Goal: Task Accomplishment & Management: Manage account settings

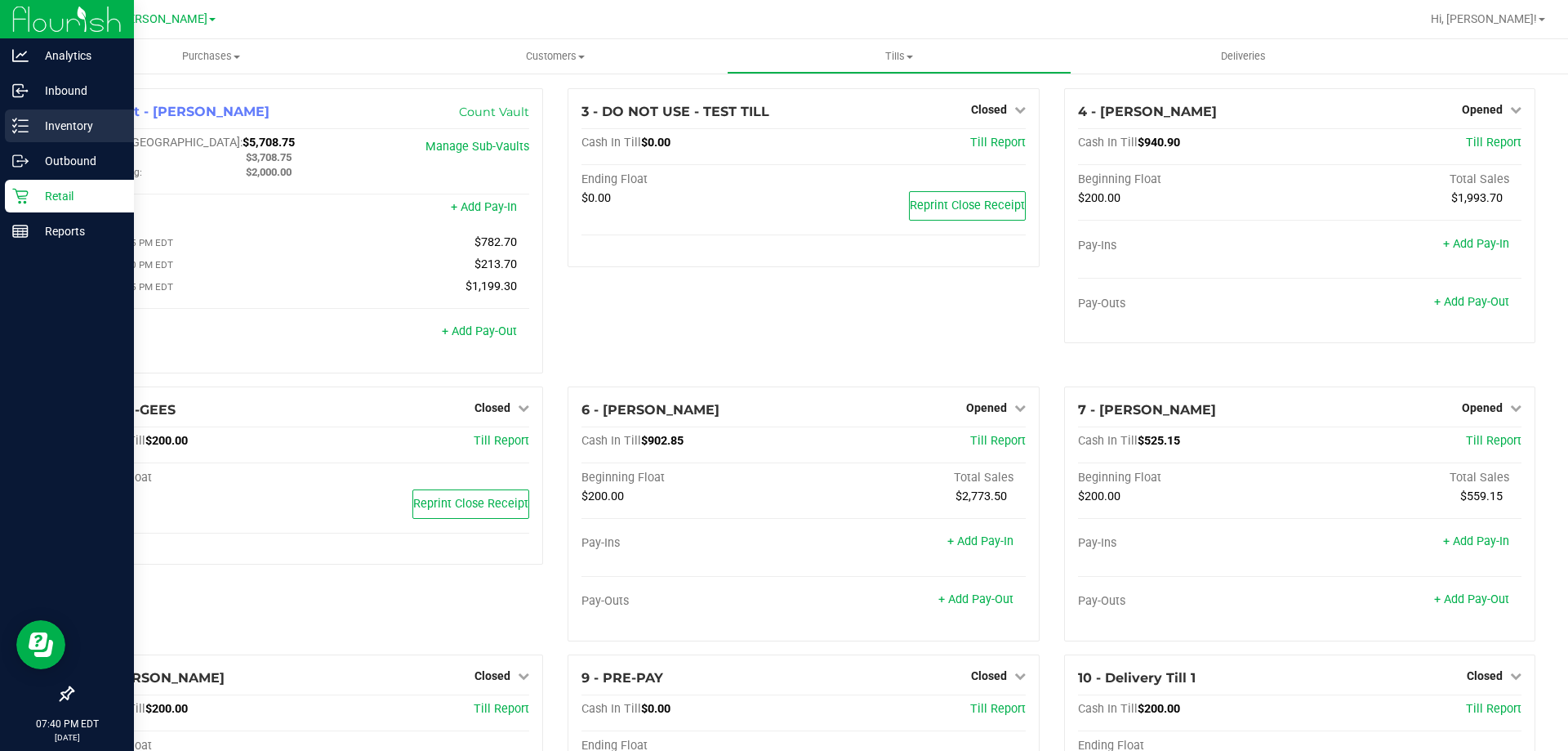
click at [40, 130] on p "Inventory" at bounding box center [78, 126] width 98 height 20
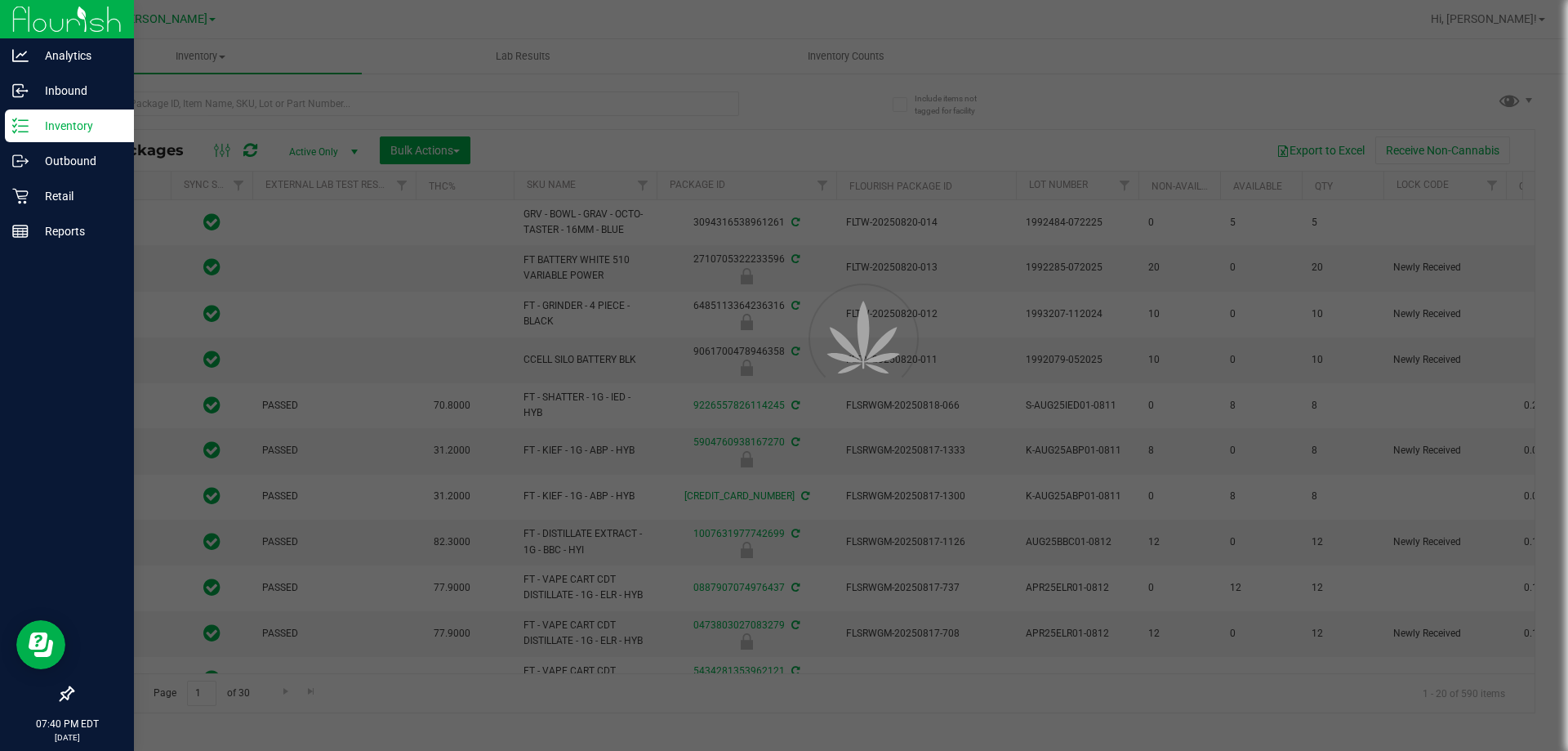
click at [848, 63] on div at bounding box center [784, 375] width 1568 height 751
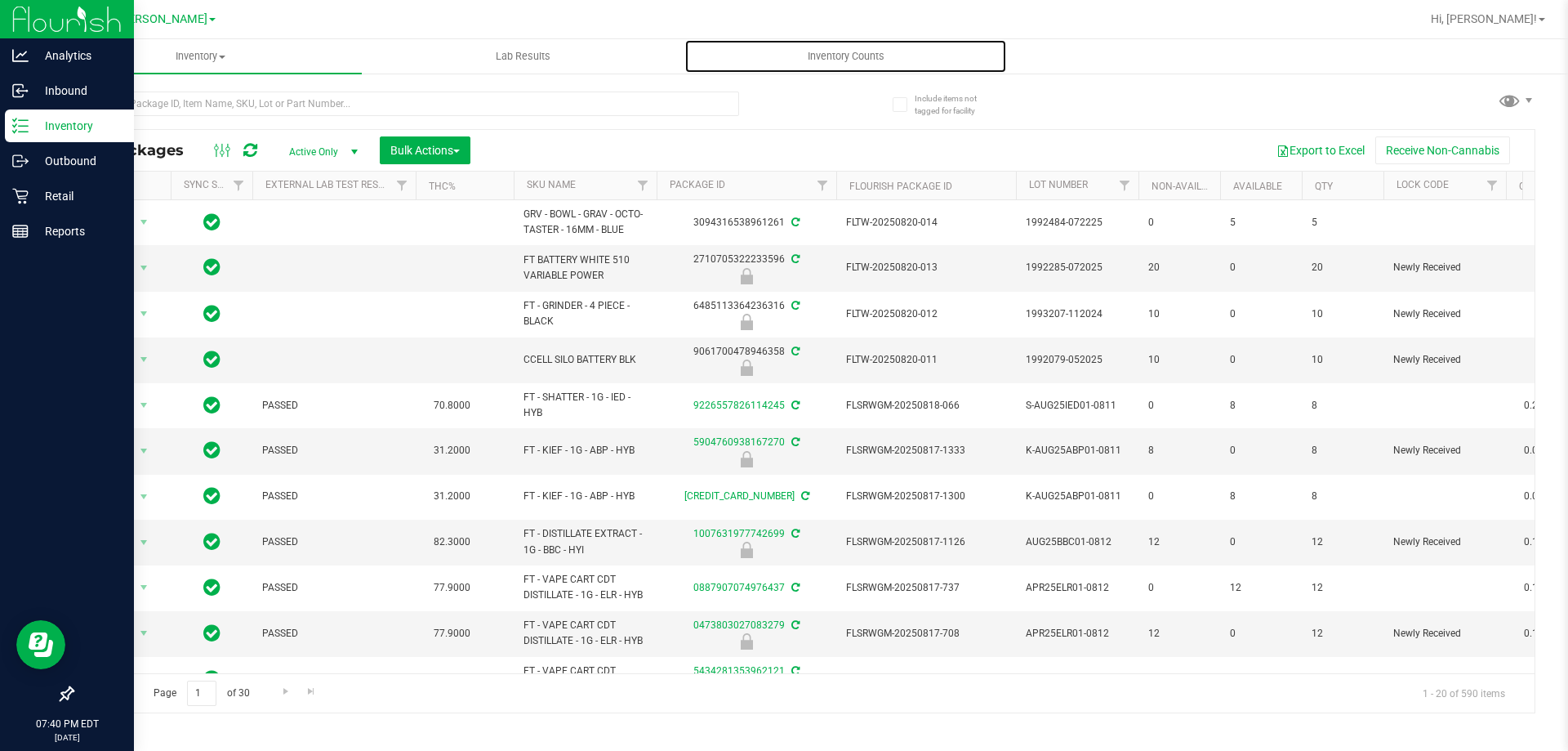
click at [848, 63] on span "Inventory Counts" at bounding box center [846, 56] width 121 height 15
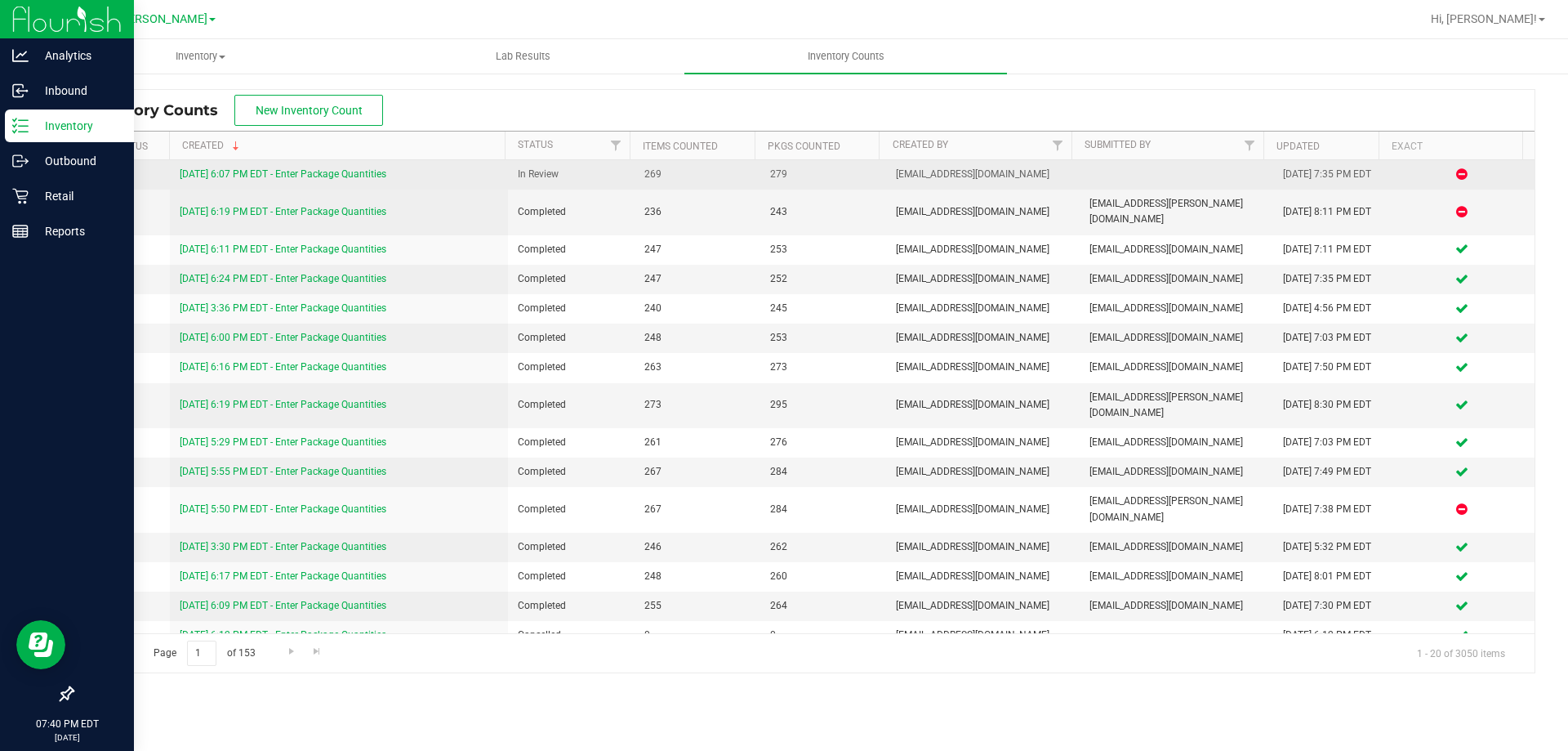
click at [372, 169] on link "8/21/25 6:07 PM EDT - Enter Package Quantities" at bounding box center [283, 174] width 207 height 12
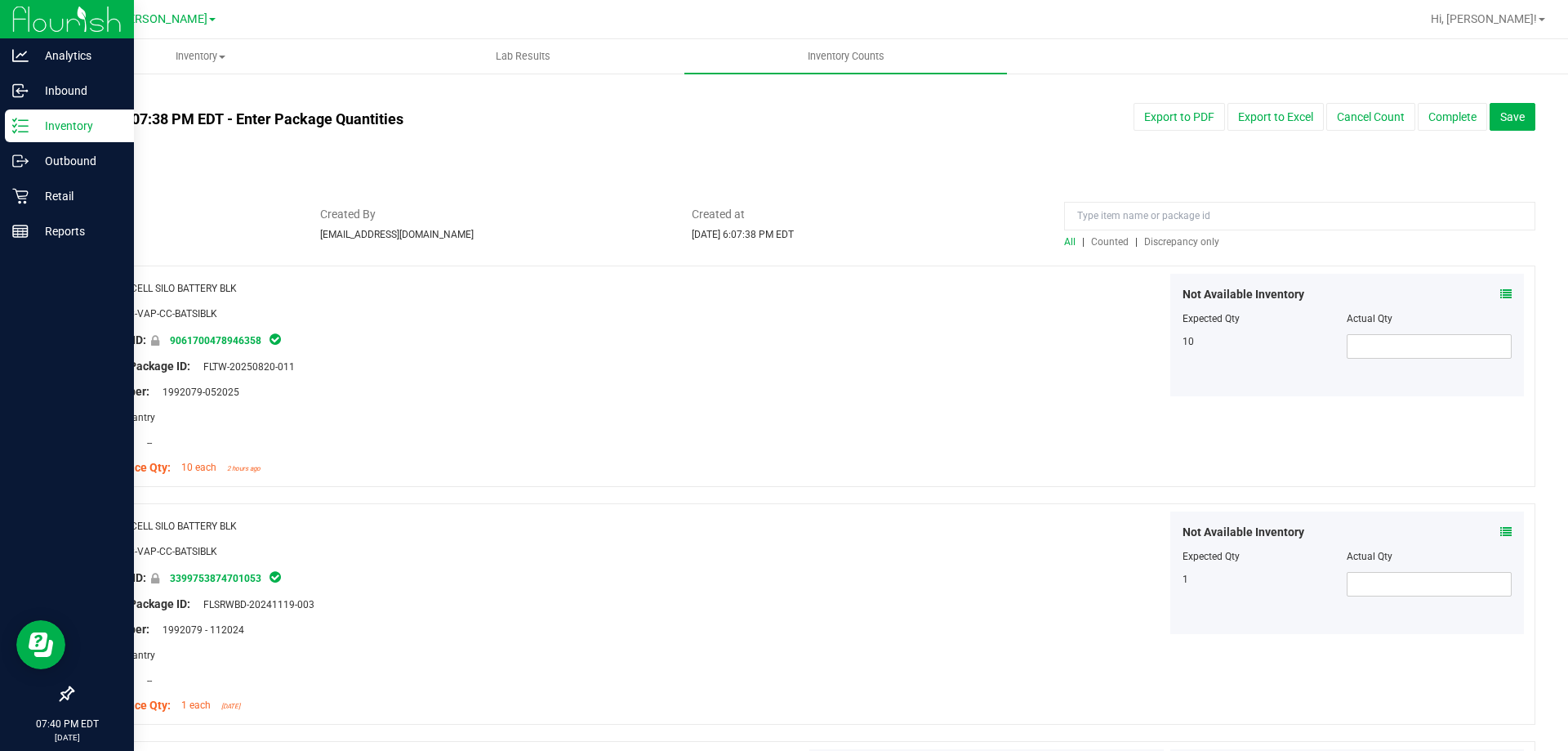
click at [1181, 242] on span "Discrepancy only" at bounding box center [1181, 242] width 75 height 12
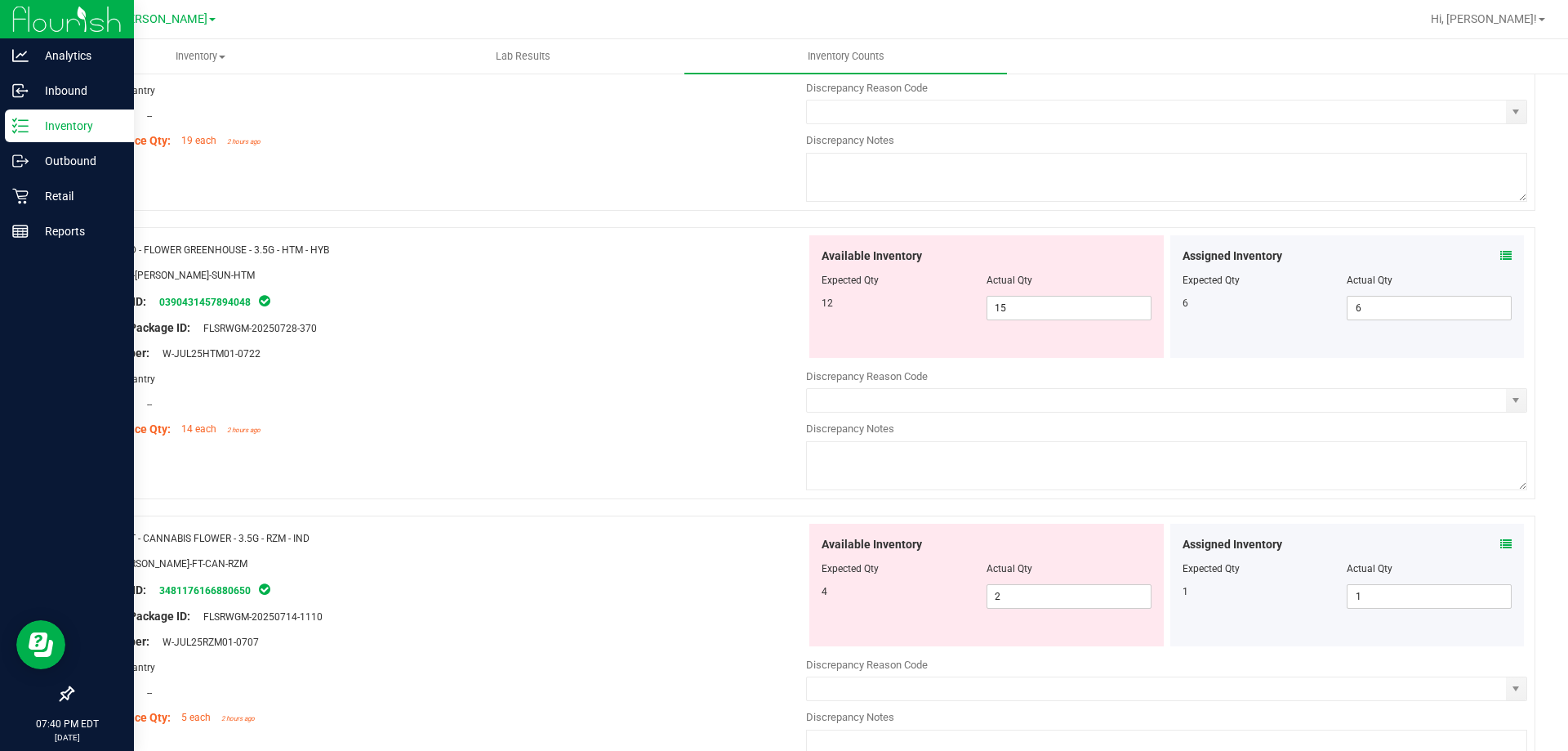
scroll to position [245, 0]
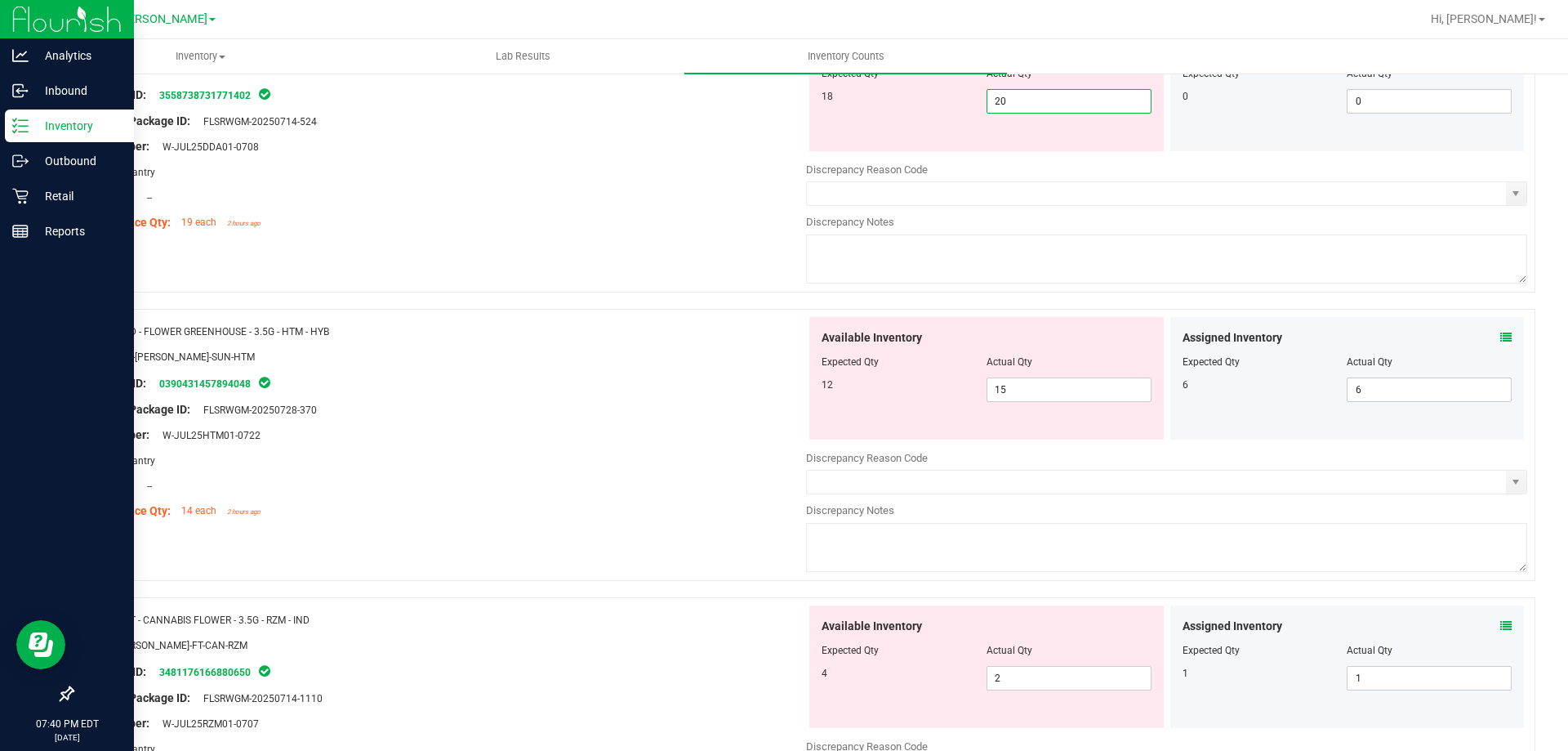
drag, startPoint x: 1028, startPoint y: 105, endPoint x: 957, endPoint y: 98, distance: 71.3
click at [963, 98] on div "18 20 20" at bounding box center [986, 102] width 330 height 25
type input "19"
click at [688, 297] on div at bounding box center [804, 301] width 1464 height 17
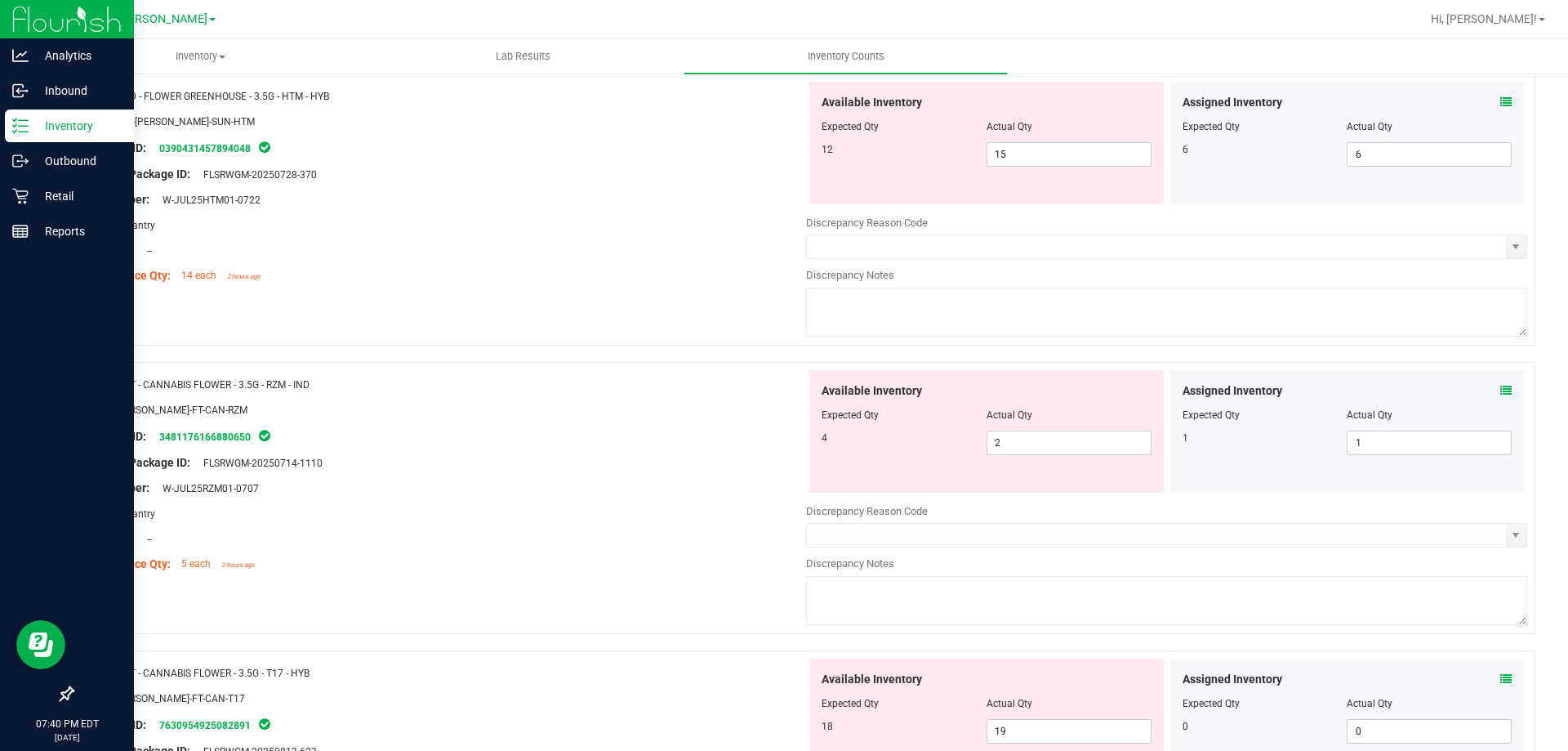
scroll to position [490, 0]
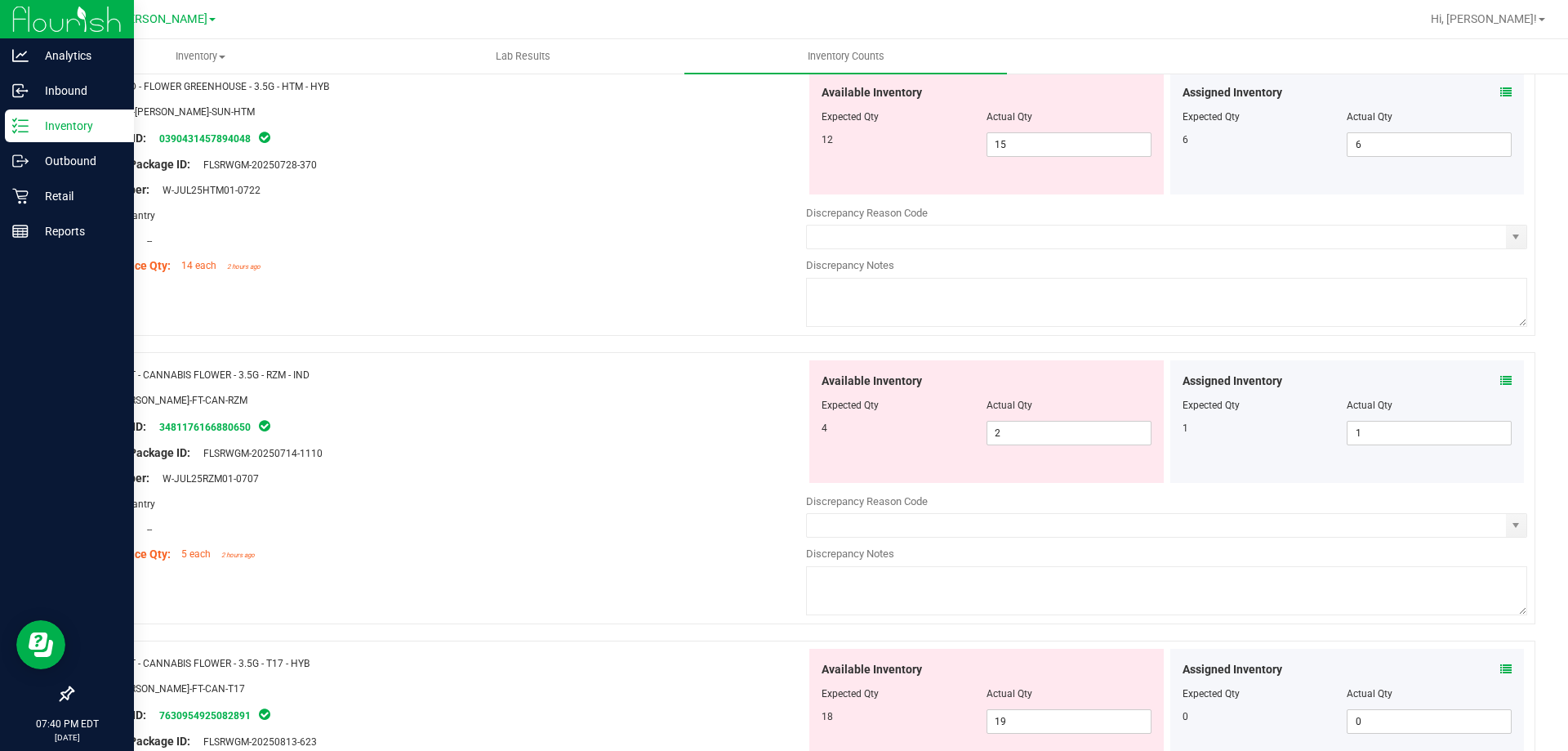
click at [645, 267] on div "Compliance Qty: 14 each 2 hours ago" at bounding box center [445, 265] width 721 height 17
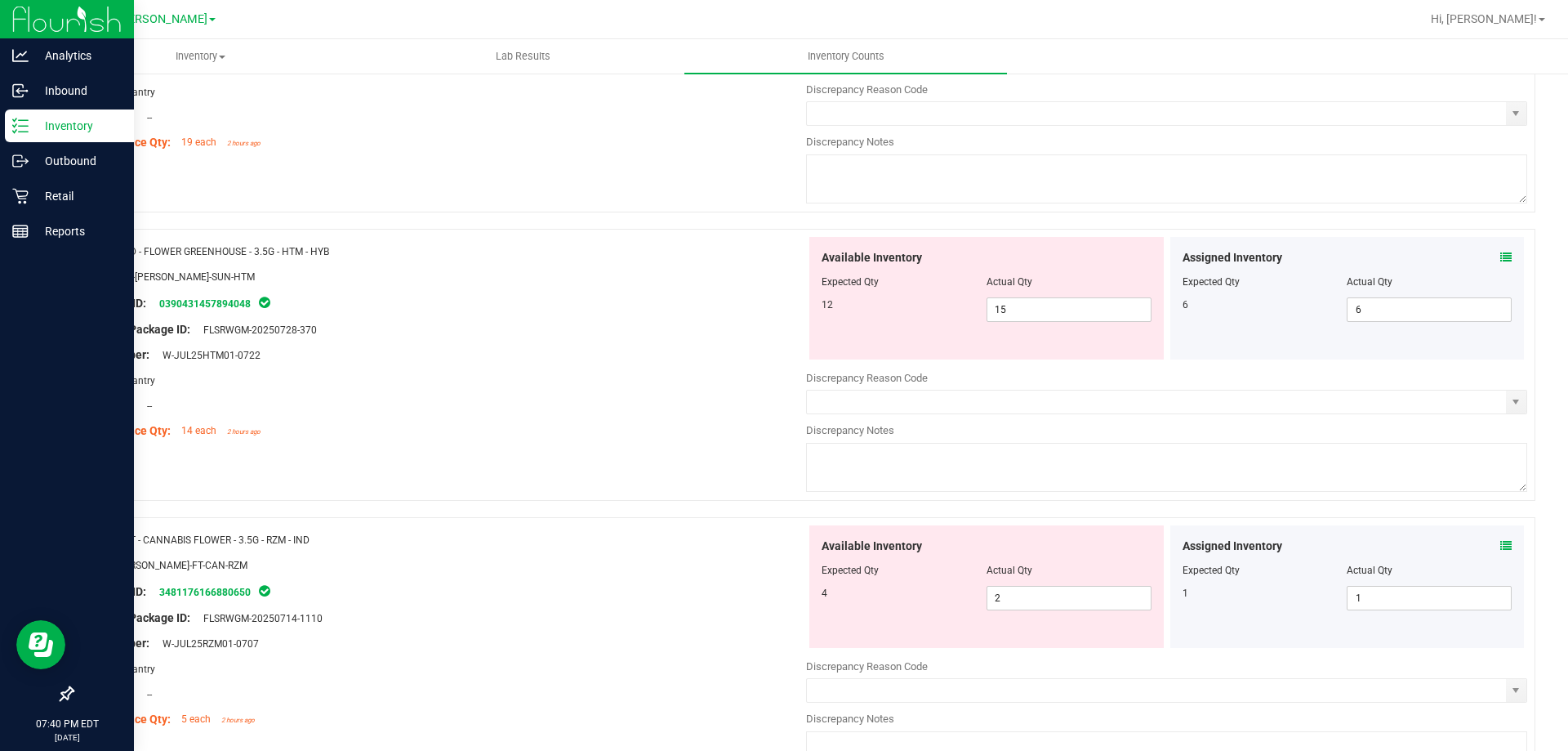
scroll to position [326, 0]
drag, startPoint x: 1057, startPoint y: 308, endPoint x: 913, endPoint y: 312, distance: 144.1
click at [922, 312] on div "12 15 15" at bounding box center [986, 308] width 330 height 25
type input "12"
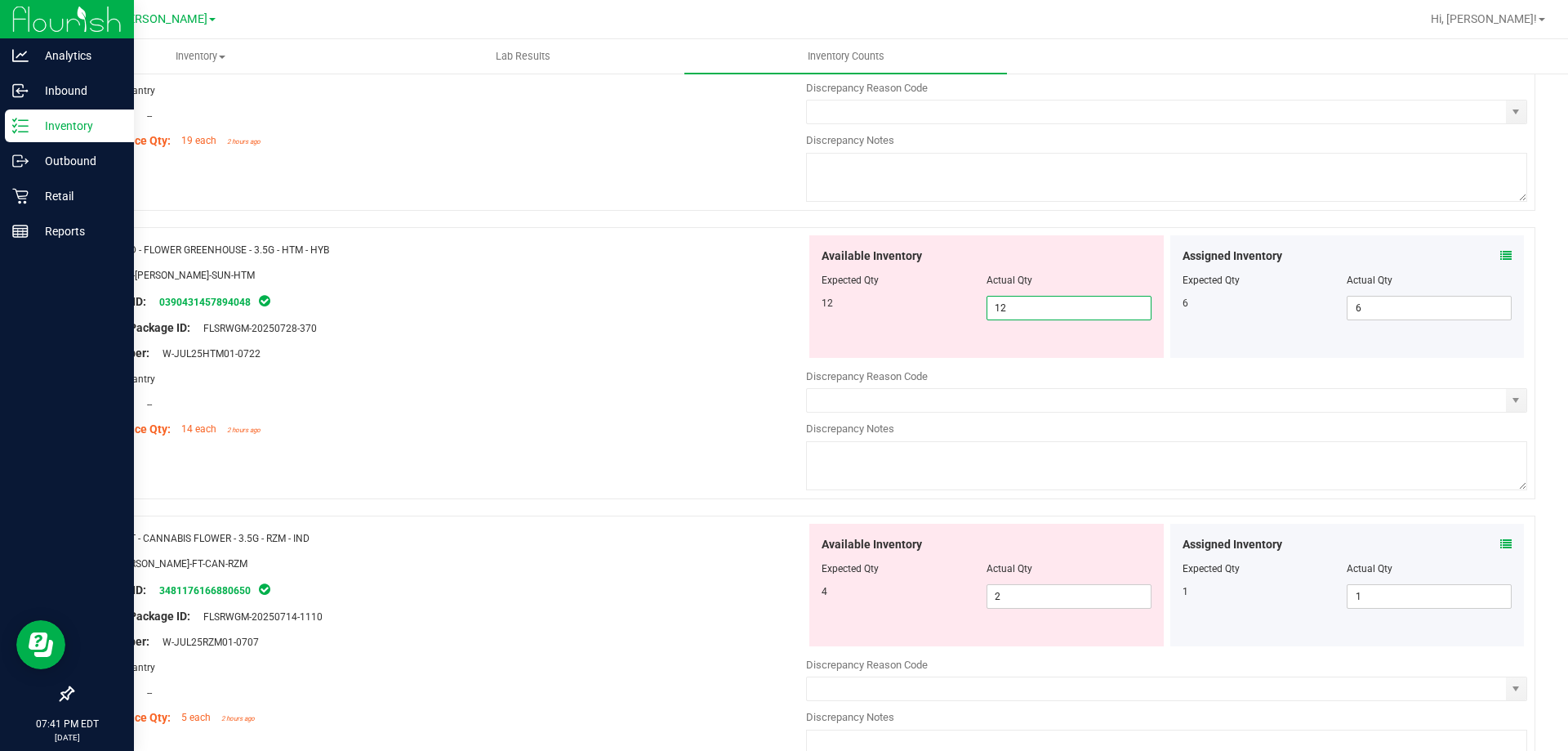
click at [787, 362] on div at bounding box center [445, 366] width 721 height 8
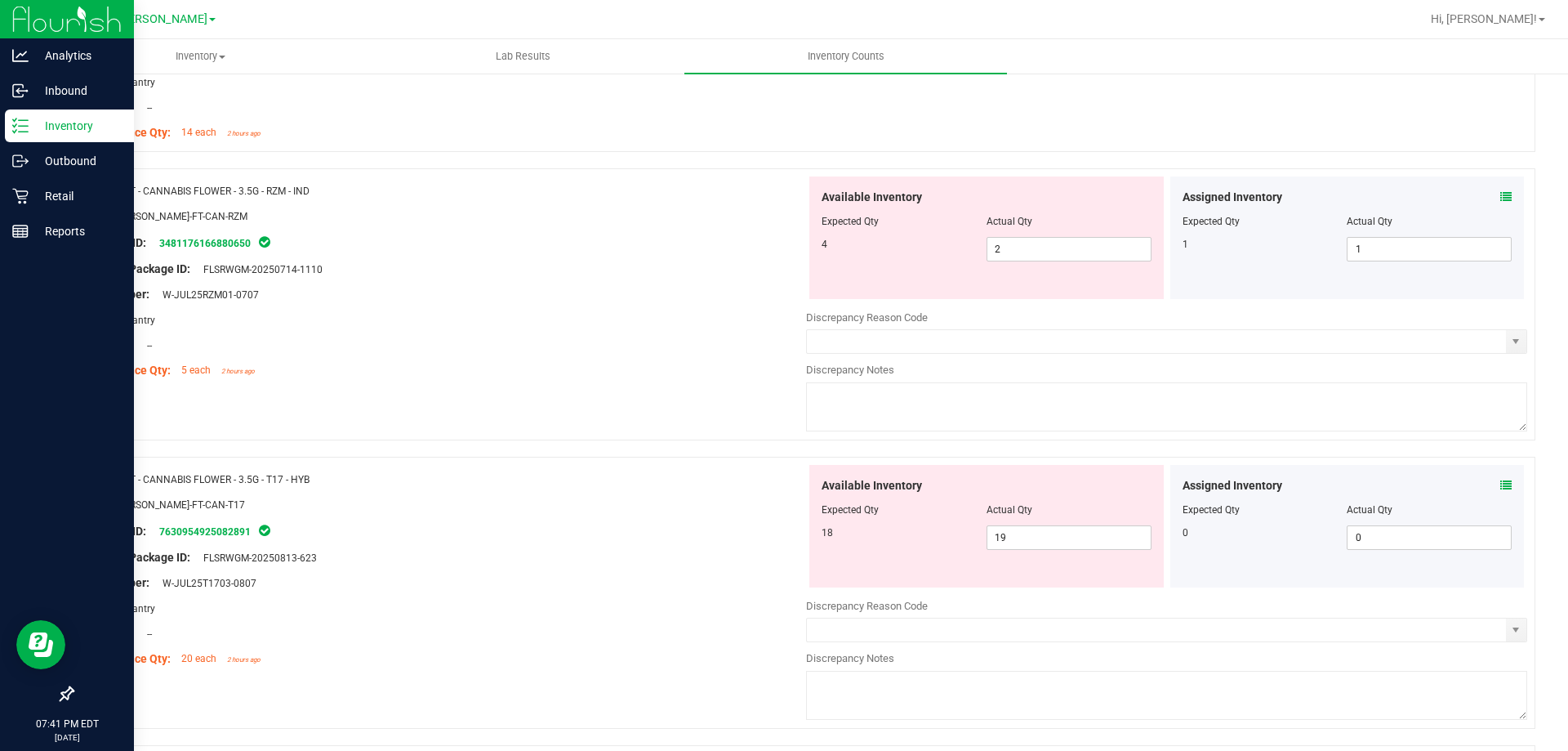
scroll to position [654, 0]
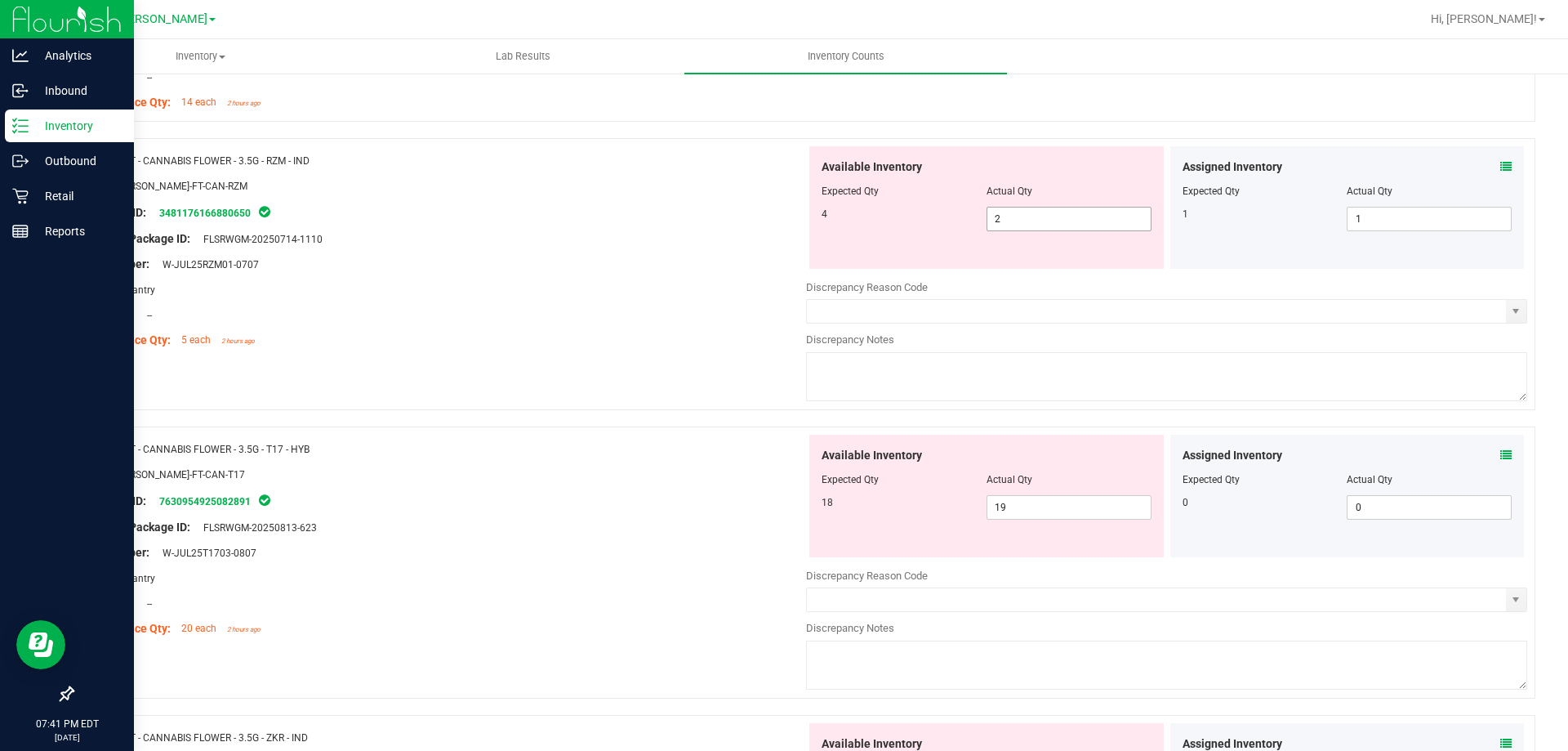
click at [1007, 226] on span "2 2" at bounding box center [1069, 219] width 165 height 25
click at [1007, 226] on input "2" at bounding box center [1069, 219] width 164 height 23
click at [1500, 164] on icon at bounding box center [1506, 167] width 12 height 12
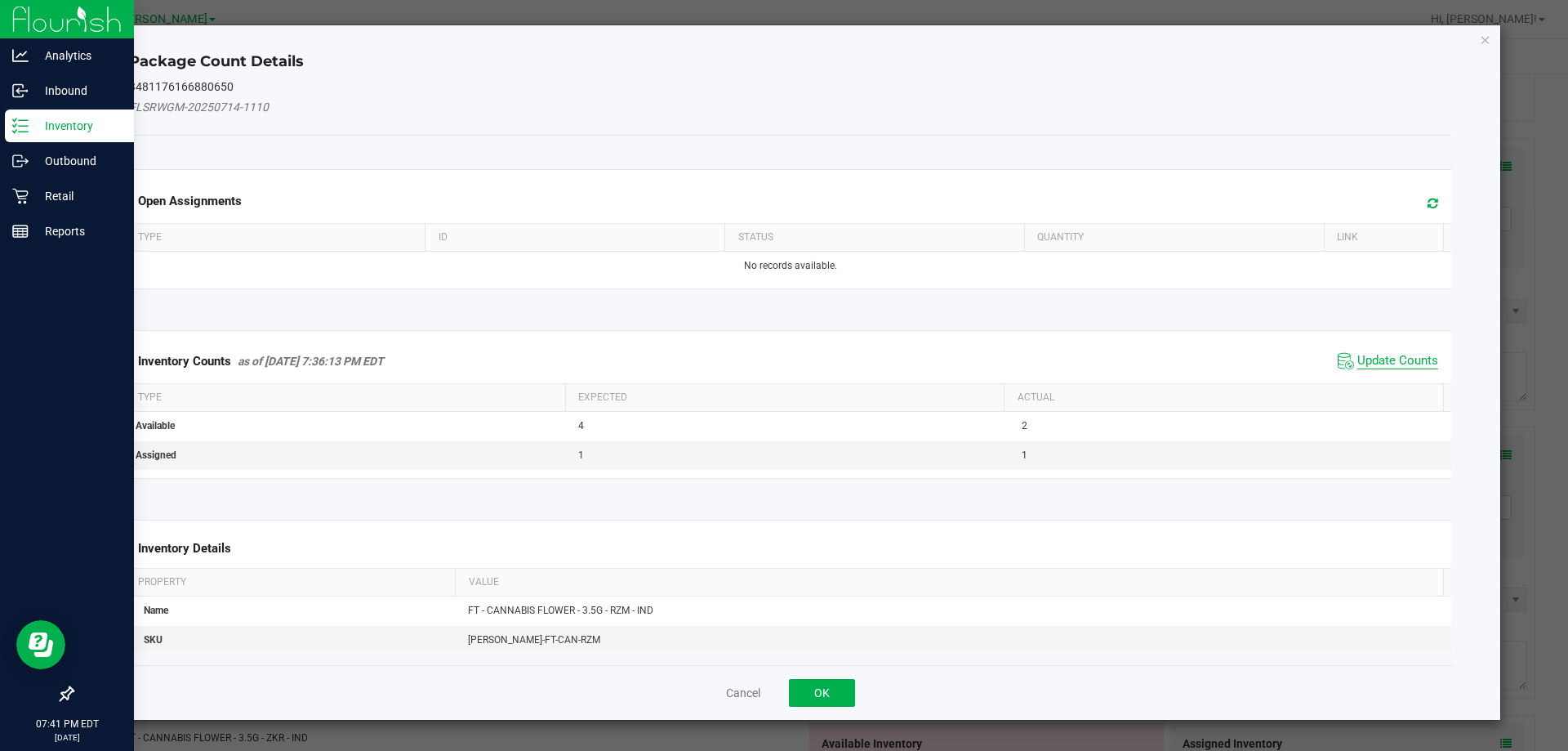
click at [1385, 357] on span "Update Counts" at bounding box center [1398, 361] width 81 height 17
click at [1376, 357] on span "Update Counts" at bounding box center [1398, 361] width 81 height 17
click at [1385, 353] on span "Update Counts" at bounding box center [1398, 361] width 81 height 17
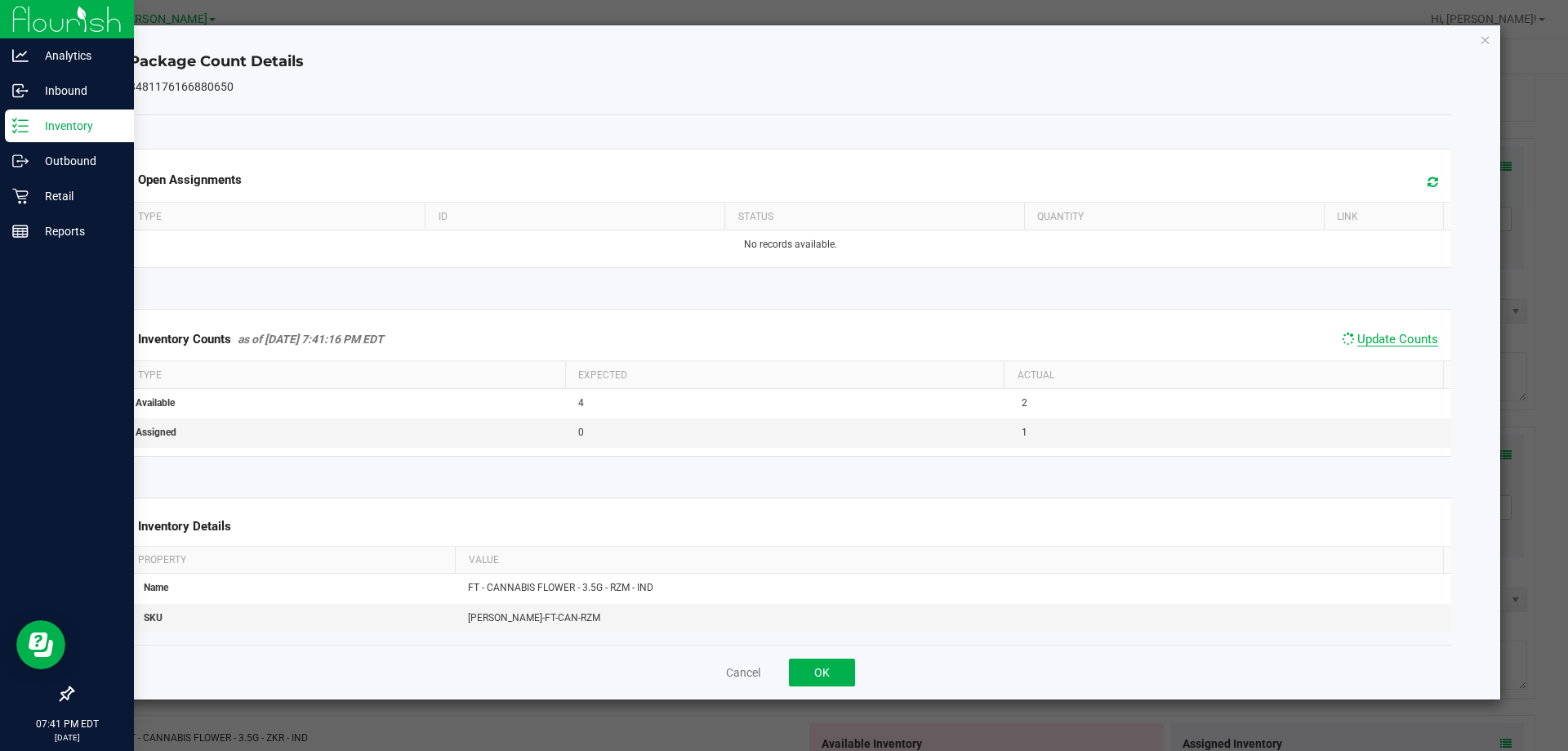
click at [1389, 345] on span "Update Counts" at bounding box center [1398, 339] width 81 height 15
click at [1392, 346] on span "Update Counts" at bounding box center [1398, 339] width 81 height 15
click at [835, 685] on button "OK" at bounding box center [822, 673] width 66 height 28
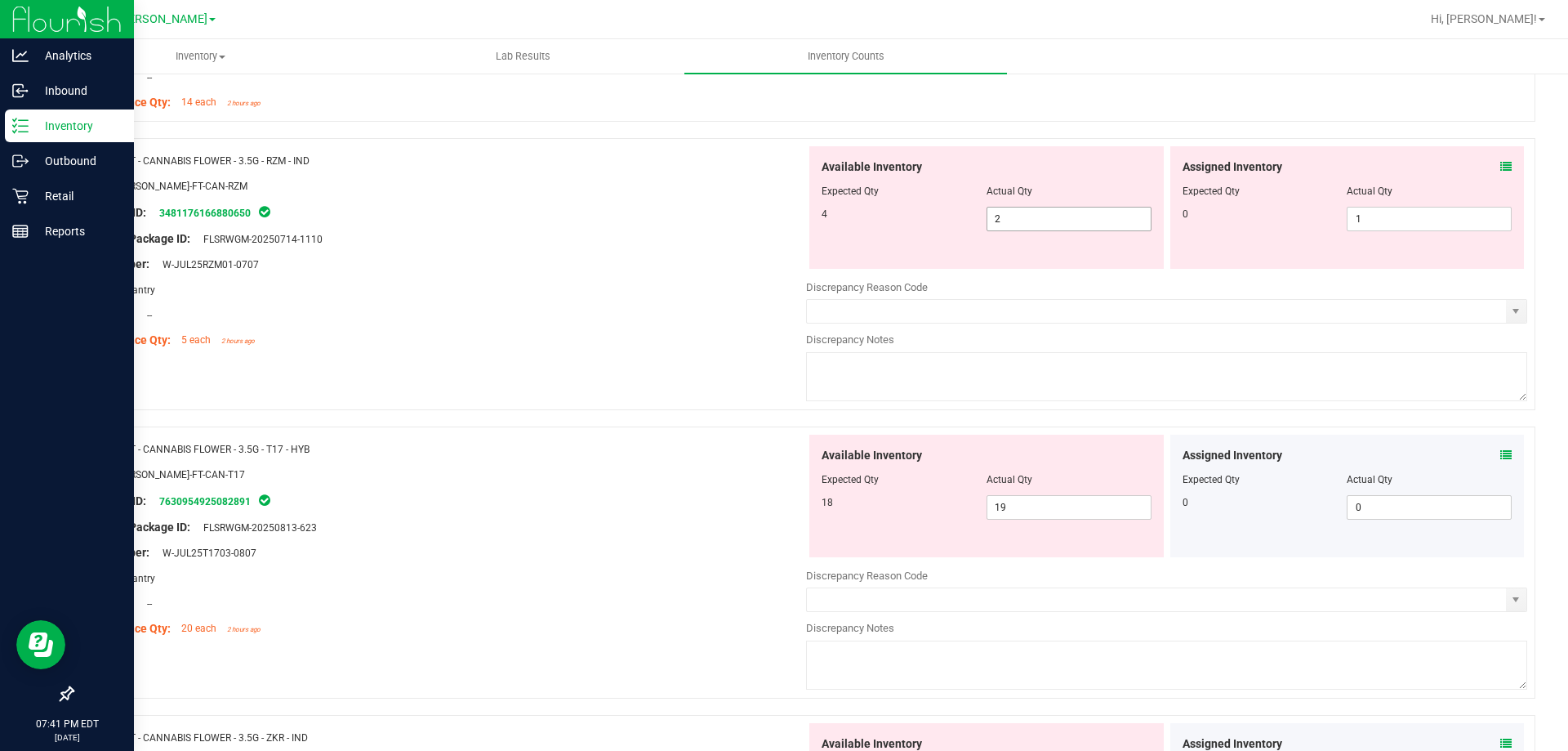
click at [1037, 216] on input "2" at bounding box center [1069, 219] width 164 height 23
type input "4"
click at [744, 375] on div "Name: FT - CANNABIS FLOWER - 3.5G - RZM - IND SKU: FLO-BUD-FT-CAN-RZM Package I…" at bounding box center [804, 273] width 1464 height 272
type input "4"
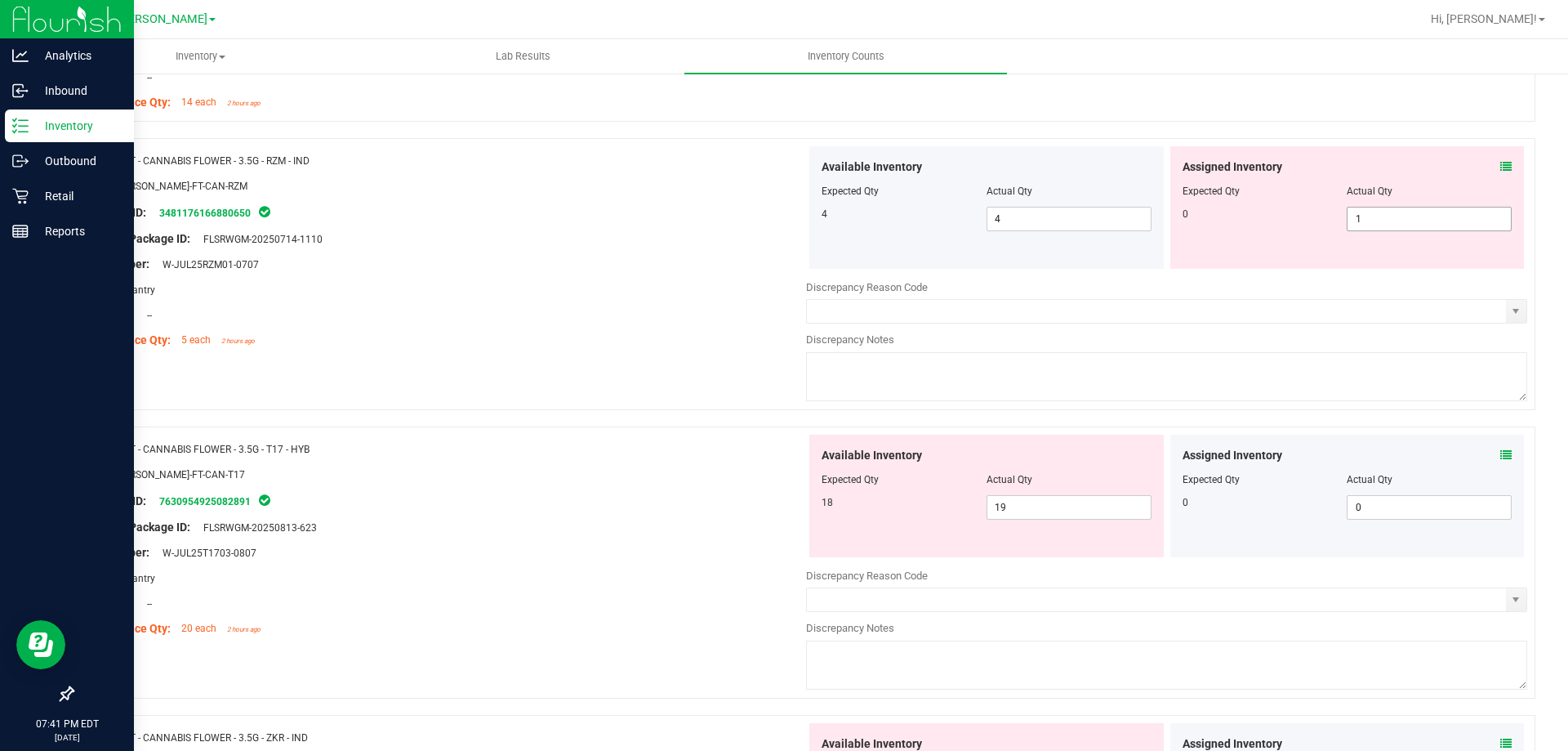
click at [1397, 212] on input "1" at bounding box center [1429, 219] width 164 height 23
type input "0"
click at [720, 556] on div "Name: FT - CANNABIS FLOWER - 3.5G - T17 - HYB SKU: FLO-BUD-FT-CAN-T17 Package I…" at bounding box center [445, 539] width 721 height 208
type input "0"
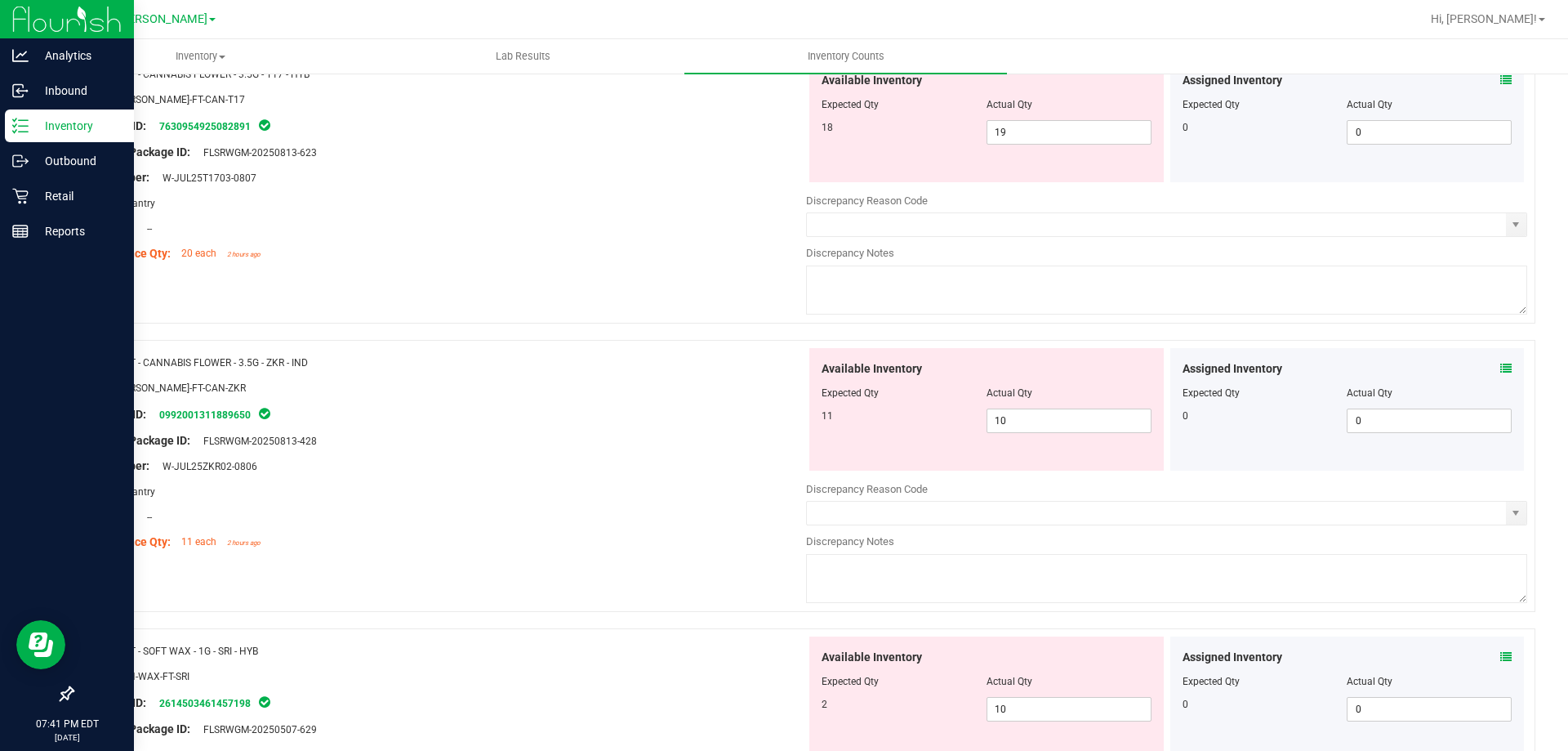
scroll to position [896, 0]
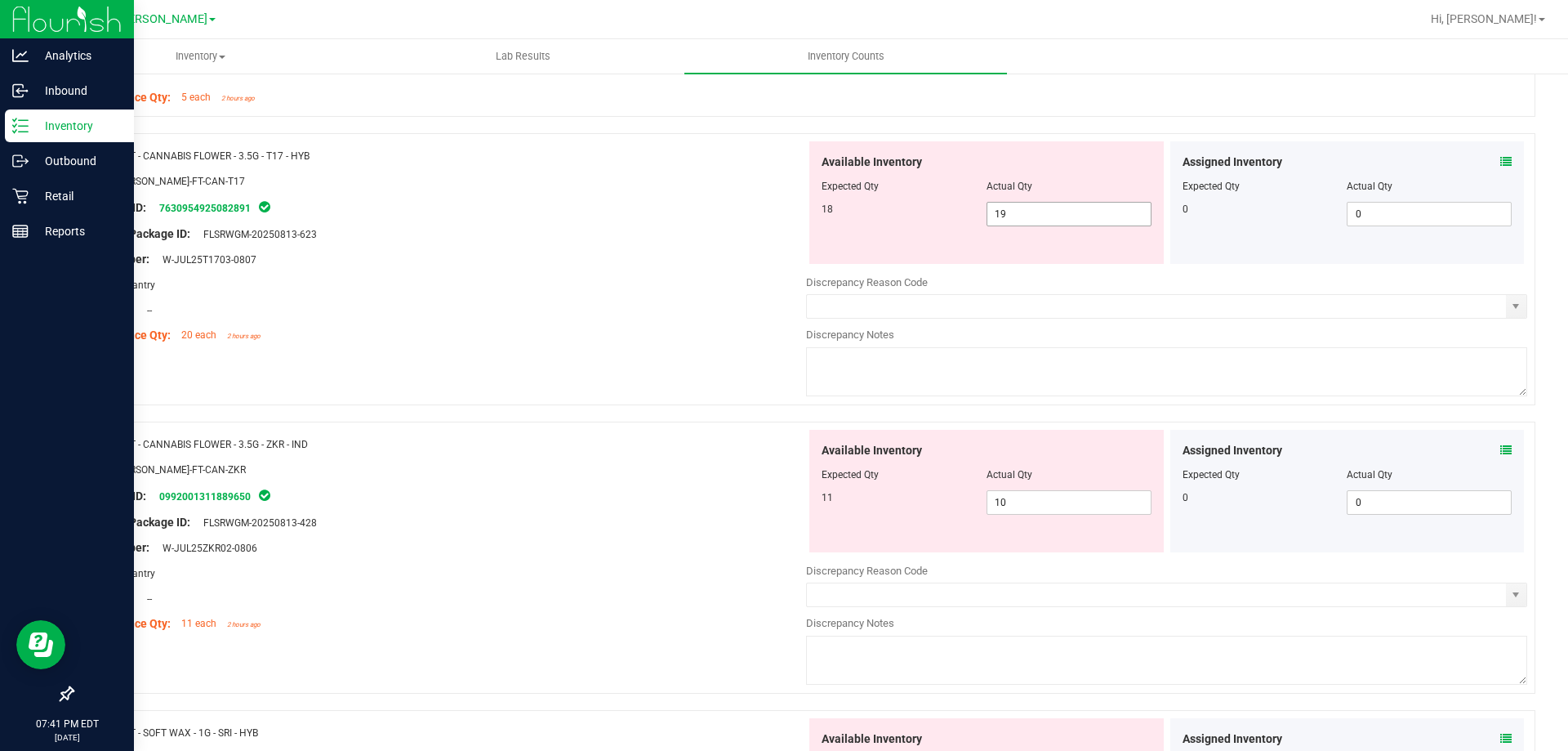
drag, startPoint x: 1039, startPoint y: 214, endPoint x: 938, endPoint y: 210, distance: 101.1
click at [940, 212] on div "18 19 19" at bounding box center [986, 214] width 330 height 25
type input "18"
click at [530, 311] on div "Location: --" at bounding box center [445, 310] width 721 height 17
type input "18"
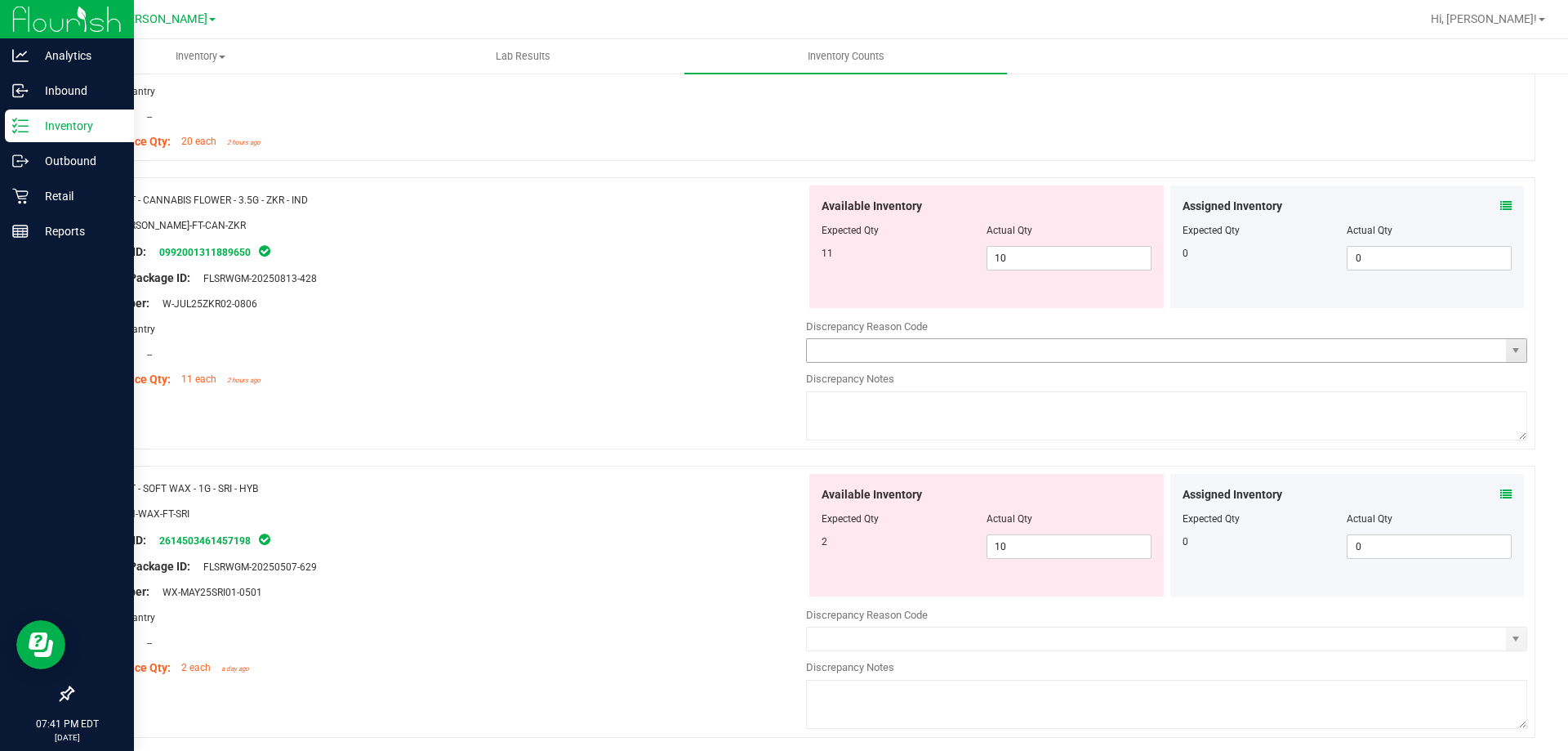
scroll to position [1141, 0]
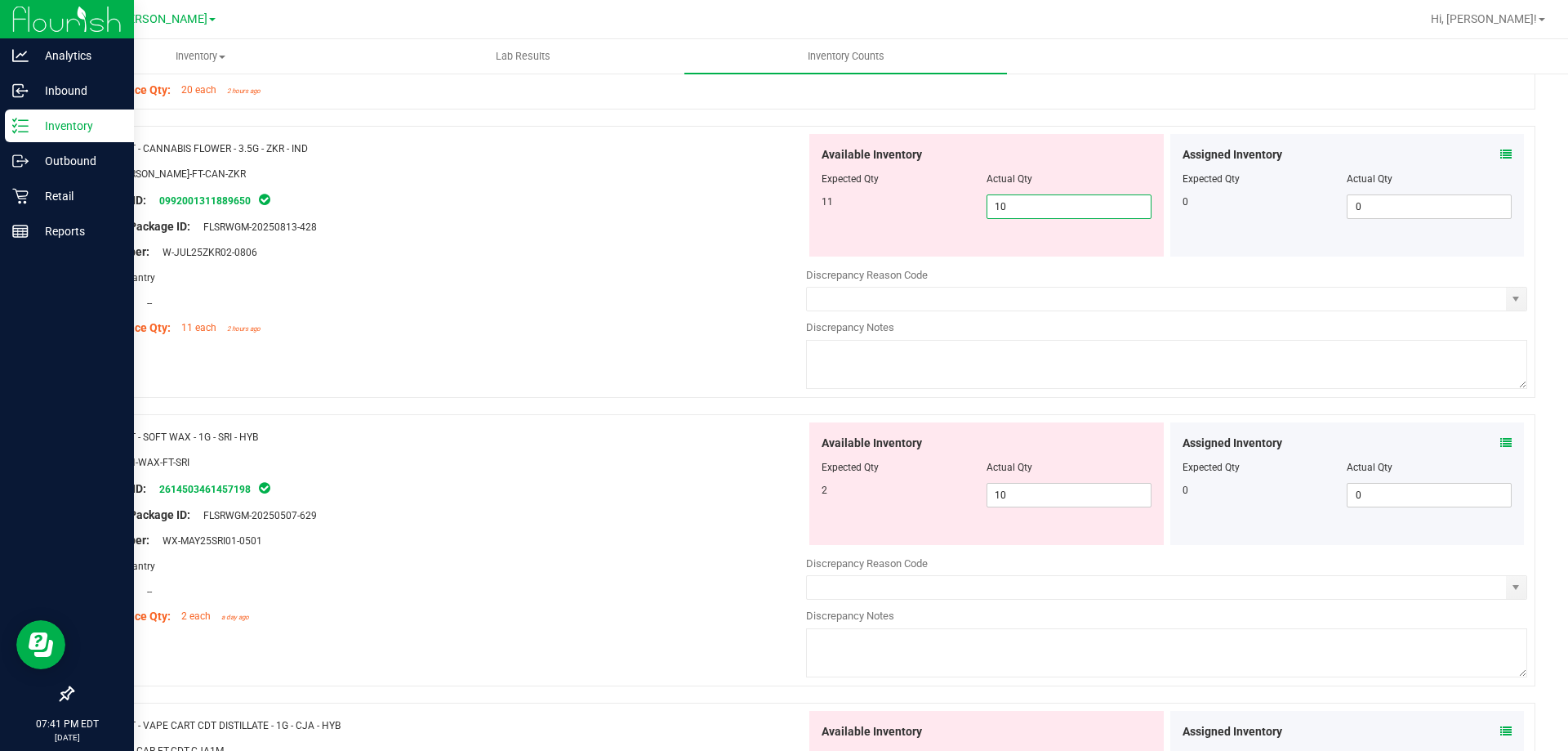
drag, startPoint x: 976, startPoint y: 202, endPoint x: 929, endPoint y: 193, distance: 47.9
click at [948, 196] on div "11 10 10" at bounding box center [986, 207] width 330 height 25
type input "11"
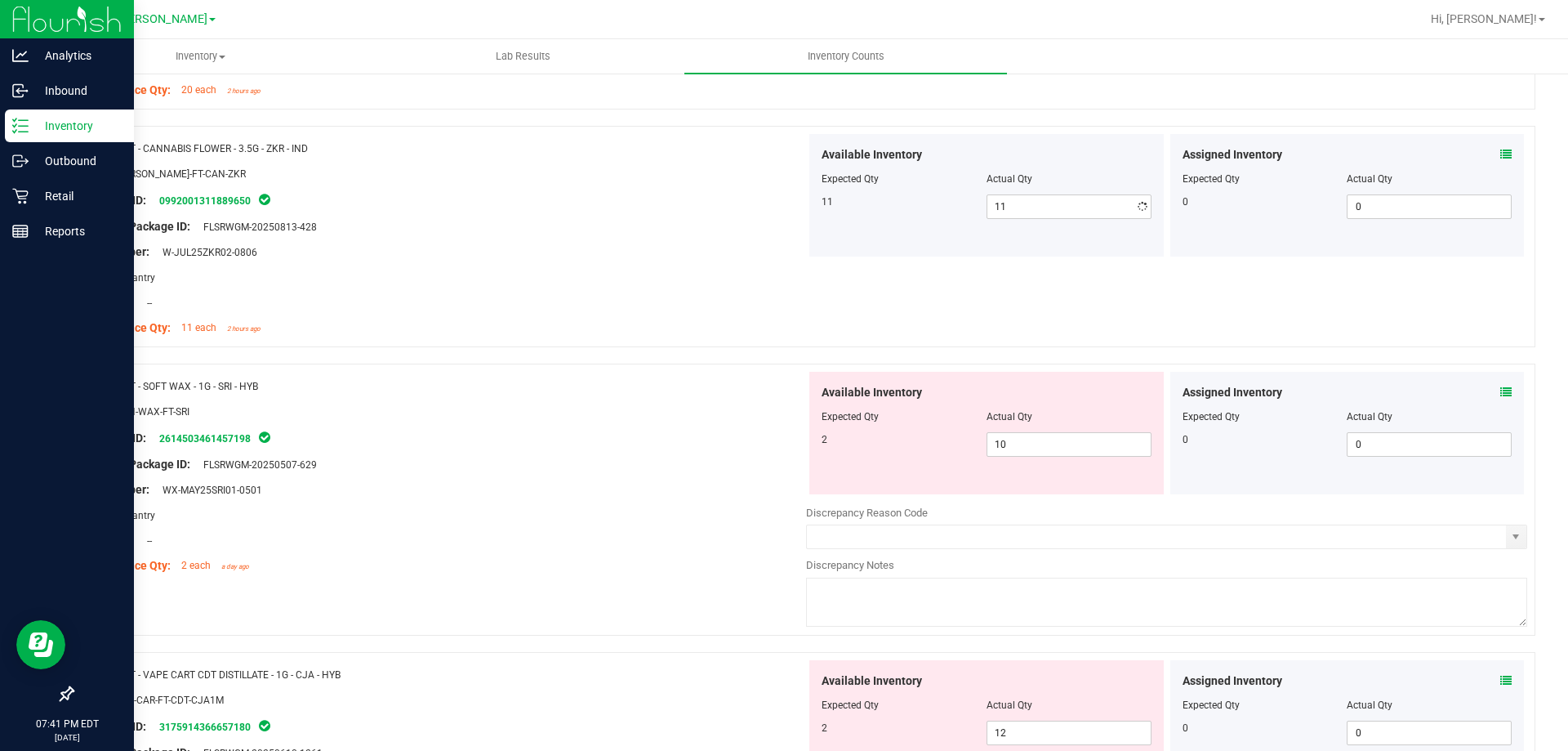
click at [596, 368] on div "Name: FD - FLOWER GREENHOUSE - 3.5G - DDA - HYB SKU: FLO-BUD-FD-DDA-HYB Package…" at bounding box center [804, 186] width 1464 height 2123
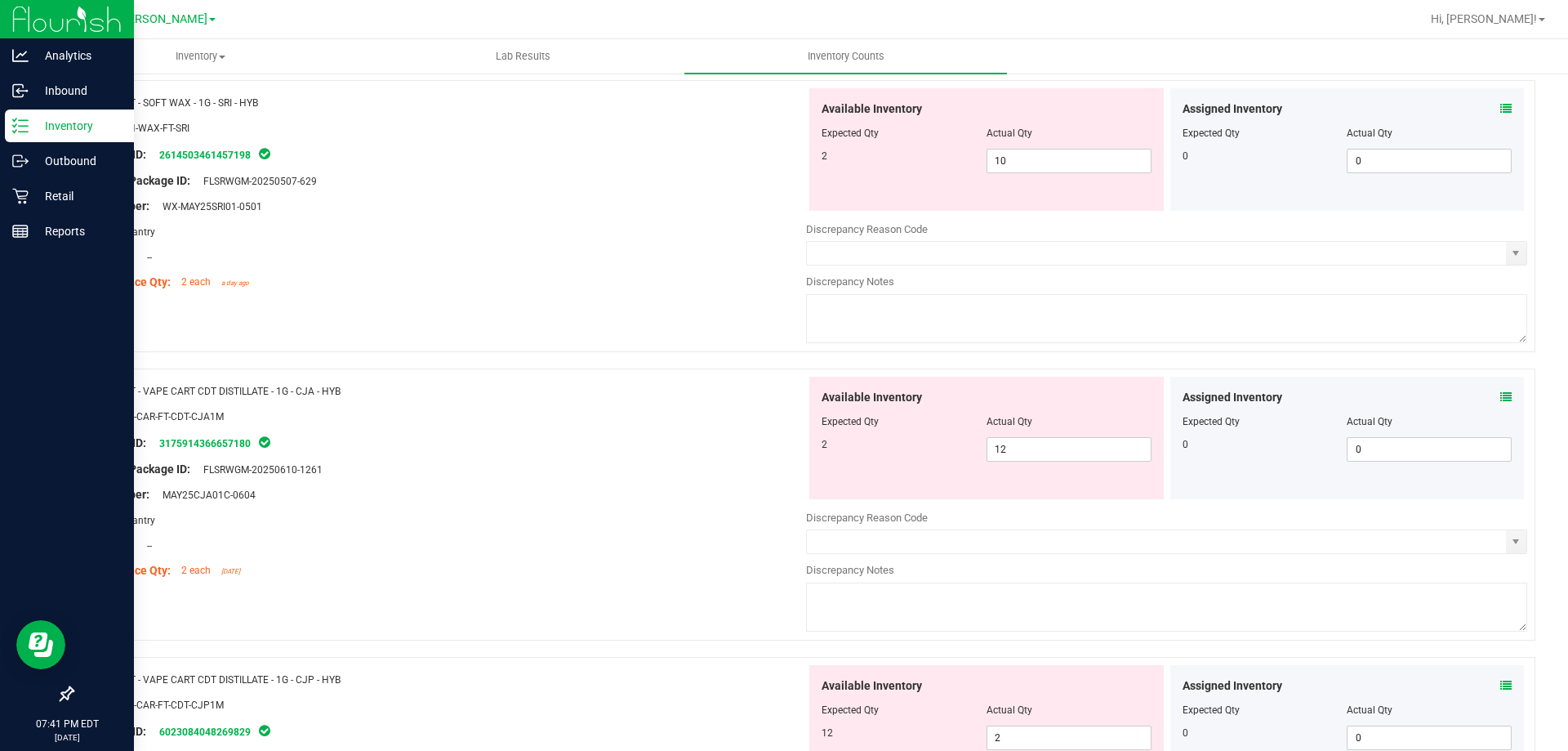
scroll to position [1386, 0]
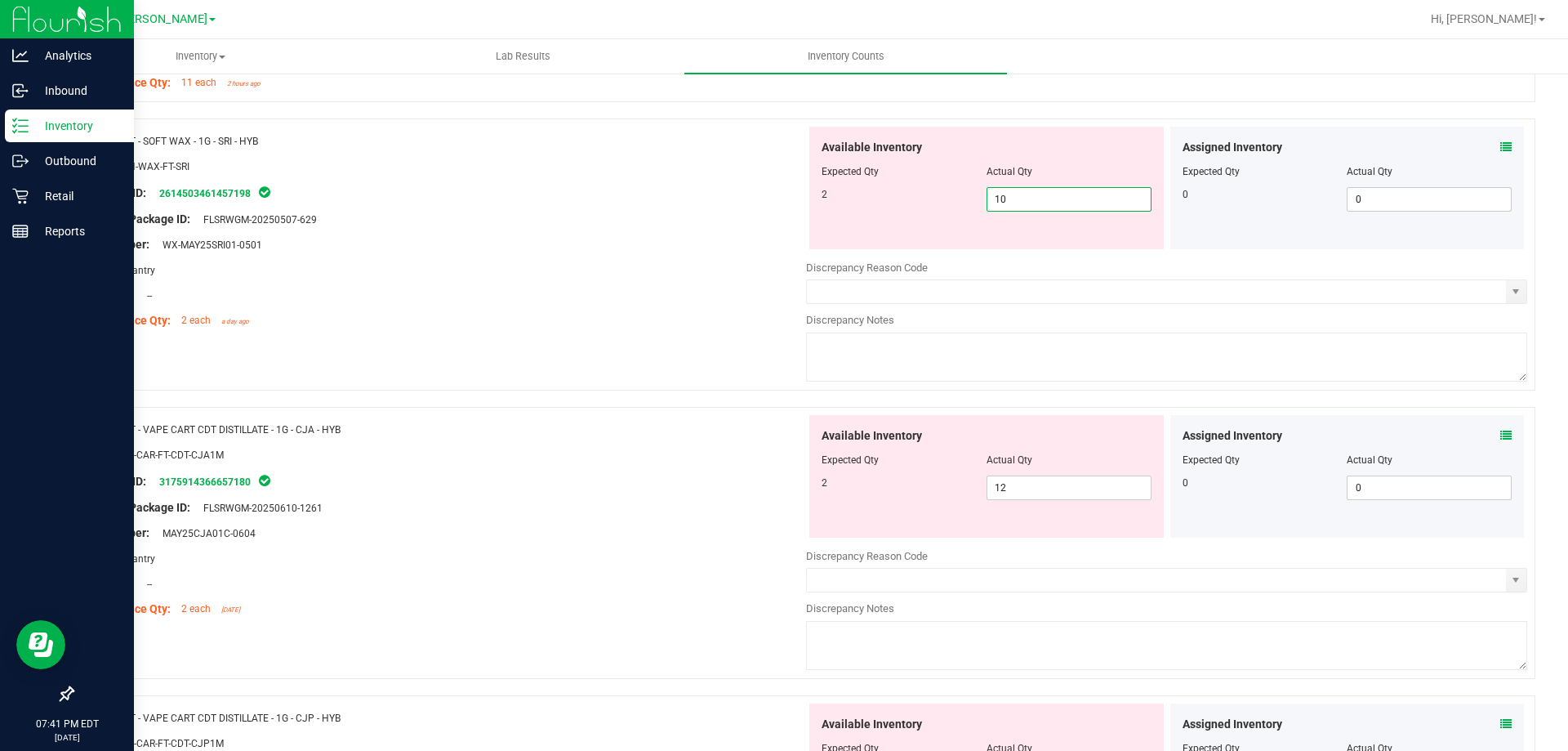
drag, startPoint x: 1024, startPoint y: 204, endPoint x: 916, endPoint y: 185, distance: 109.7
click at [933, 183] on div "Available Inventory Expected Qty Actual Qty 2 10 10" at bounding box center [986, 188] width 354 height 122
type input "2"
click at [652, 444] on div "Name: FT - VAPE CART CDT DISTILLATE - 1G - CJA - HYB SKU: BAP-CAR-FT-CDT-CJA1M …" at bounding box center [445, 519] width 721 height 208
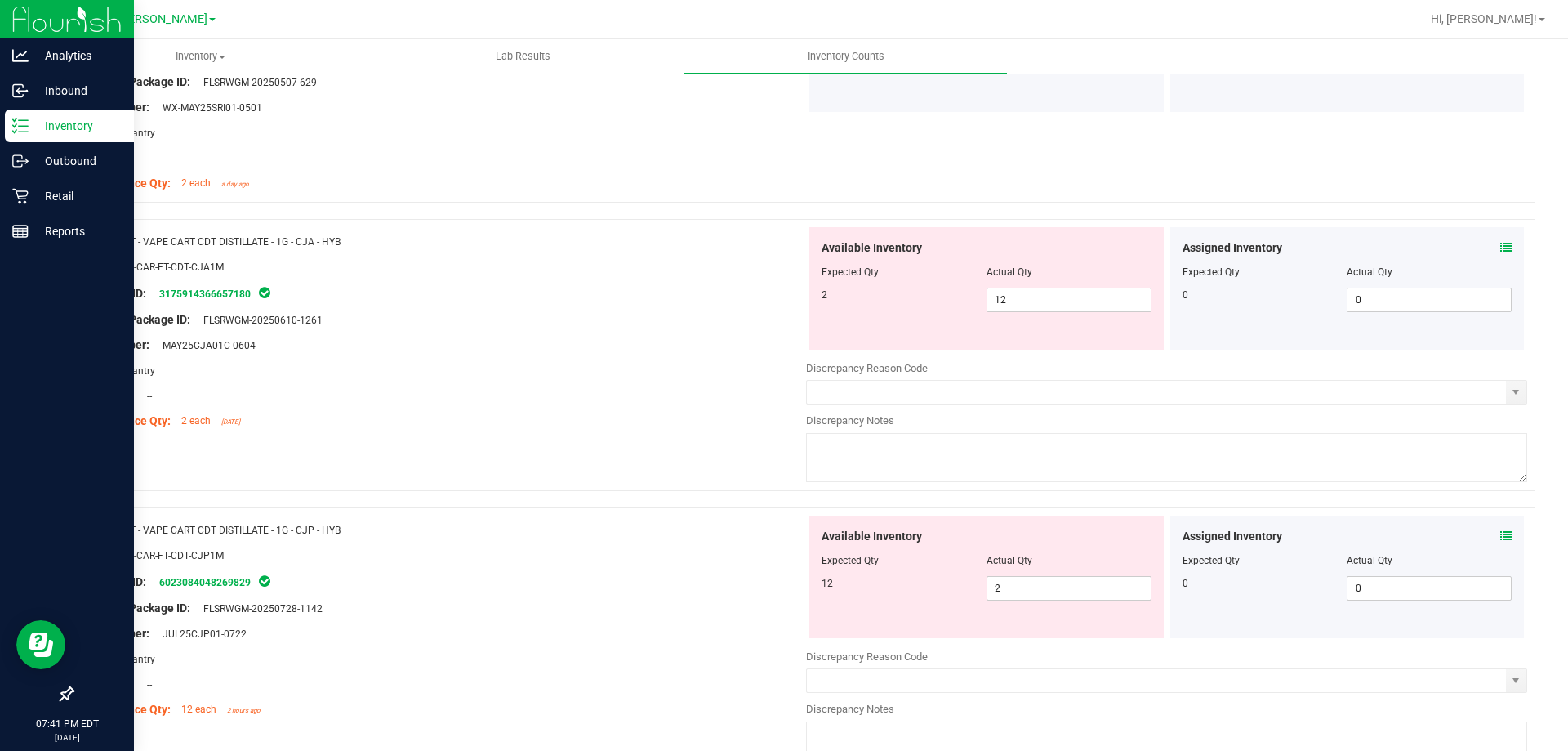
scroll to position [1550, 0]
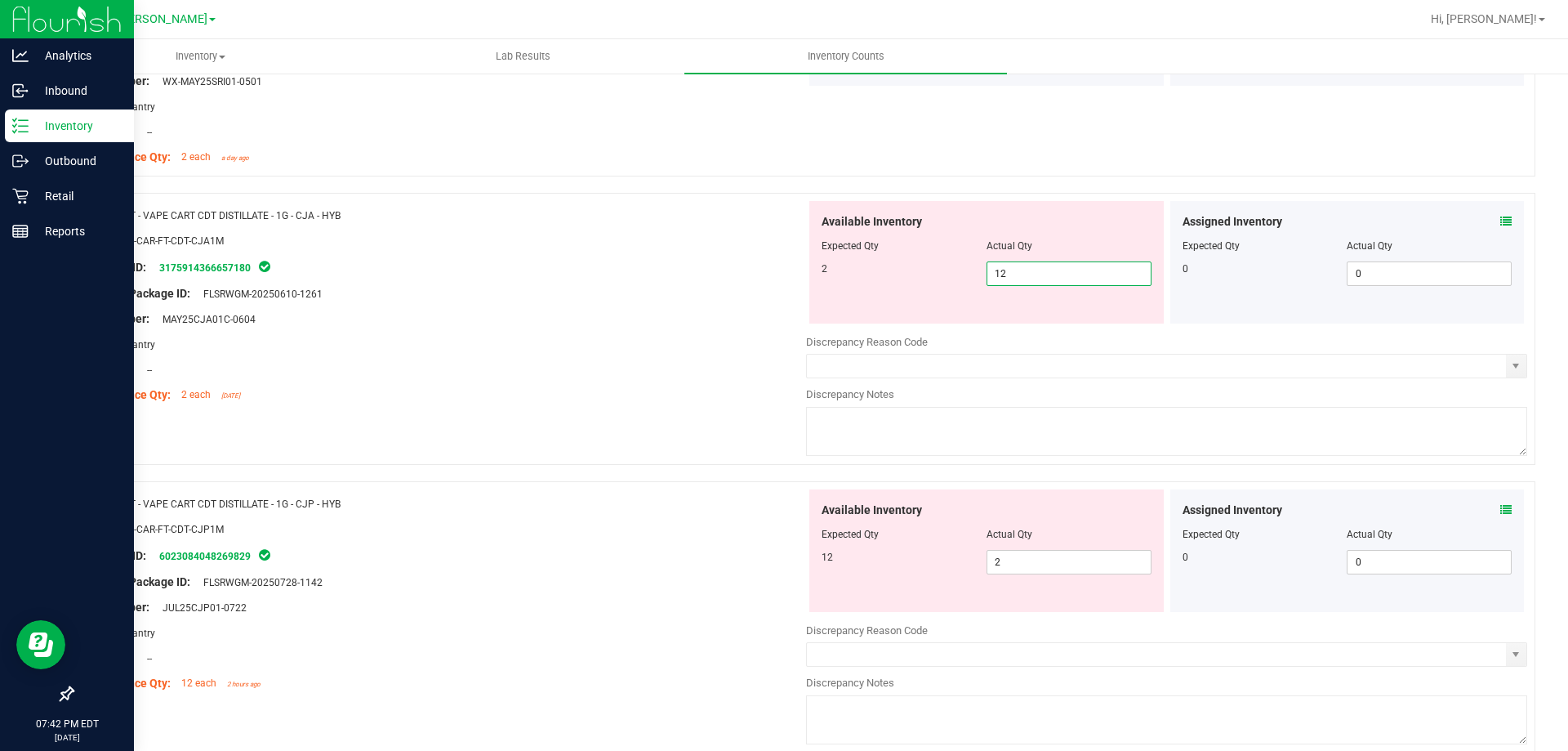
click at [1005, 273] on span "12 12" at bounding box center [1069, 273] width 165 height 25
click at [1005, 273] on input "12" at bounding box center [1069, 273] width 164 height 23
type input "2"
click at [575, 415] on div "Name: FT - VAPE CART CDT DISTILLATE - 1G - CJA - HYB SKU: BAP-CAR-FT-CDT-CJA1M …" at bounding box center [804, 336] width 1464 height 288
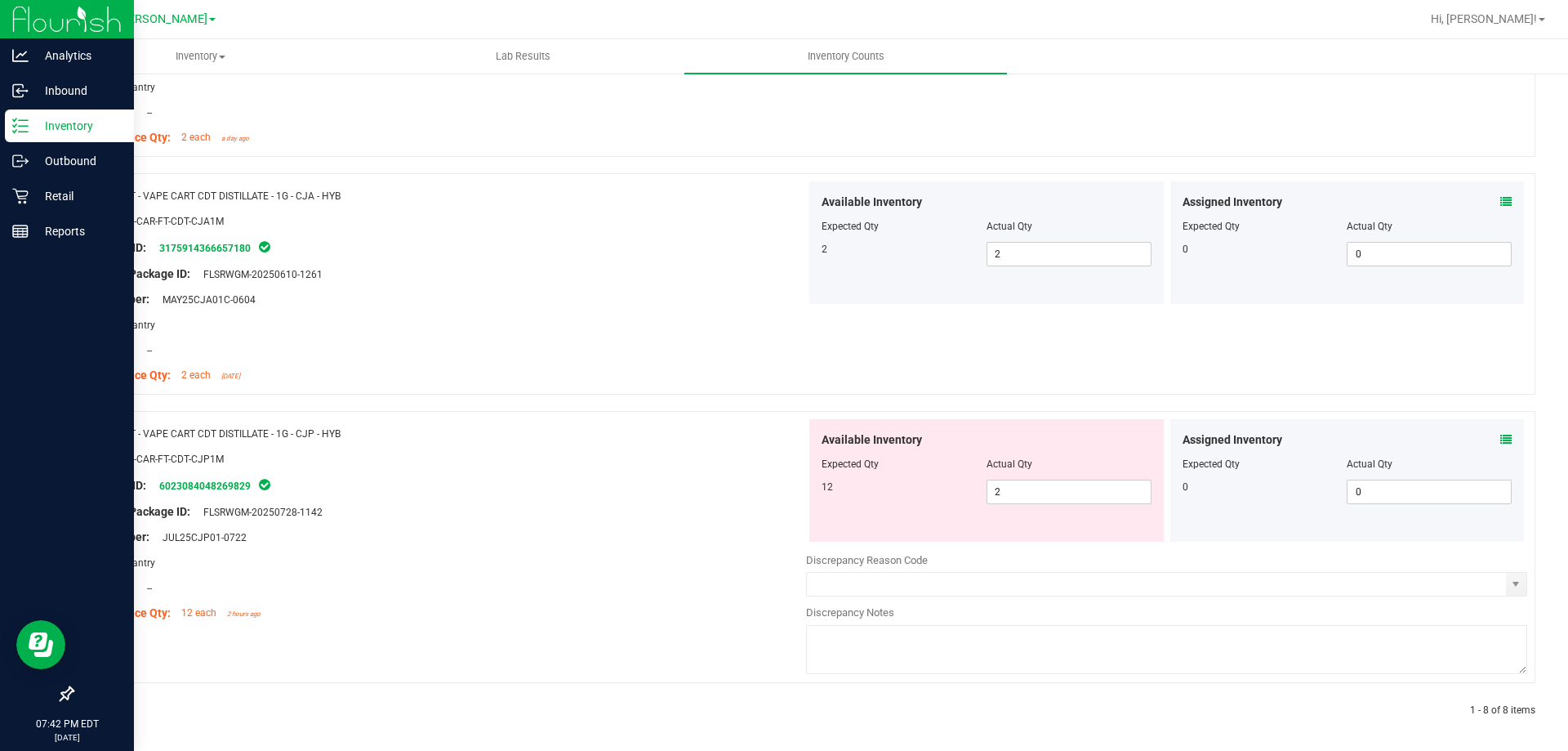
scroll to position [1573, 0]
drag, startPoint x: 1016, startPoint y: 493, endPoint x: 907, endPoint y: 457, distance: 114.8
click at [941, 457] on div "Available Inventory Expected Qty Actual Qty 12 2 2" at bounding box center [986, 476] width 354 height 122
type input "12"
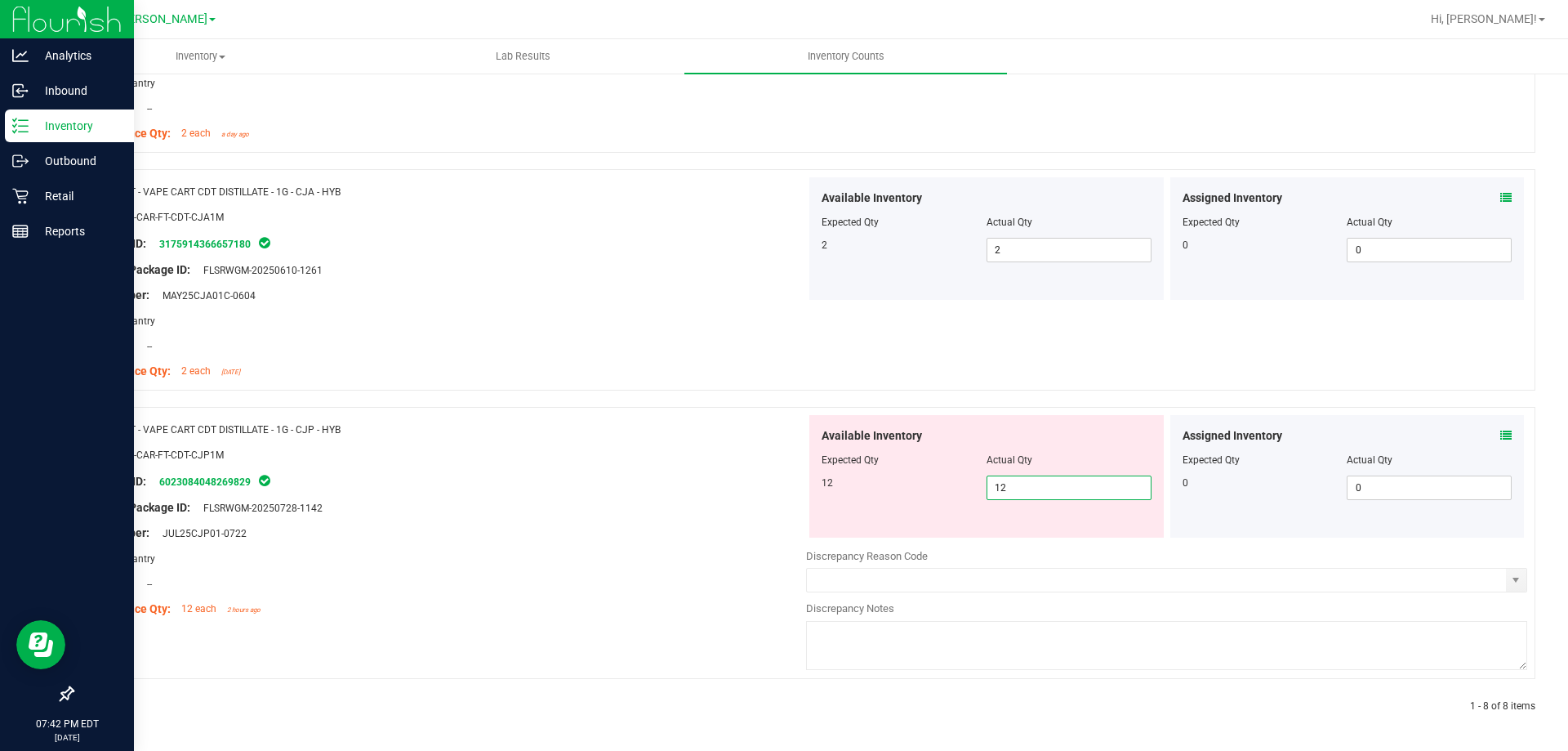
click at [694, 471] on div "Name: FT - VAPE CART CDT DISTILLATE - 1G - CJP - HYB SKU: BAP-CAR-FT-CDT-CJP1M …" at bounding box center [445, 519] width 721 height 208
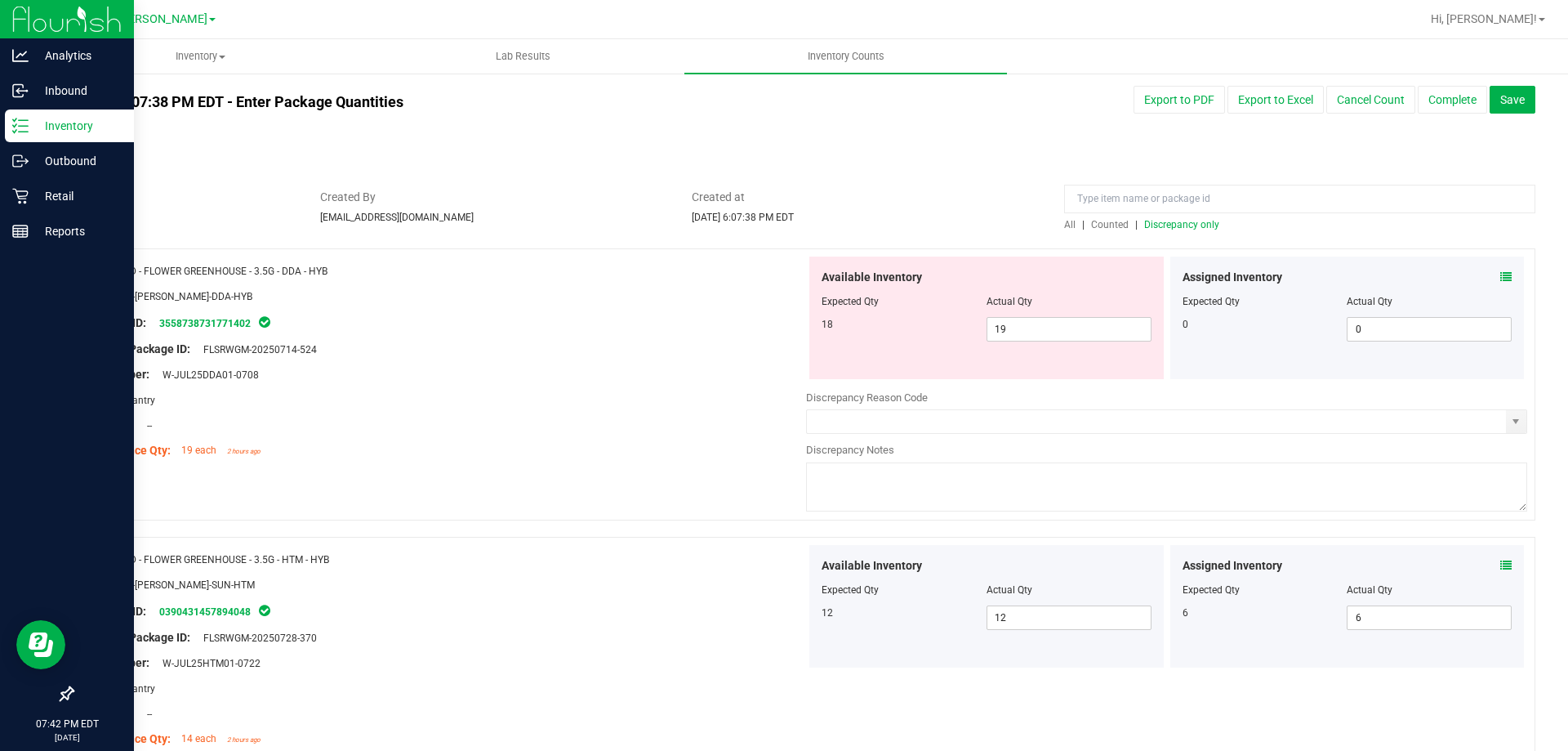
scroll to position [0, 0]
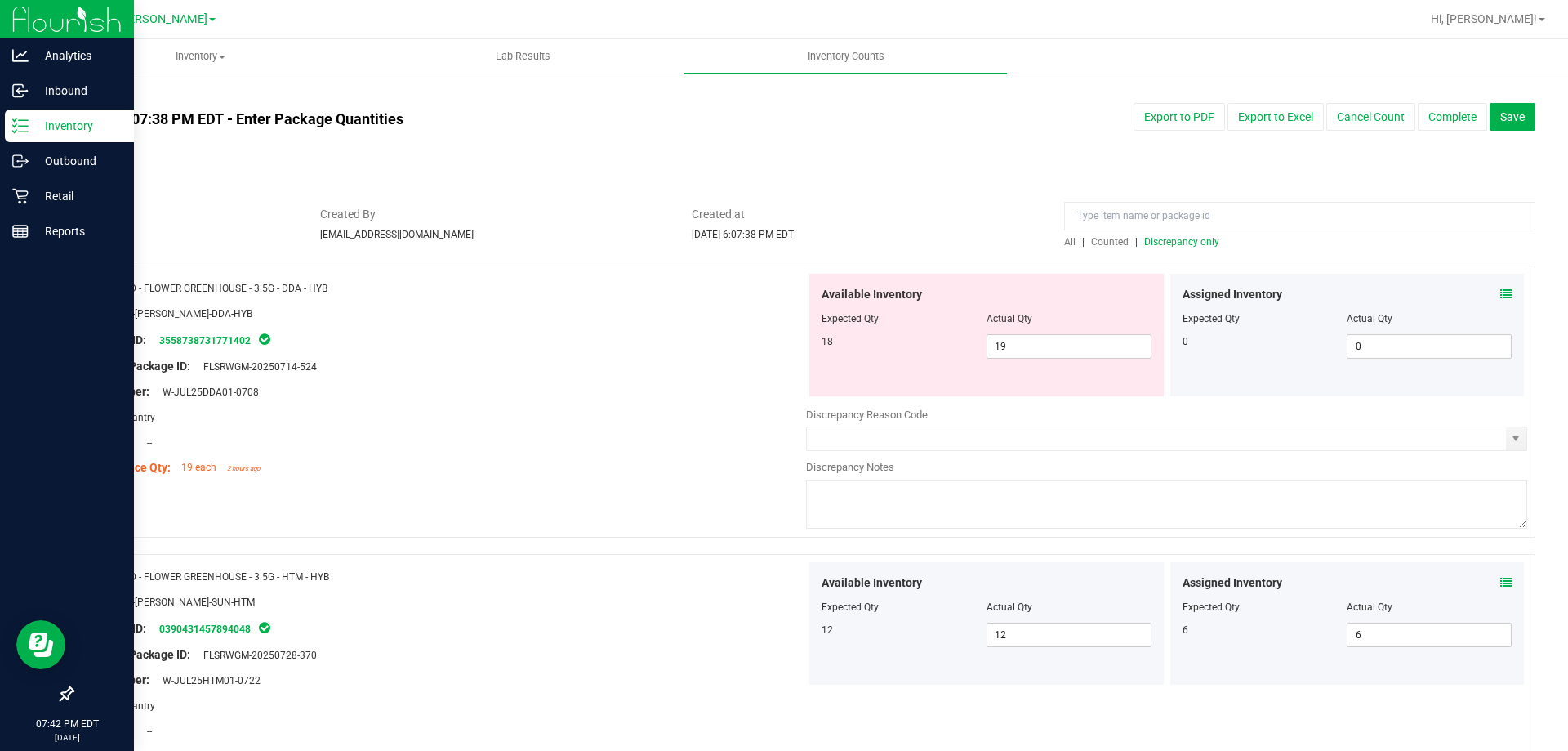
click at [1196, 236] on span "Discrepancy only" at bounding box center [1181, 242] width 75 height 12
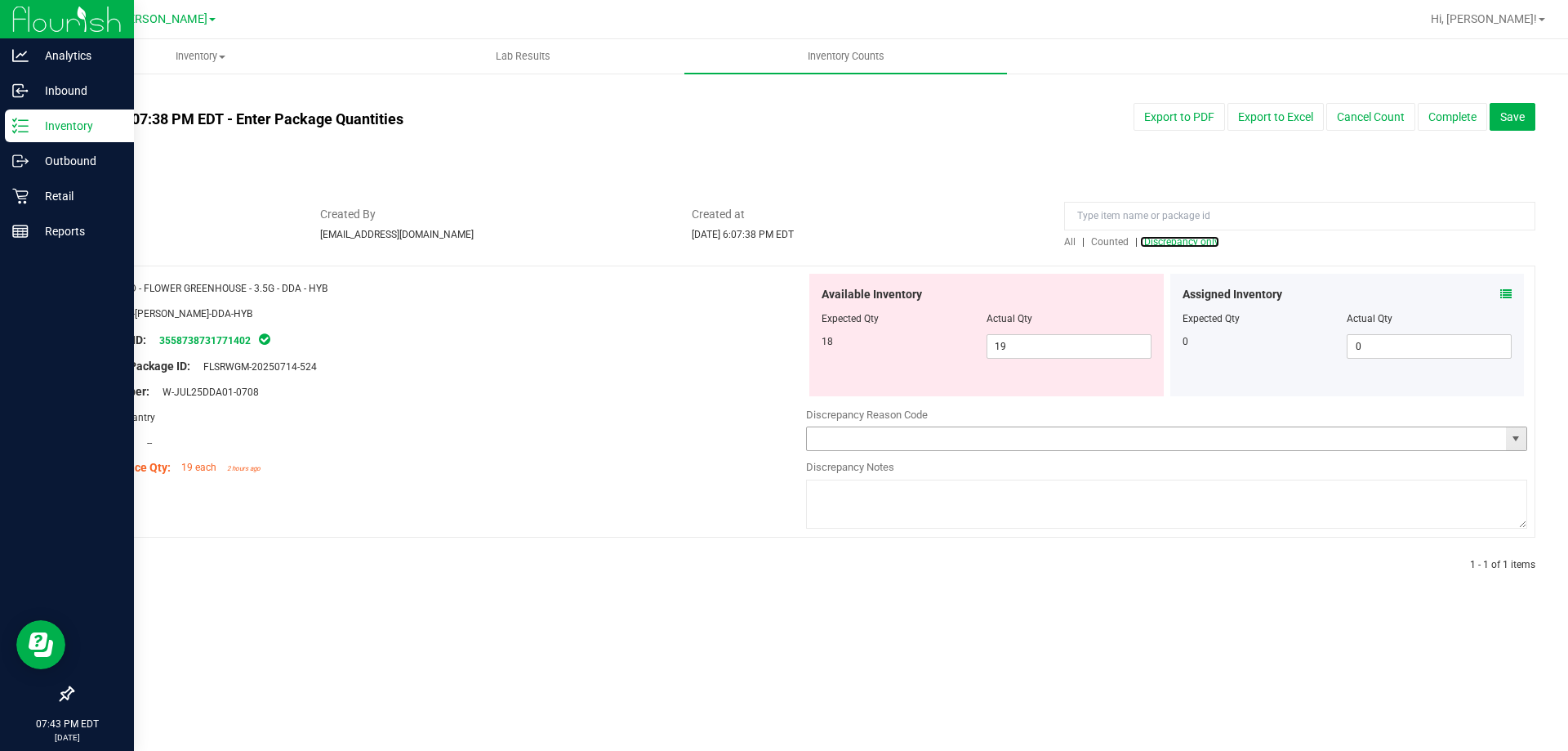
click at [1515, 436] on span "select" at bounding box center [1516, 439] width 13 height 13
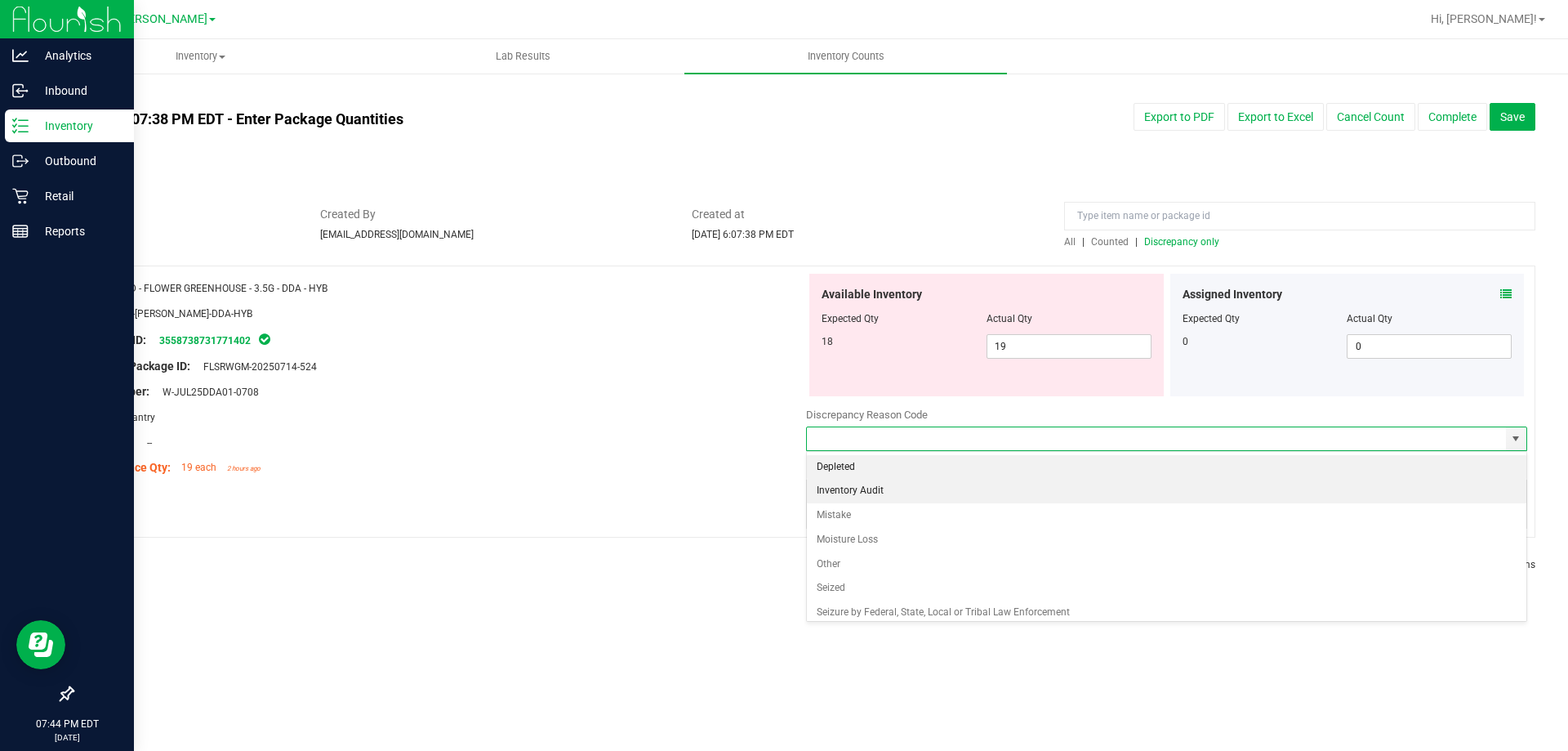
click at [903, 495] on li "Inventory Audit" at bounding box center [1166, 491] width 720 height 25
type input "Inventory Audit"
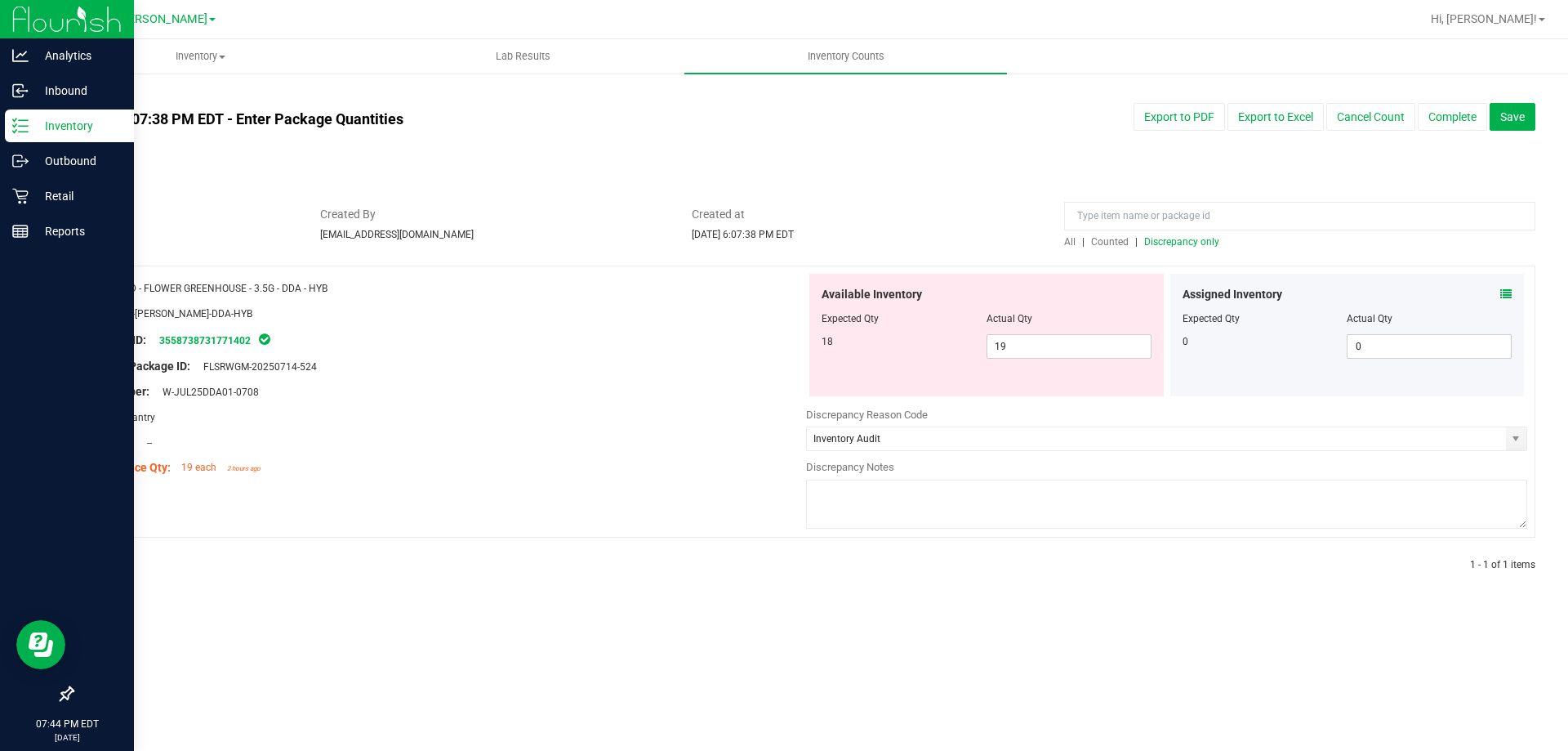
click at [916, 520] on textarea at bounding box center [1166, 503] width 721 height 49
type textarea "D"
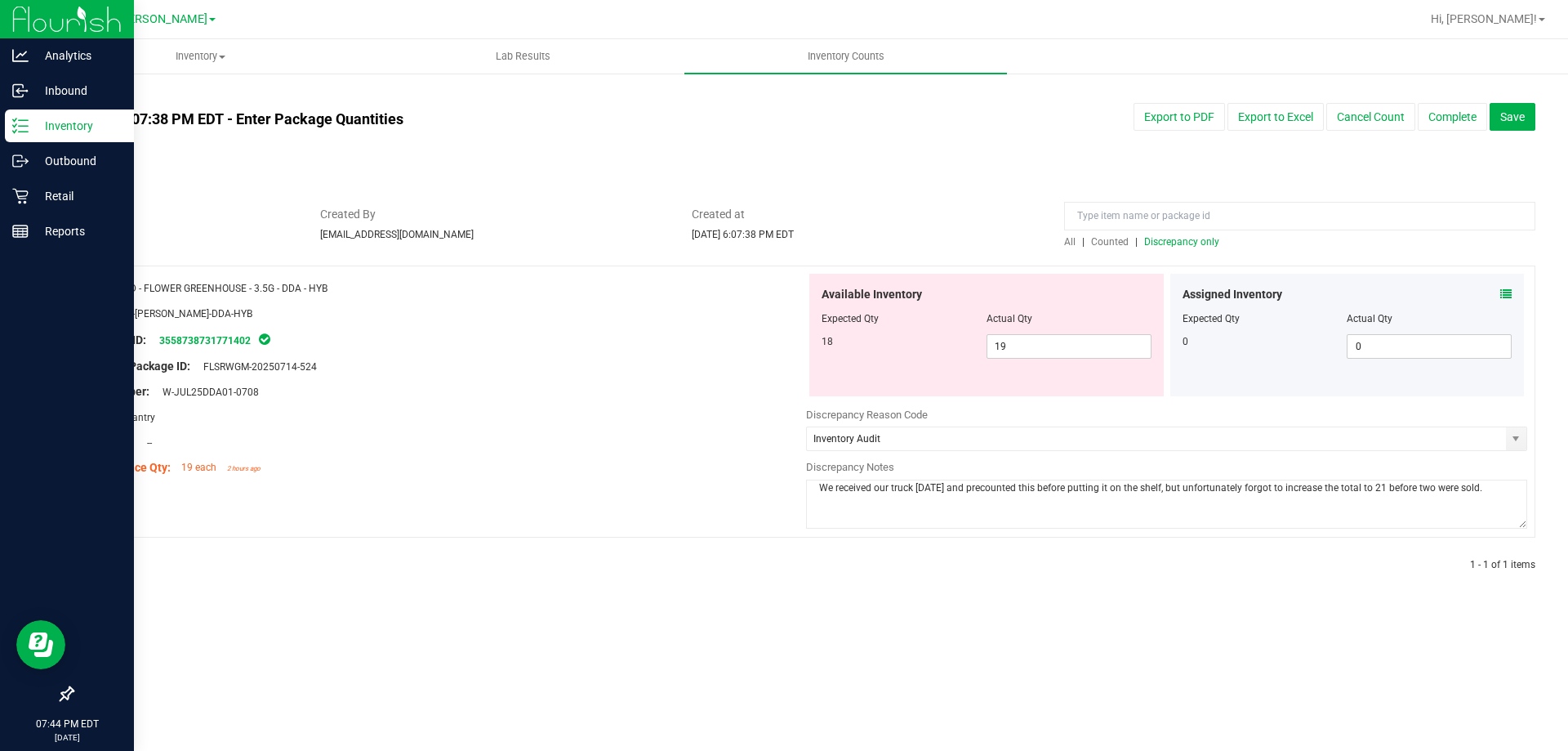
click at [977, 493] on textarea "We received our truck today and precounted this before putting it on the shelf,…" at bounding box center [1166, 503] width 721 height 49
click at [1487, 492] on textarea "We received our truck today and pre-counted this before putting it on the shelf…" at bounding box center [1166, 503] width 721 height 49
click at [826, 488] on textarea "We received our truck today and pre-counted this before putting it on the shelf…" at bounding box center [1166, 503] width 721 height 49
click at [1119, 492] on textarea "Inventory Audit: Receiving Inventory - PO Inaccurate. We received our truck tod…" at bounding box center [1166, 503] width 721 height 49
click at [1071, 506] on textarea "Inventory Audit: Receiving Inventory - PO Inaccurate. We received our transport…" at bounding box center [1166, 503] width 721 height 49
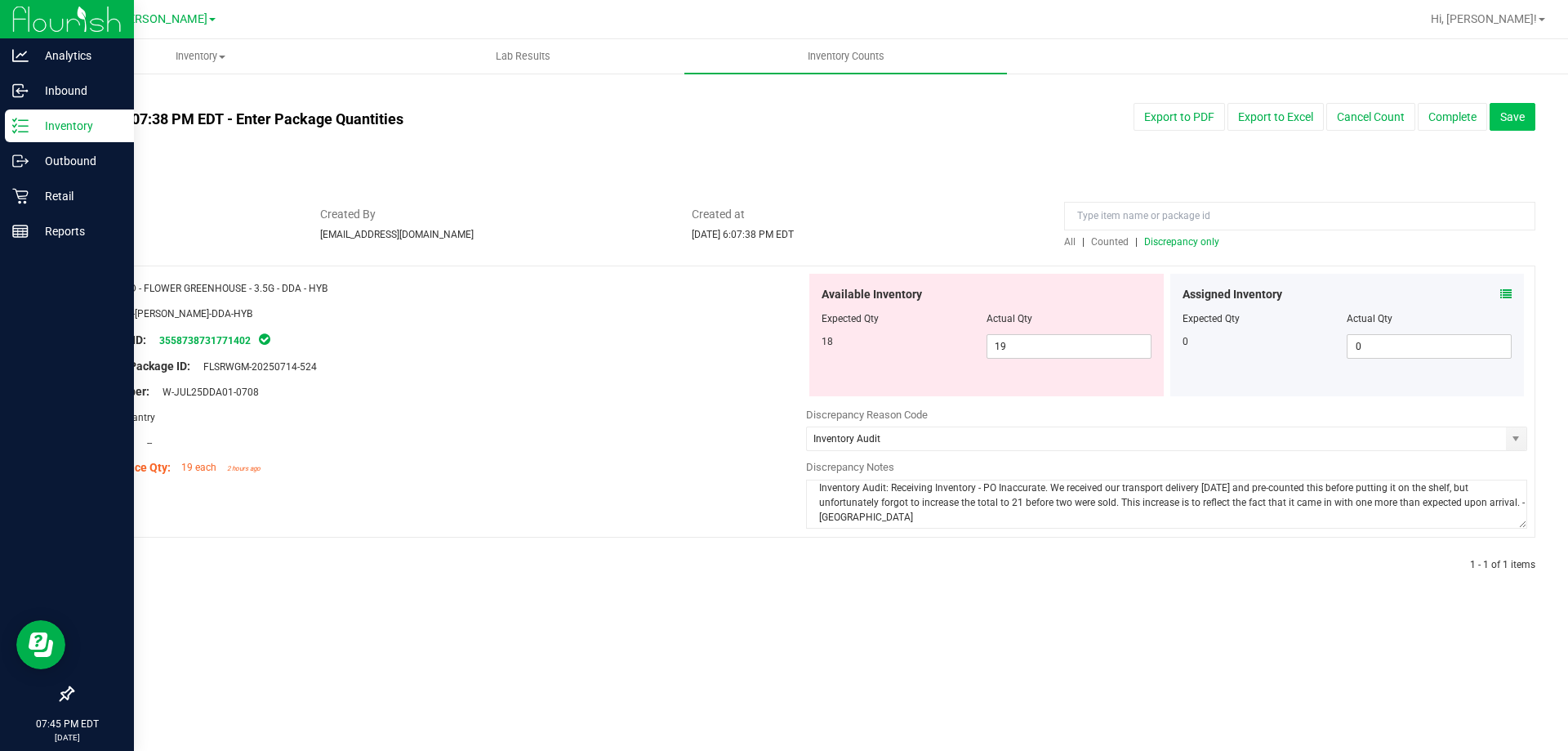
type textarea "Inventory Audit: Receiving Inventory - PO Inaccurate. We received our transport…"
click at [1502, 113] on span "Save" at bounding box center [1513, 116] width 25 height 13
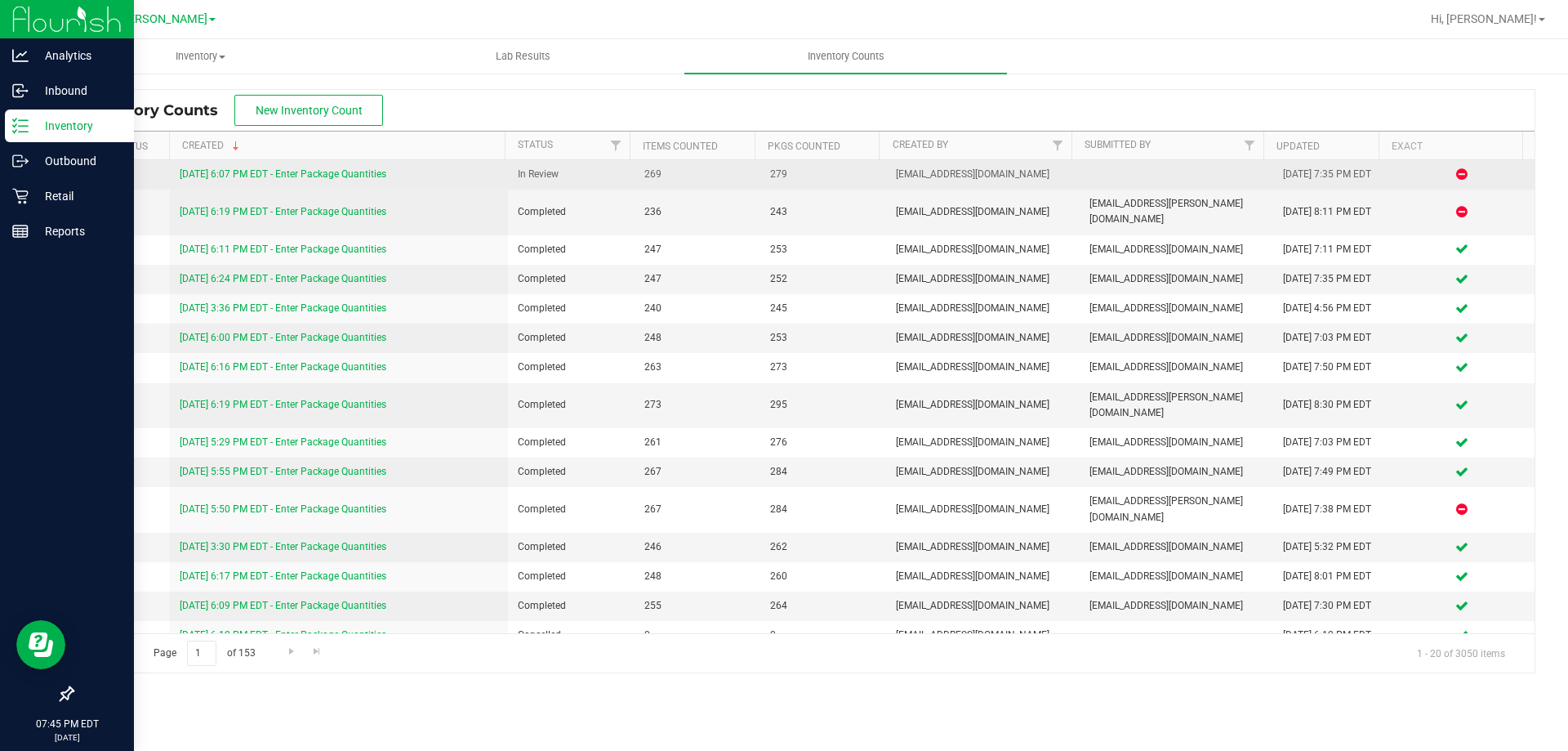
click at [330, 171] on link "8/21/25 6:07 PM EDT - Enter Package Quantities" at bounding box center [283, 174] width 207 height 12
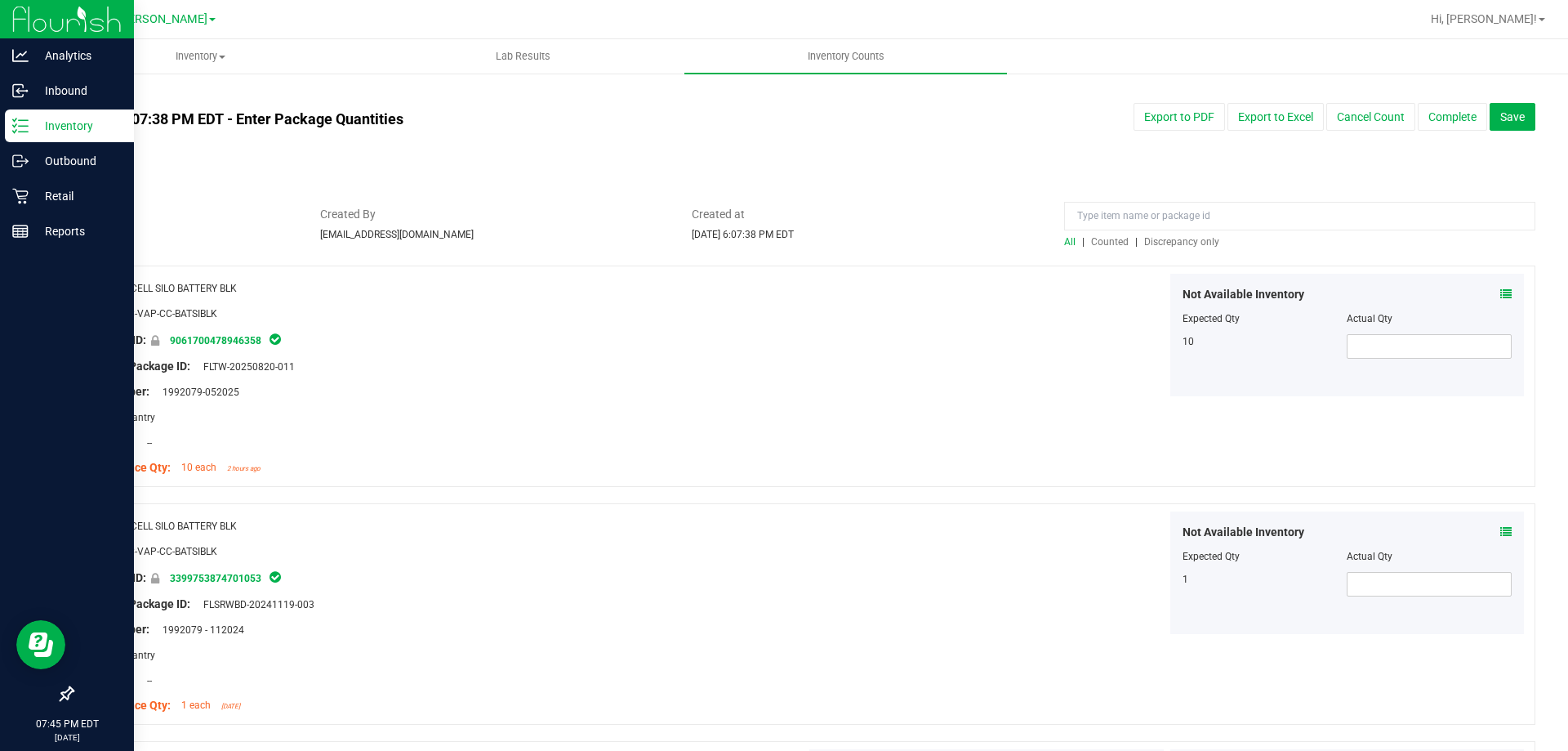
click at [36, 121] on p "Inventory" at bounding box center [78, 126] width 98 height 20
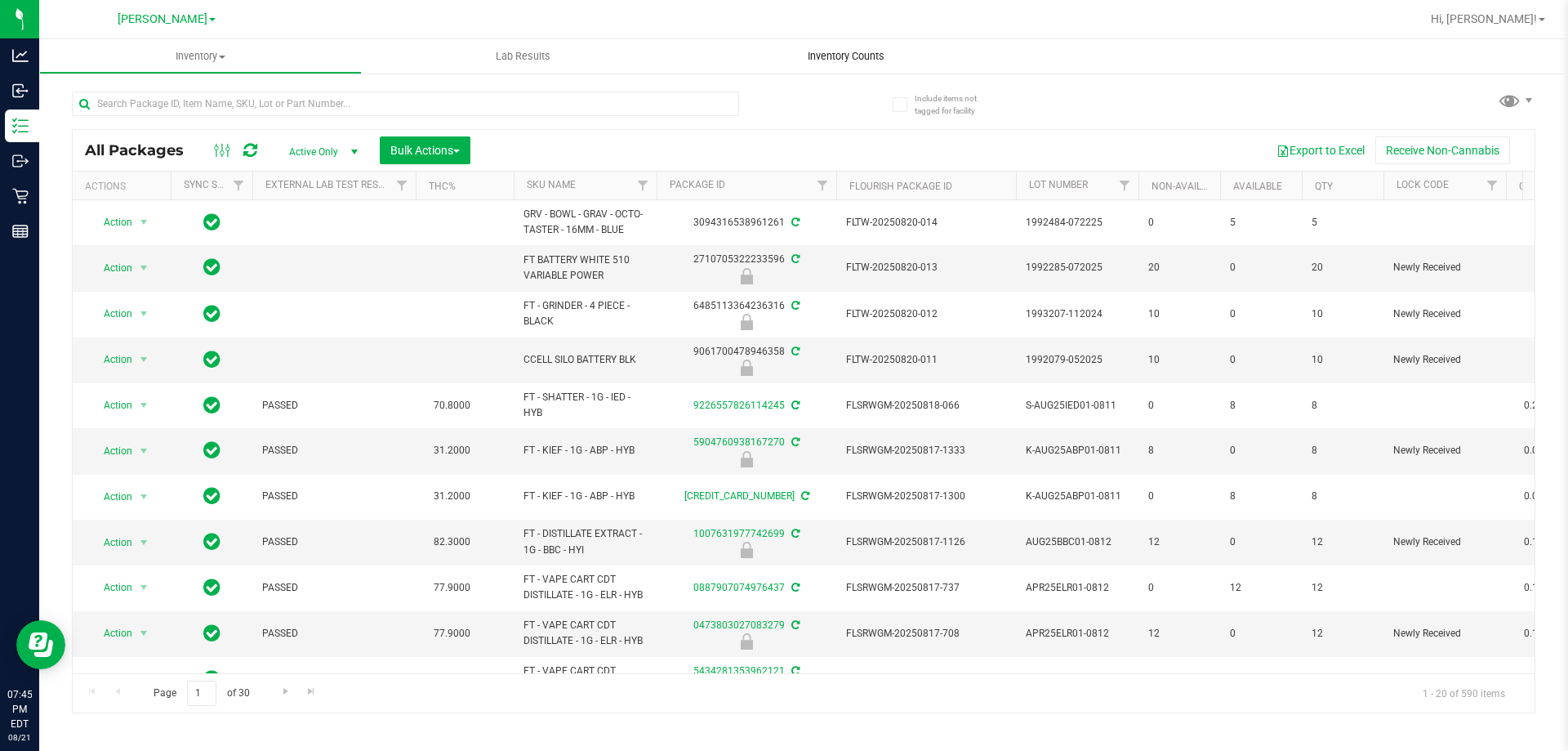
click at [804, 61] on span "Inventory Counts" at bounding box center [846, 56] width 121 height 15
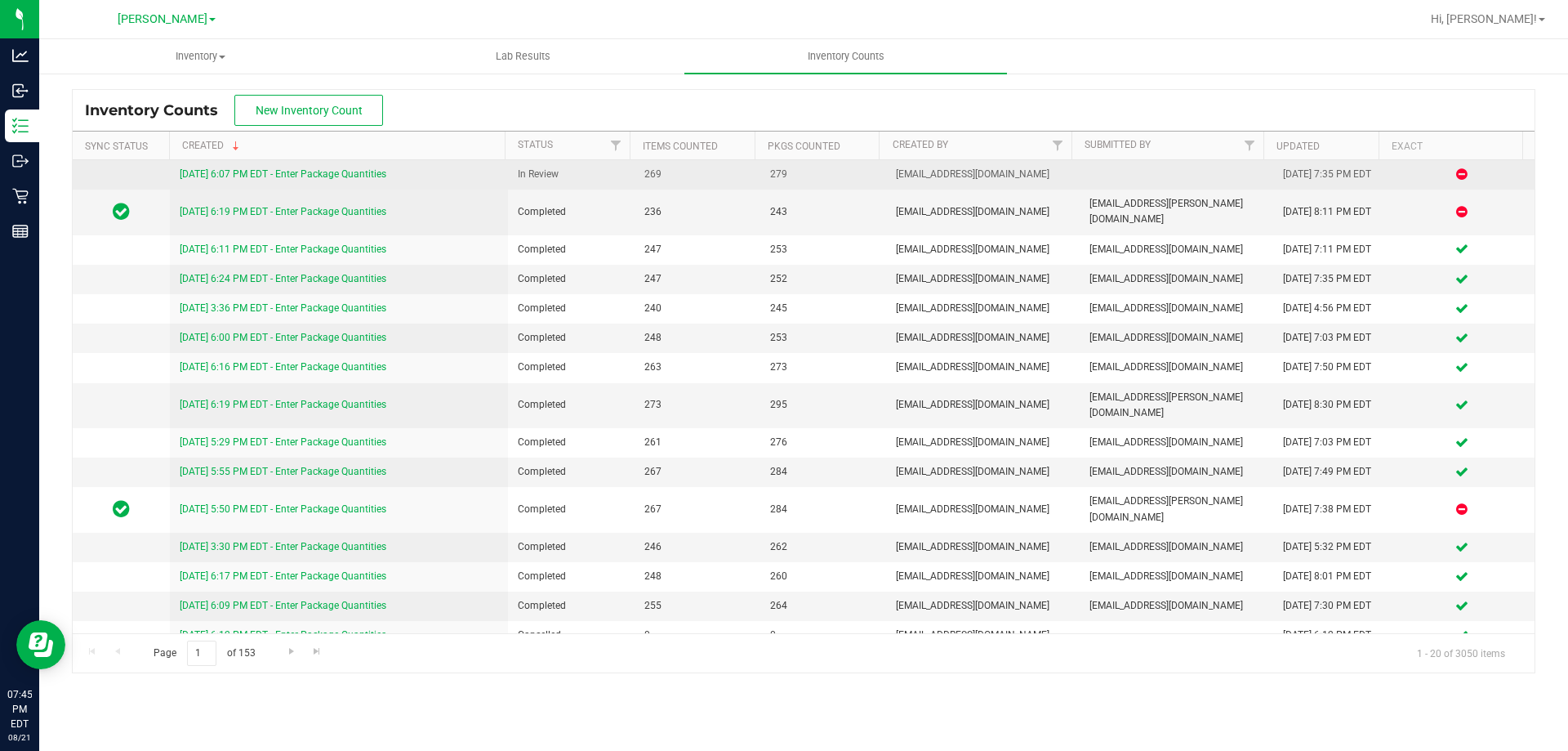
click at [334, 168] on div "8/21/25 6:07 PM EDT - Enter Package Quantities" at bounding box center [340, 174] width 320 height 16
click at [335, 171] on link "8/21/25 6:07 PM EDT - Enter Package Quantities" at bounding box center [283, 174] width 207 height 12
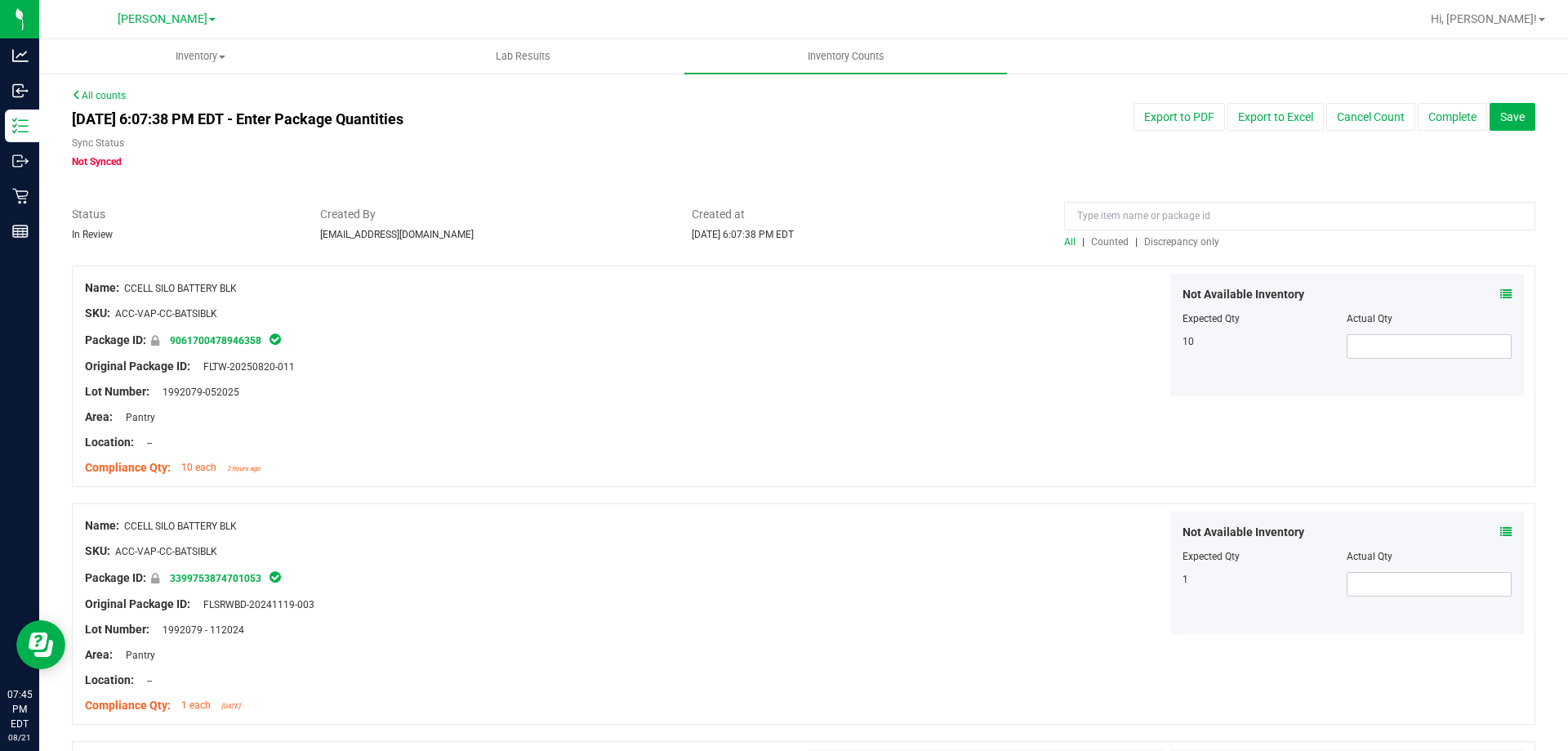
click at [1200, 241] on span "Discrepancy only" at bounding box center [1181, 242] width 75 height 12
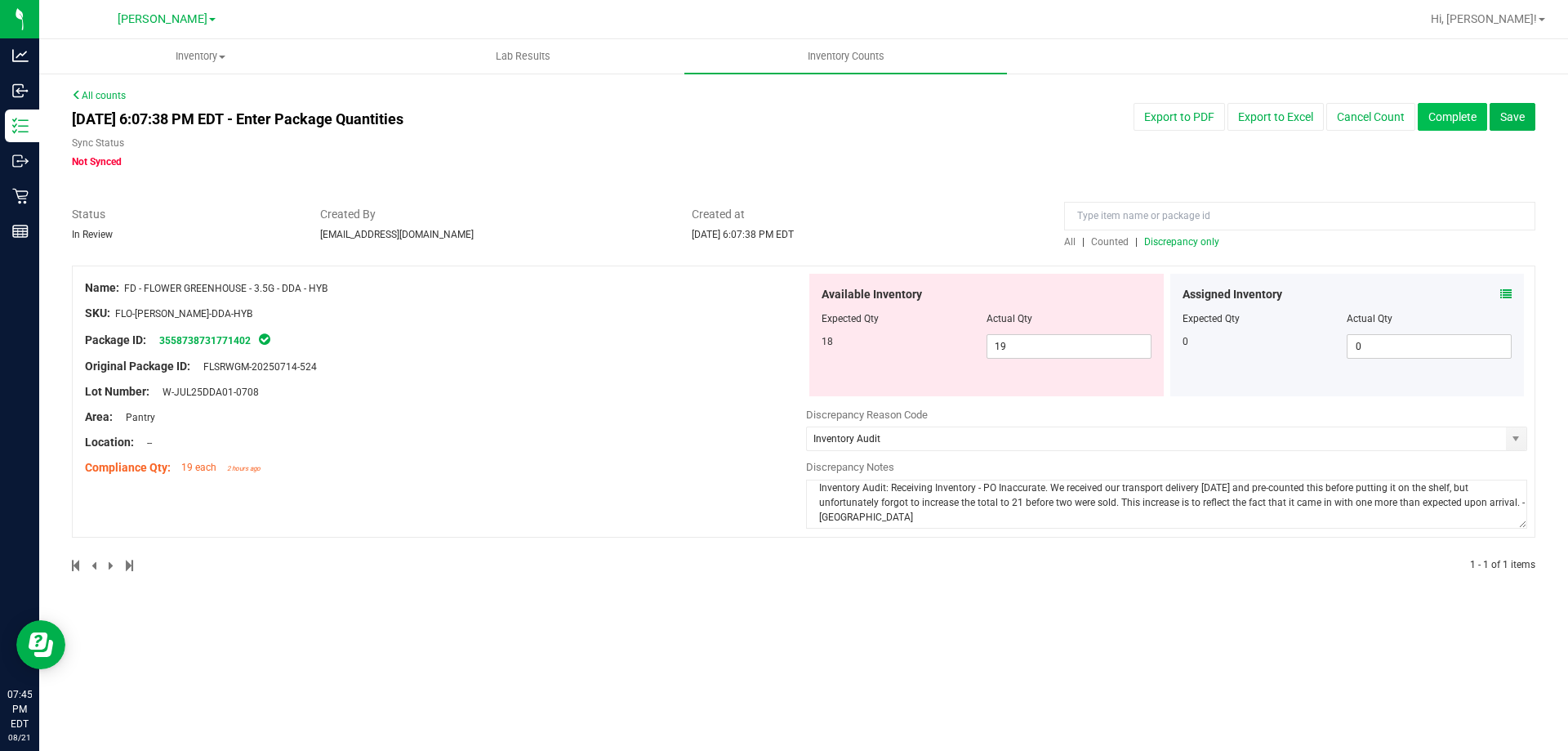
click at [1444, 122] on button "Complete" at bounding box center [1452, 117] width 69 height 28
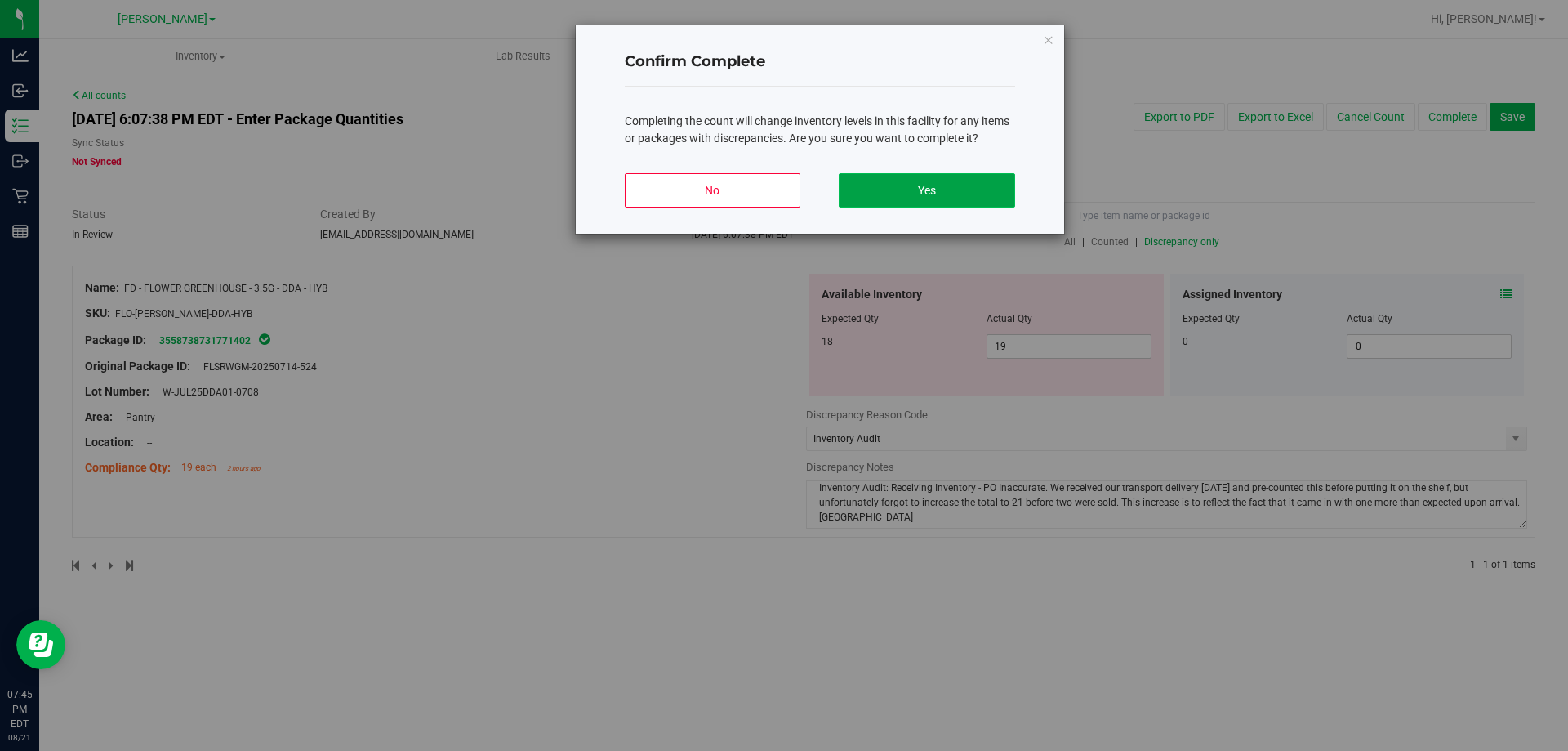
click at [942, 195] on button "Yes" at bounding box center [926, 191] width 176 height 35
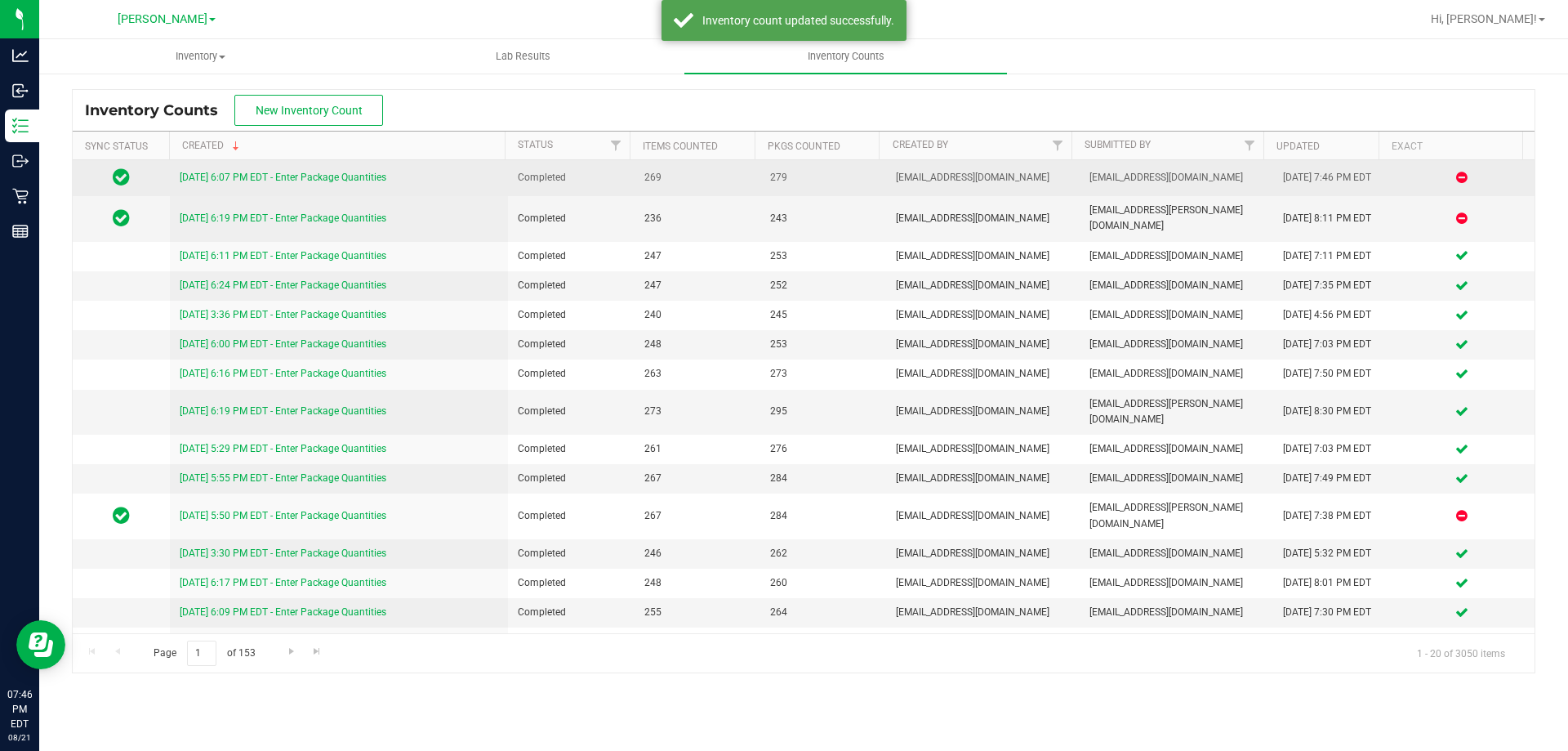
click at [254, 179] on link "8/21/25 6:07 PM EDT - Enter Package Quantities" at bounding box center [283, 178] width 207 height 12
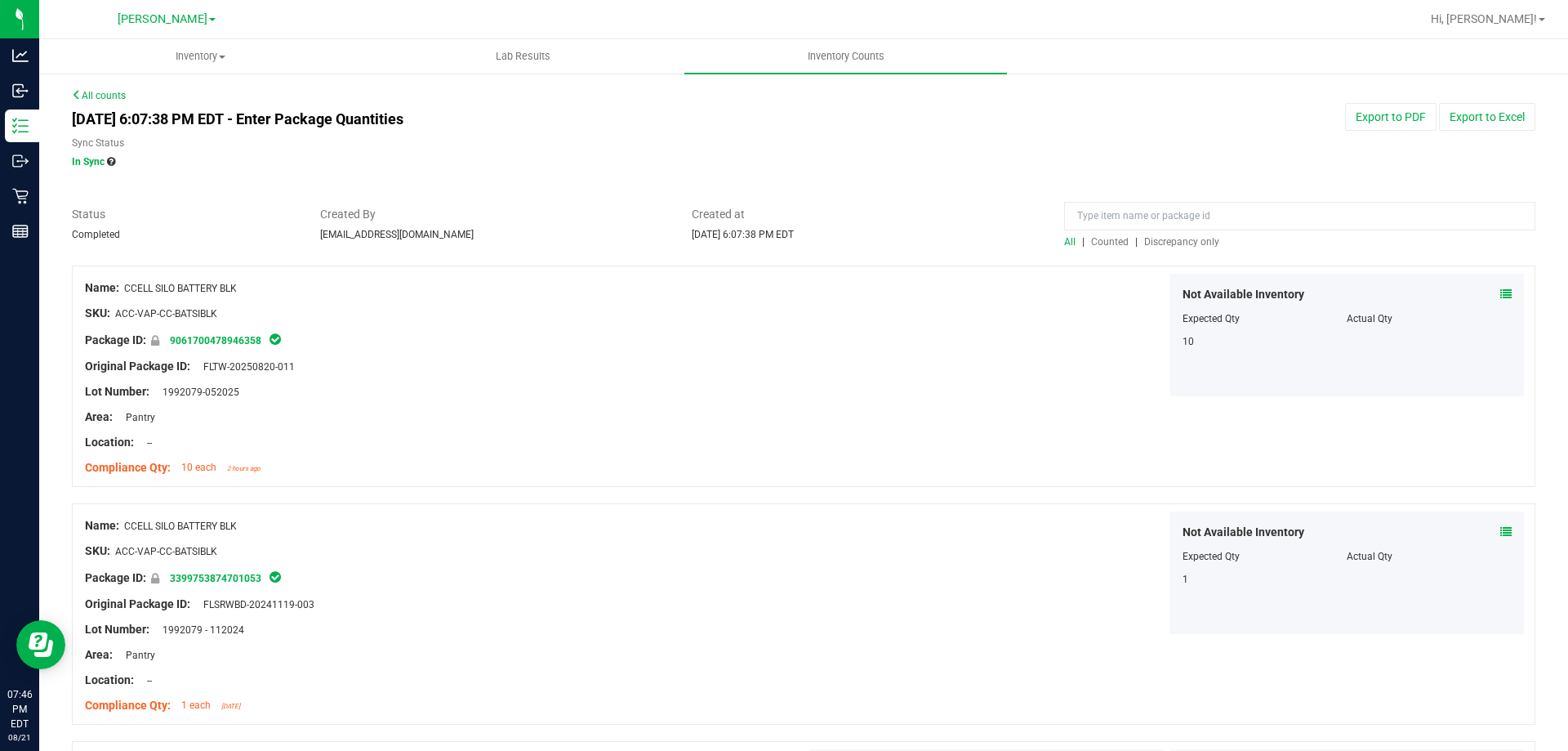
click at [1181, 243] on span "Discrepancy only" at bounding box center [1181, 242] width 75 height 12
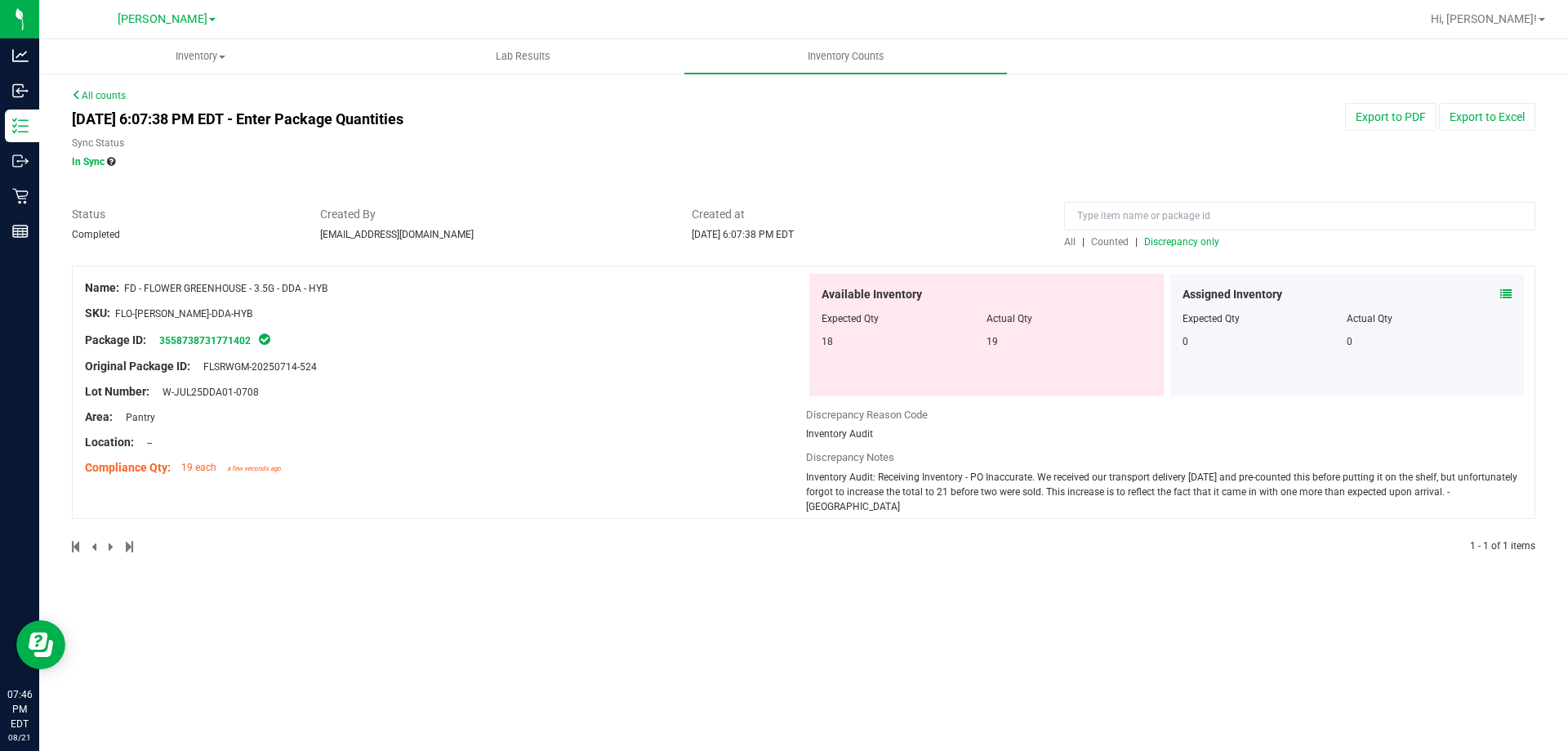
drag, startPoint x: 1478, startPoint y: 491, endPoint x: 796, endPoint y: 474, distance: 682.2
click at [796, 474] on div "Name: FD - FLOWER GREENHOUSE - 3.5G - DDA - HYB SKU: FLO-BUD-FD-DDA-HYB Package…" at bounding box center [804, 392] width 1464 height 254
click at [803, 477] on div "Name: FD - FLOWER GREENHOUSE - 3.5G - DDA - HYB SKU: FLO-BUD-FD-DDA-HYB Package…" at bounding box center [445, 378] width 721 height 208
click at [807, 473] on span "Inventory Audit: Receiving Inventory - PO Inaccurate. We received our transport…" at bounding box center [1162, 491] width 711 height 40
copy span "Inventory Audit: Receiving Inventory - PO Inaccurate. We received our transport…"
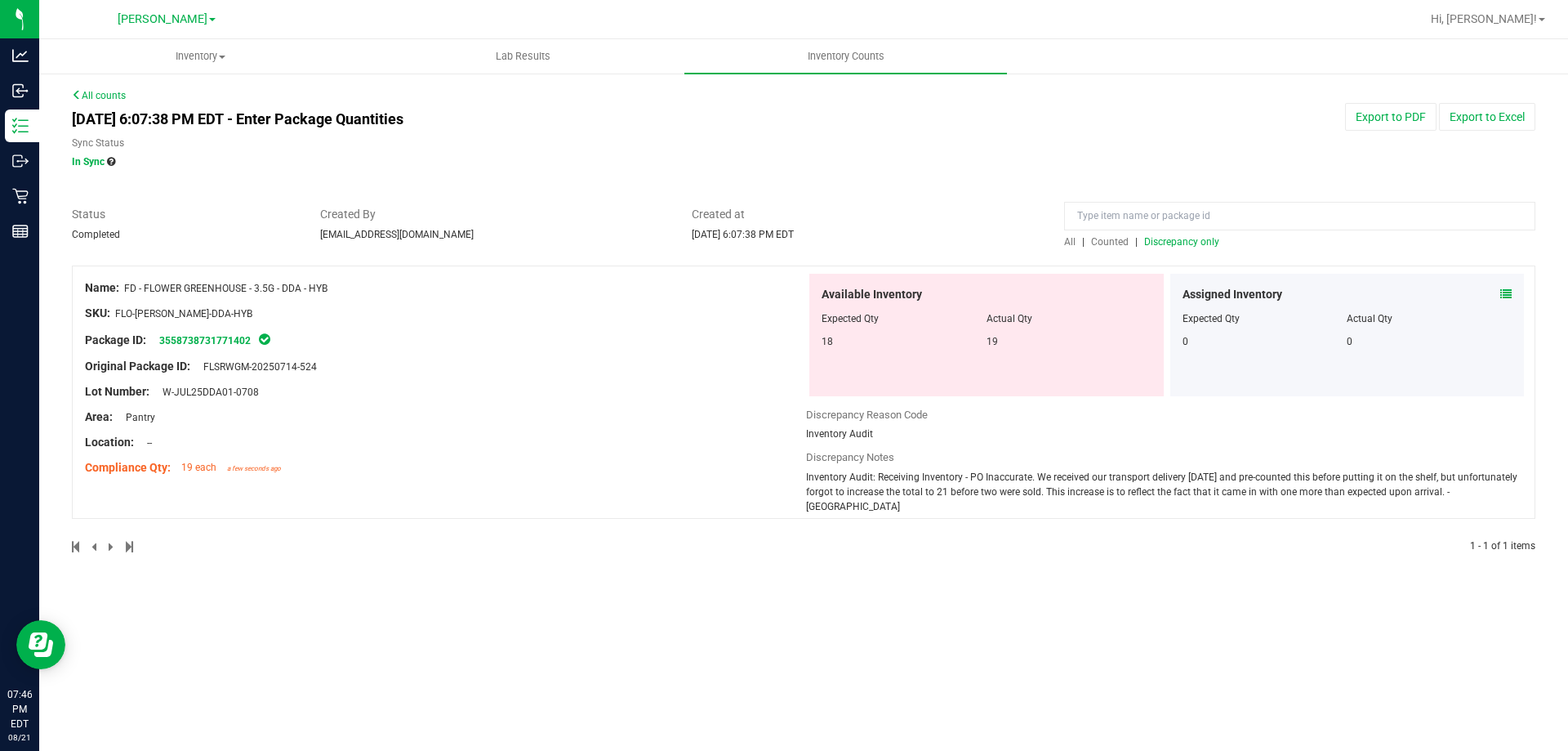
copy span "Inventory Audit: Receiving Inventory - PO Inaccurate. We received our transport…"
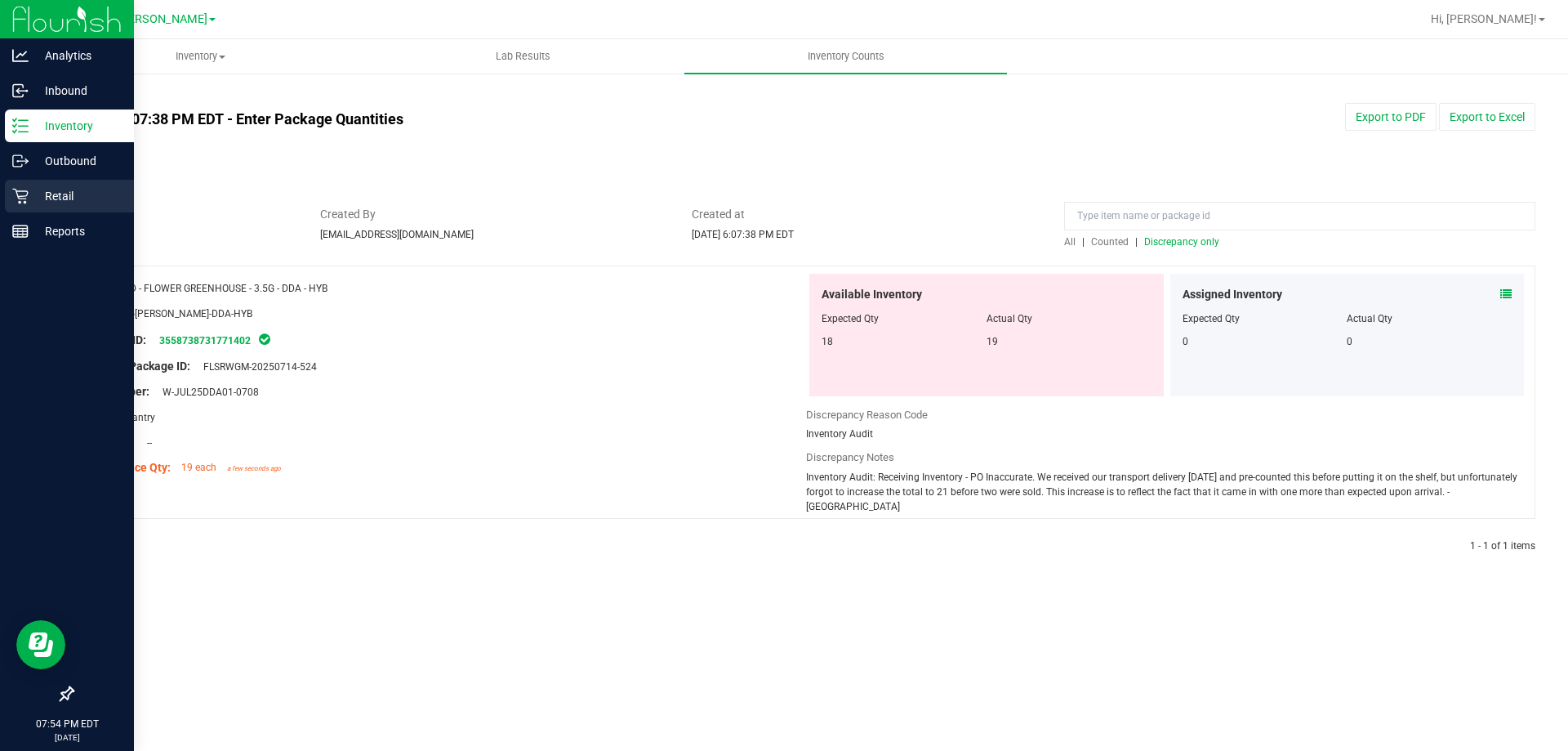
click at [50, 189] on p "Retail" at bounding box center [78, 196] width 98 height 20
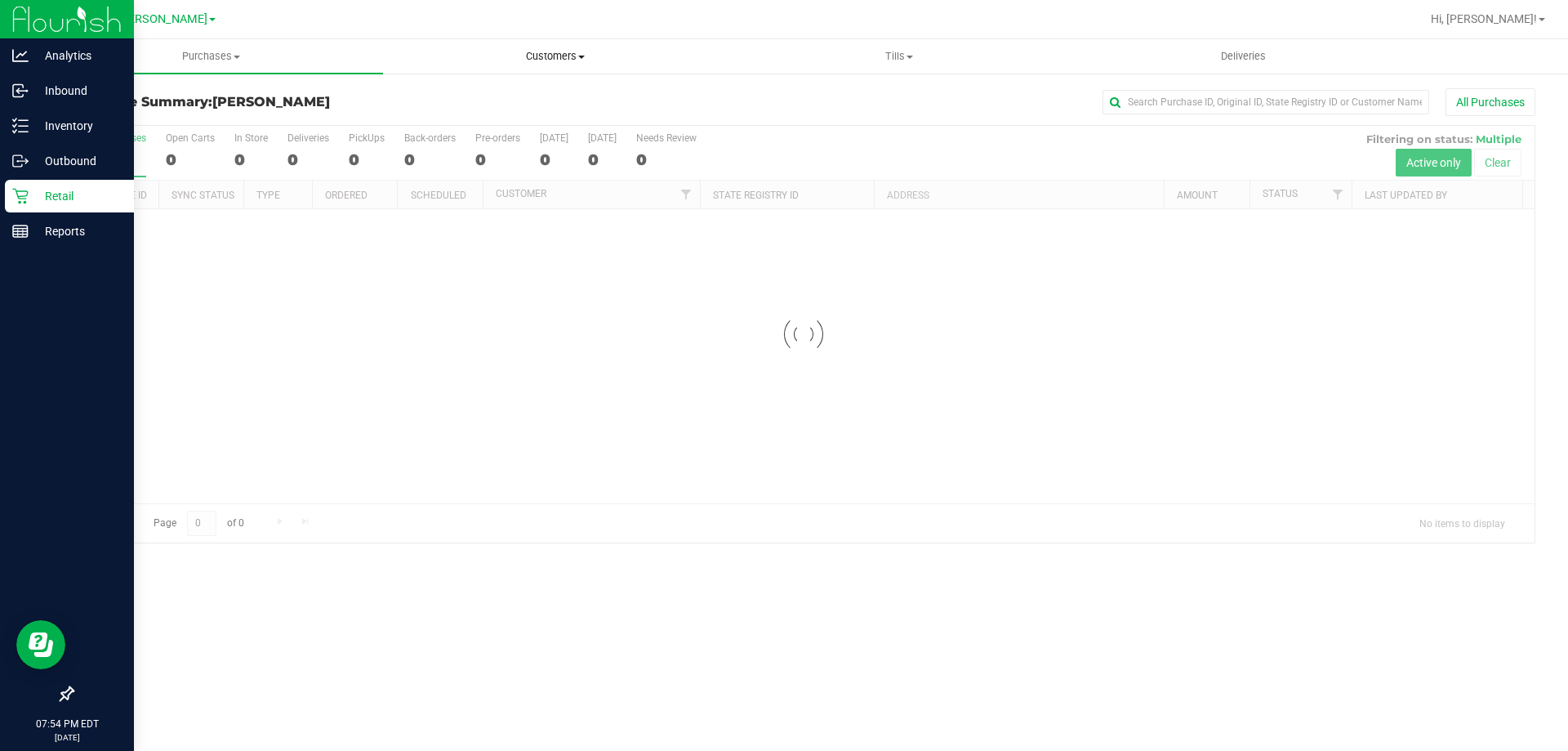
click at [558, 43] on uib-tab-heading "Customers All customers Add a new customer All physicians" at bounding box center [555, 56] width 342 height 33
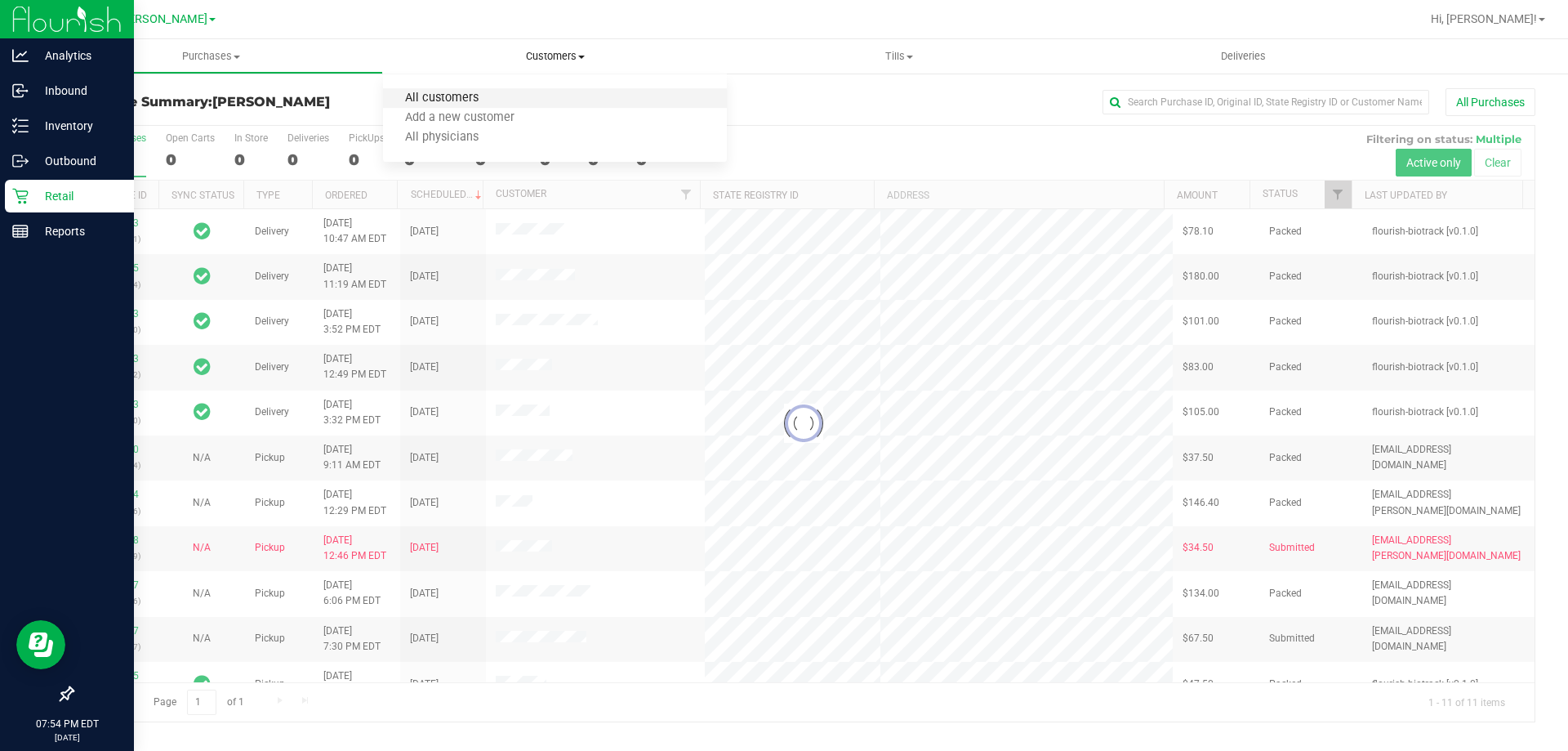
click at [478, 97] on span "All customers" at bounding box center [442, 98] width 117 height 14
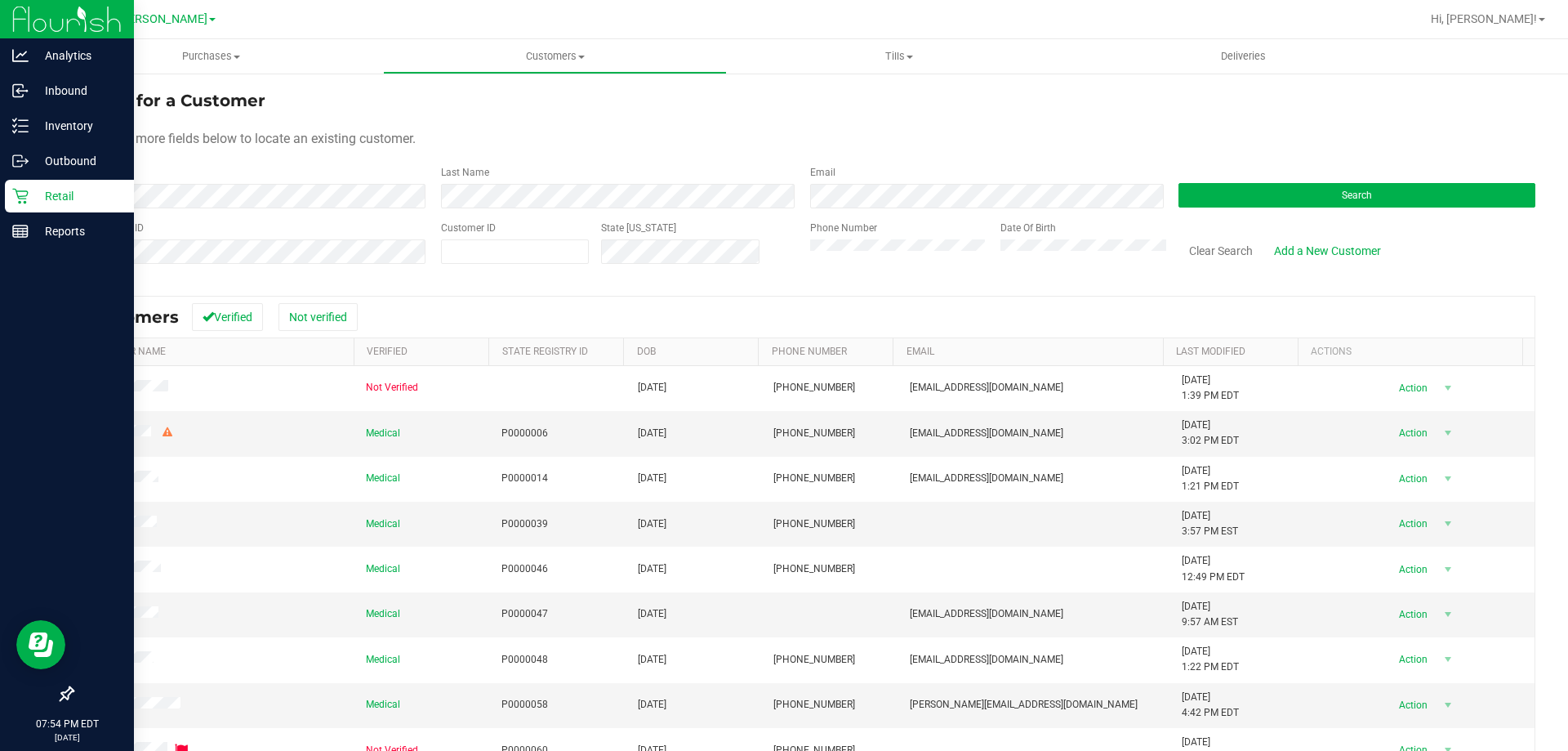
click at [33, 196] on p "Retail" at bounding box center [78, 196] width 98 height 20
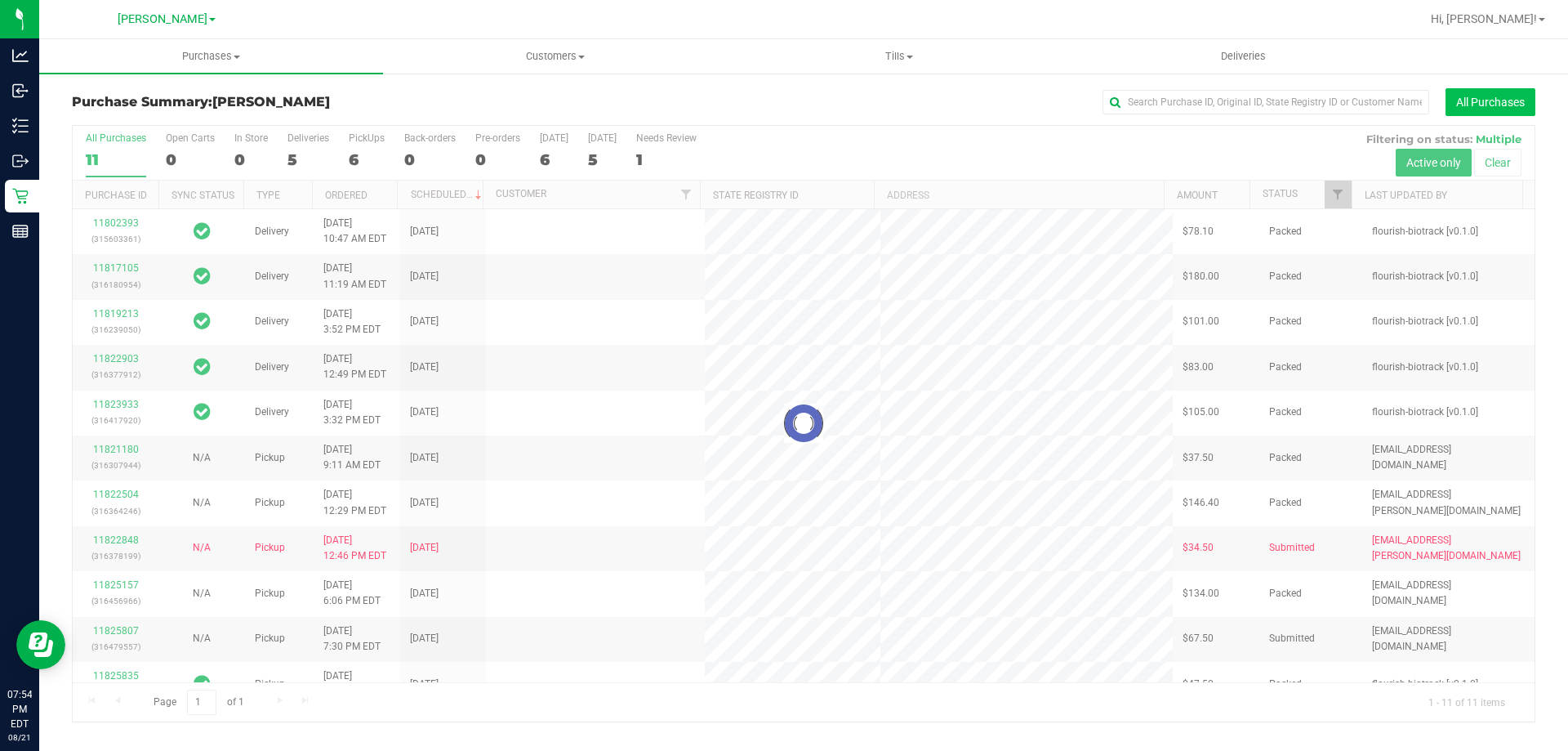
click at [1485, 95] on button "All Purchases" at bounding box center [1490, 102] width 90 height 28
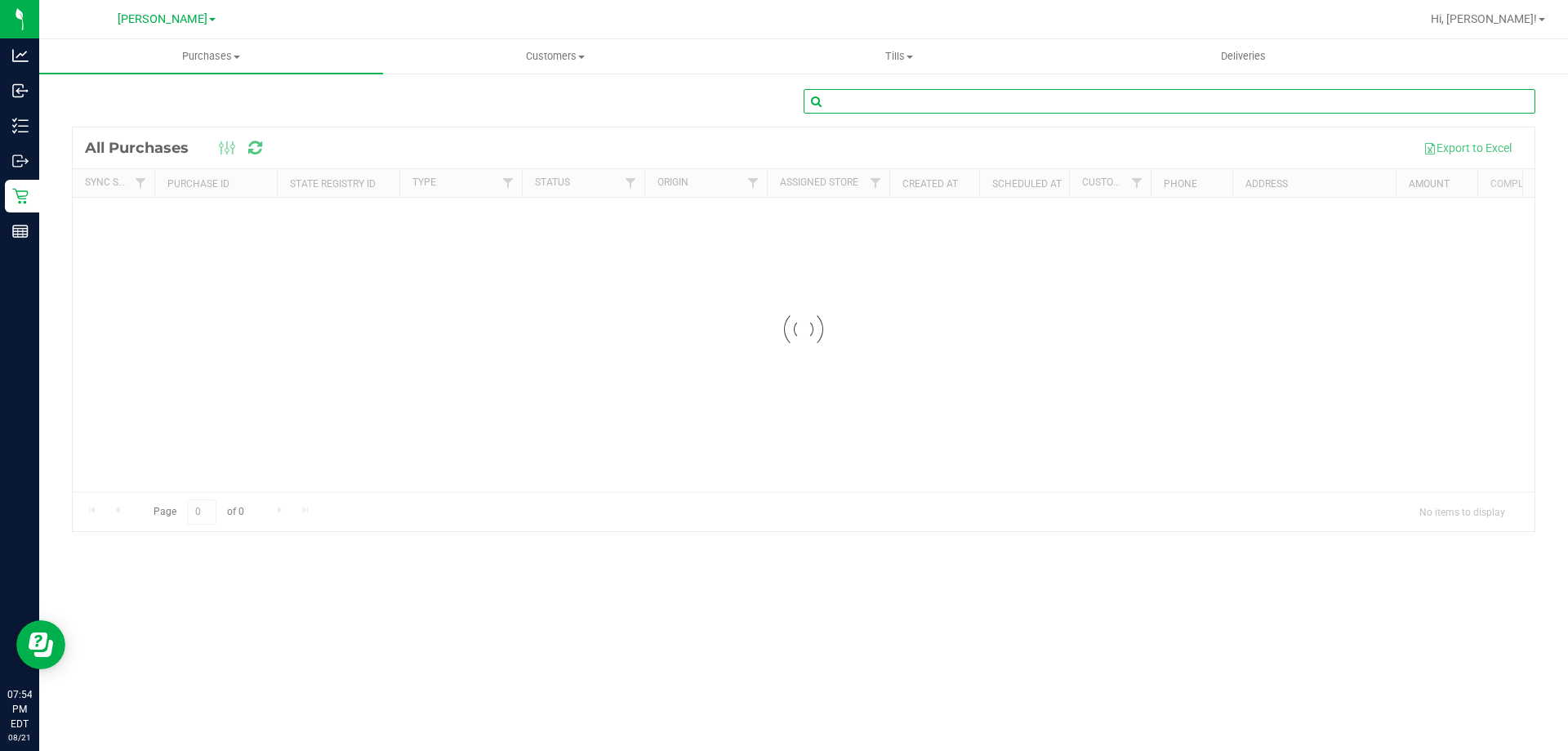
click at [1249, 98] on input "text" at bounding box center [1170, 102] width 732 height 25
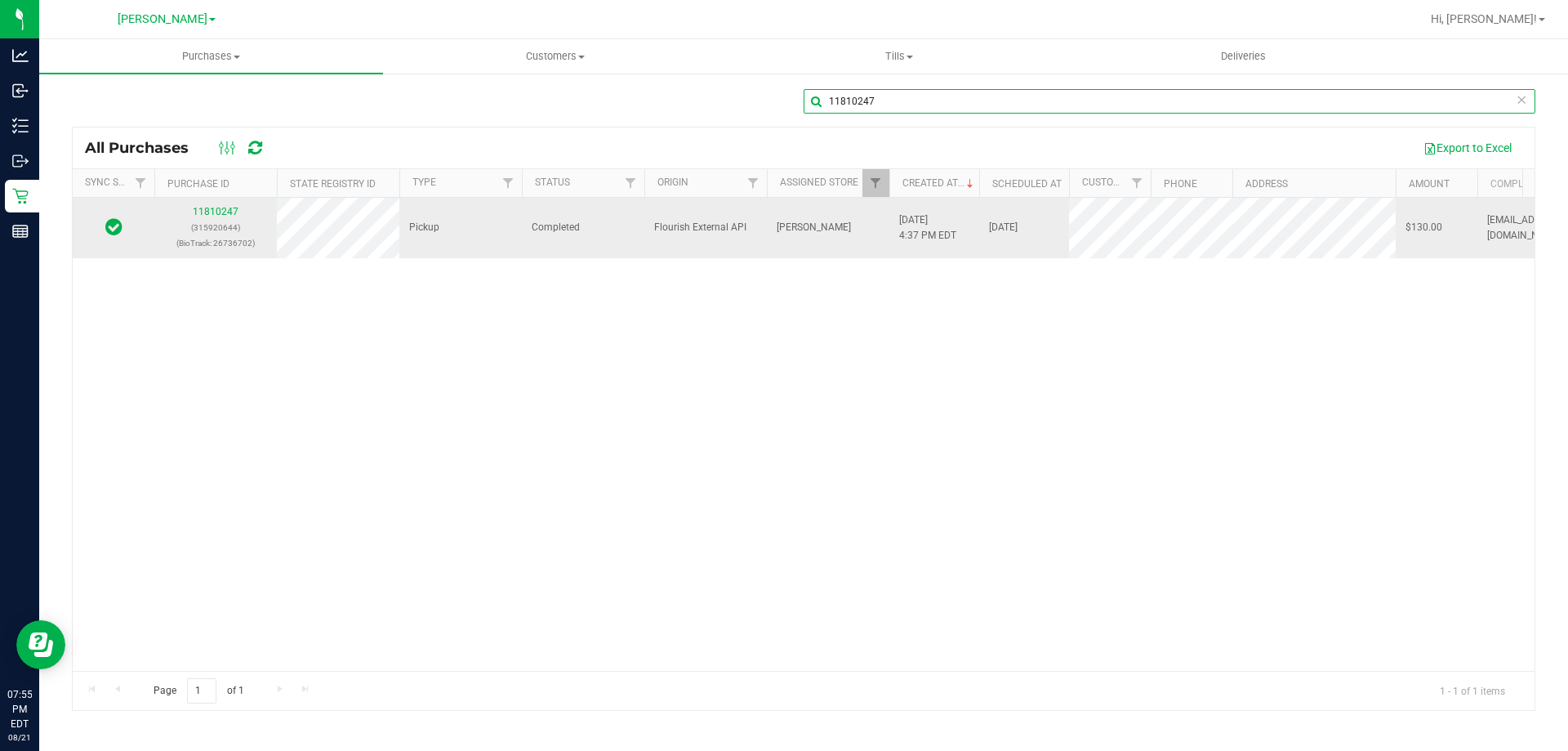
type input "11810247"
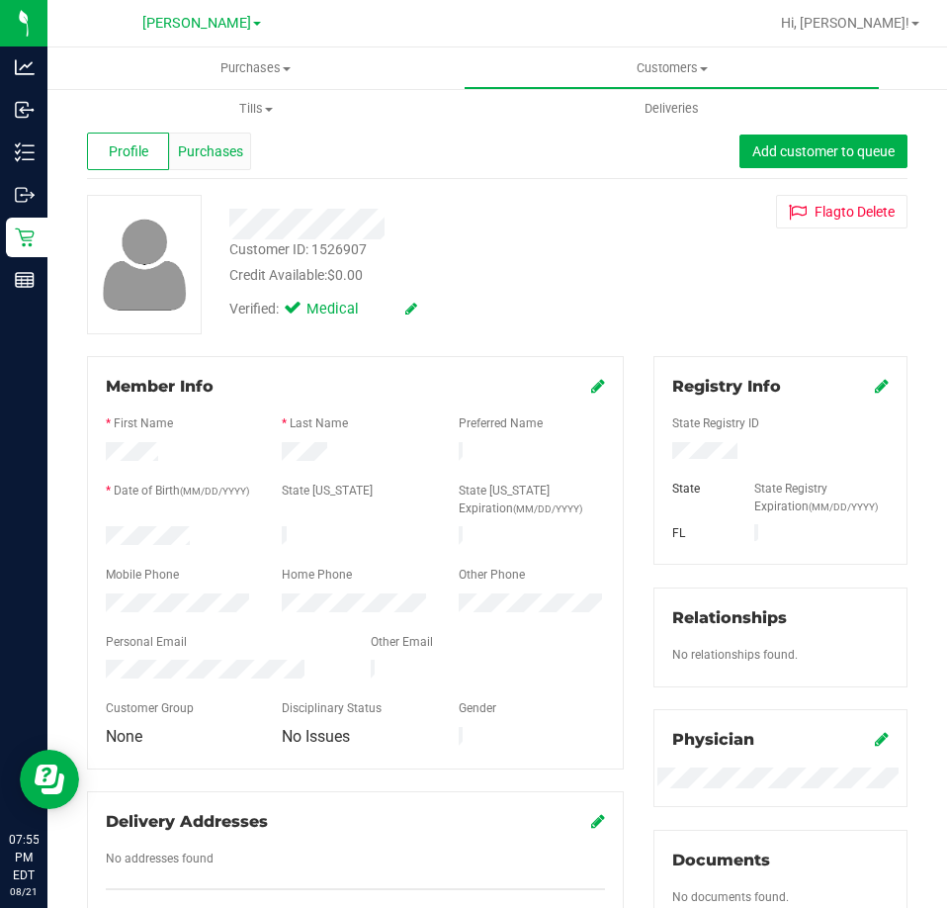
click at [202, 150] on span "Purchases" at bounding box center [210, 151] width 65 height 21
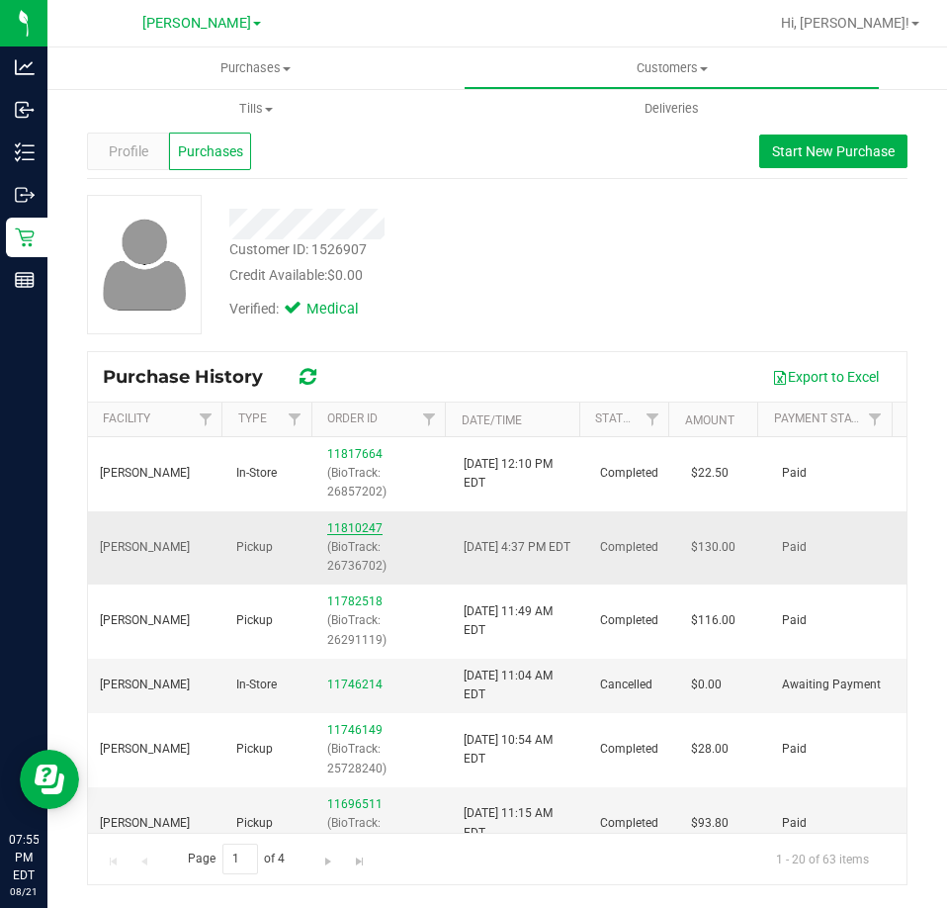
click at [348, 525] on link "11810247" at bounding box center [354, 528] width 55 height 14
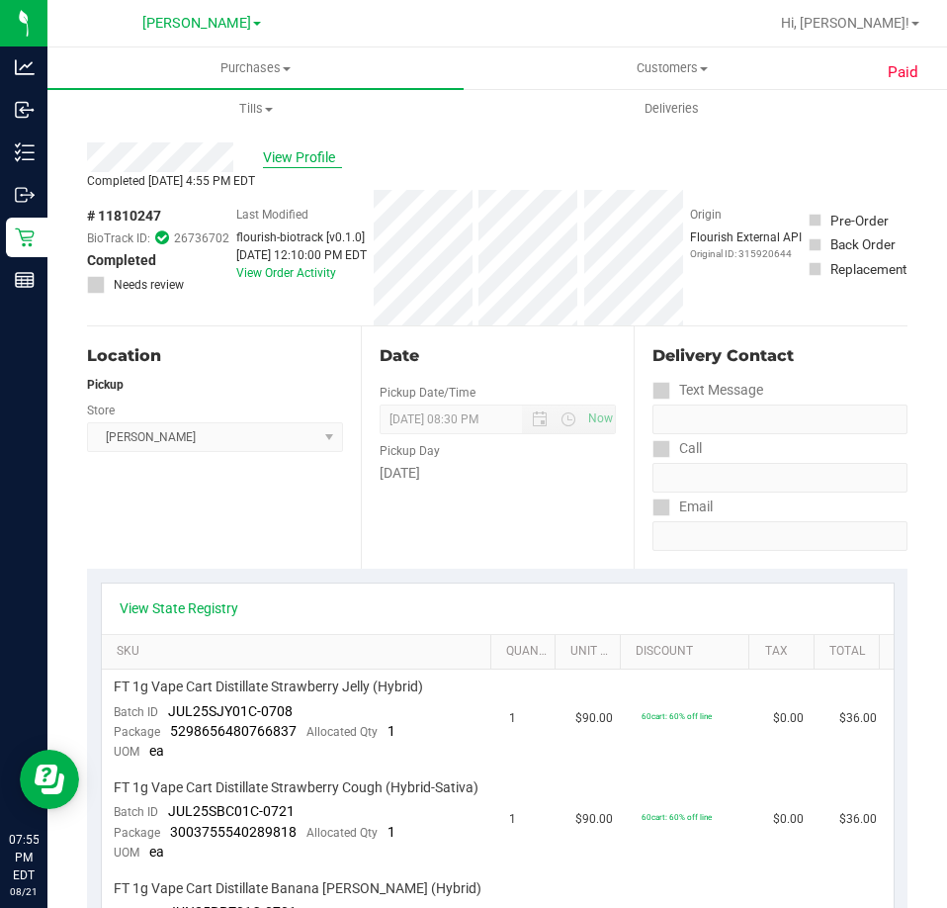
click at [308, 154] on span "View Profile" at bounding box center [302, 157] width 79 height 21
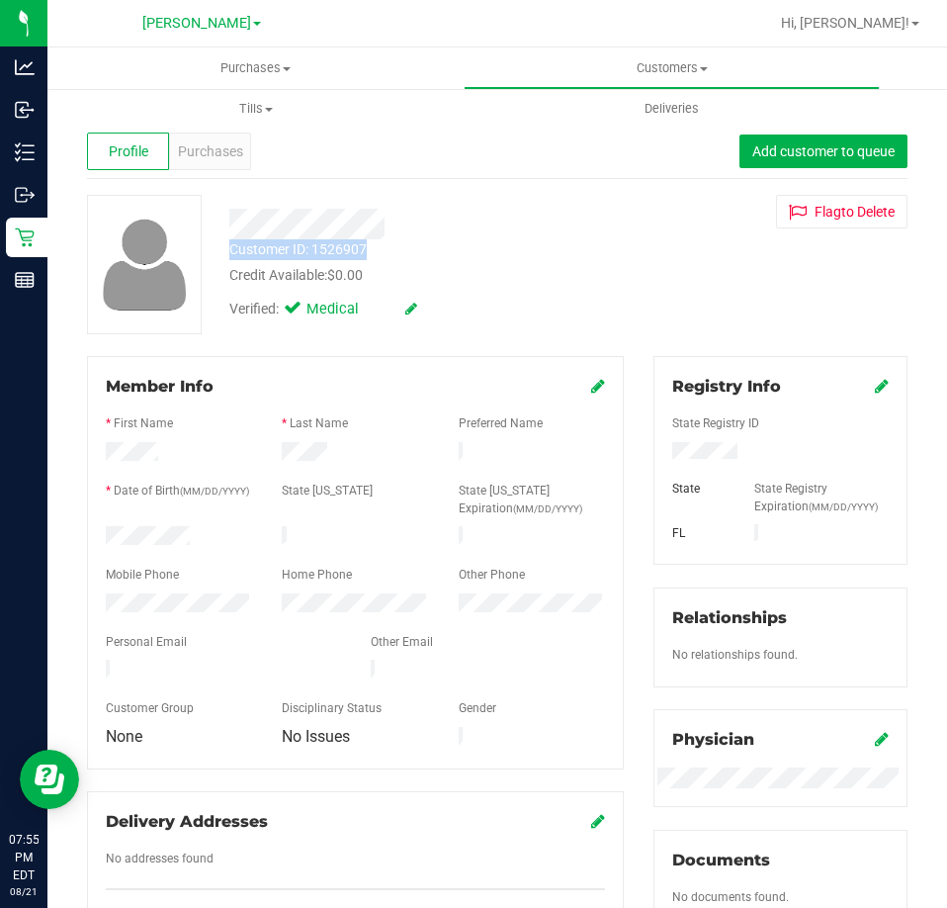
drag, startPoint x: 374, startPoint y: 247, endPoint x: 226, endPoint y: 252, distance: 147.4
click at [226, 252] on div "Customer ID: 1526907 Credit Available: $0.00" at bounding box center [427, 262] width 425 height 46
copy div "Customer ID: 1526907"
click at [211, 148] on span "Purchases" at bounding box center [210, 151] width 65 height 21
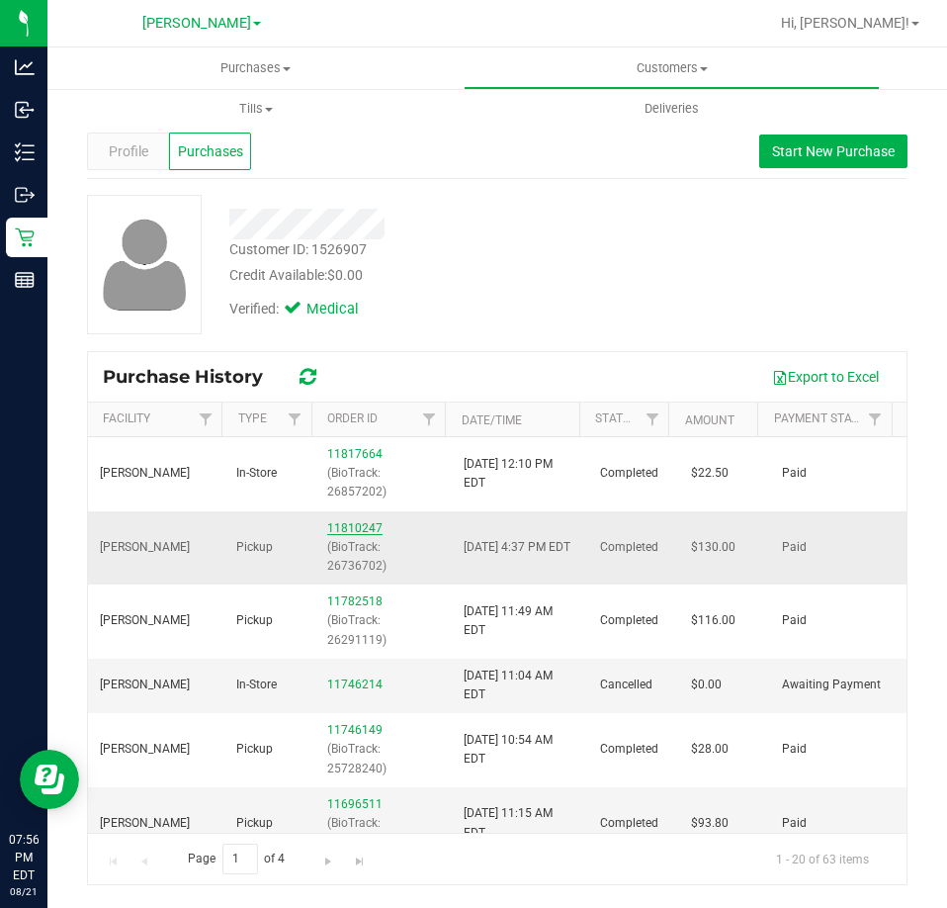
click at [350, 523] on link "11810247" at bounding box center [354, 528] width 55 height 14
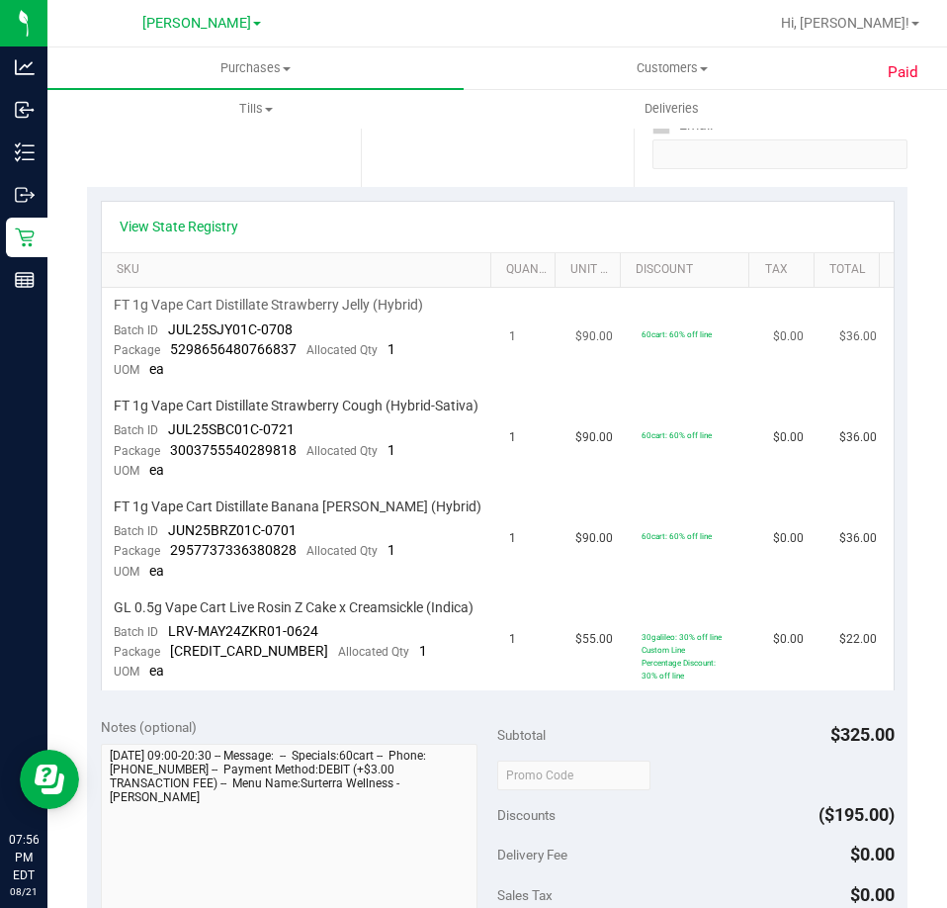
scroll to position [395, 0]
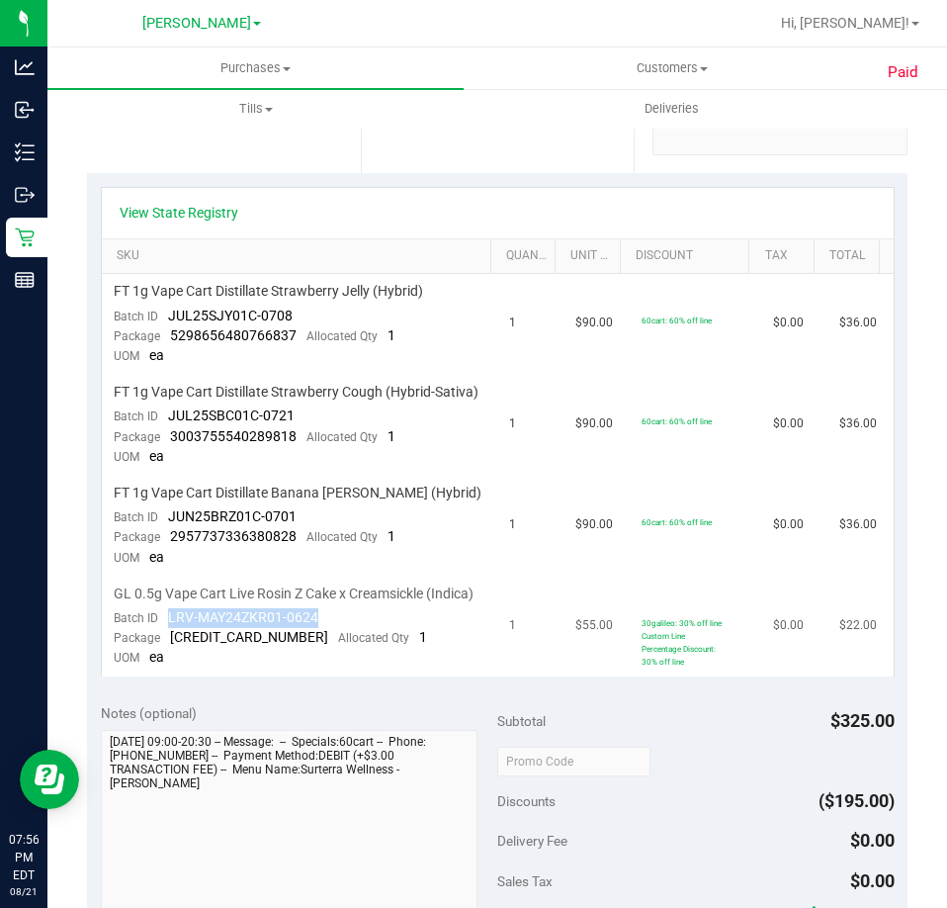
drag, startPoint x: 343, startPoint y: 650, endPoint x: 169, endPoint y: 658, distance: 174.2
click at [169, 658] on td "GL 0.5g Vape Cart Live Rosin Z Cake x Creamsickle (Indica) Batch ID LRV-MAY24ZK…" at bounding box center [300, 626] width 396 height 100
copy span "LRV-MAY24ZKR01-0624"
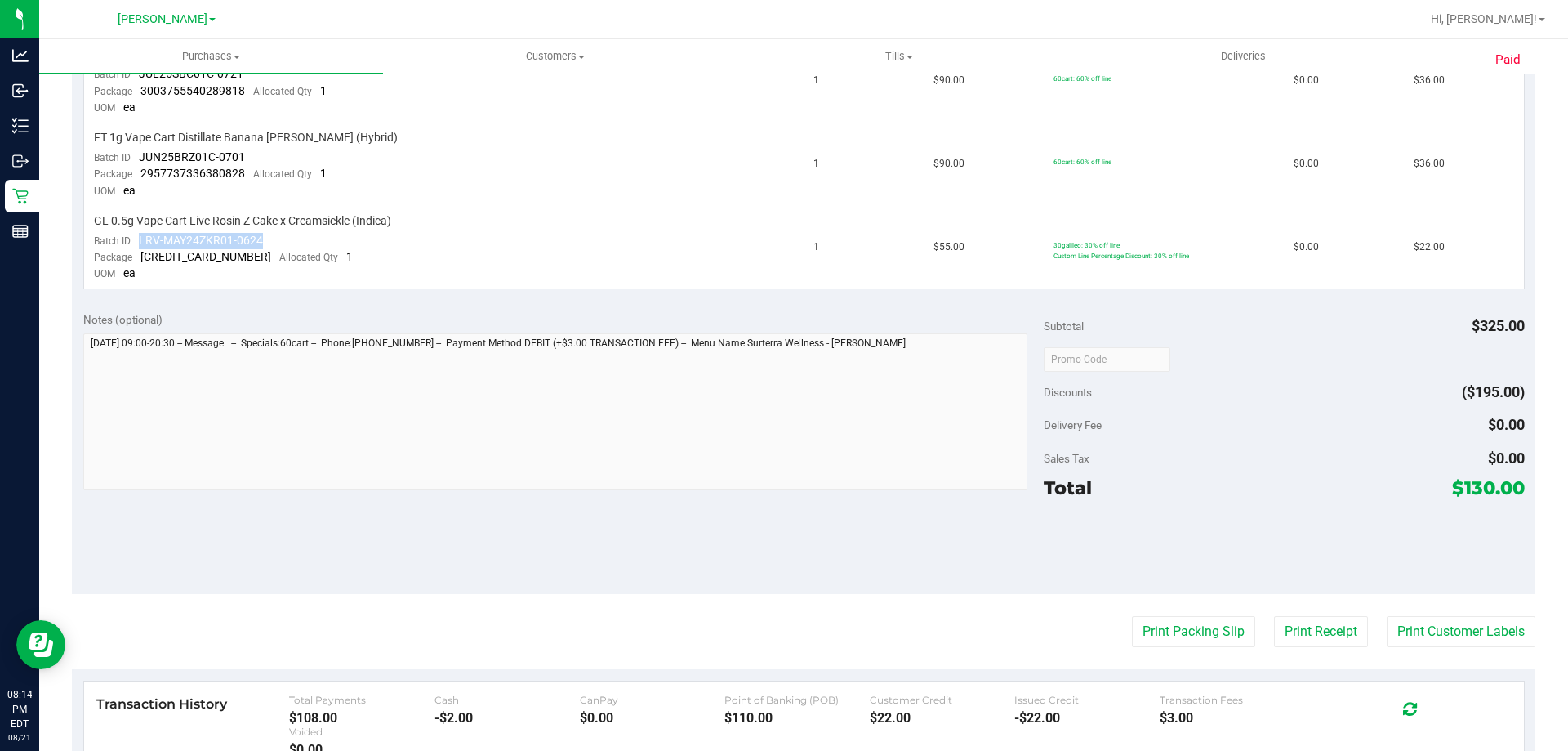
scroll to position [616, 0]
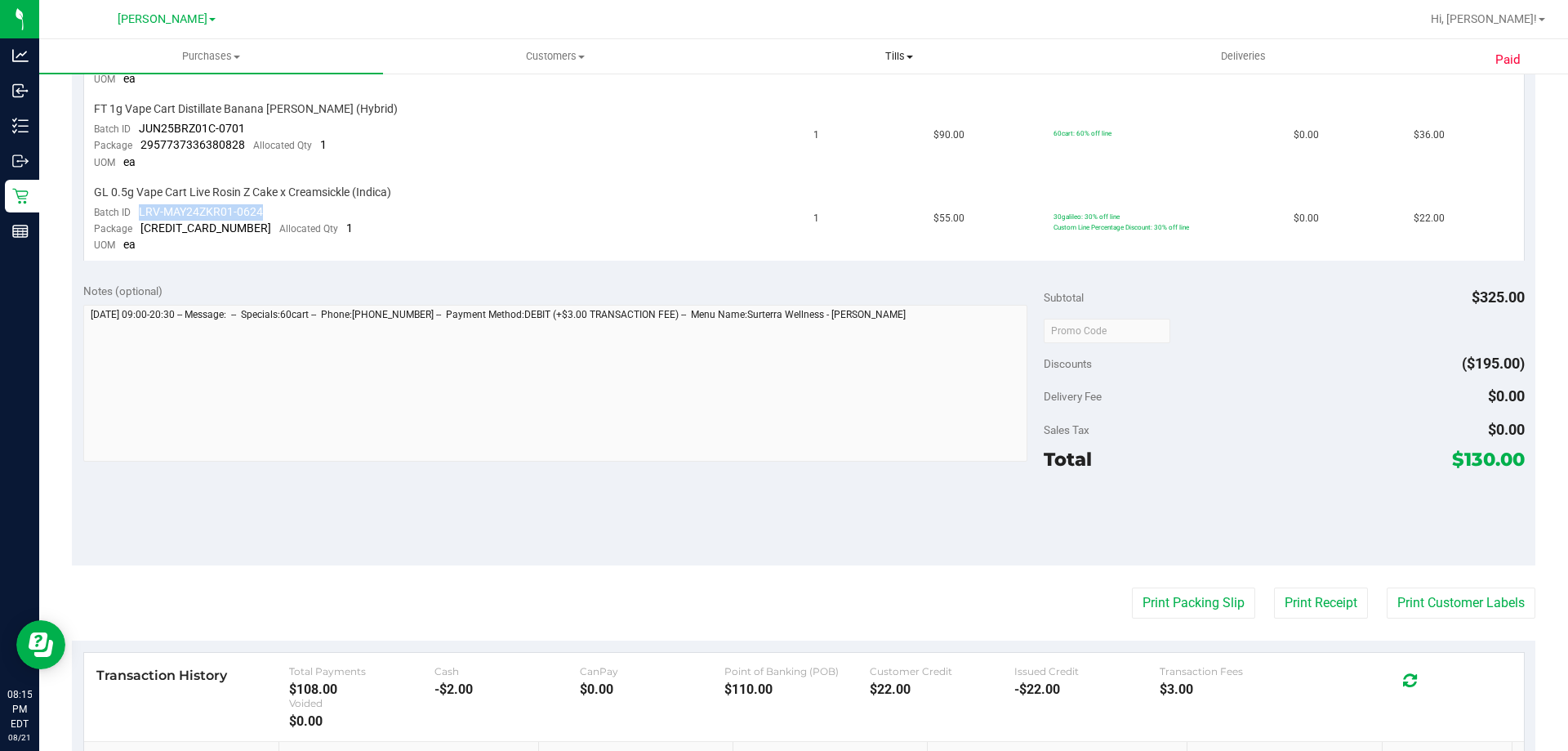
click at [897, 60] on span "Tills" at bounding box center [899, 56] width 342 height 15
click at [830, 98] on span "Manage tills" at bounding box center [782, 98] width 110 height 14
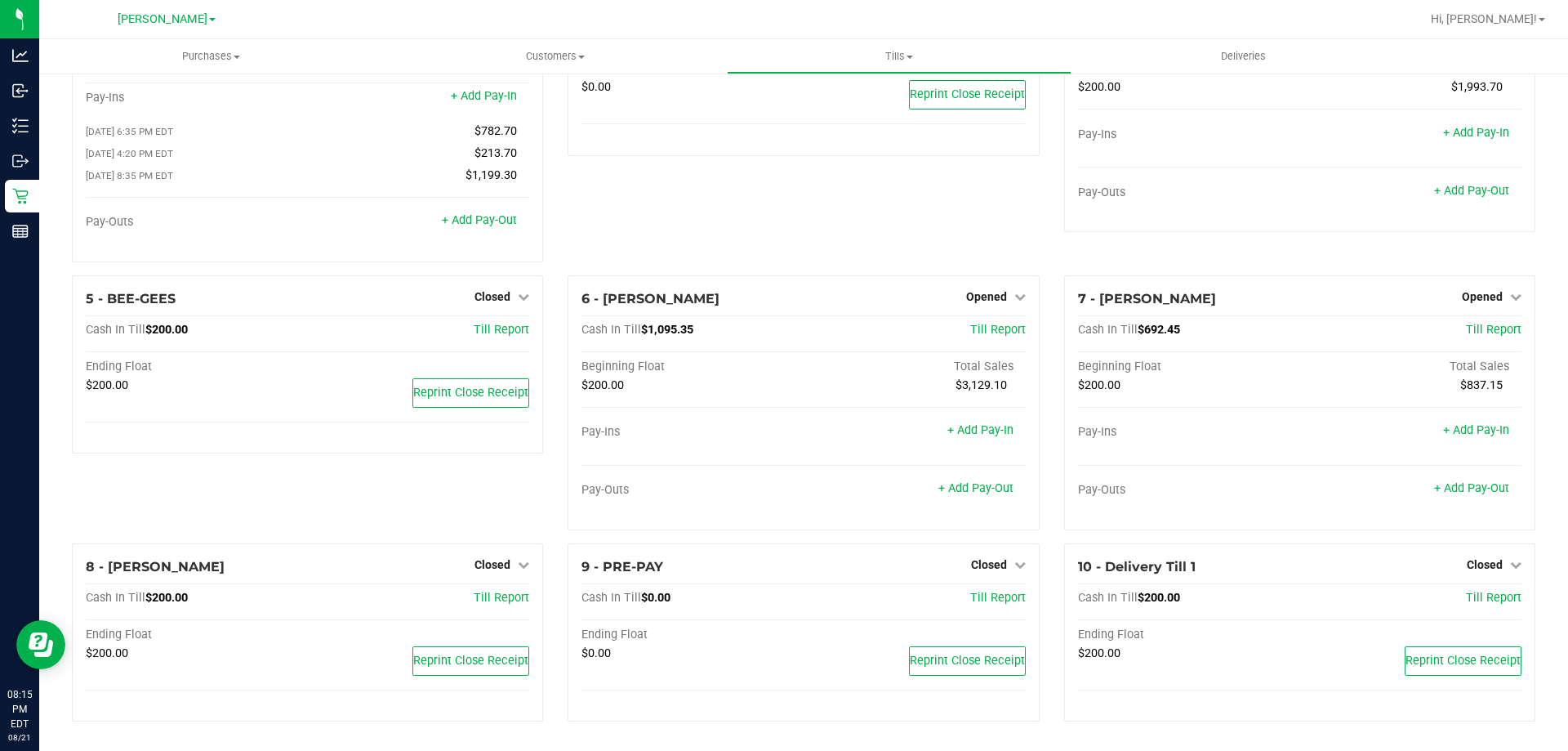
scroll to position [115, 0]
click at [903, 234] on div "3 - DO NOT USE - TEST TILL Closed Open Till Cash In Till $0.00 Till Report Endi…" at bounding box center [803, 126] width 496 height 298
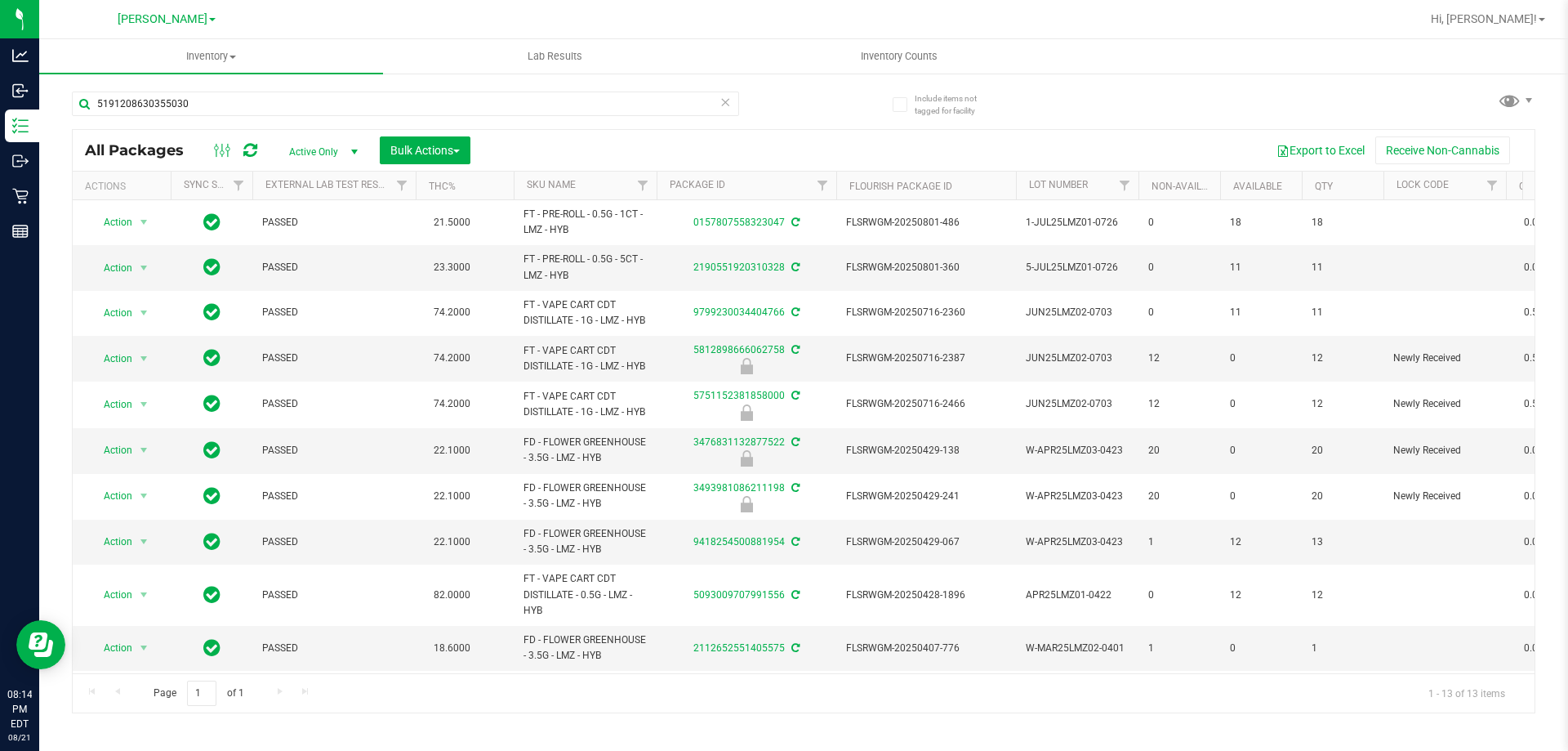
type input "5191208630355030"
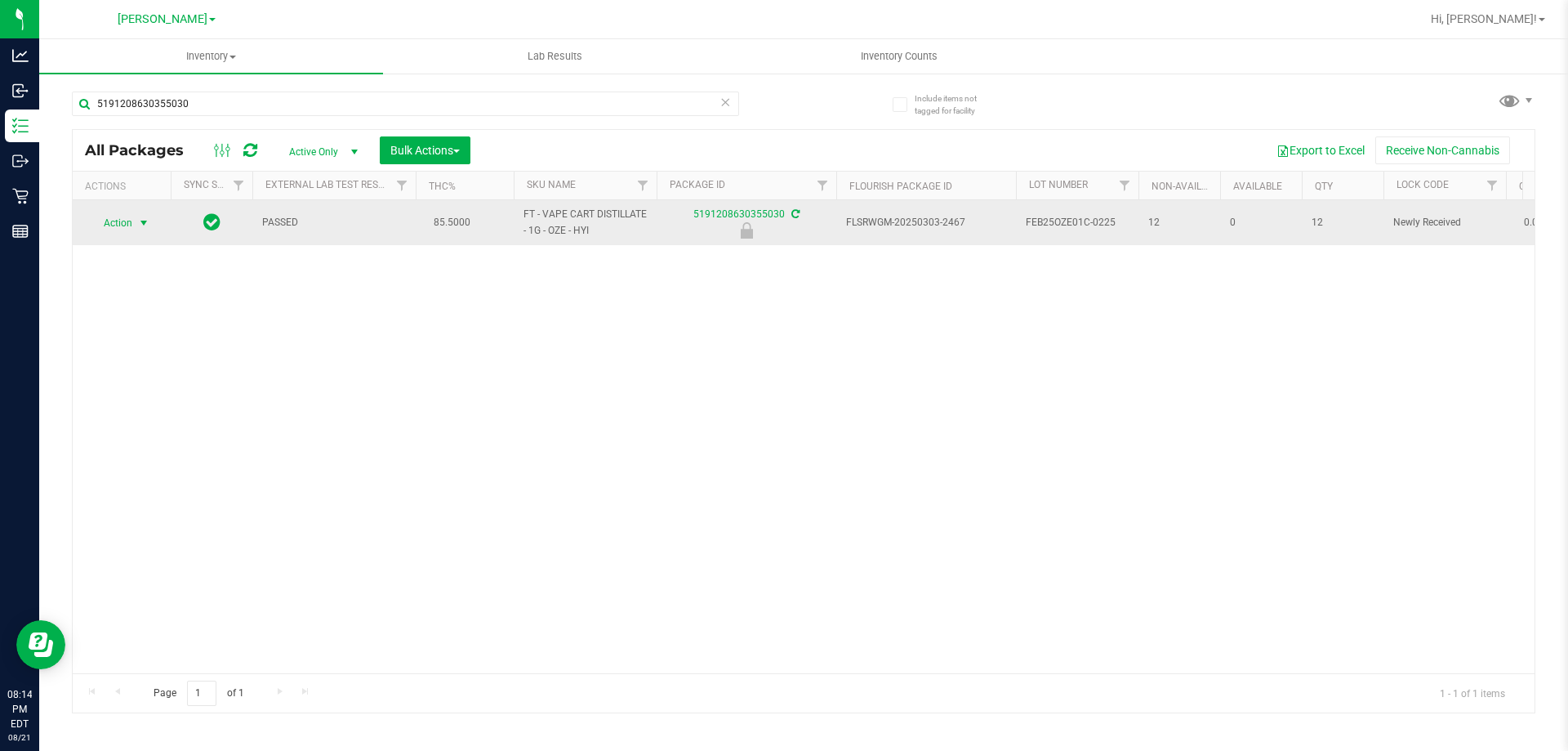
click at [135, 222] on span "select" at bounding box center [144, 223] width 21 height 23
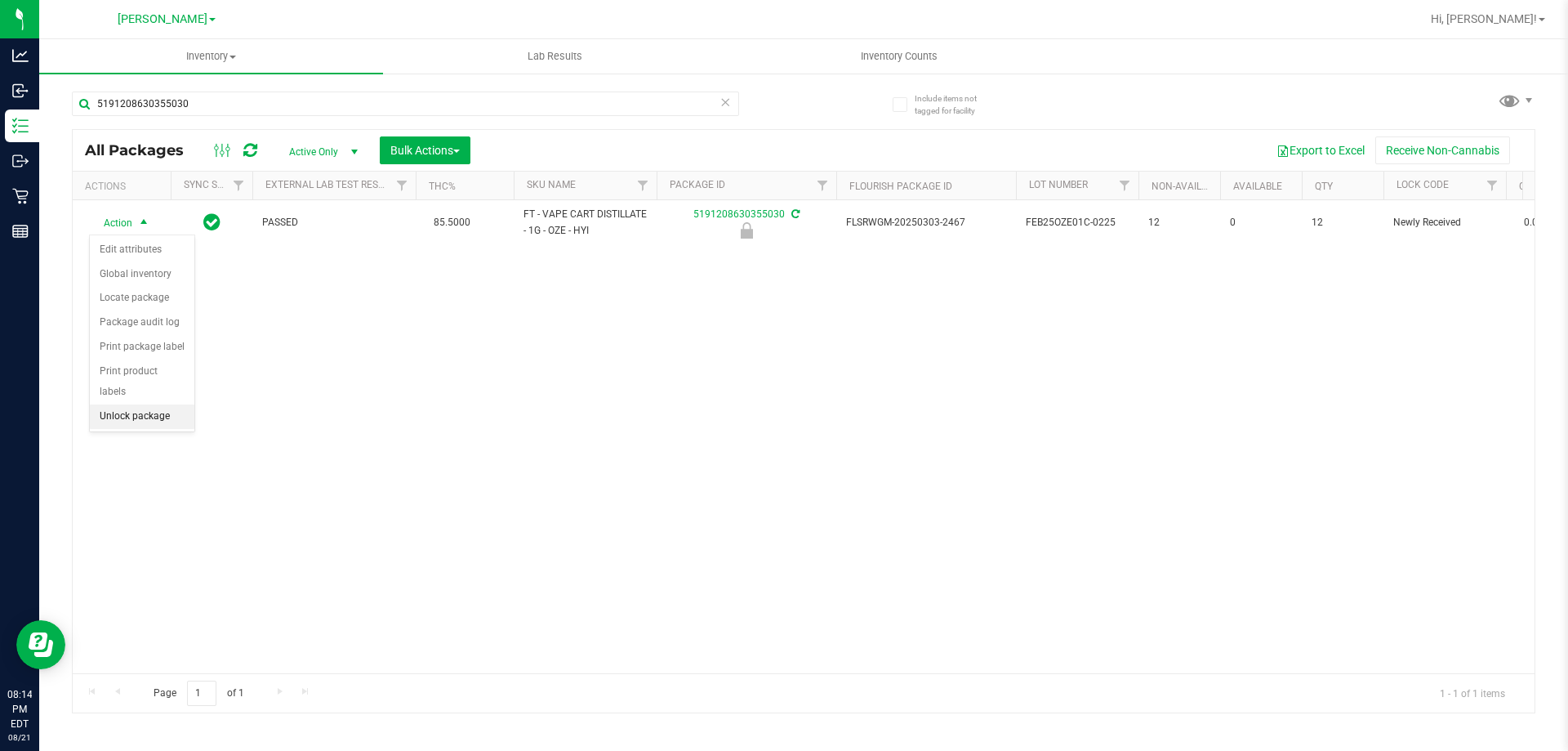
click at [146, 404] on li "Unlock package" at bounding box center [142, 416] width 105 height 25
click at [905, 390] on div "Action Action Adjust qty Create package Edit attributes Global inventory Locate…" at bounding box center [804, 436] width 1462 height 473
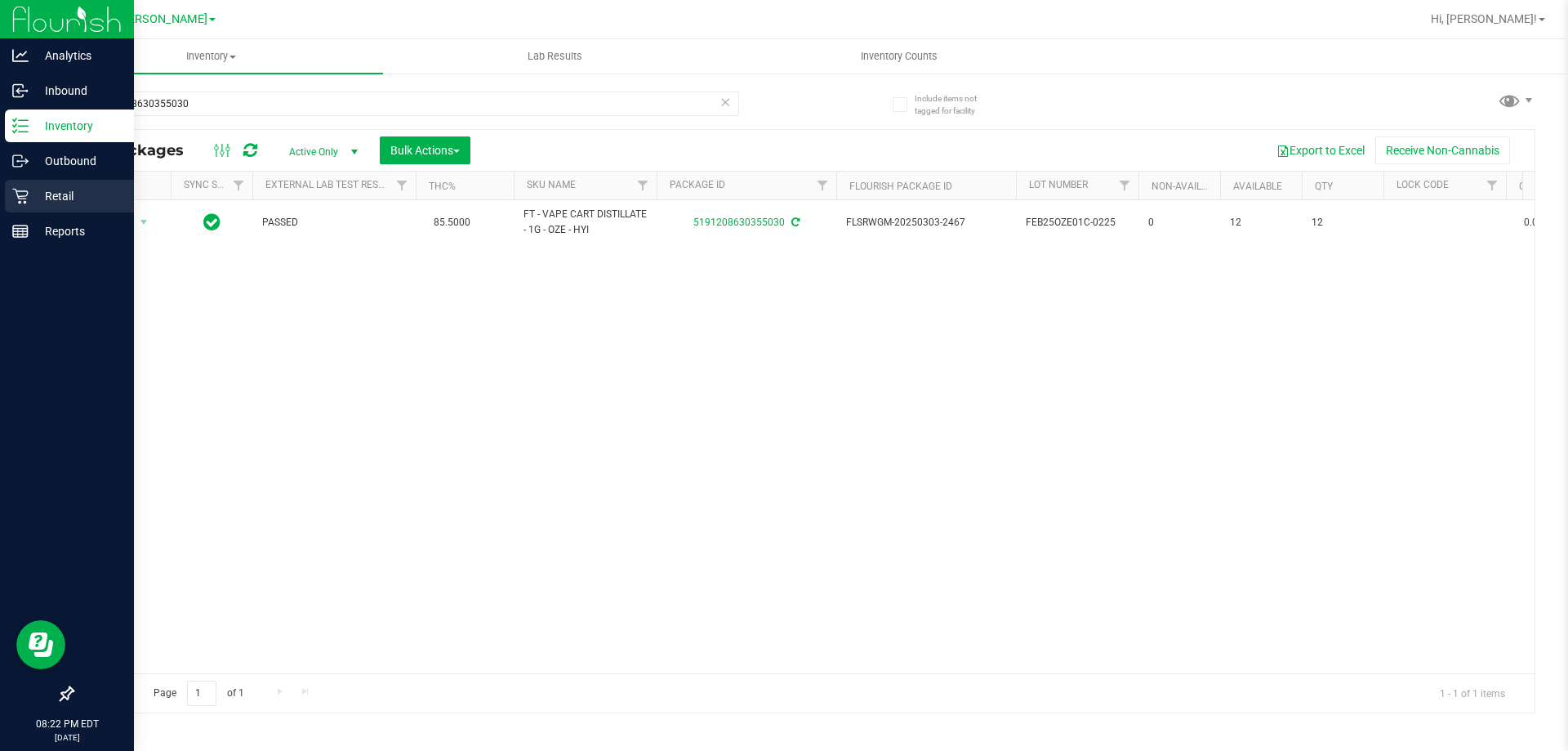
click at [36, 196] on p "Retail" at bounding box center [78, 196] width 98 height 20
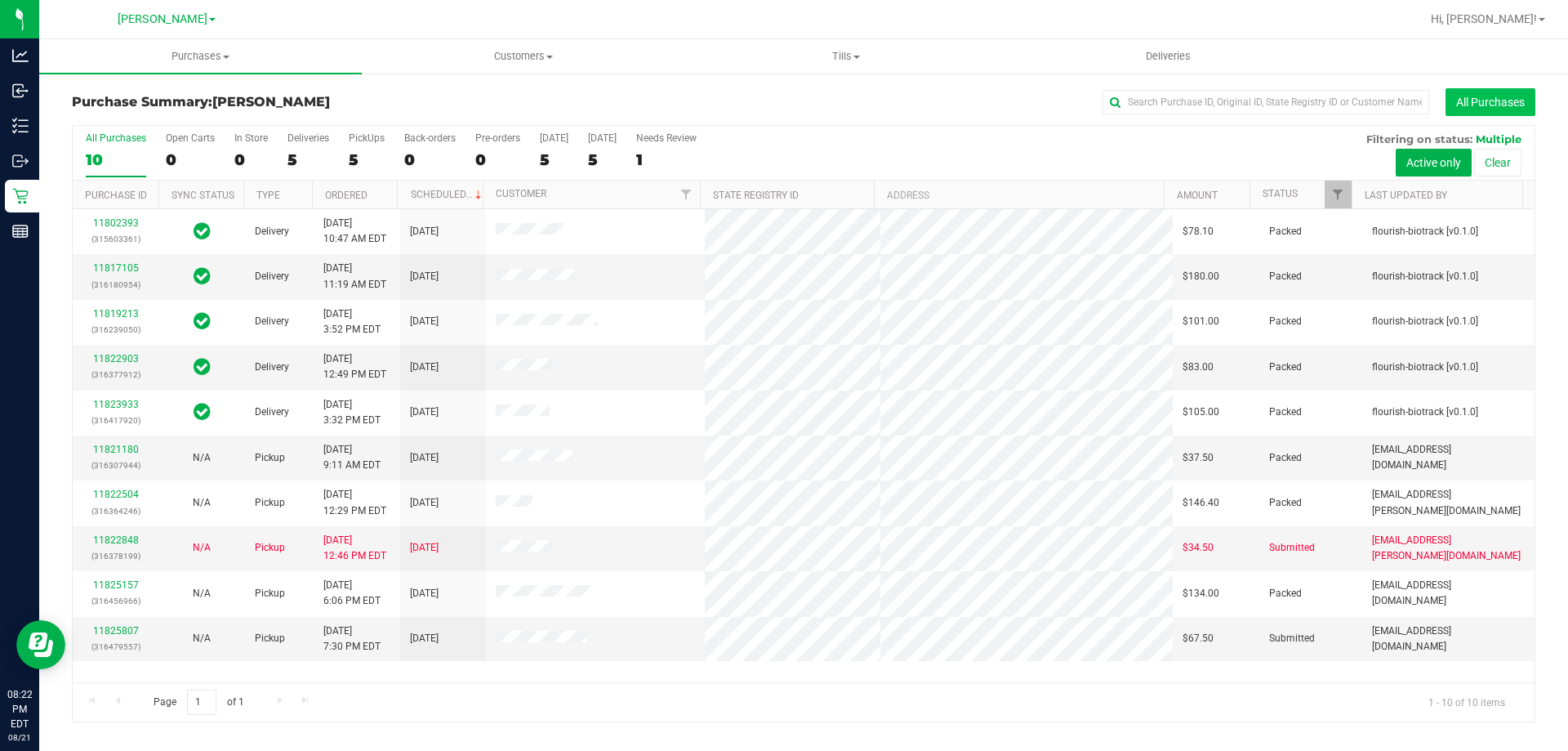
click at [1481, 91] on button "All Purchases" at bounding box center [1490, 102] width 90 height 28
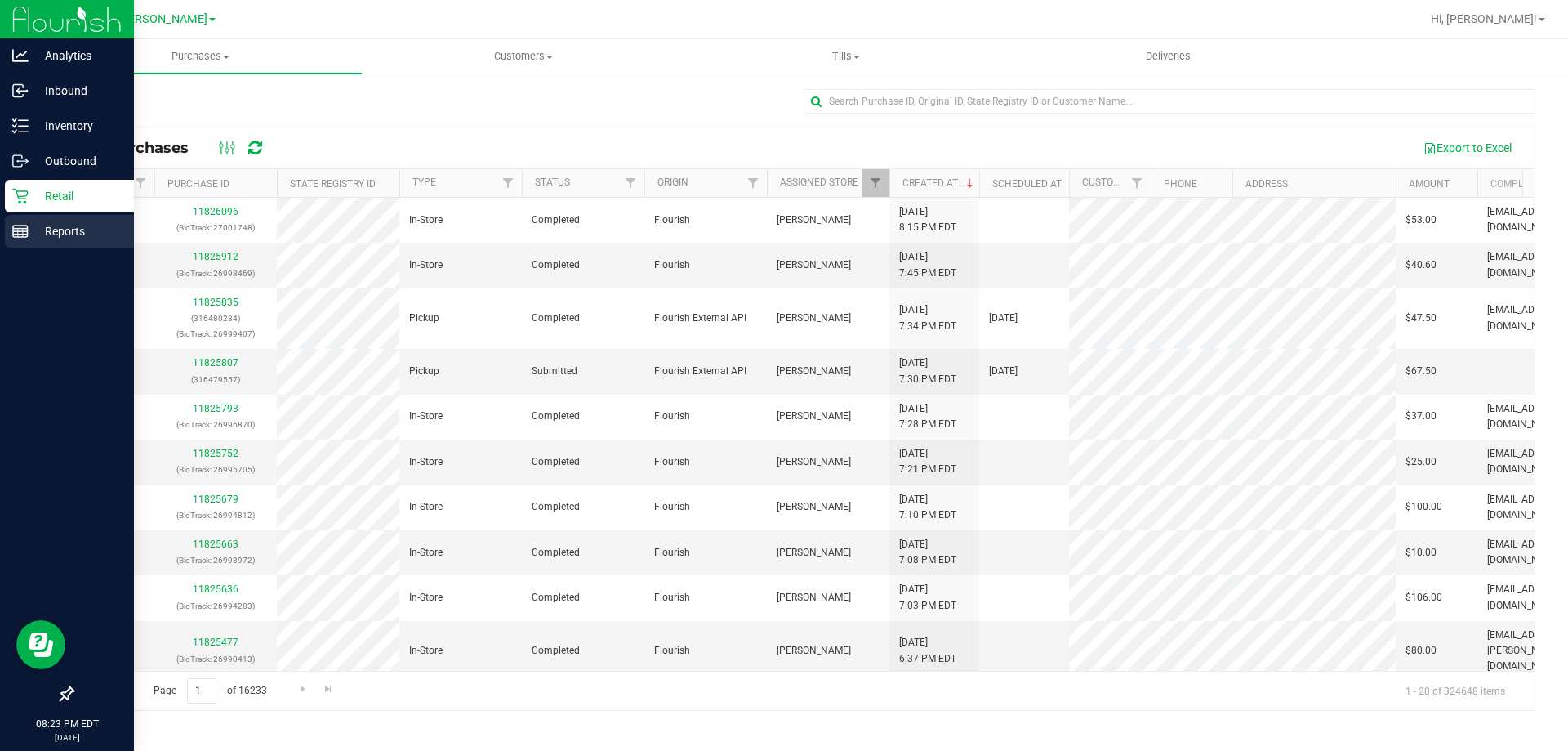
click at [30, 236] on p "Reports" at bounding box center [78, 231] width 98 height 20
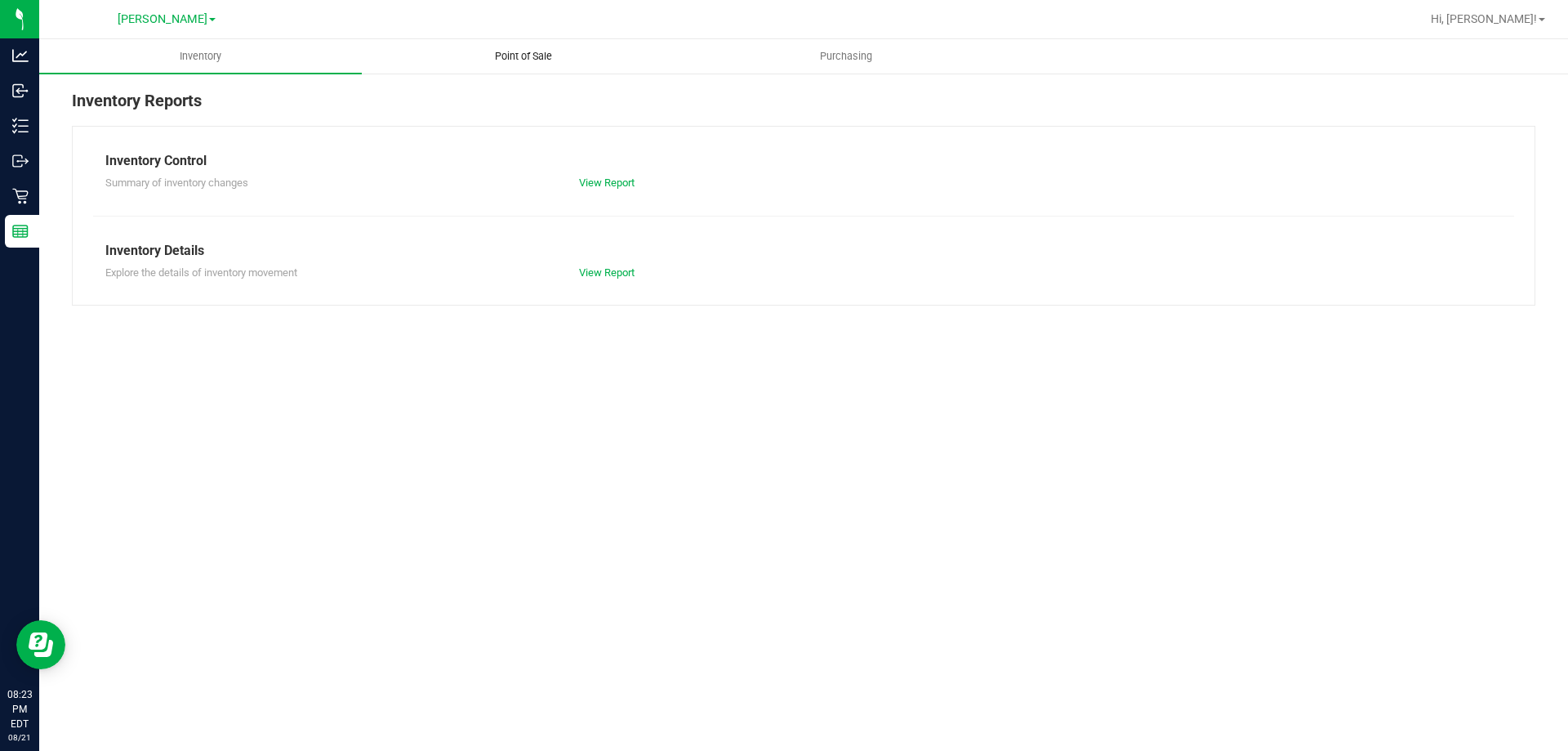
click at [536, 59] on span "Point of Sale" at bounding box center [523, 56] width 102 height 15
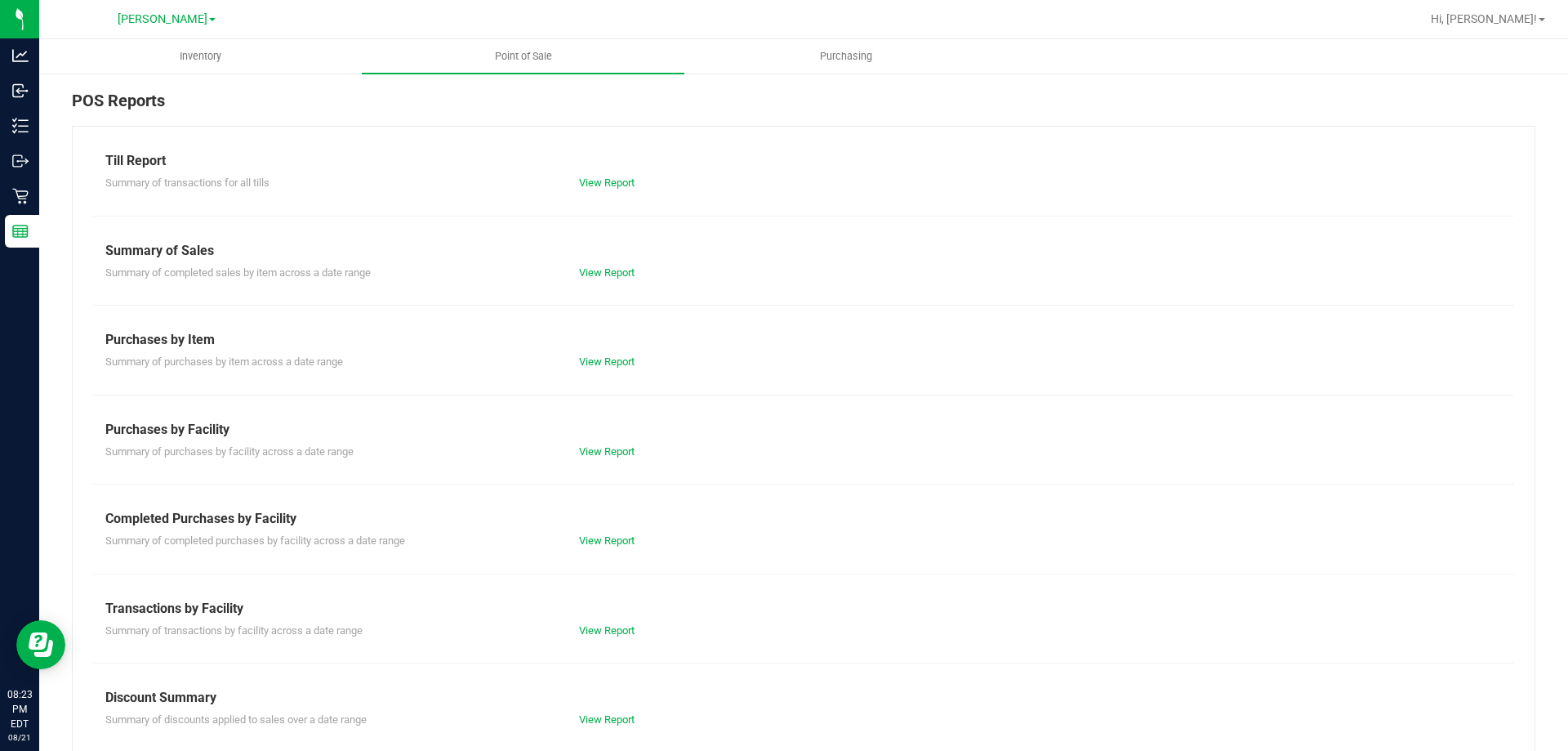
click at [625, 193] on div "Till Report Summary of transactions for all tills View Report Summary of Sales …" at bounding box center [804, 483] width 1464 height 716
click at [614, 181] on link "View Report" at bounding box center [606, 183] width 55 height 12
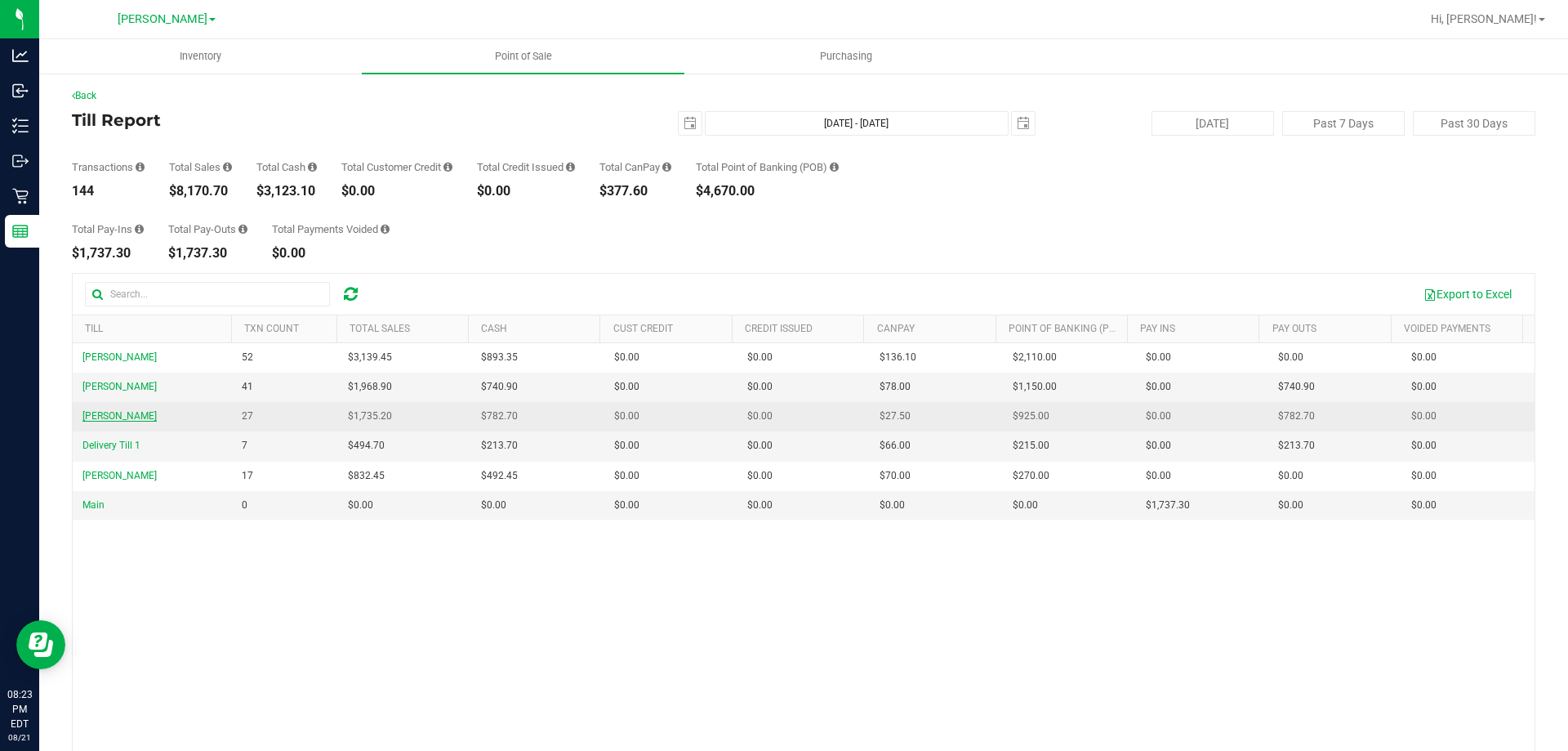
click at [118, 412] on span "DAVID-BOWIE" at bounding box center [120, 416] width 74 height 12
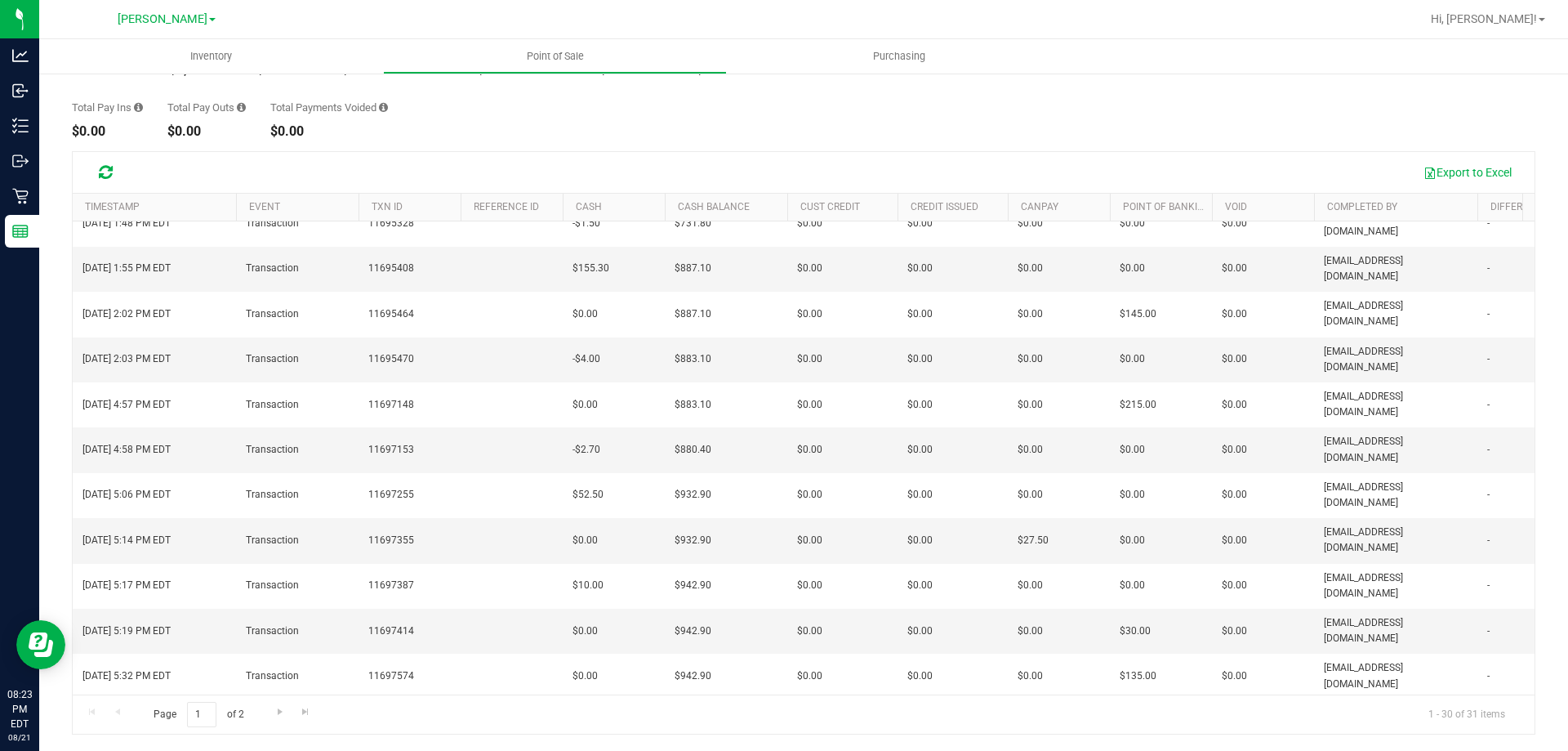
scroll to position [629, 0]
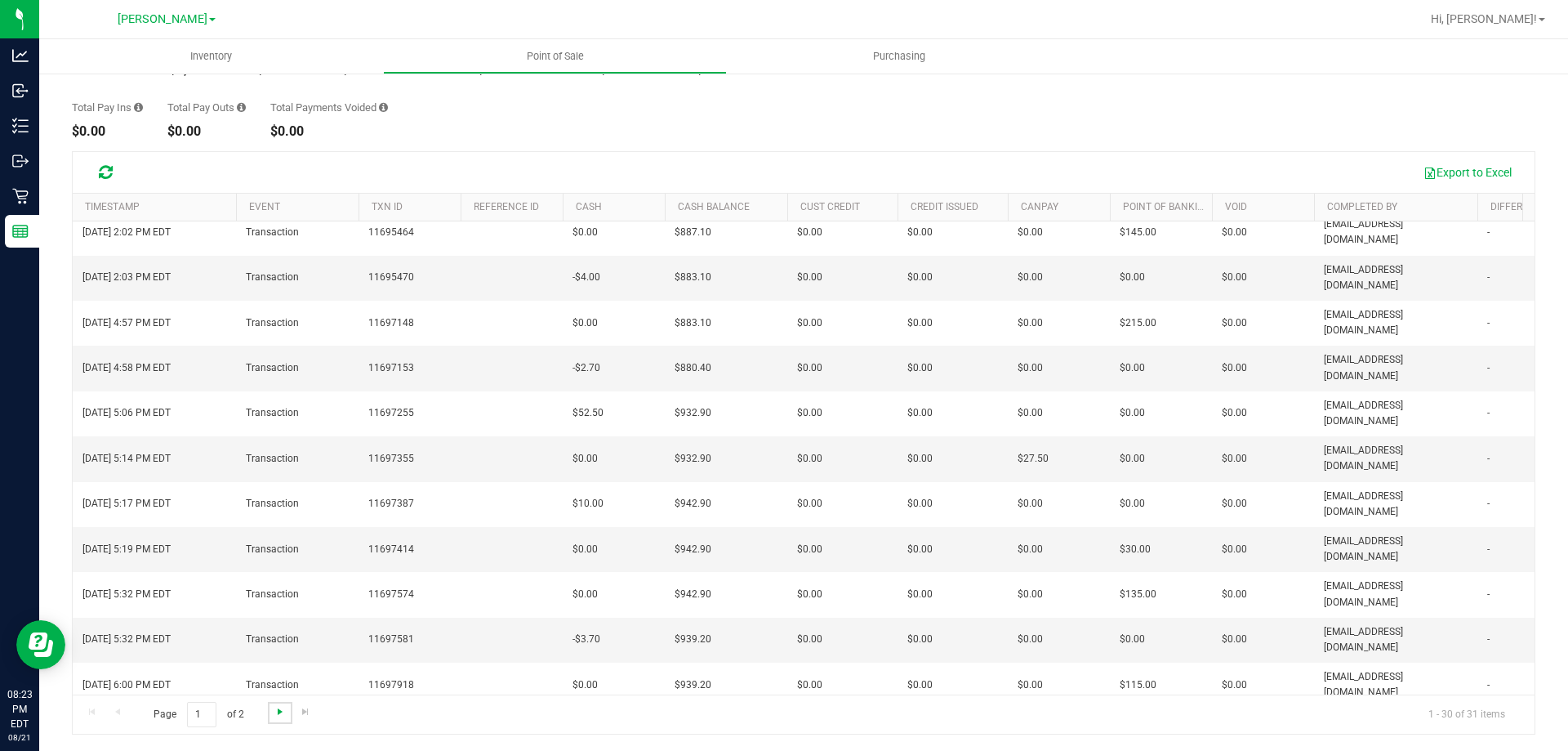
click at [276, 711] on span "Go to the next page" at bounding box center [280, 711] width 13 height 13
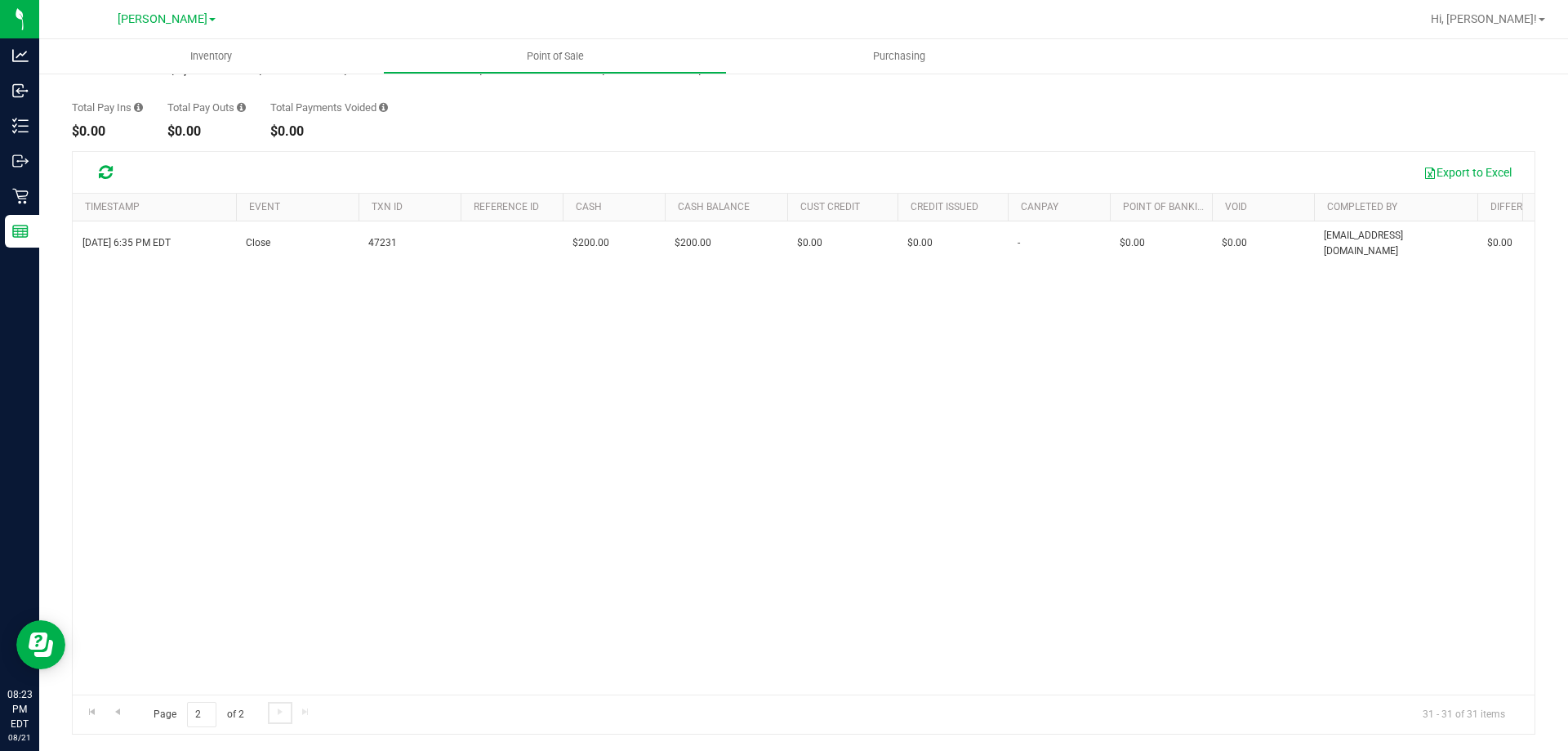
scroll to position [0, 0]
click at [111, 708] on span "Go to the previous page" at bounding box center [117, 711] width 13 height 13
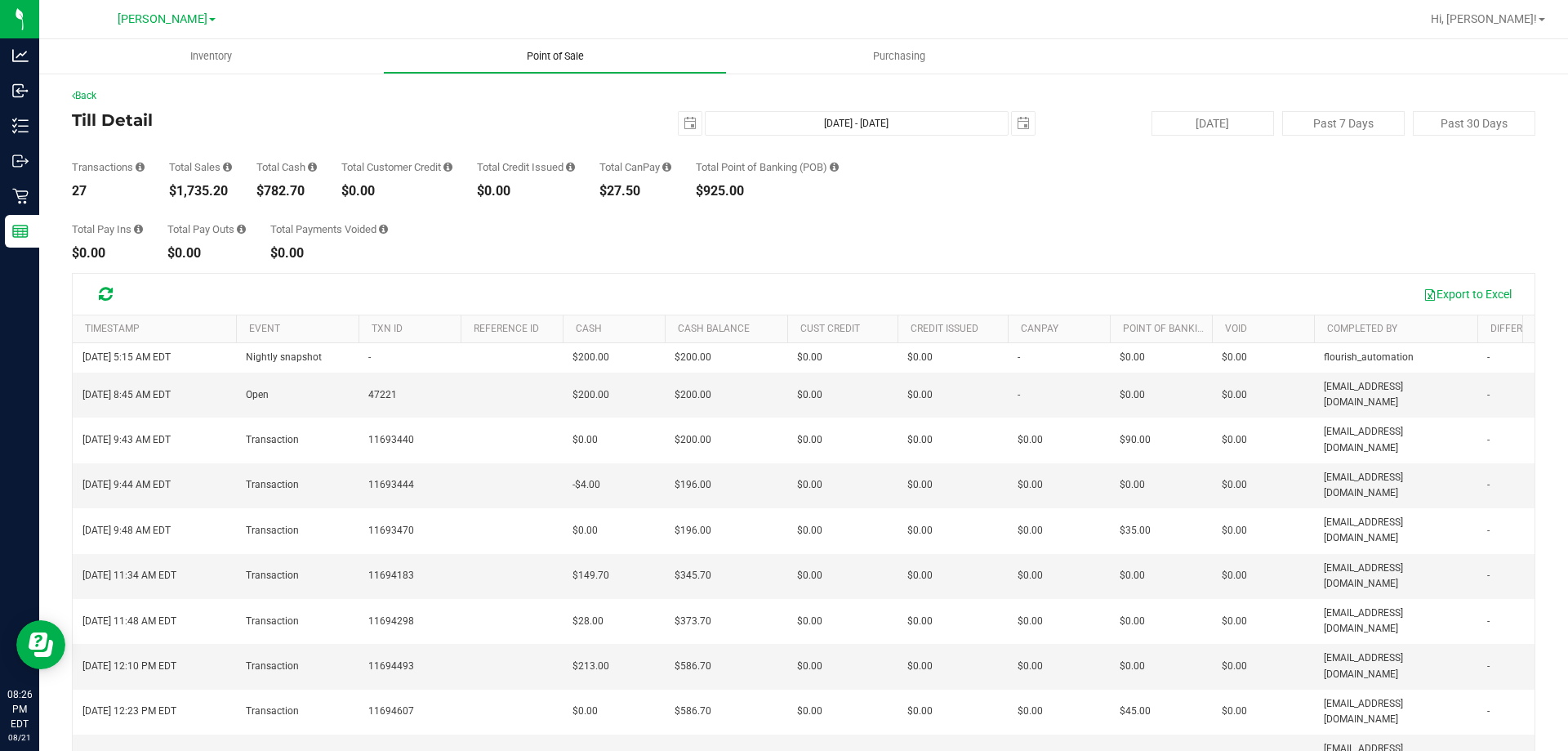
click at [562, 45] on uib-tab-heading "Point of Sale" at bounding box center [555, 56] width 342 height 33
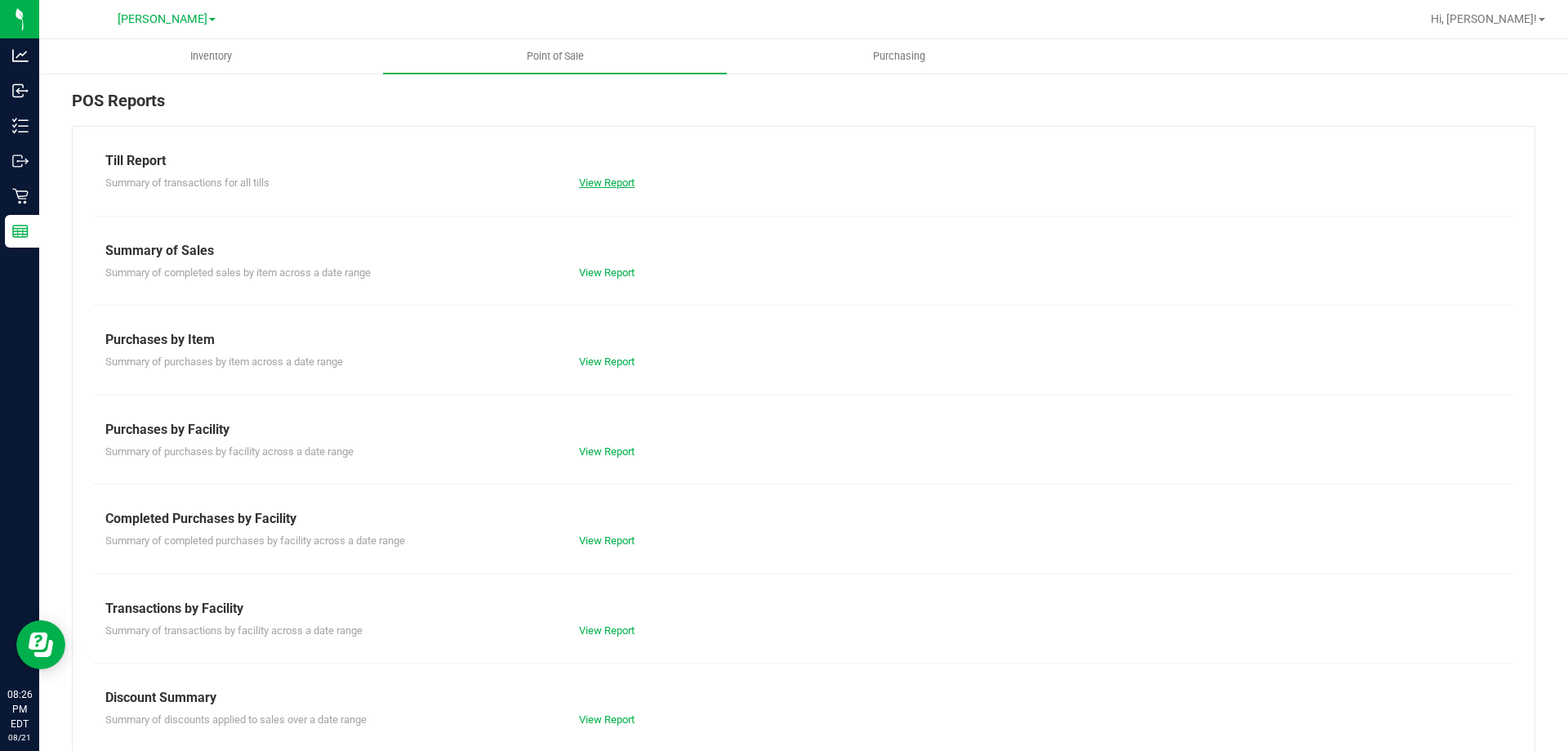
click at [608, 184] on link "View Report" at bounding box center [606, 183] width 55 height 12
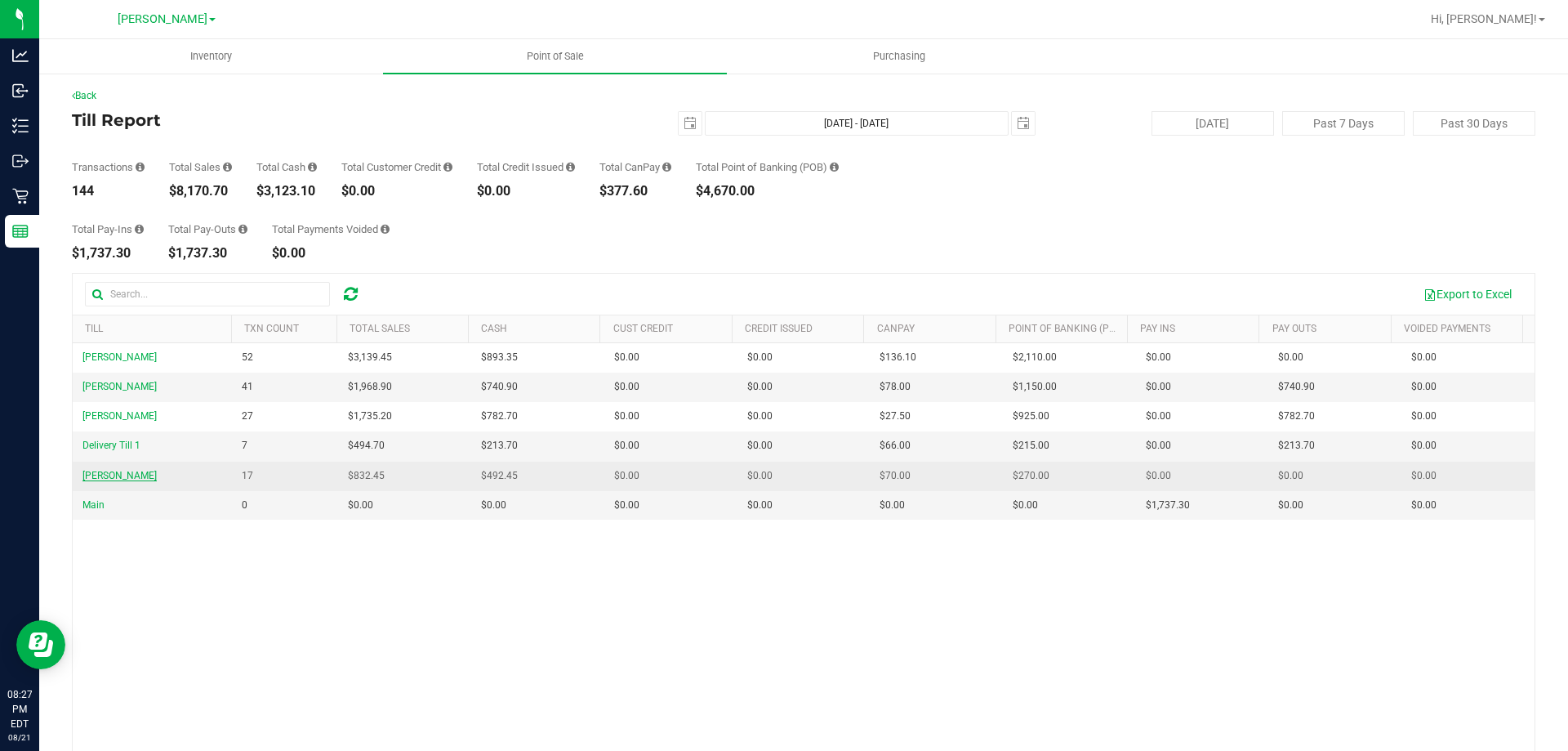
click at [122, 474] on span "DWIGHT-YOAKAM" at bounding box center [120, 476] width 74 height 12
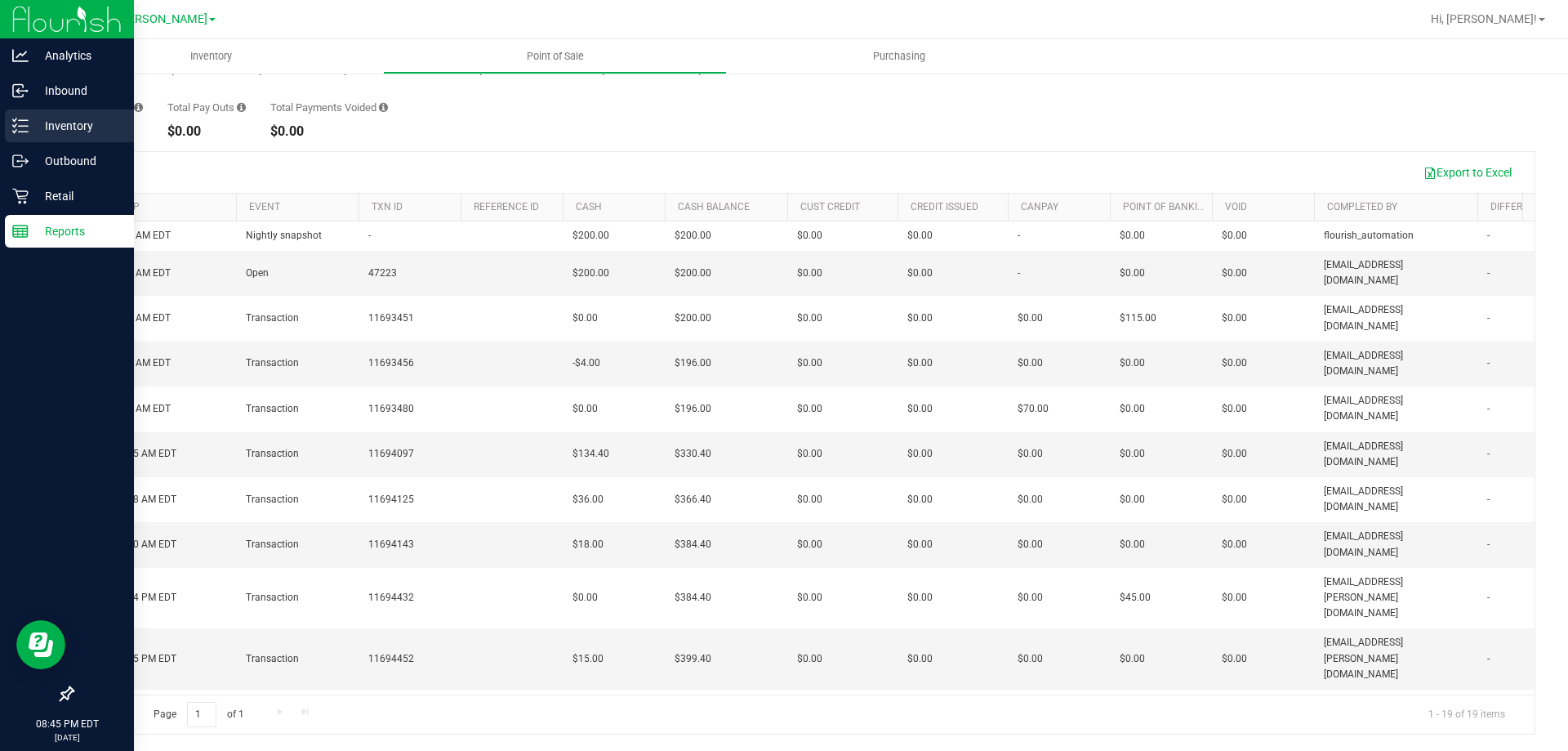
click at [53, 128] on p "Inventory" at bounding box center [78, 126] width 98 height 20
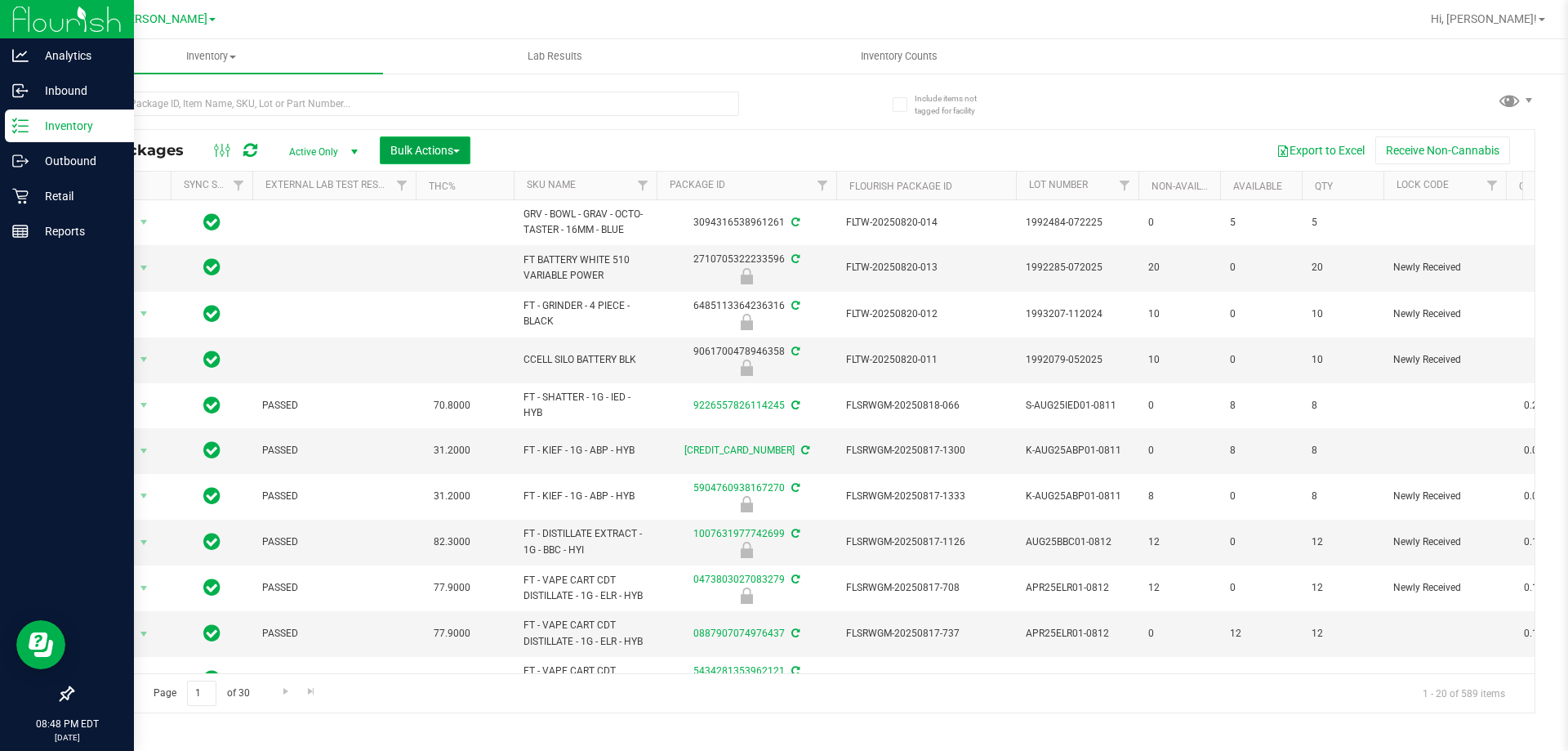
click at [399, 145] on span "Bulk Actions" at bounding box center [425, 150] width 69 height 13
click at [471, 307] on span "Lock/Unlock packages" at bounding box center [445, 307] width 112 height 13
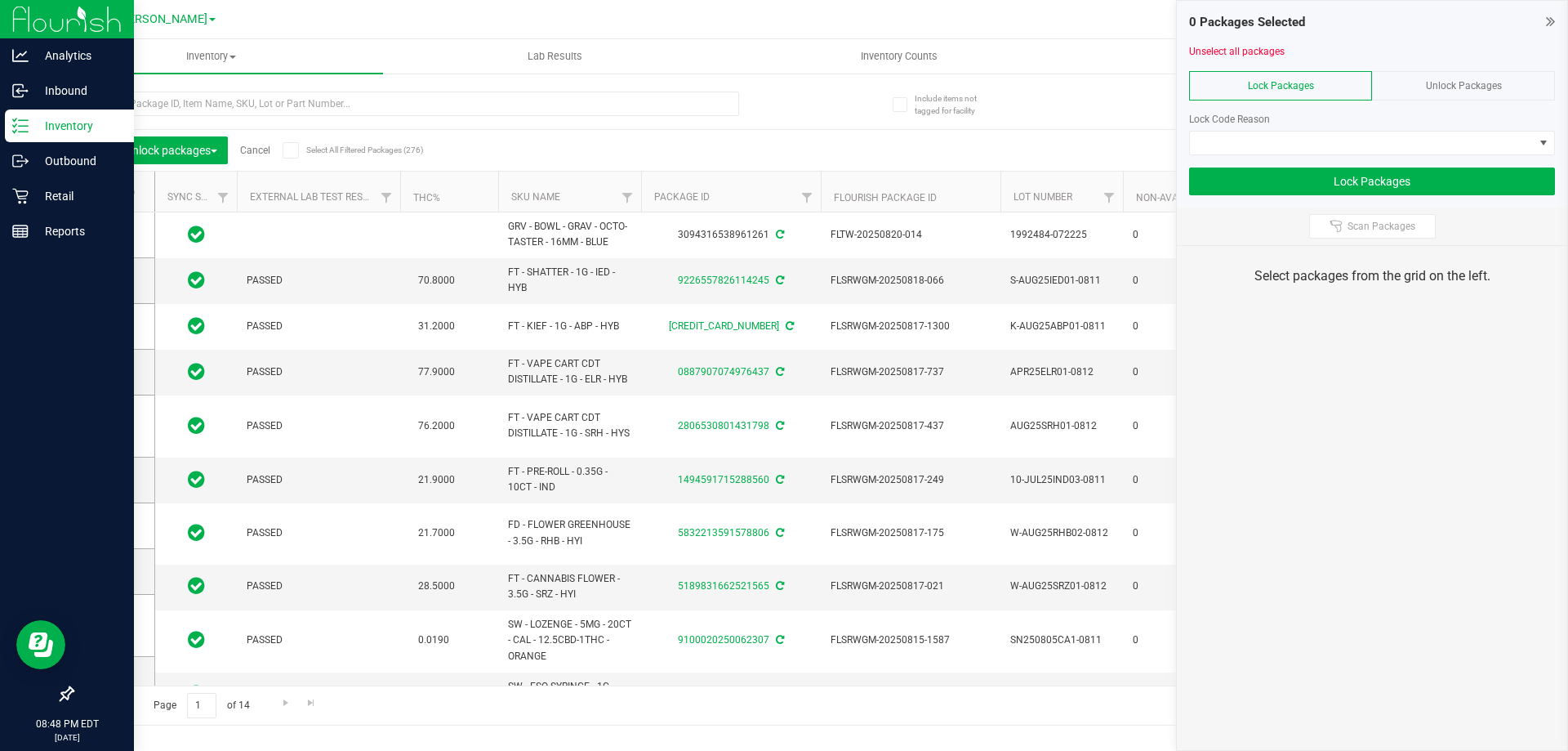
click at [1485, 71] on div "Unlock Packages" at bounding box center [1463, 86] width 183 height 30
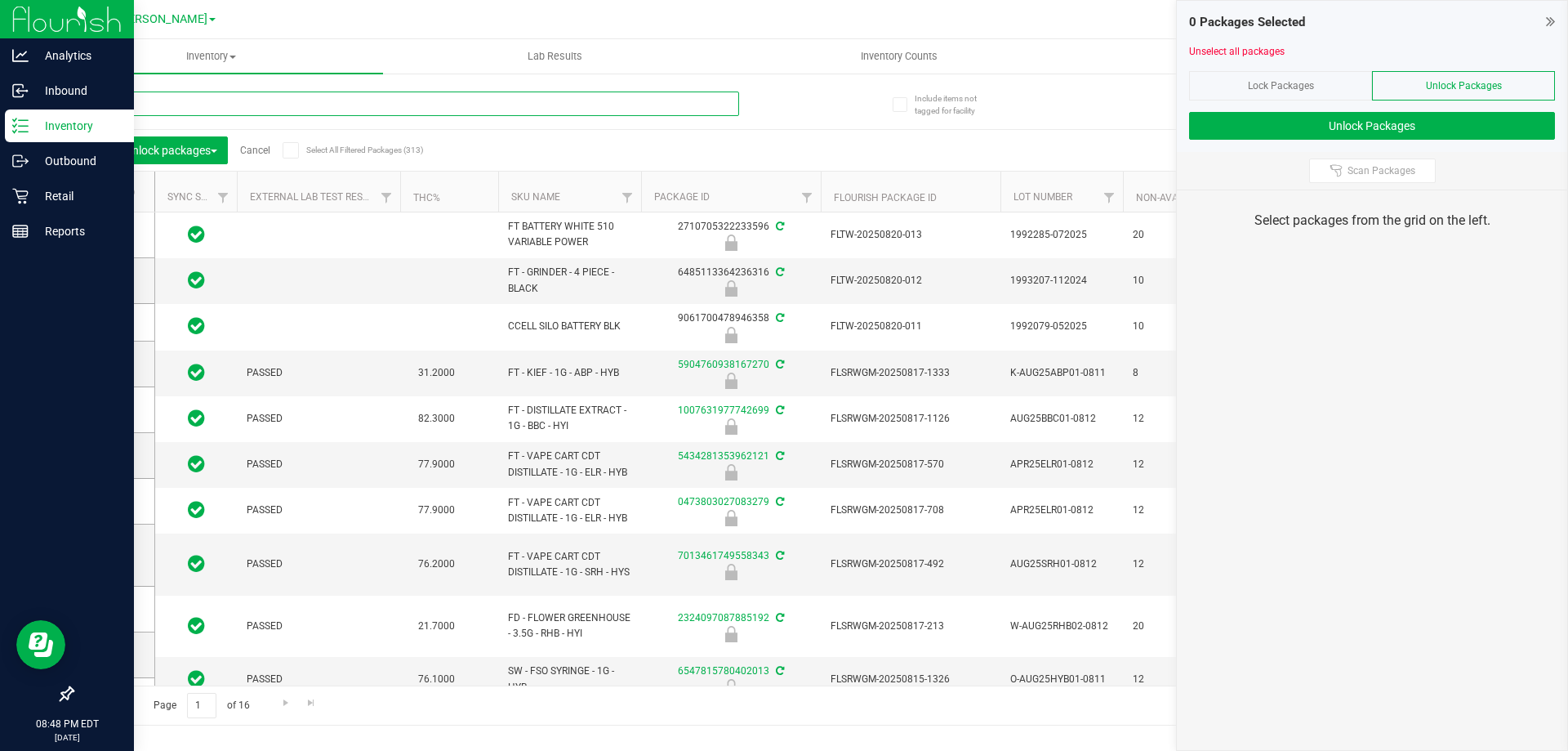
click at [287, 112] on input "text" at bounding box center [406, 104] width 668 height 25
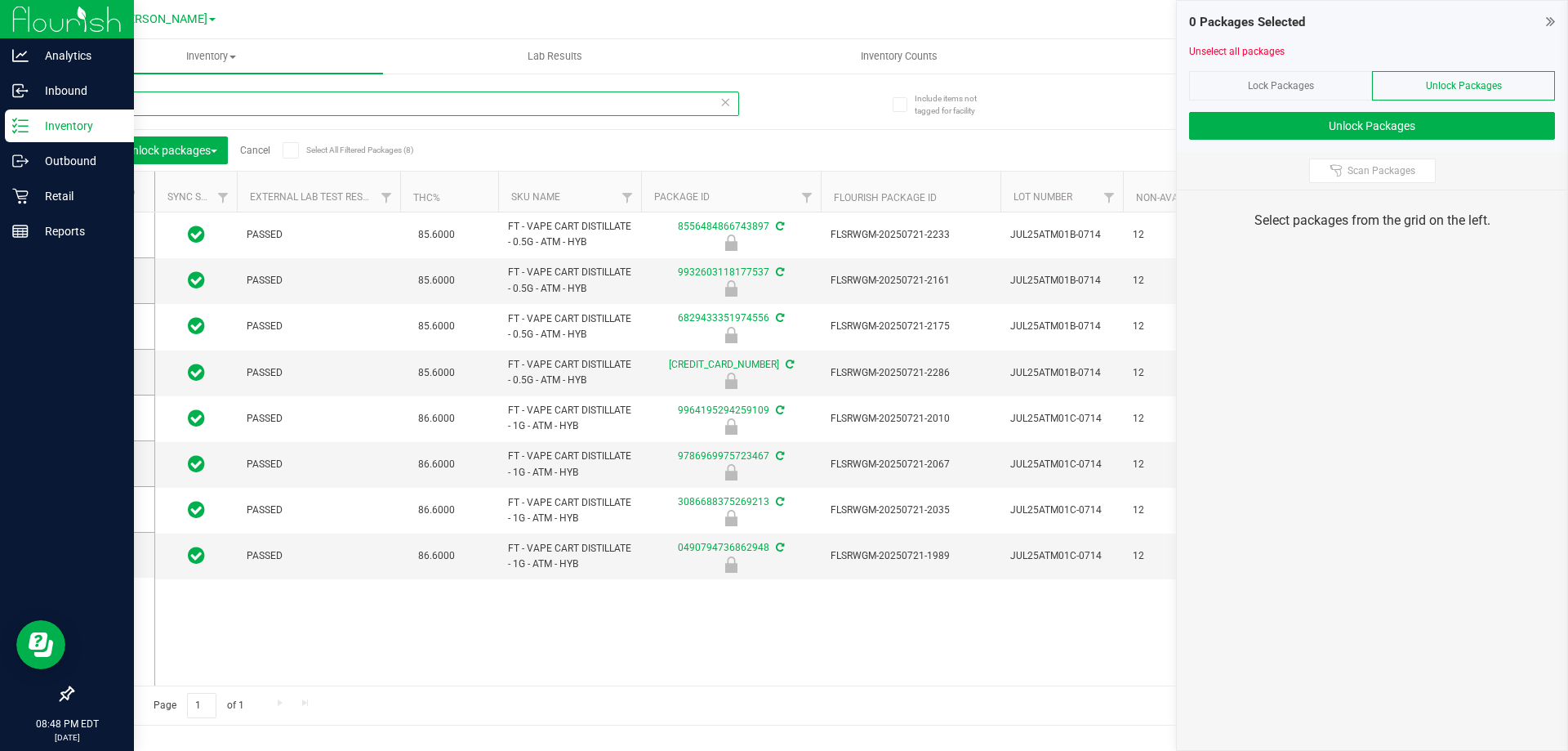
type input "atm"
click at [107, 192] on icon at bounding box center [107, 192] width 11 height 0
click at [0, 0] on input "checkbox" at bounding box center [0, 0] width 0 height 0
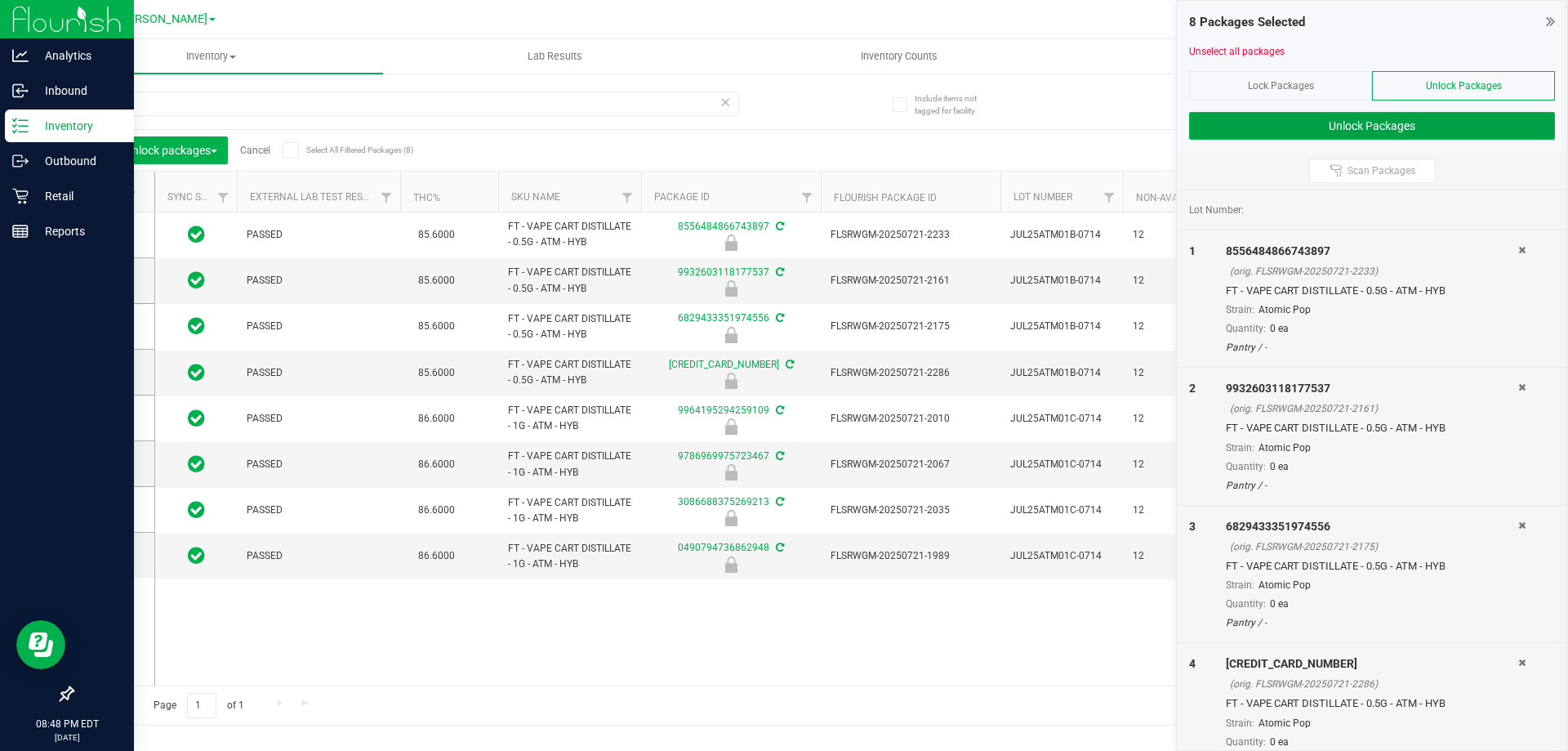
click at [1324, 128] on button "Unlock Packages" at bounding box center [1372, 126] width 366 height 28
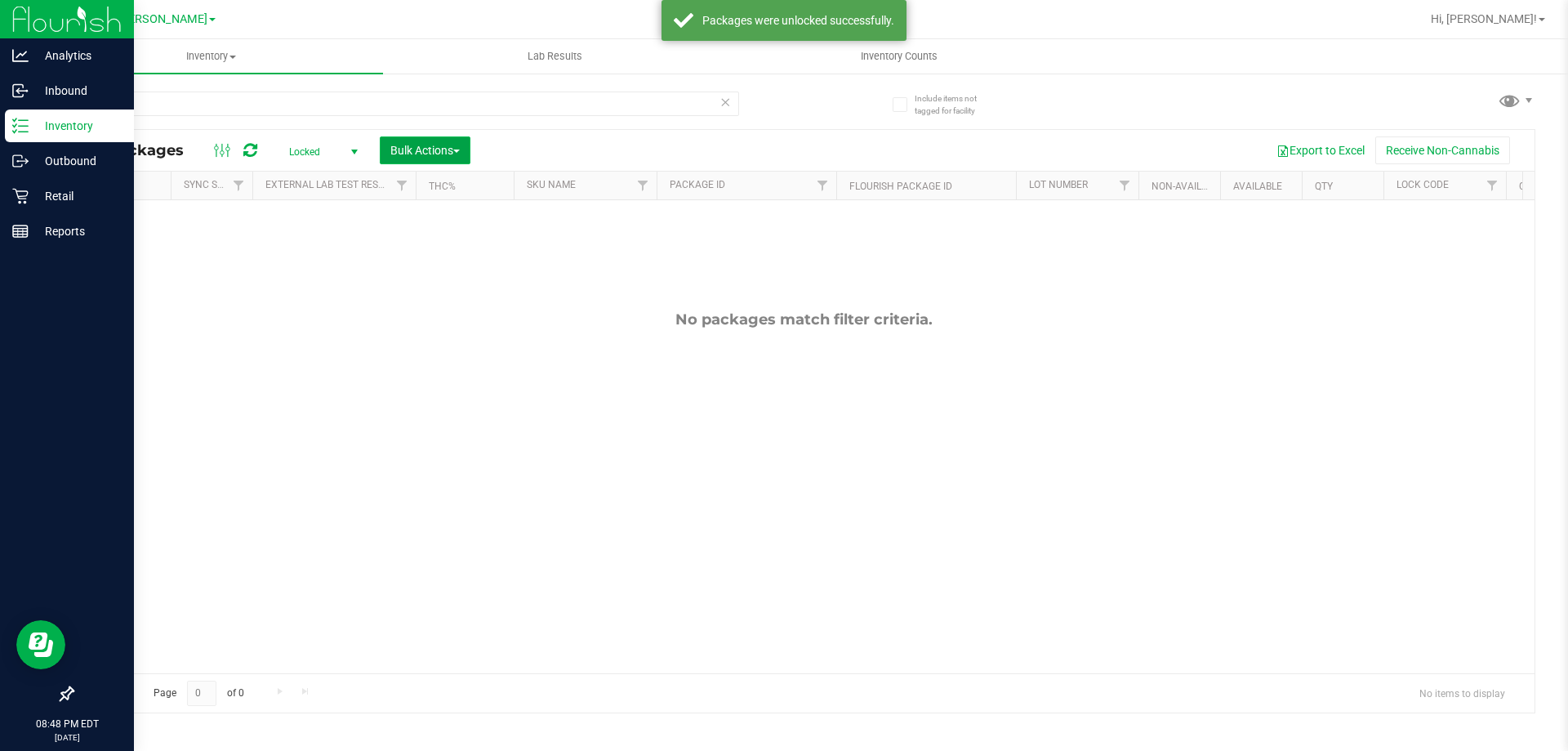
click at [443, 152] on span "Bulk Actions" at bounding box center [425, 150] width 69 height 13
click at [427, 312] on span "Lock/Unlock packages" at bounding box center [445, 307] width 112 height 13
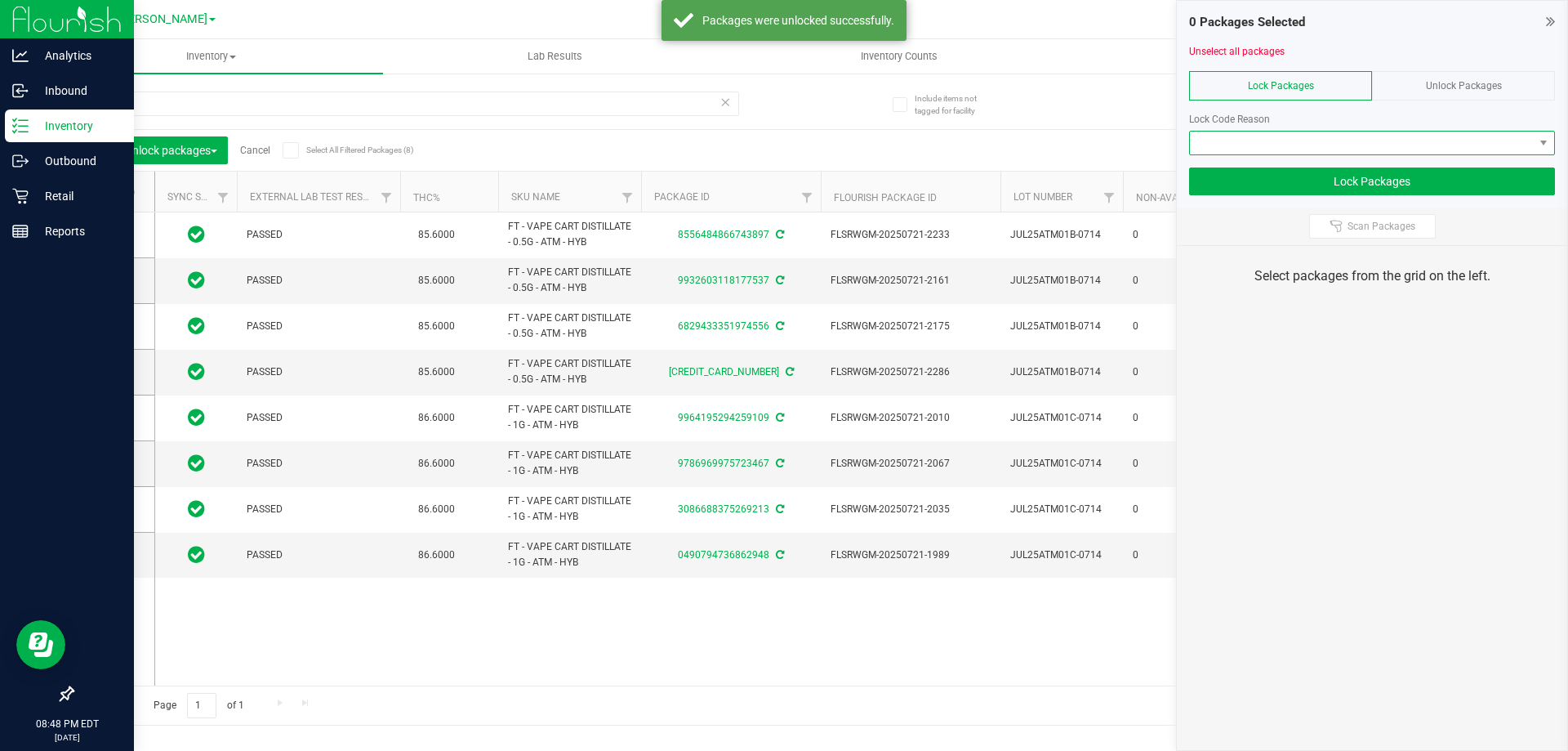
click at [1233, 139] on span at bounding box center [1362, 143] width 344 height 23
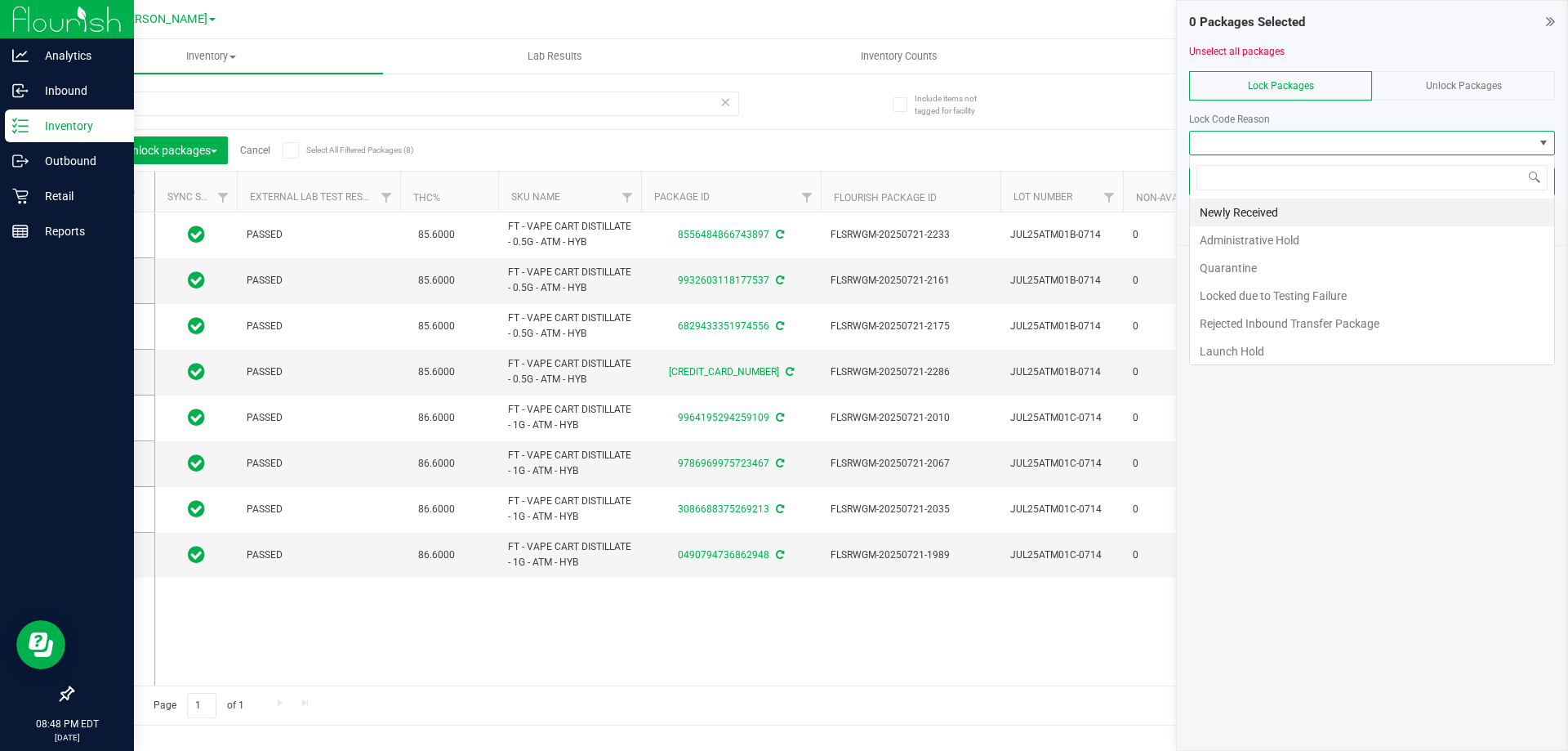
scroll to position [25, 366]
click at [1229, 207] on li "Newly Received" at bounding box center [1372, 212] width 364 height 28
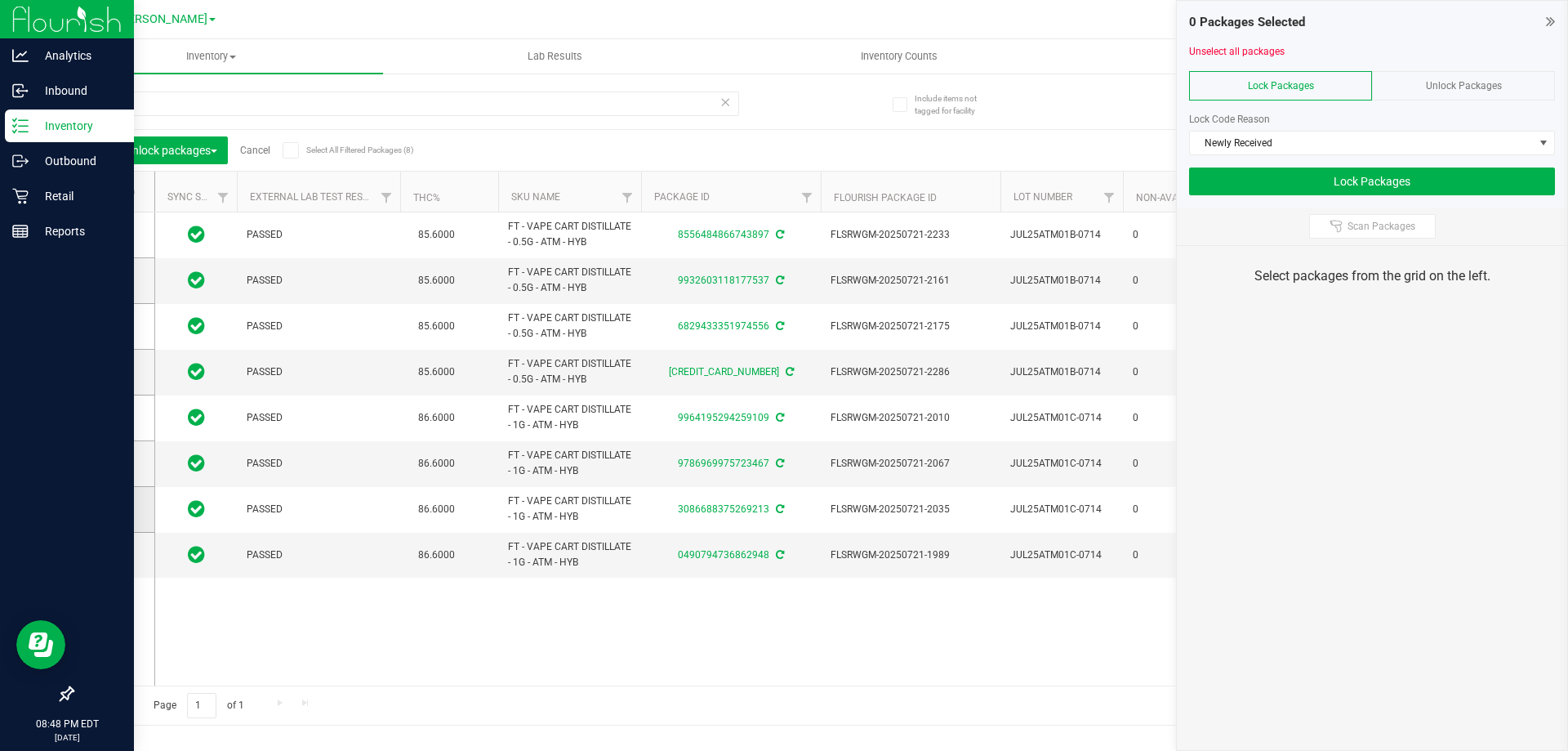
click at [113, 509] on icon at bounding box center [109, 509] width 11 height 0
click at [0, 0] on input "checkbox" at bounding box center [0, 0] width 0 height 0
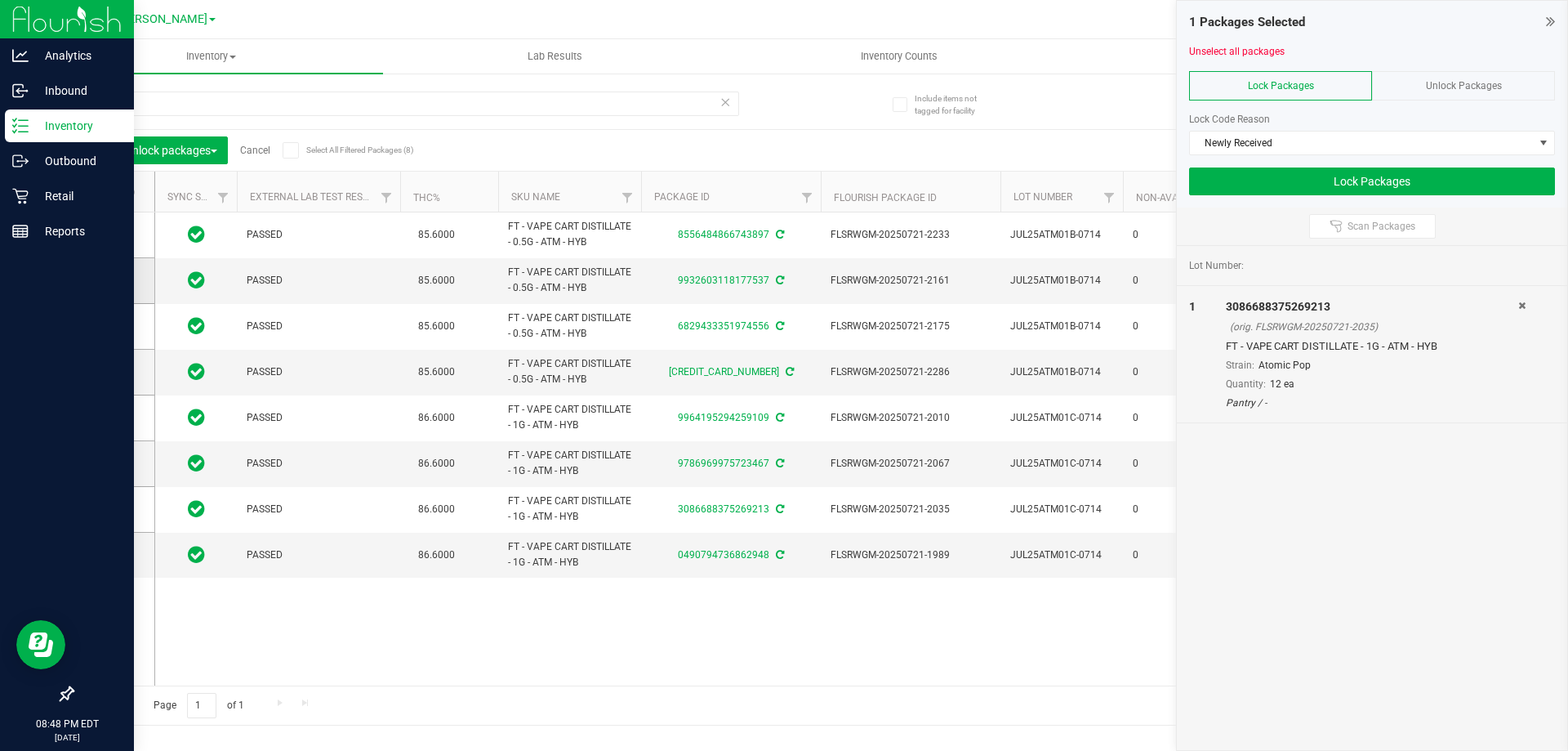
click at [106, 280] on icon at bounding box center [109, 280] width 11 height 0
click at [0, 0] on input "checkbox" at bounding box center [0, 0] width 0 height 0
click at [110, 192] on icon at bounding box center [107, 192] width 11 height 0
click at [0, 0] on input "checkbox" at bounding box center [0, 0] width 0 height 0
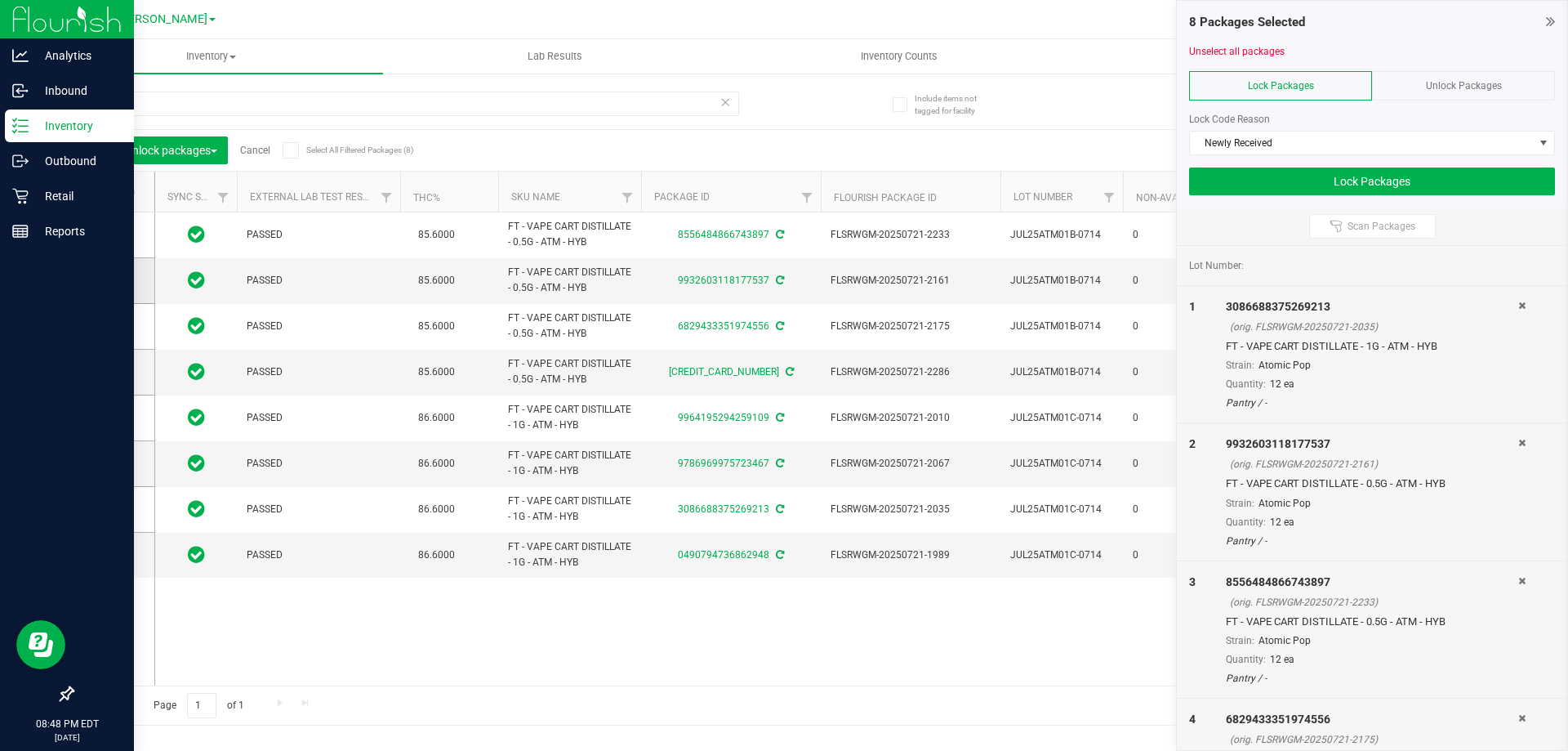
click at [104, 290] on td at bounding box center [113, 280] width 82 height 45
click at [103, 281] on span at bounding box center [111, 280] width 17 height 17
click at [0, 0] on input "checkbox" at bounding box center [0, 0] width 0 height 0
click at [105, 509] on icon at bounding box center [109, 509] width 11 height 0
click at [0, 0] on input "checkbox" at bounding box center [0, 0] width 0 height 0
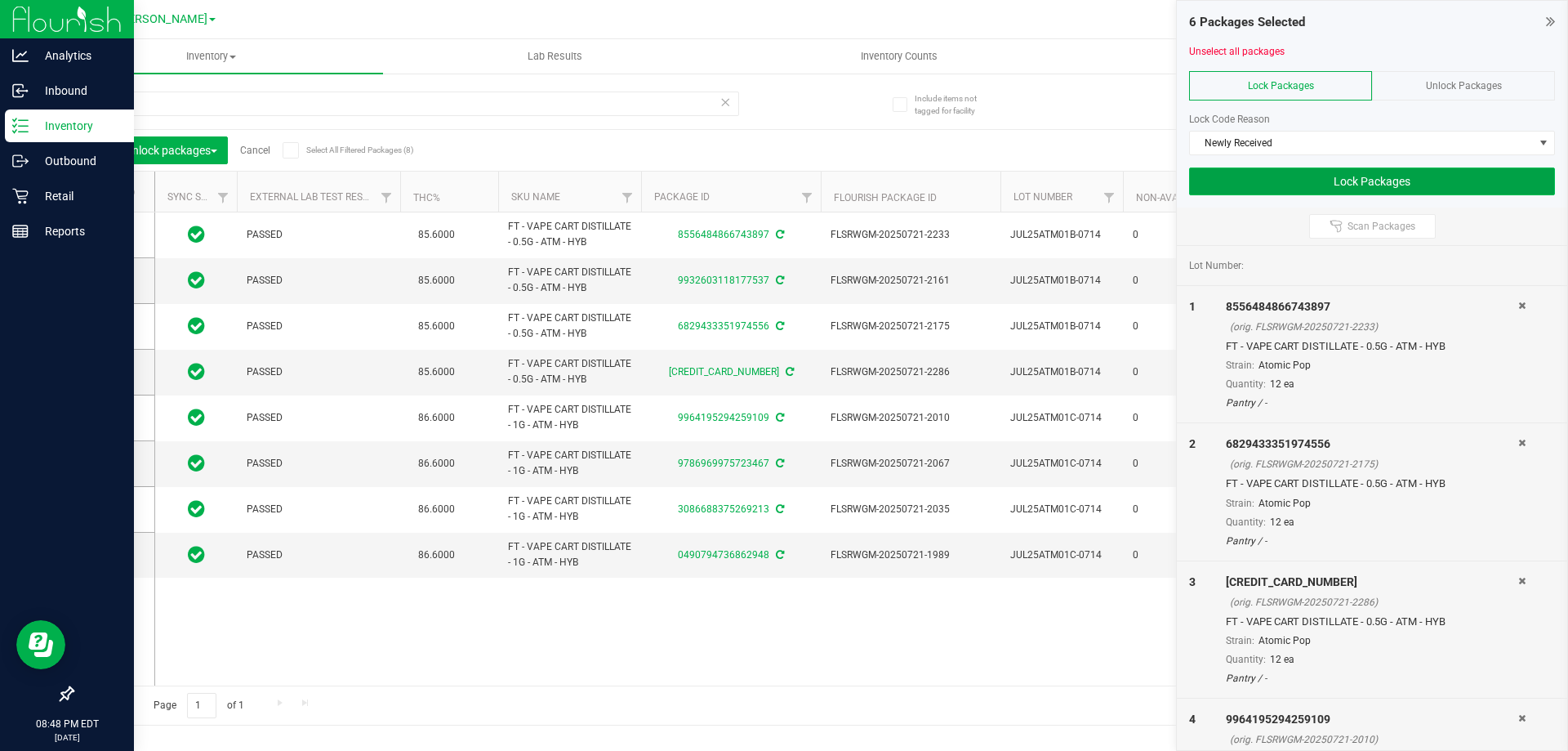
click at [1400, 180] on button "Lock Packages" at bounding box center [1372, 182] width 366 height 28
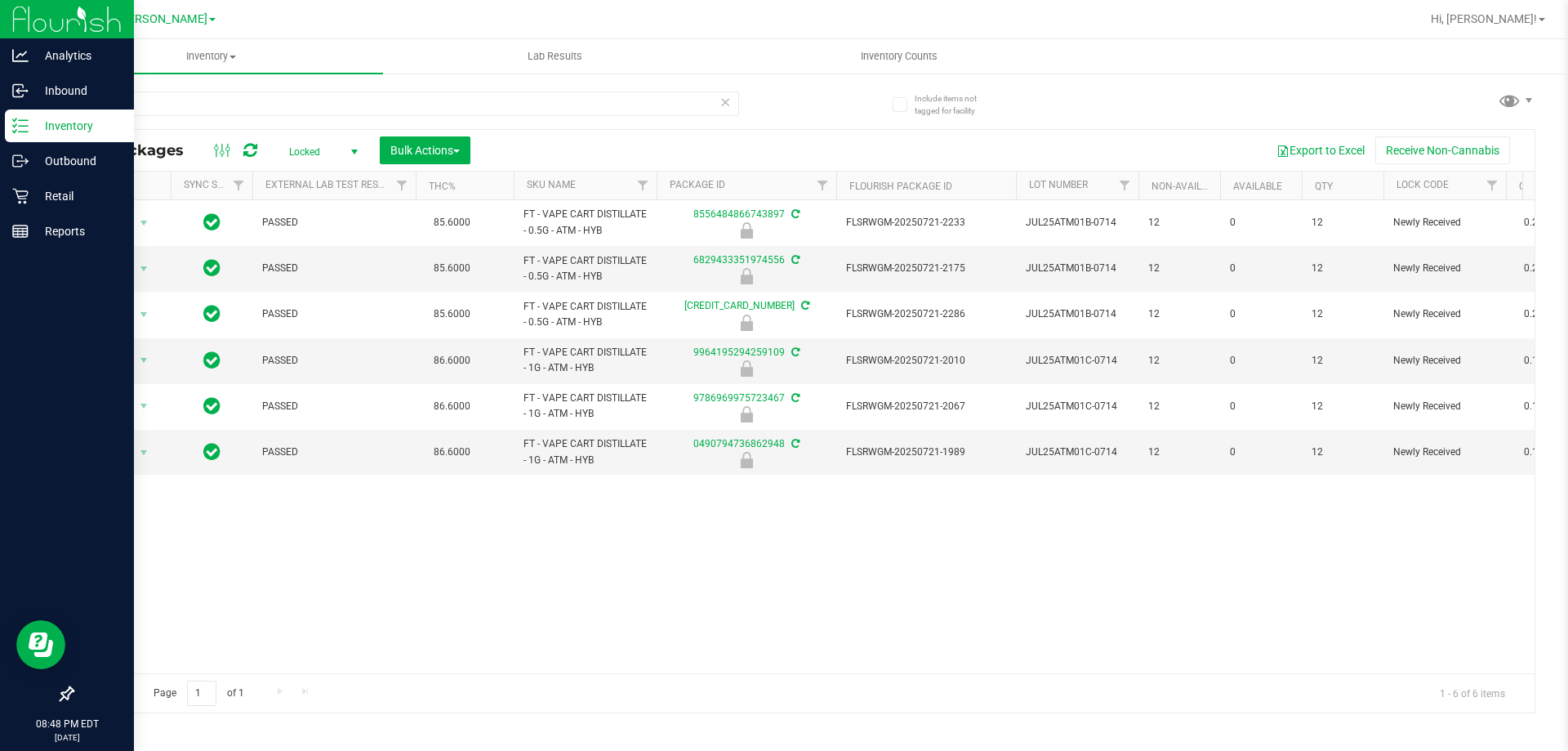
click at [28, 131] on line at bounding box center [23, 131] width 9 height 0
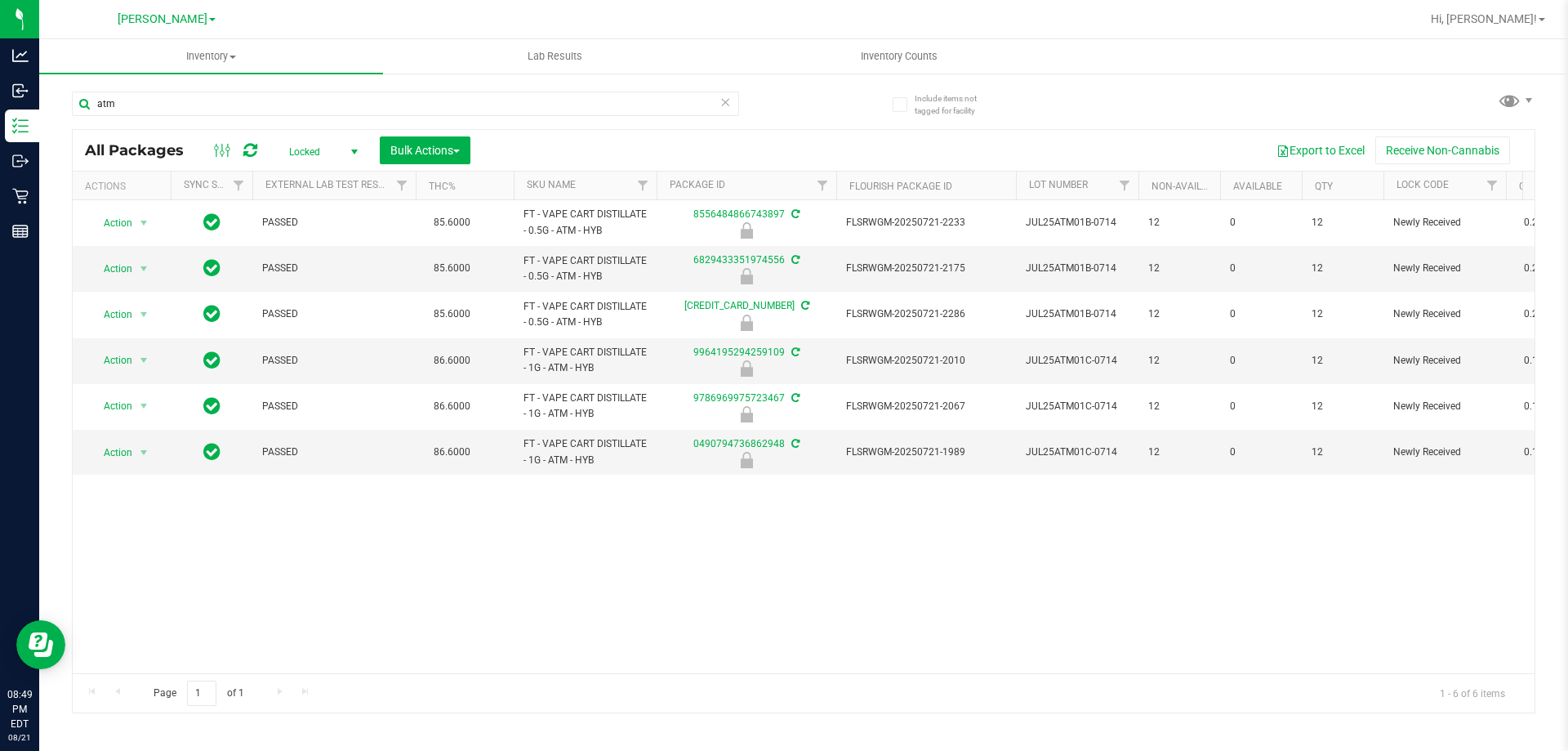
click at [302, 146] on span "Locked" at bounding box center [320, 152] width 90 height 23
click at [310, 174] on li "Active Only" at bounding box center [319, 178] width 88 height 25
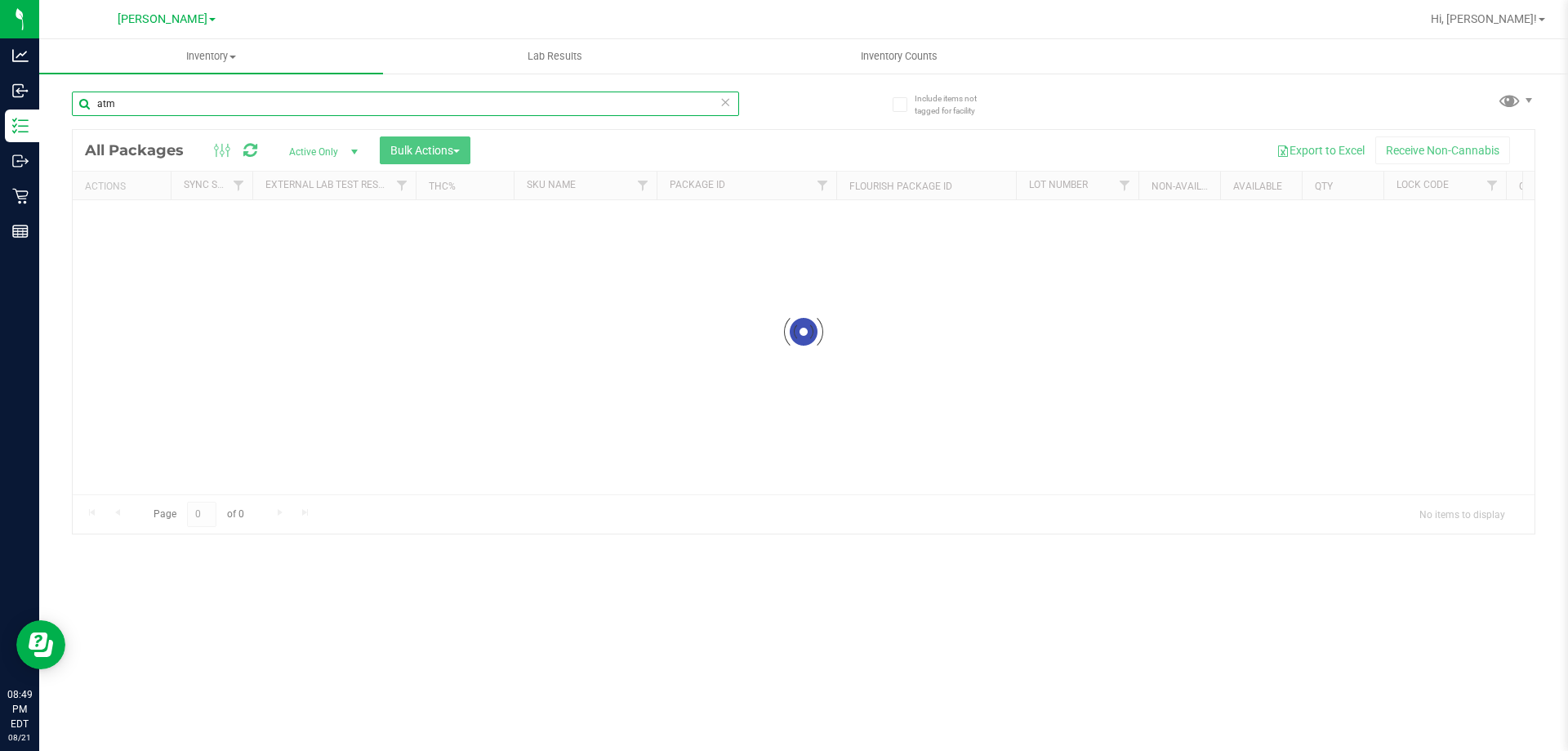
click at [173, 103] on div "Inventory All packages All inventory Waste log Create inventory Lab Results Inv…" at bounding box center [803, 394] width 1529 height 711
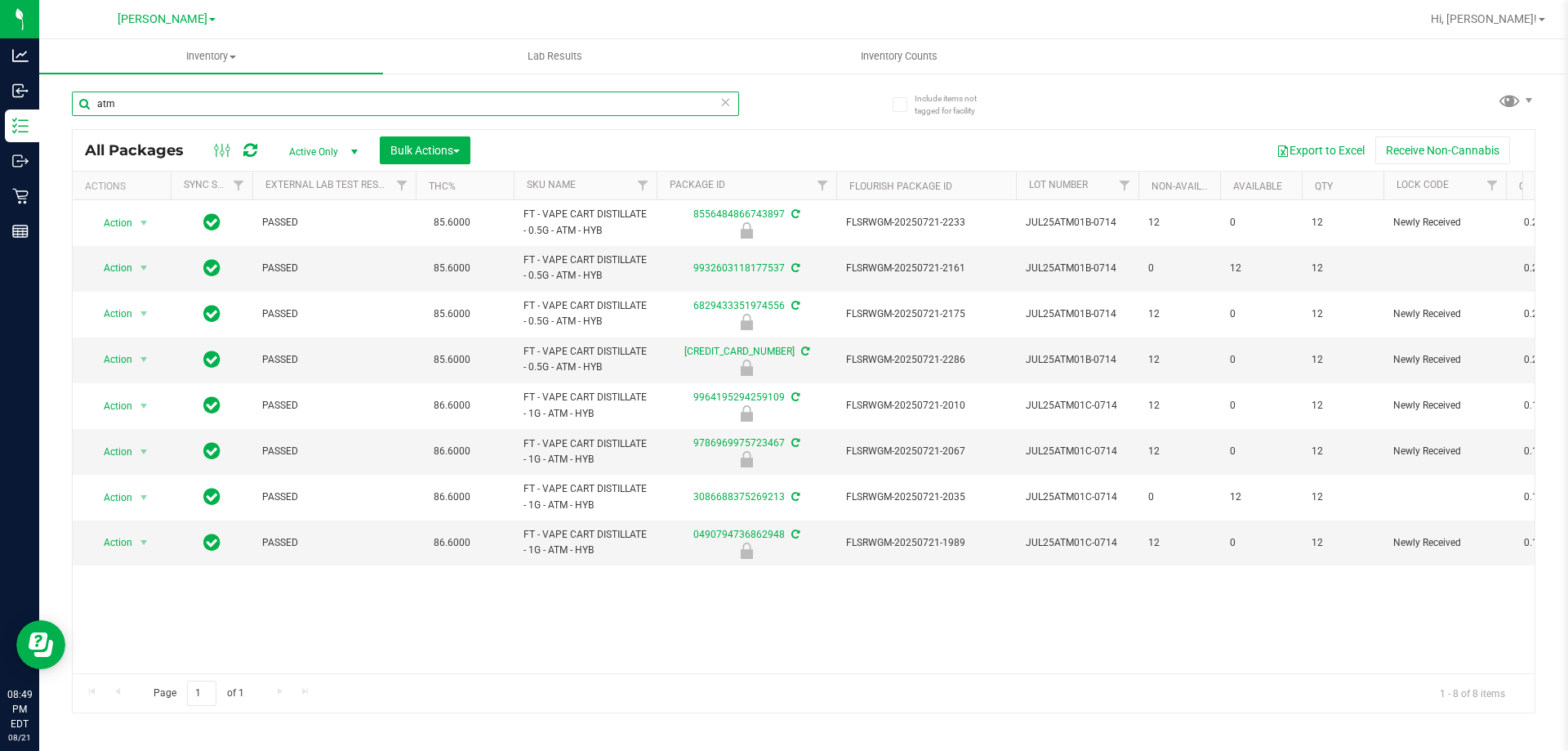
click at [173, 103] on input "atm" at bounding box center [406, 104] width 668 height 25
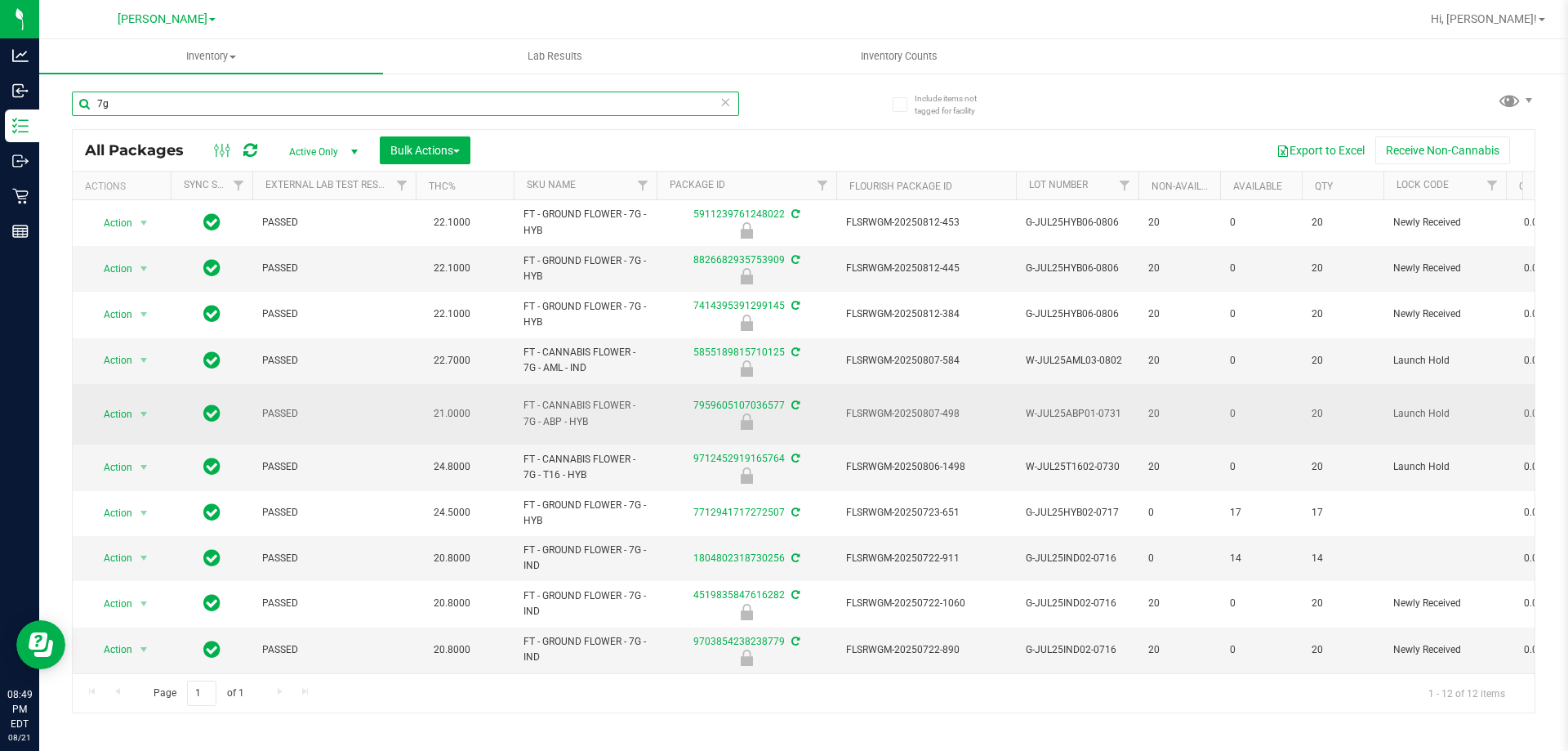
type input "7g"
drag, startPoint x: 599, startPoint y: 425, endPoint x: 478, endPoint y: 415, distance: 121.4
click at [478, 415] on tr "Action Action Edit attributes Global inventory Locate package Package audit log…" at bounding box center [1596, 415] width 3047 height 61
click at [126, 420] on span "Action" at bounding box center [111, 414] width 44 height 23
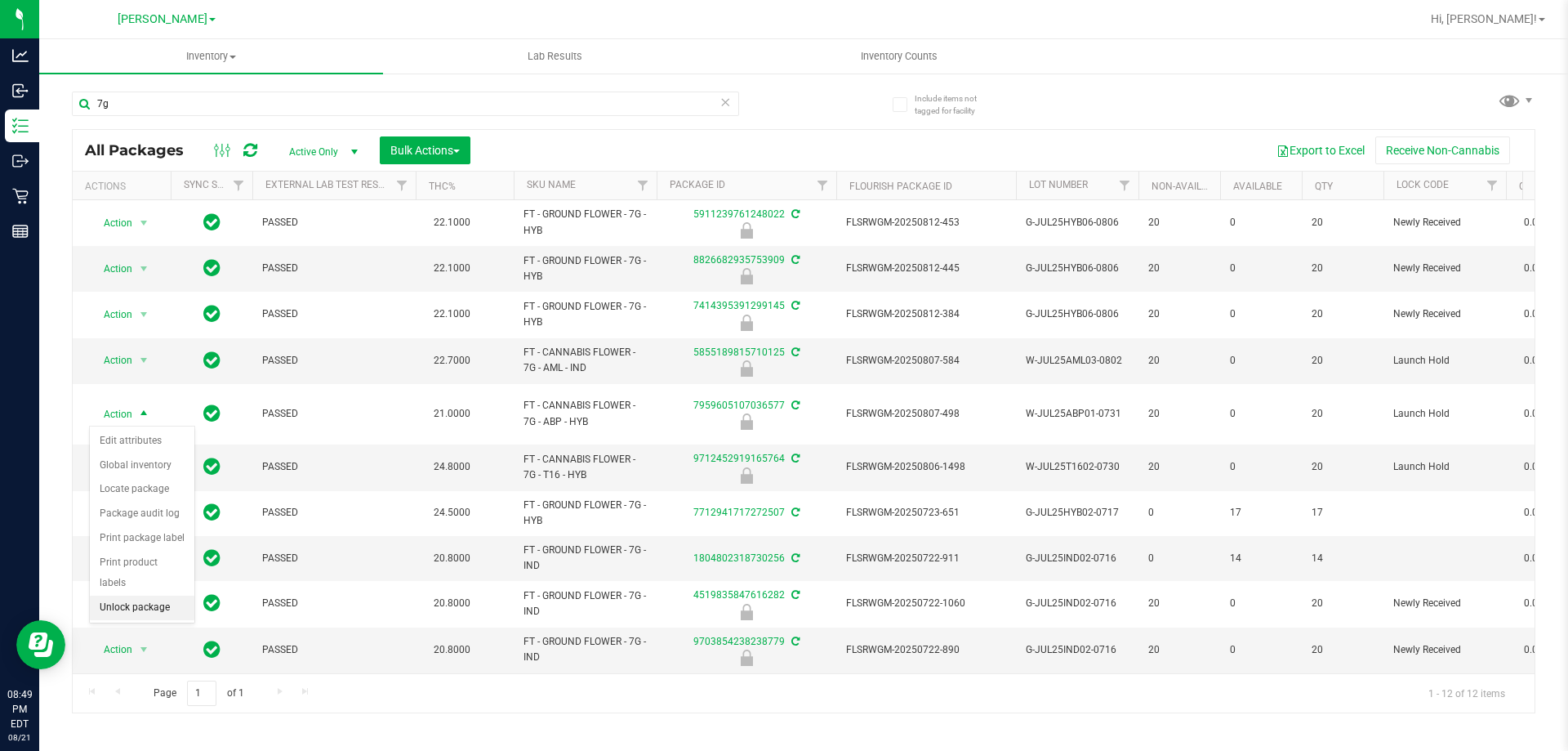
click at [142, 596] on li "Unlock package" at bounding box center [142, 608] width 105 height 25
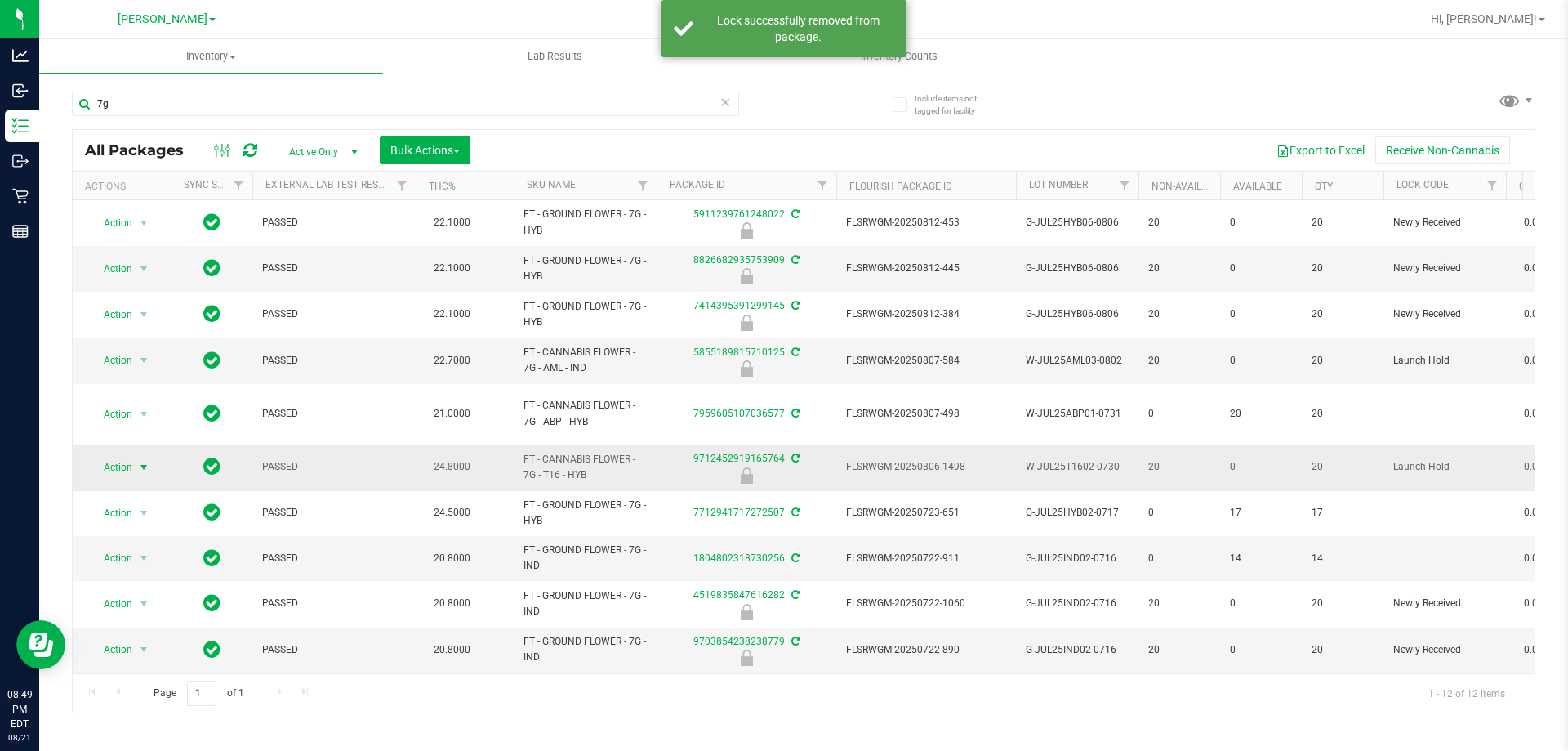
click at [114, 460] on span "Action" at bounding box center [111, 468] width 44 height 23
click at [141, 649] on li "Unlock package" at bounding box center [142, 661] width 105 height 25
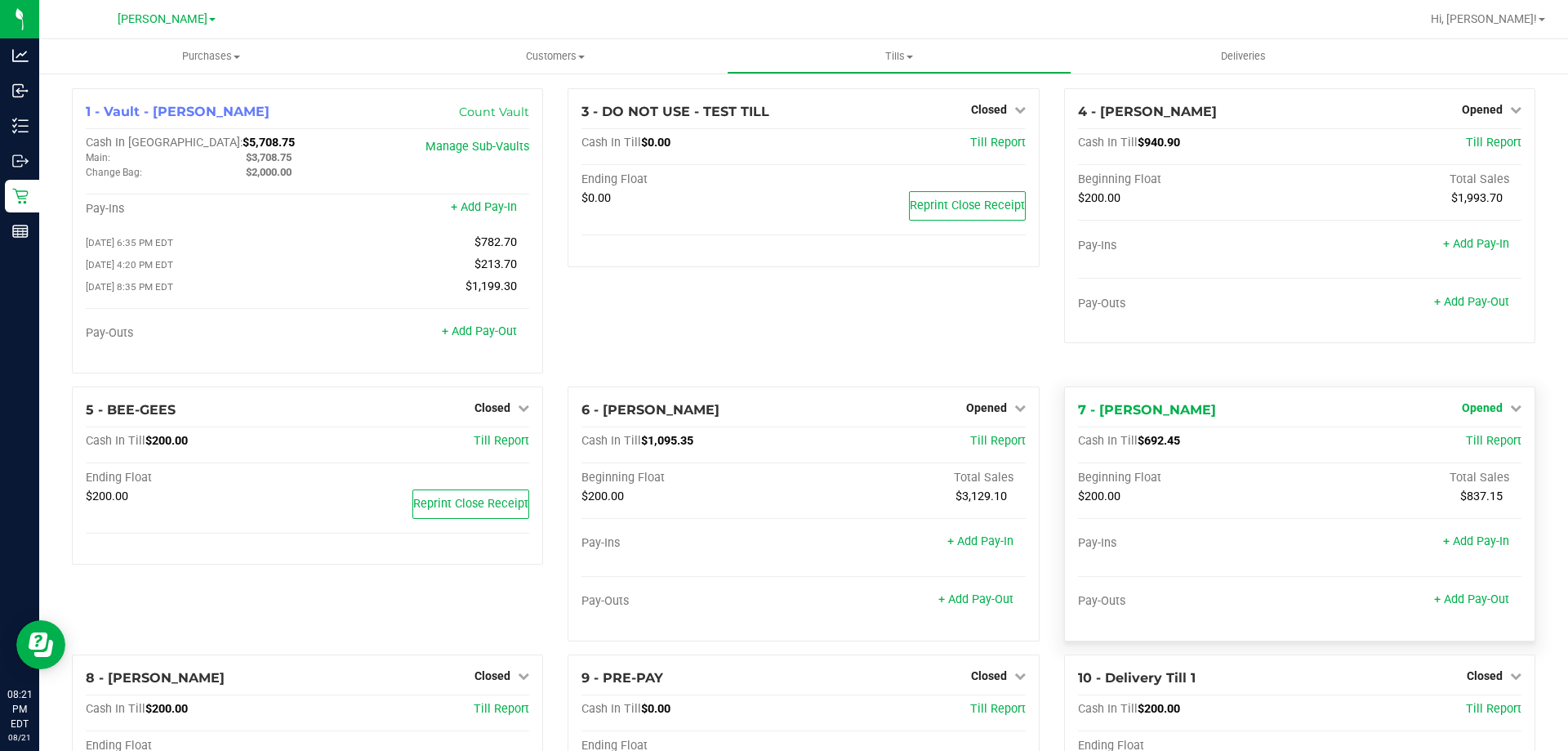
click at [1487, 411] on span "Opened" at bounding box center [1482, 407] width 40 height 13
click at [1477, 444] on link "Close Till" at bounding box center [1484, 441] width 44 height 13
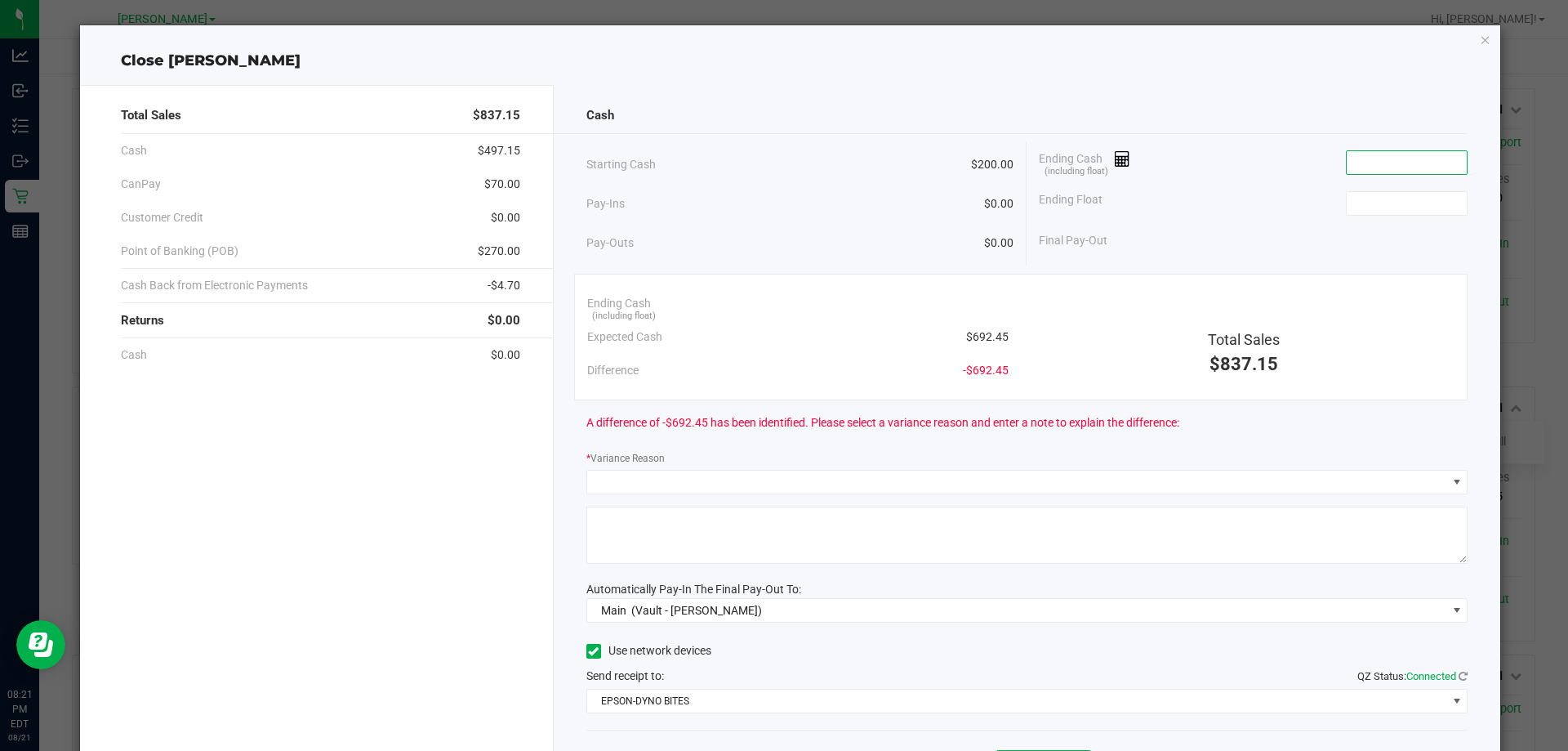
click at [1361, 164] on input at bounding box center [1406, 163] width 120 height 23
type input "$713.45"
click at [1480, 38] on icon "button" at bounding box center [1486, 40] width 12 height 20
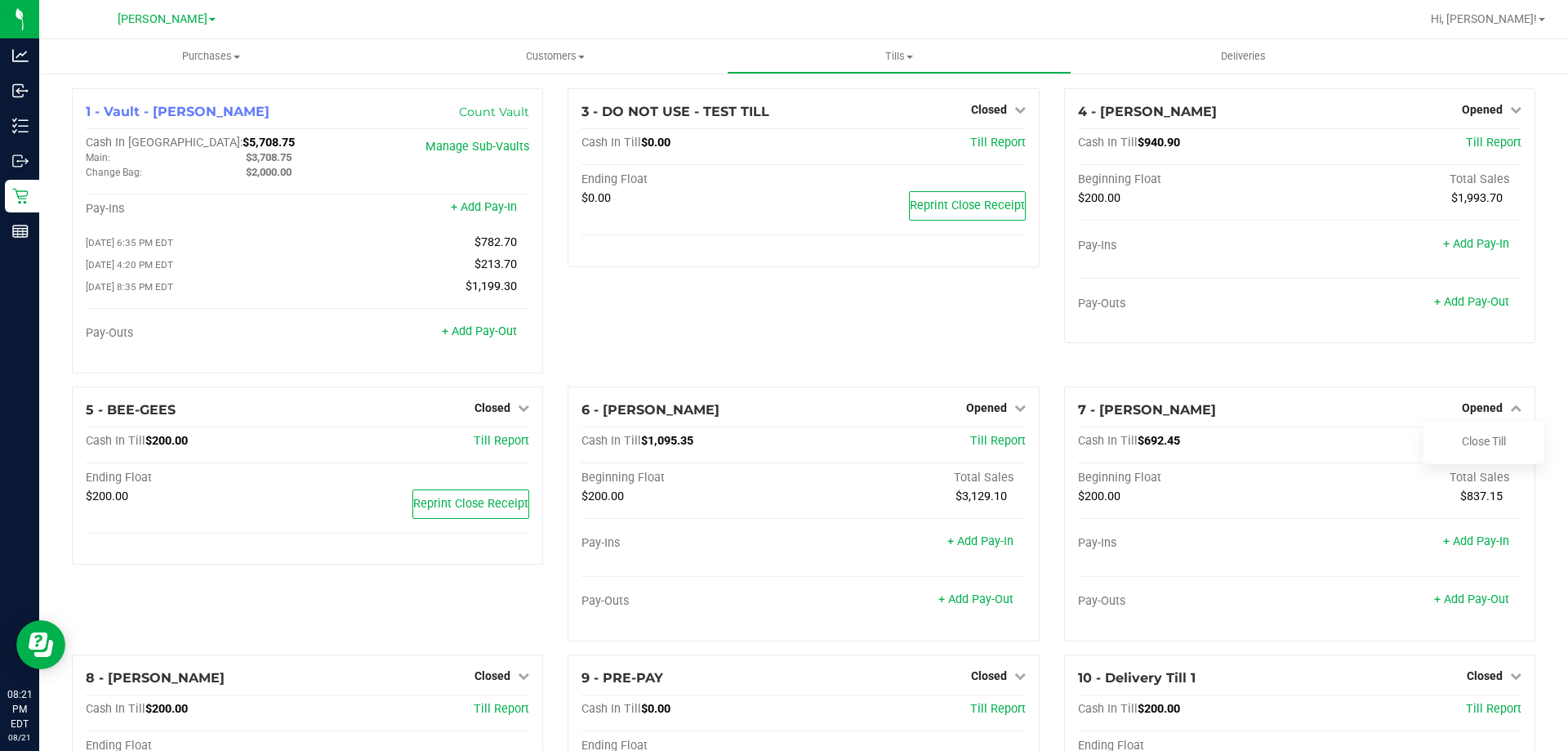
click at [978, 324] on div "3 - DO NOT USE - TEST TILL Closed Open Till Cash In Till $0.00 Till Report Endi…" at bounding box center [803, 237] width 496 height 298
click at [1483, 112] on span "Opened" at bounding box center [1482, 110] width 40 height 13
click at [1478, 145] on link "Close Till" at bounding box center [1484, 144] width 44 height 13
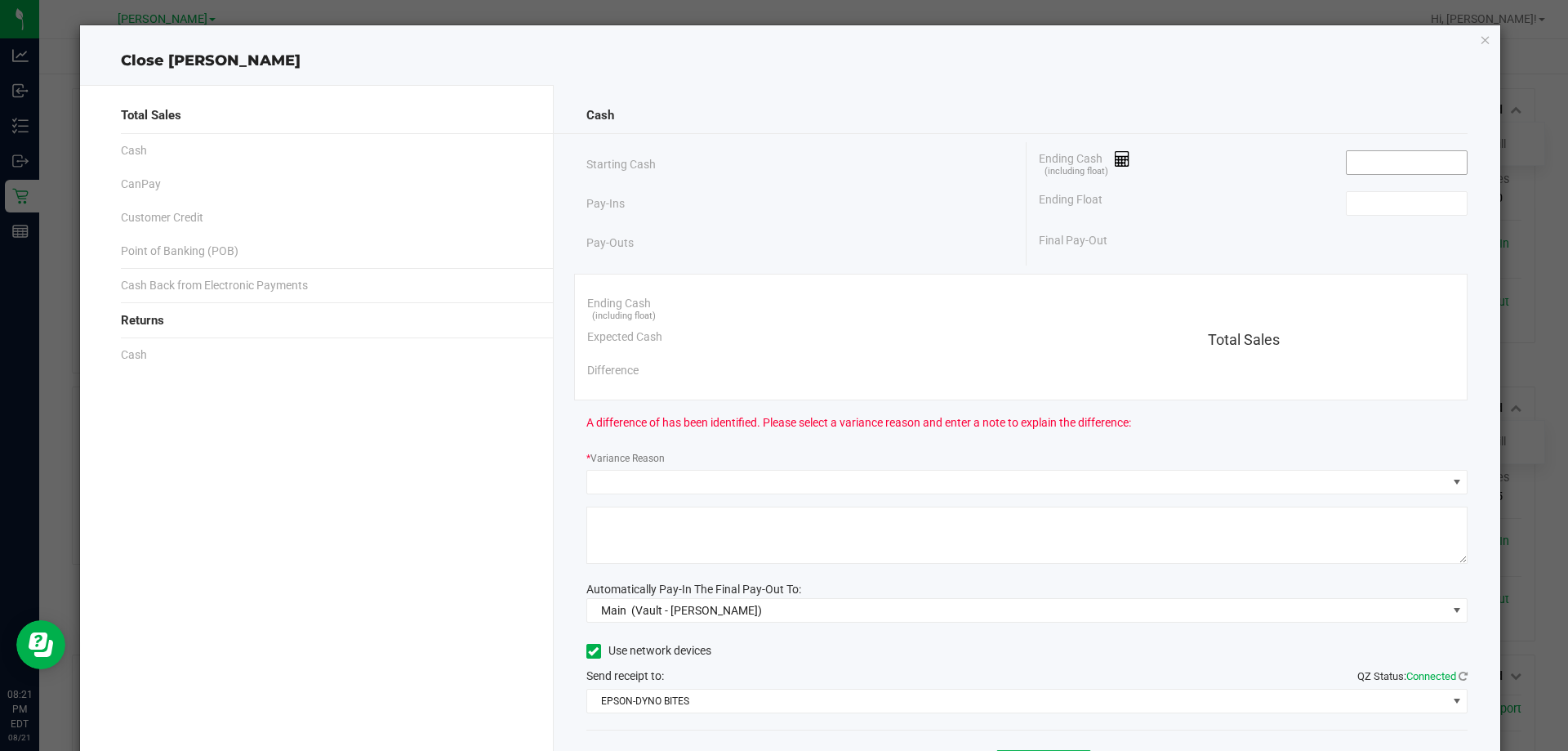
click at [1387, 162] on input at bounding box center [1406, 163] width 120 height 23
type input "$940.90"
click at [1402, 209] on input at bounding box center [1406, 203] width 120 height 23
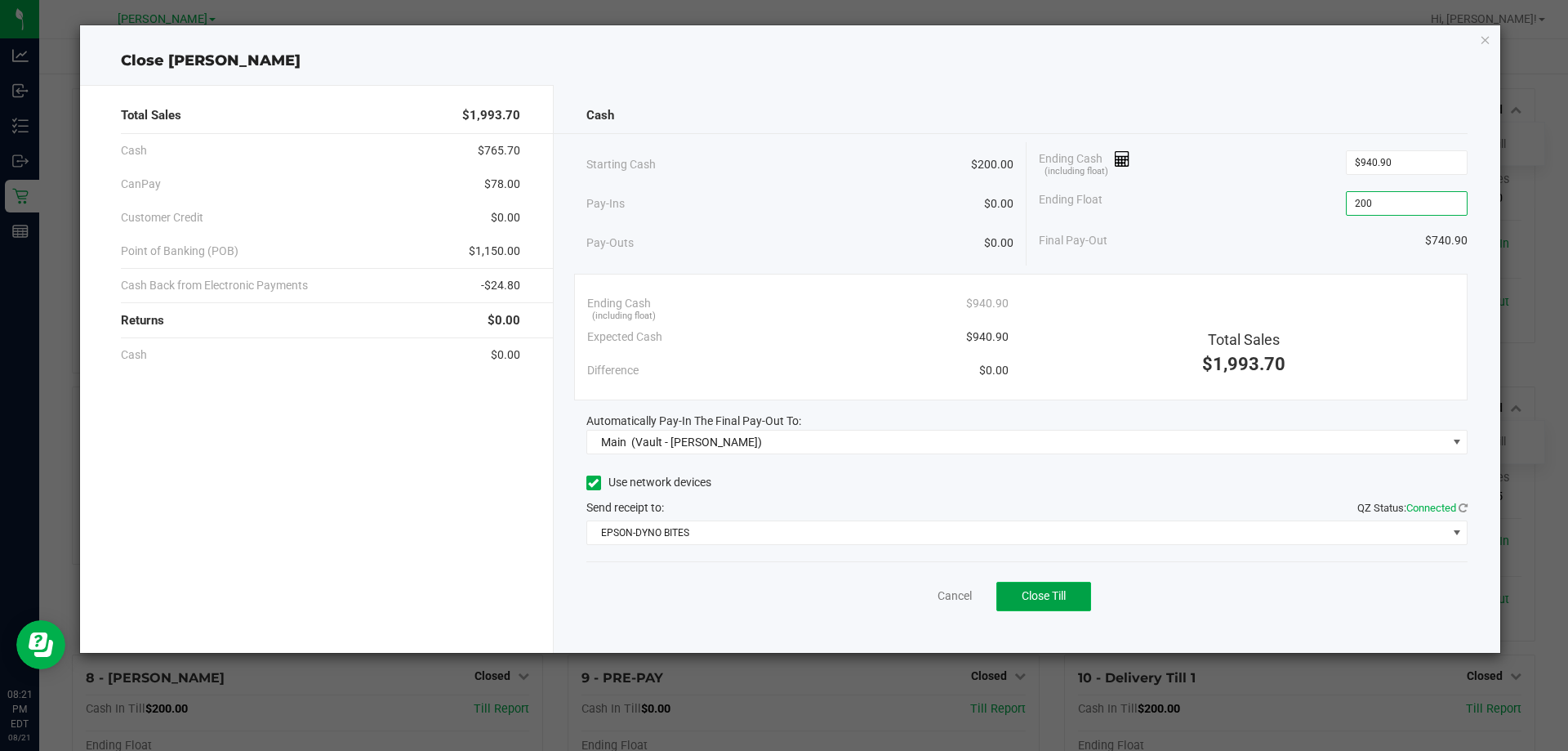
type input "$200.00"
click at [1053, 593] on span "Close Till" at bounding box center [1043, 596] width 44 height 13
click at [910, 594] on link "Dismiss" at bounding box center [919, 596] width 39 height 17
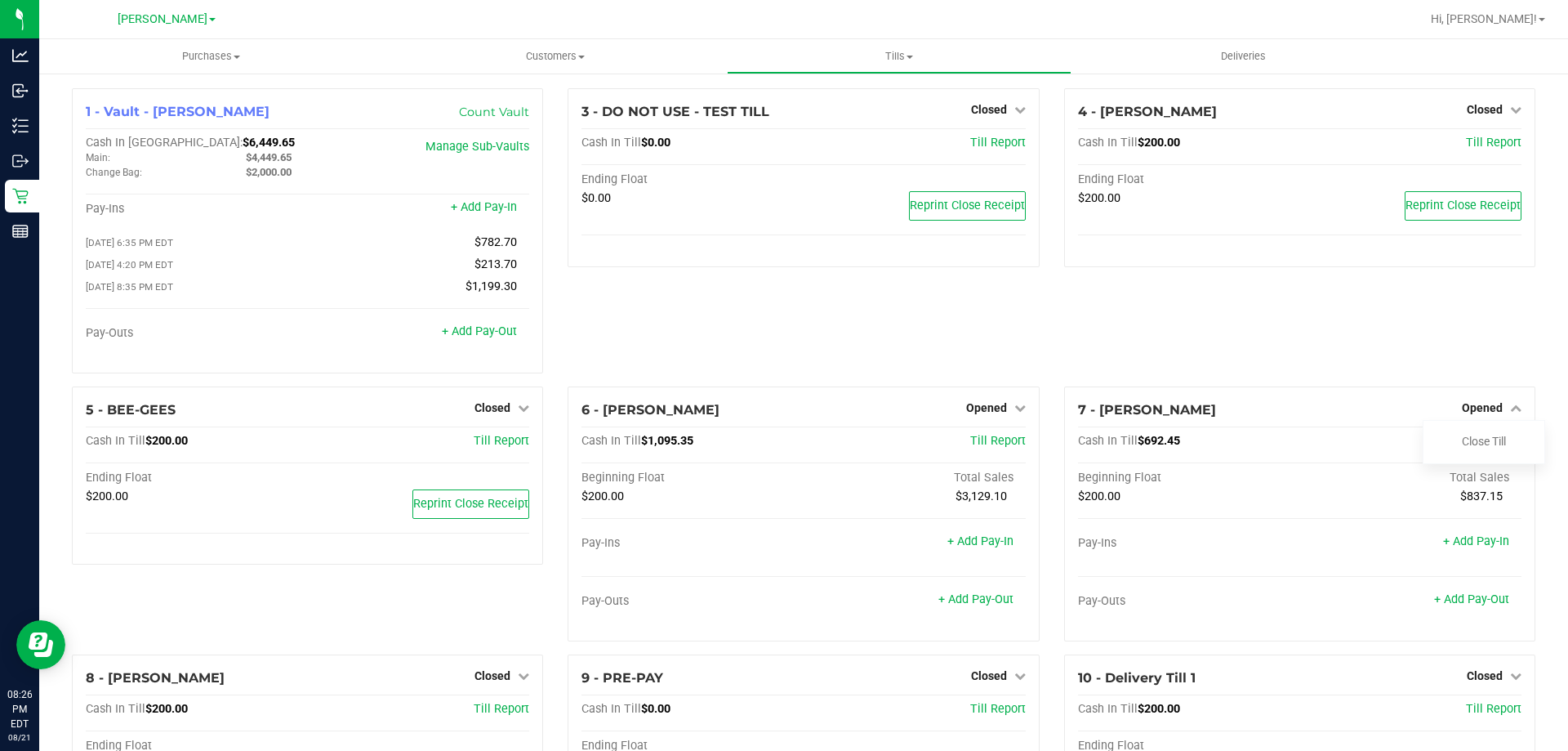
click at [1265, 368] on div "4 - [PERSON_NAME] Closed Open Till Cash In Till $200.00 Till Report Ending Floa…" at bounding box center [1300, 237] width 496 height 298
click at [1089, 354] on div "4 - CONNIE-SMITH Closed Open Till Cash In Till $200.00 Till Report Ending Float…" at bounding box center [1300, 237] width 496 height 298
click at [979, 409] on span "Opened" at bounding box center [986, 407] width 40 height 13
click at [996, 445] on link "Close Till" at bounding box center [988, 441] width 44 height 13
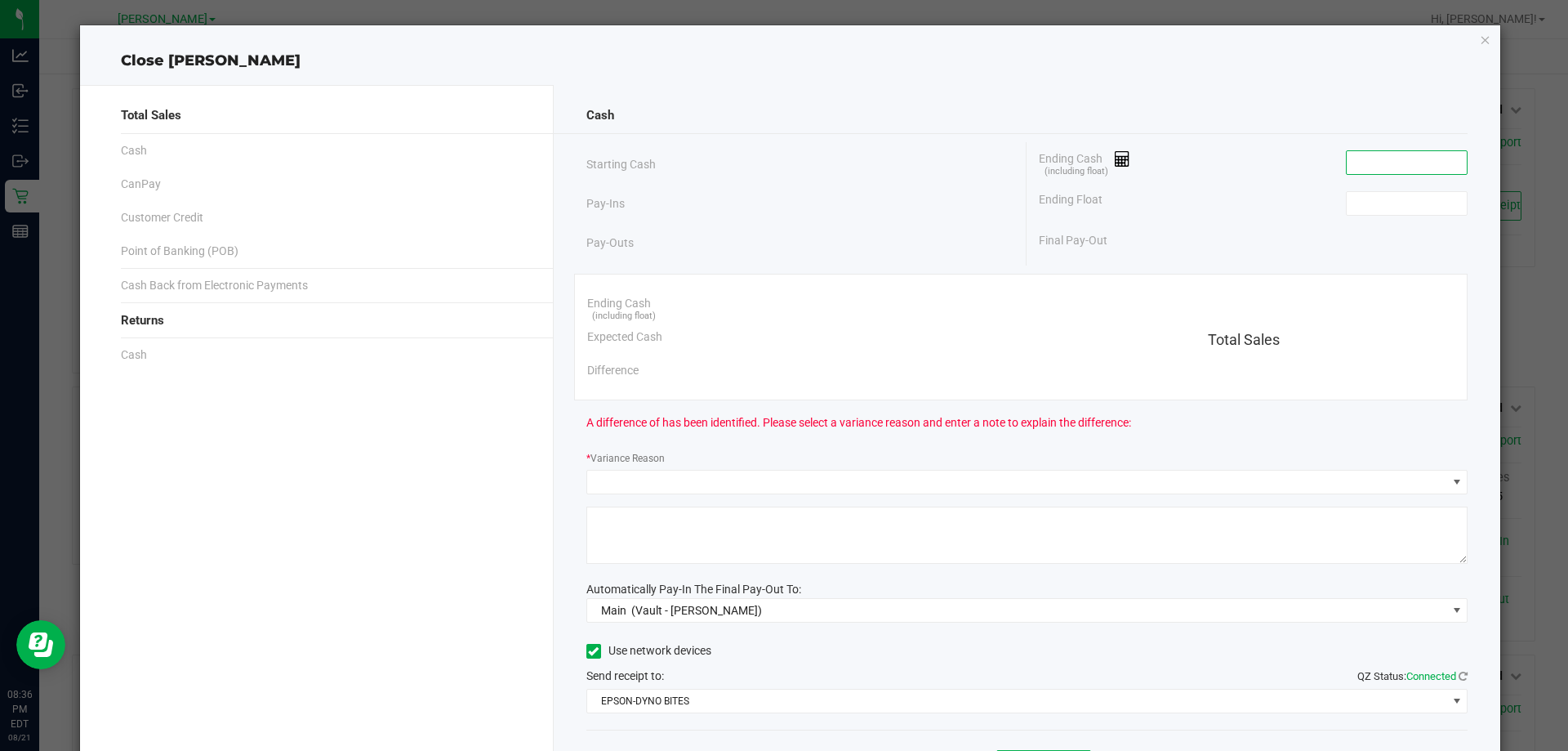
click at [1376, 159] on input at bounding box center [1406, 163] width 120 height 23
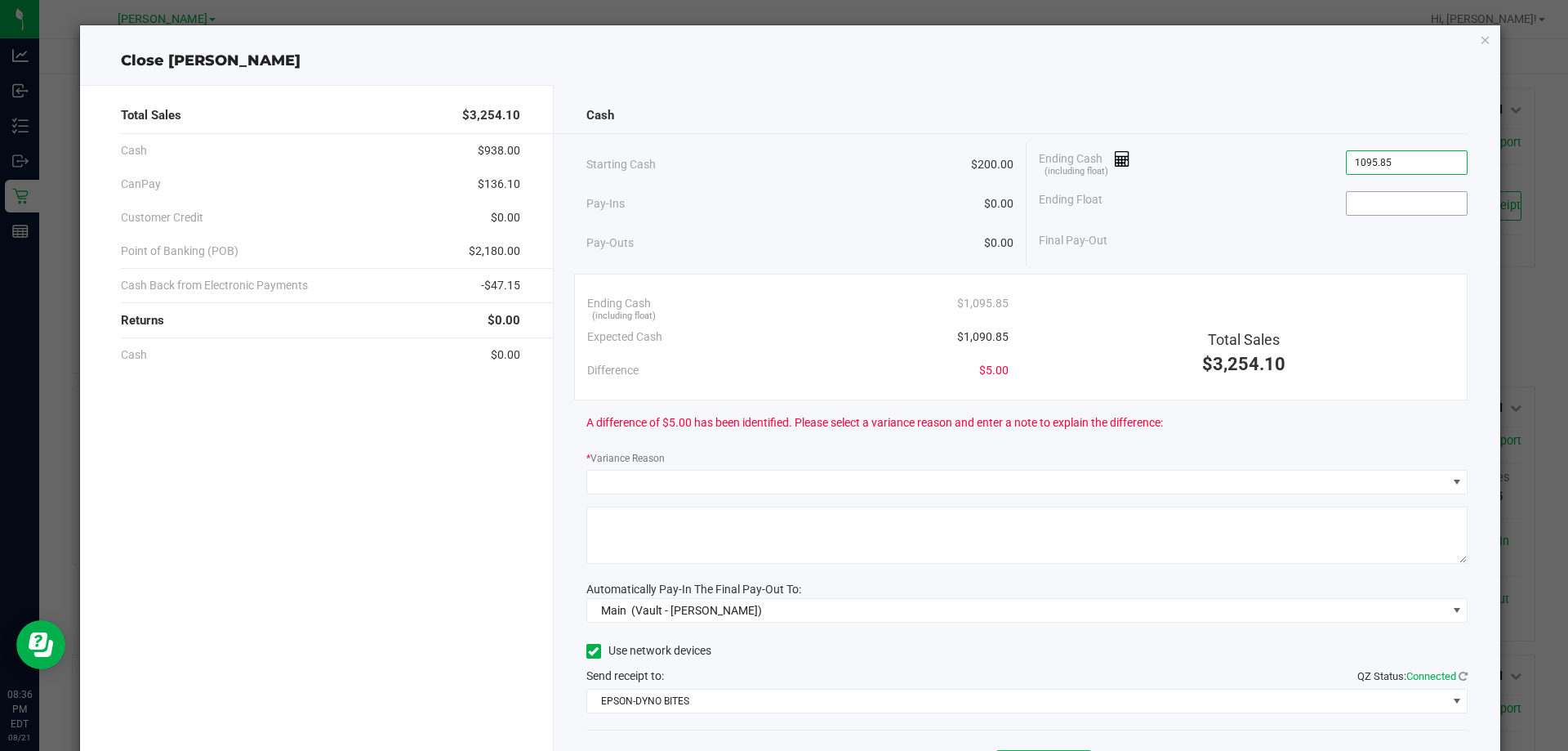
type input "$1,095.85"
click at [1371, 211] on input at bounding box center [1406, 203] width 120 height 23
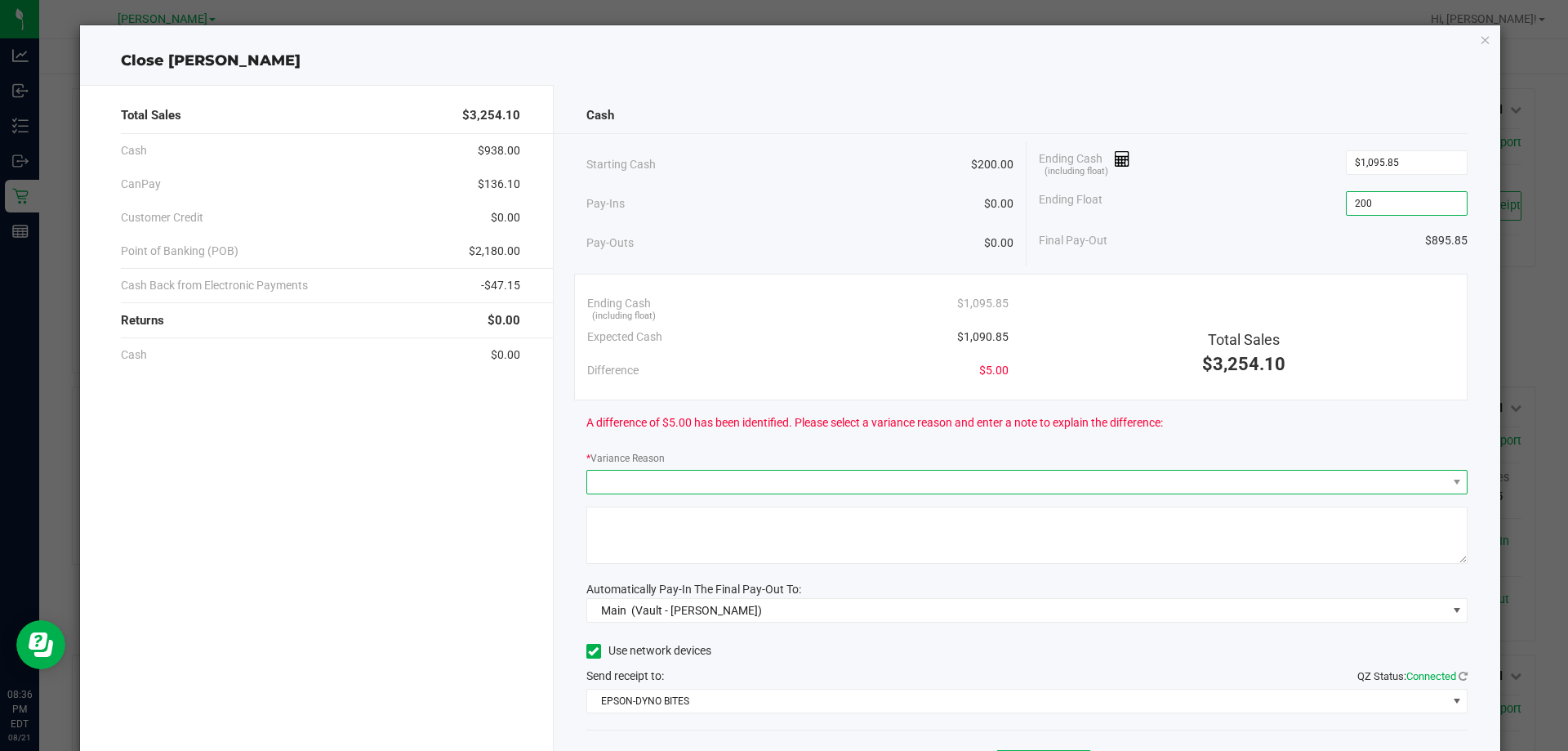
type input "$200.00"
click at [699, 477] on span at bounding box center [1017, 482] width 860 height 23
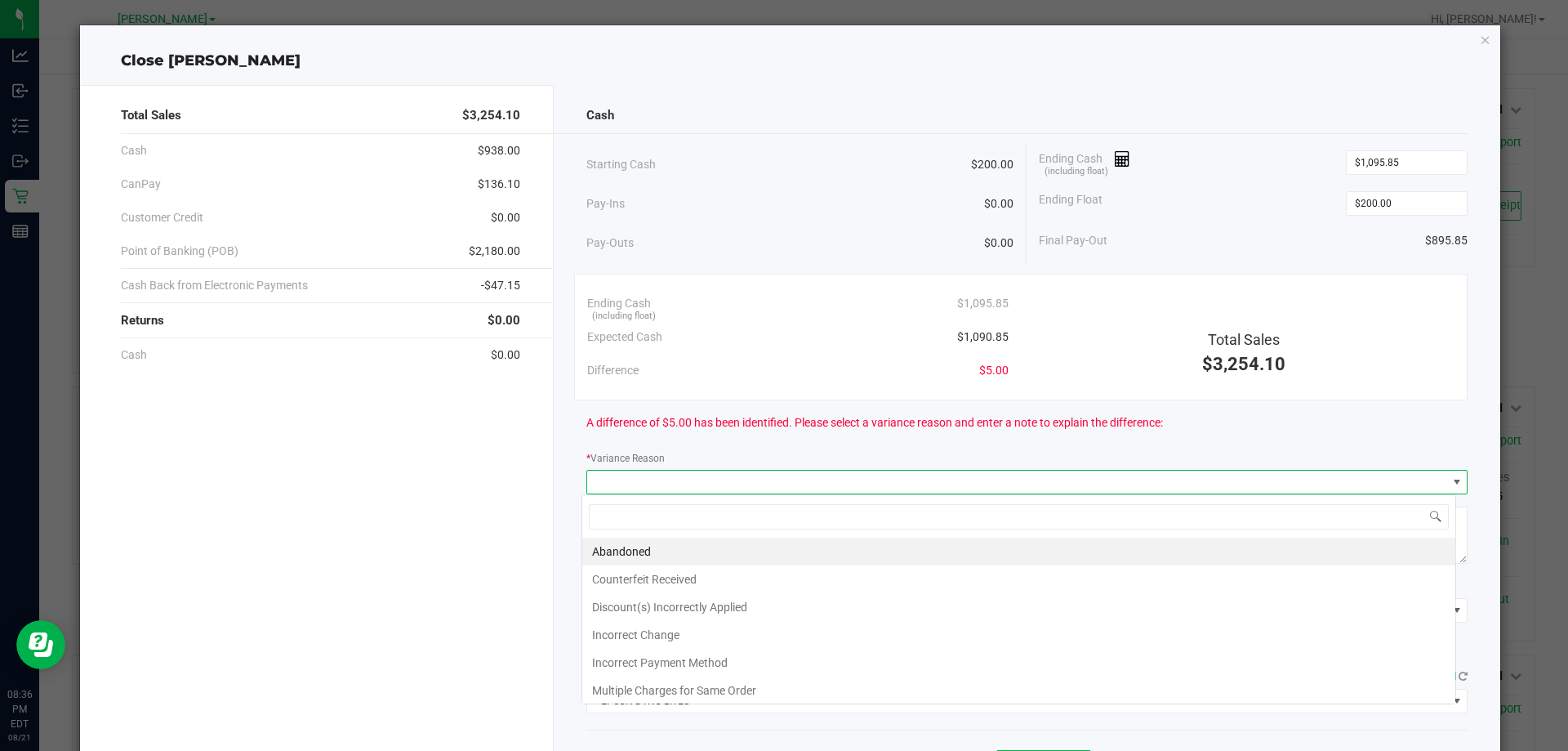
scroll to position [25, 874]
click at [718, 558] on li "Abandoned" at bounding box center [1019, 552] width 873 height 28
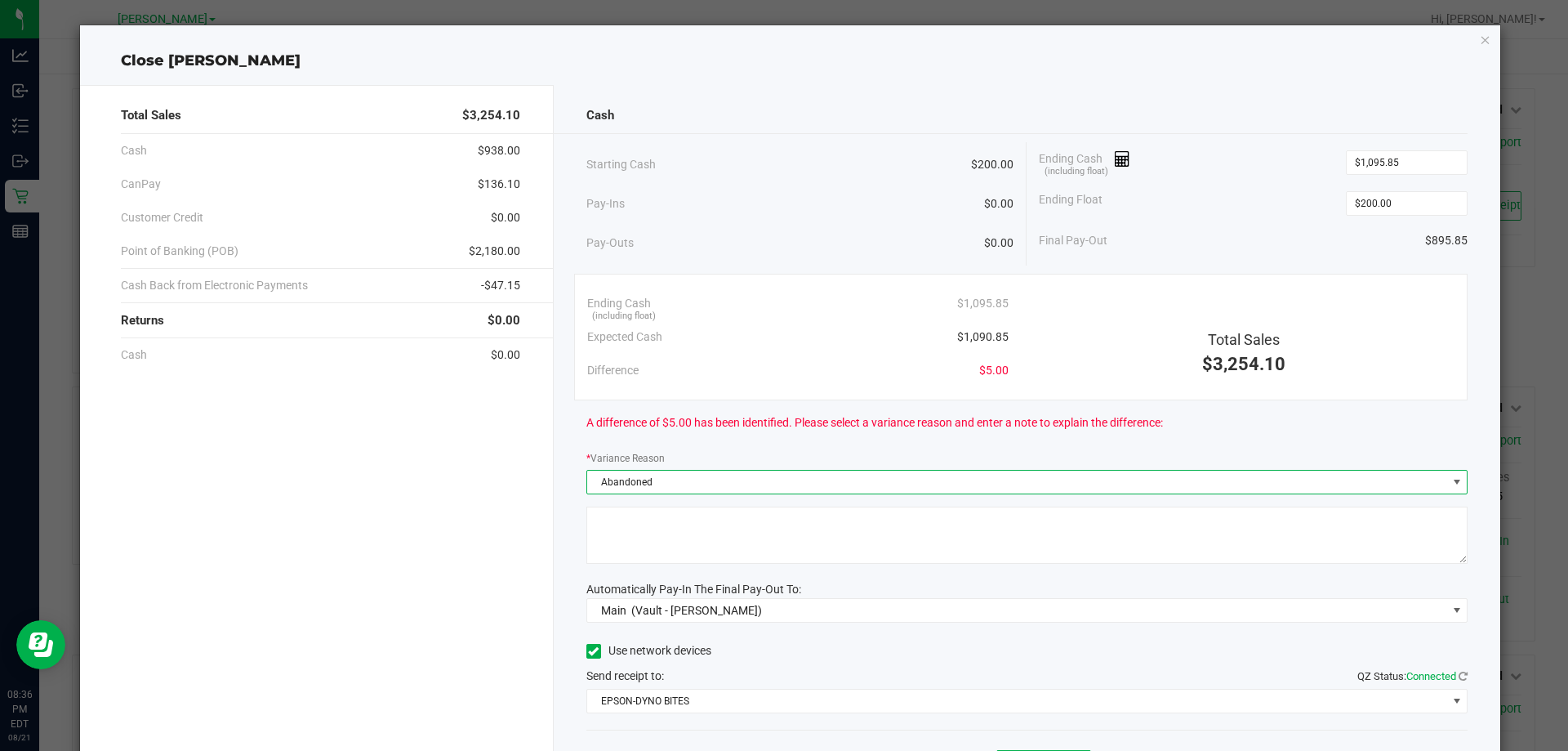
click at [744, 529] on textarea at bounding box center [1028, 535] width 882 height 57
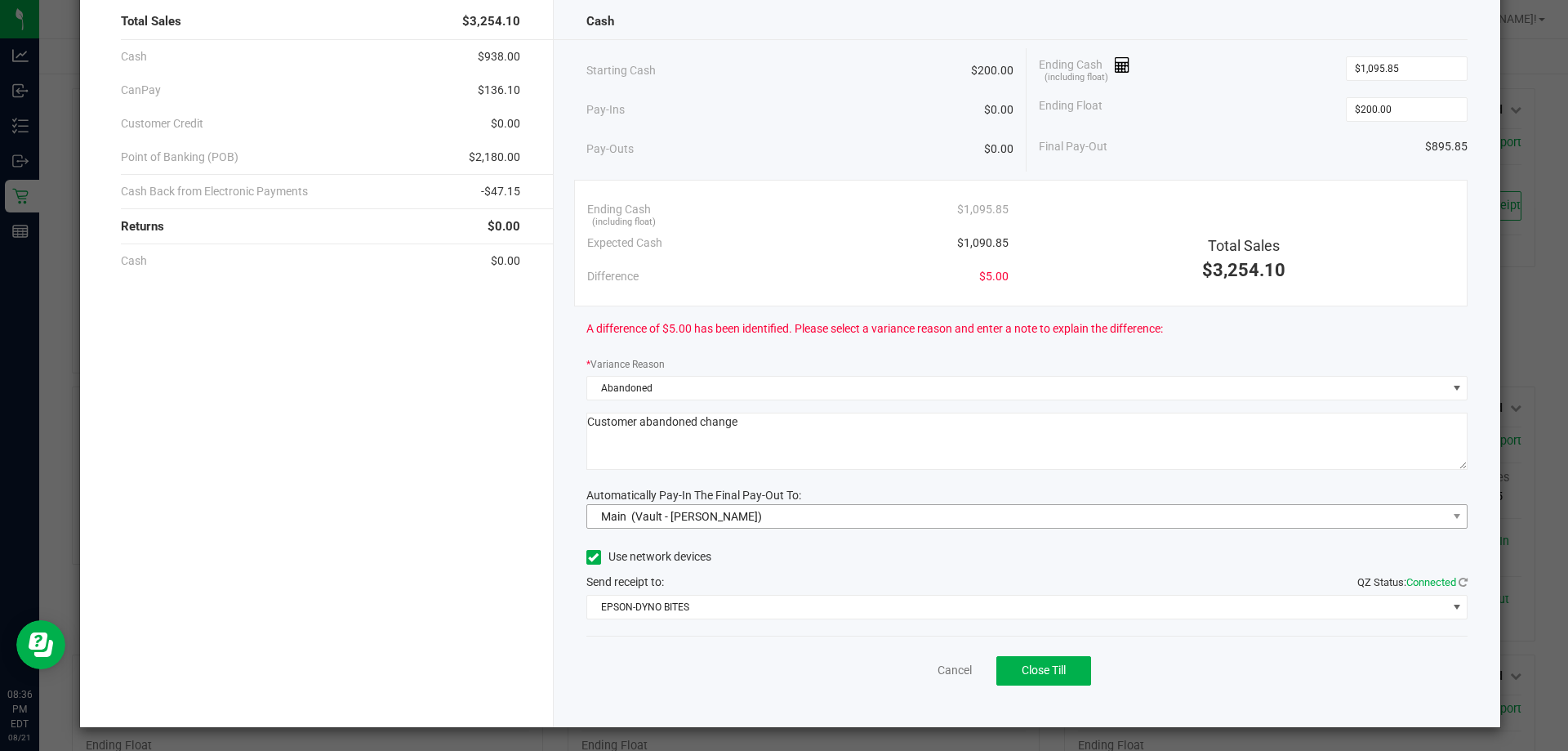
scroll to position [96, 0]
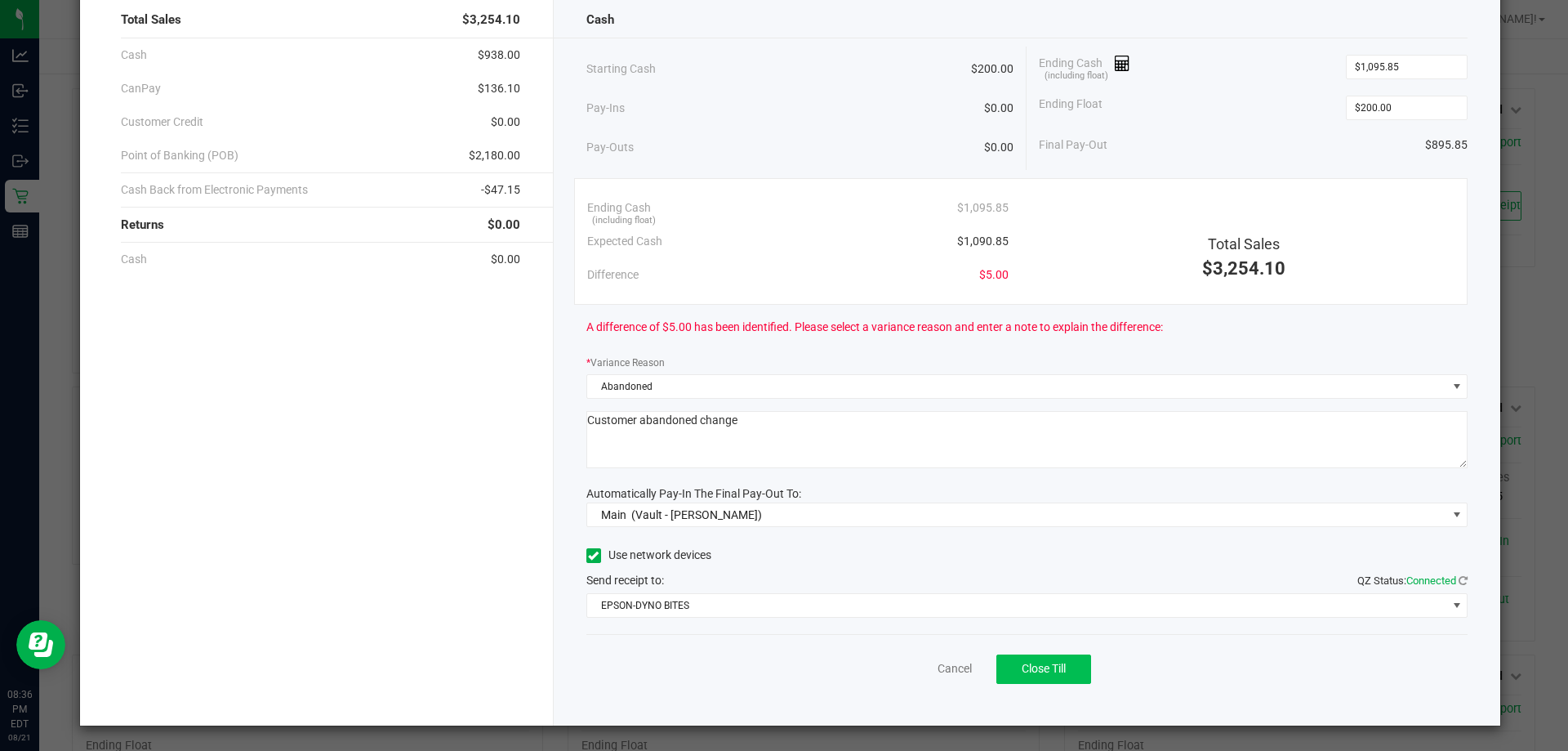
type textarea "Customer abandoned change"
click at [1032, 663] on span "Close Till" at bounding box center [1043, 668] width 44 height 13
click at [909, 676] on link "Dismiss" at bounding box center [919, 668] width 39 height 17
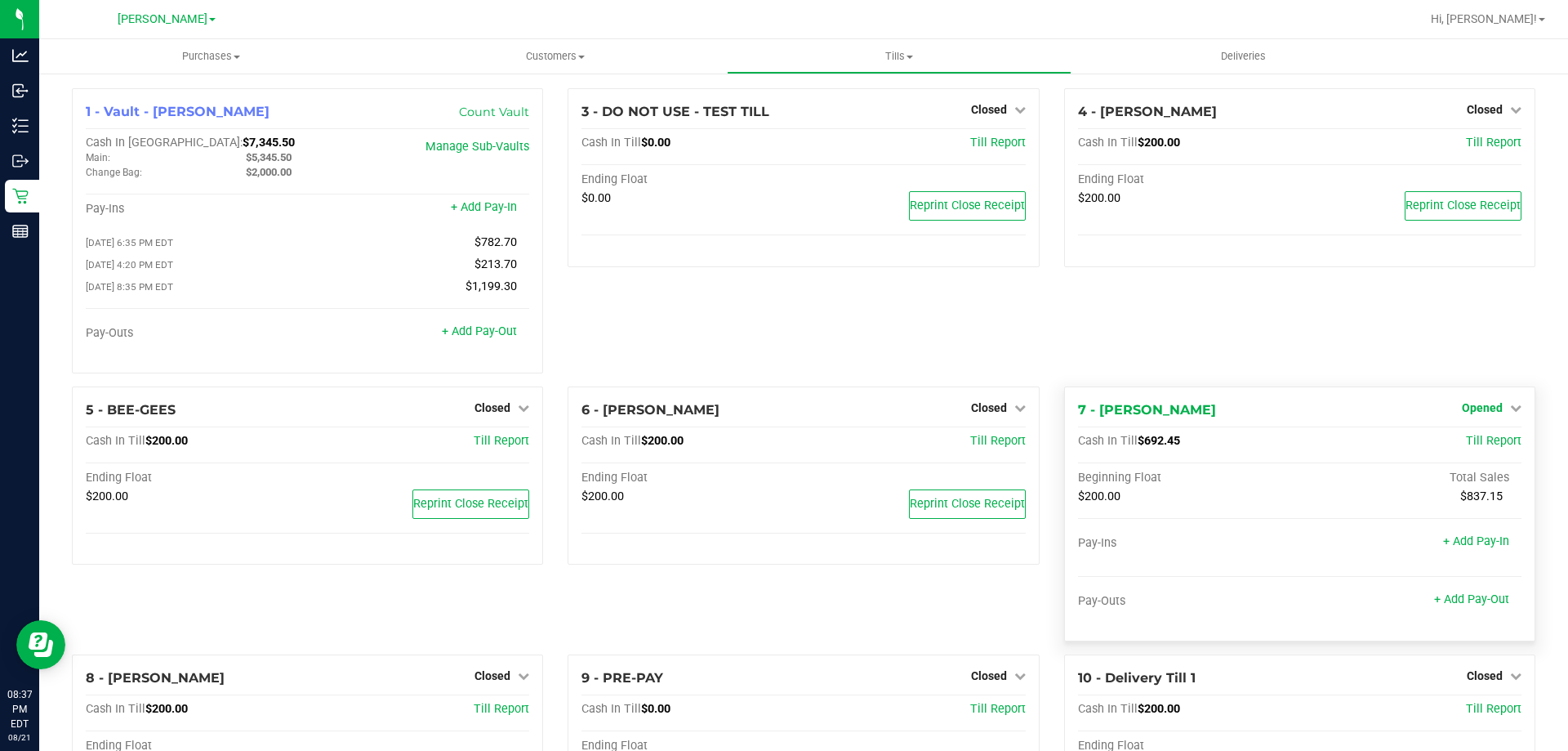
click at [1488, 411] on span "Opened" at bounding box center [1482, 407] width 40 height 13
click at [1488, 448] on link "Close Till" at bounding box center [1484, 441] width 44 height 13
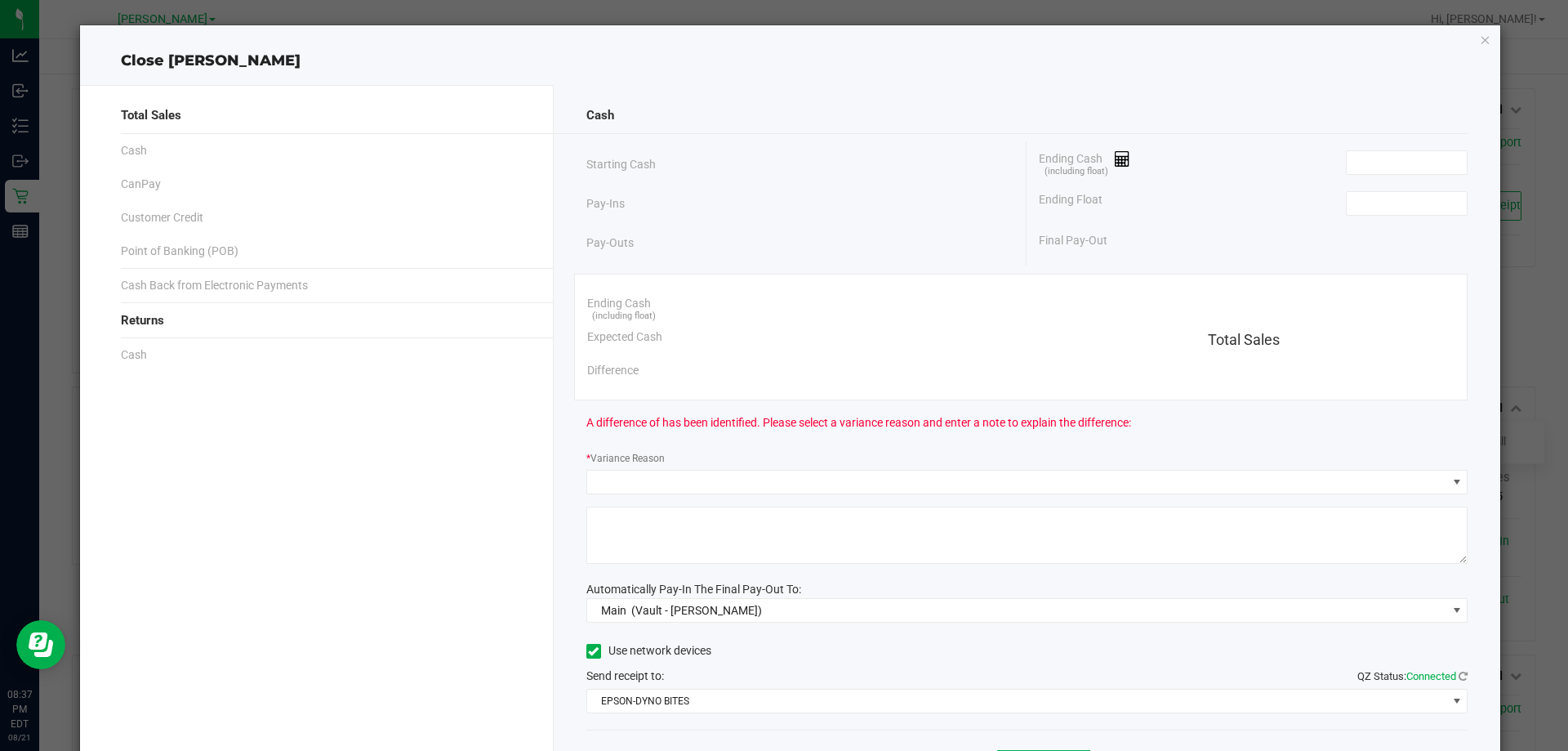
click at [1411, 175] on div "Ending Cash (including float)" at bounding box center [1253, 162] width 429 height 40
click at [1407, 171] on input at bounding box center [1406, 163] width 120 height 23
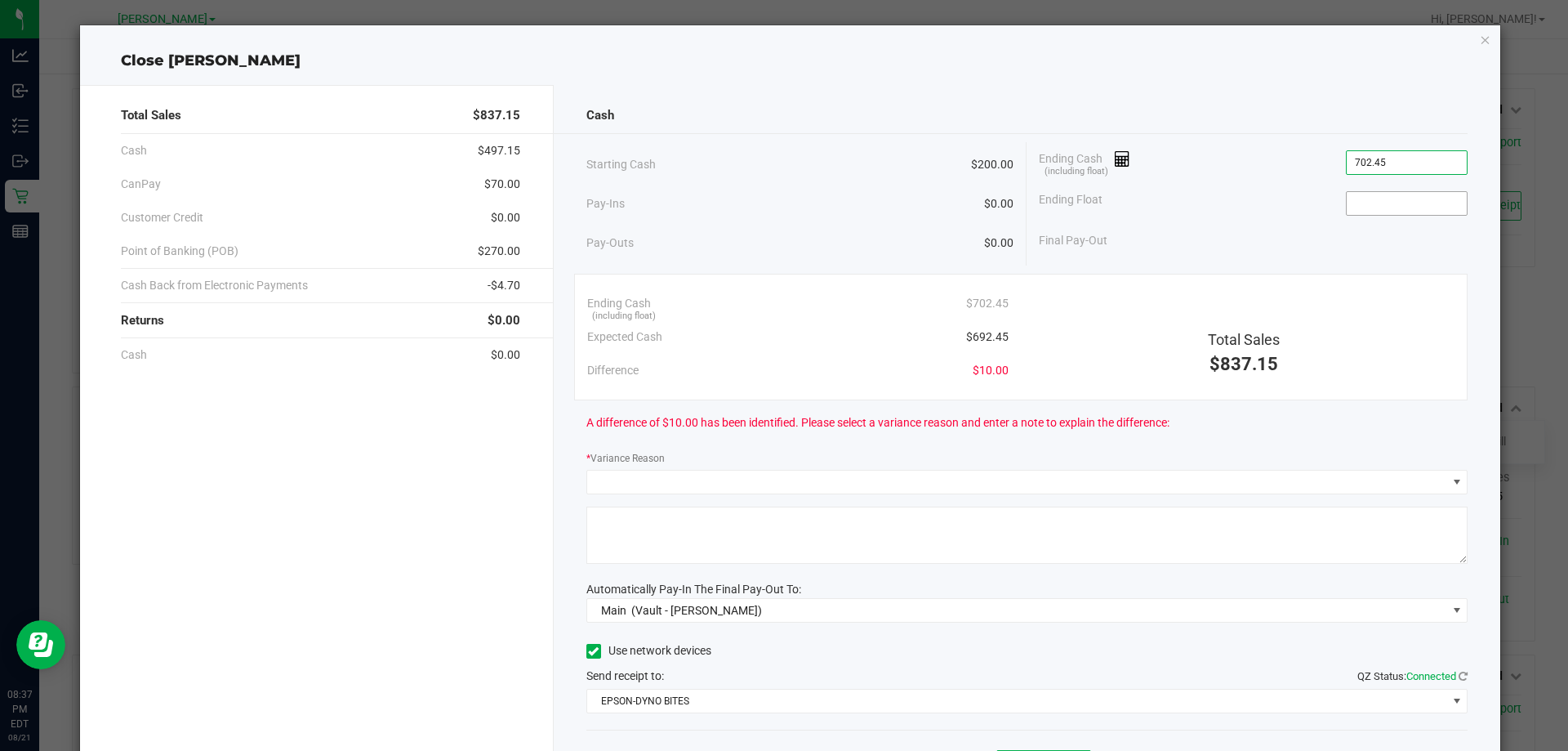
type input "$702.45"
click at [1409, 205] on input at bounding box center [1406, 203] width 120 height 23
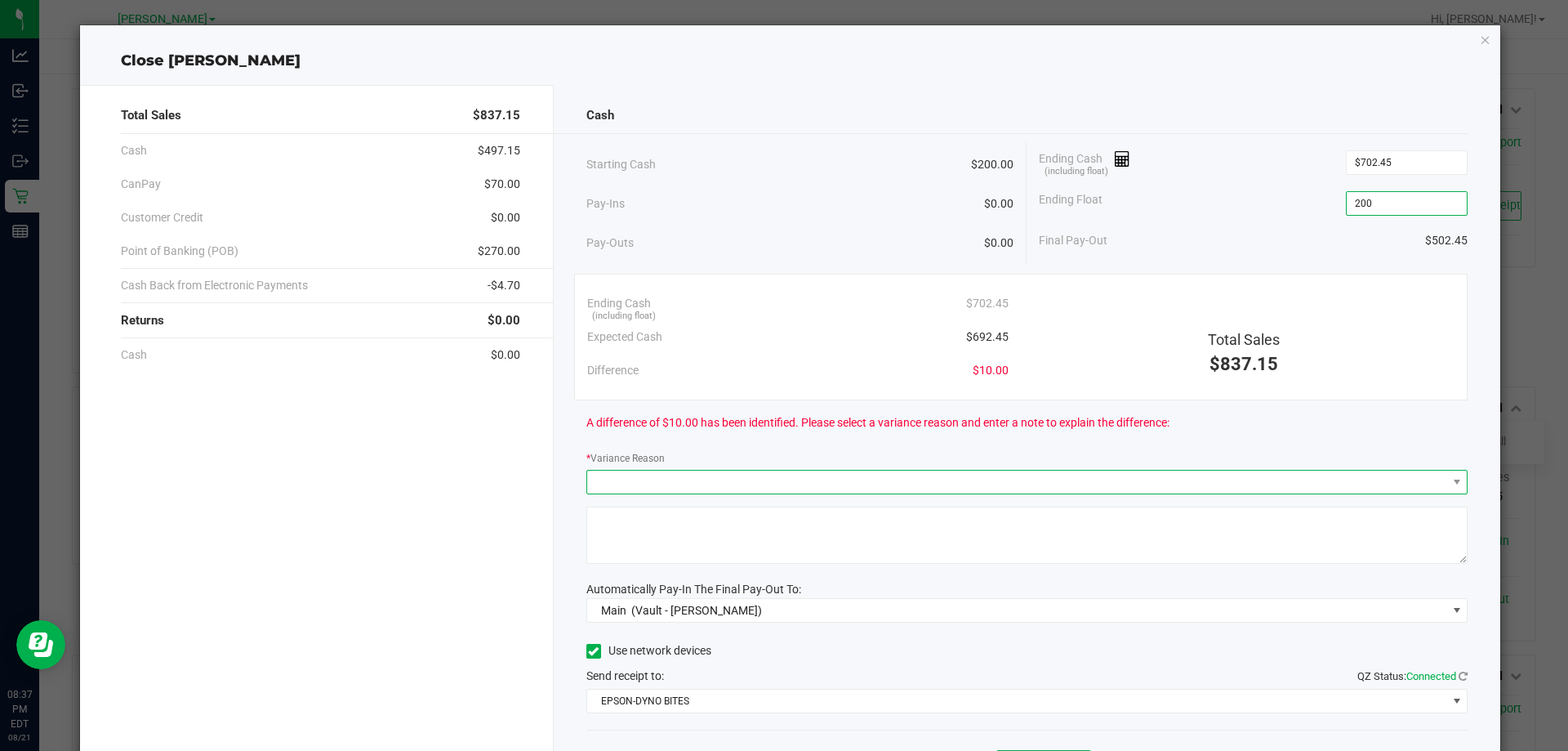
type input "$200.00"
click at [631, 473] on span at bounding box center [1017, 482] width 860 height 23
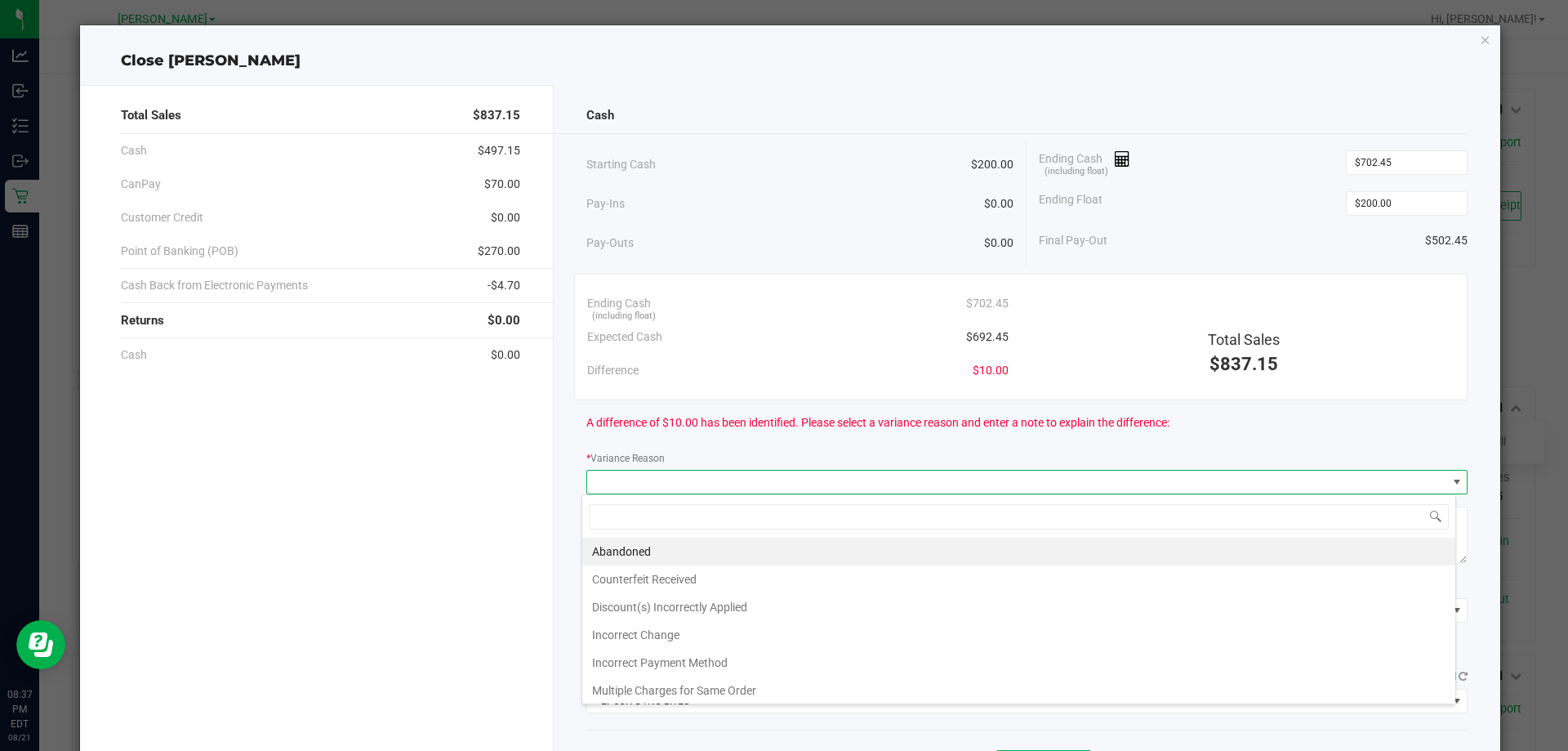
scroll to position [25, 874]
click at [715, 548] on li "Abandoned" at bounding box center [1019, 552] width 873 height 28
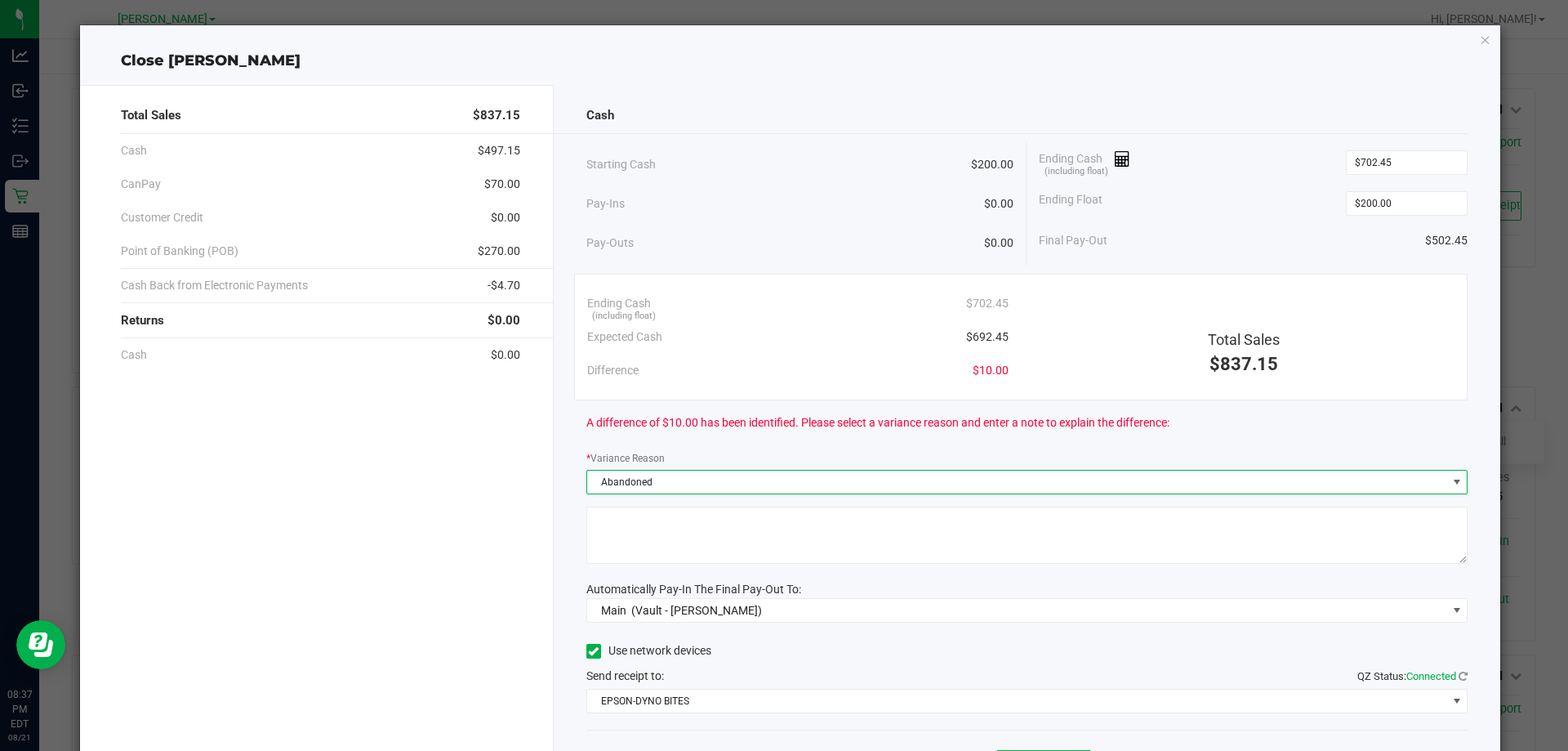
click at [724, 549] on textarea at bounding box center [1028, 535] width 882 height 57
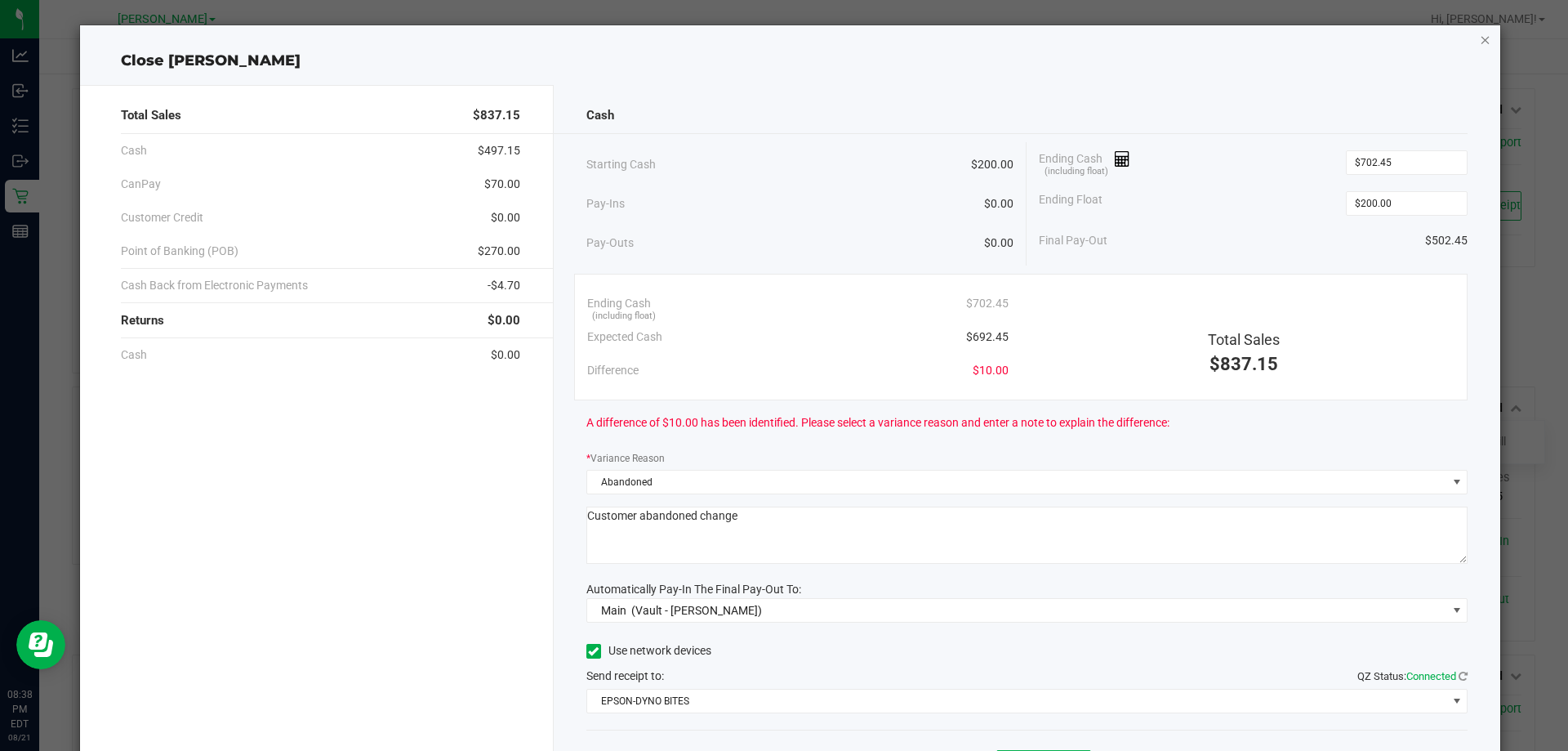
type textarea "Customer abandoned change"
click at [1480, 35] on icon "button" at bounding box center [1486, 40] width 12 height 20
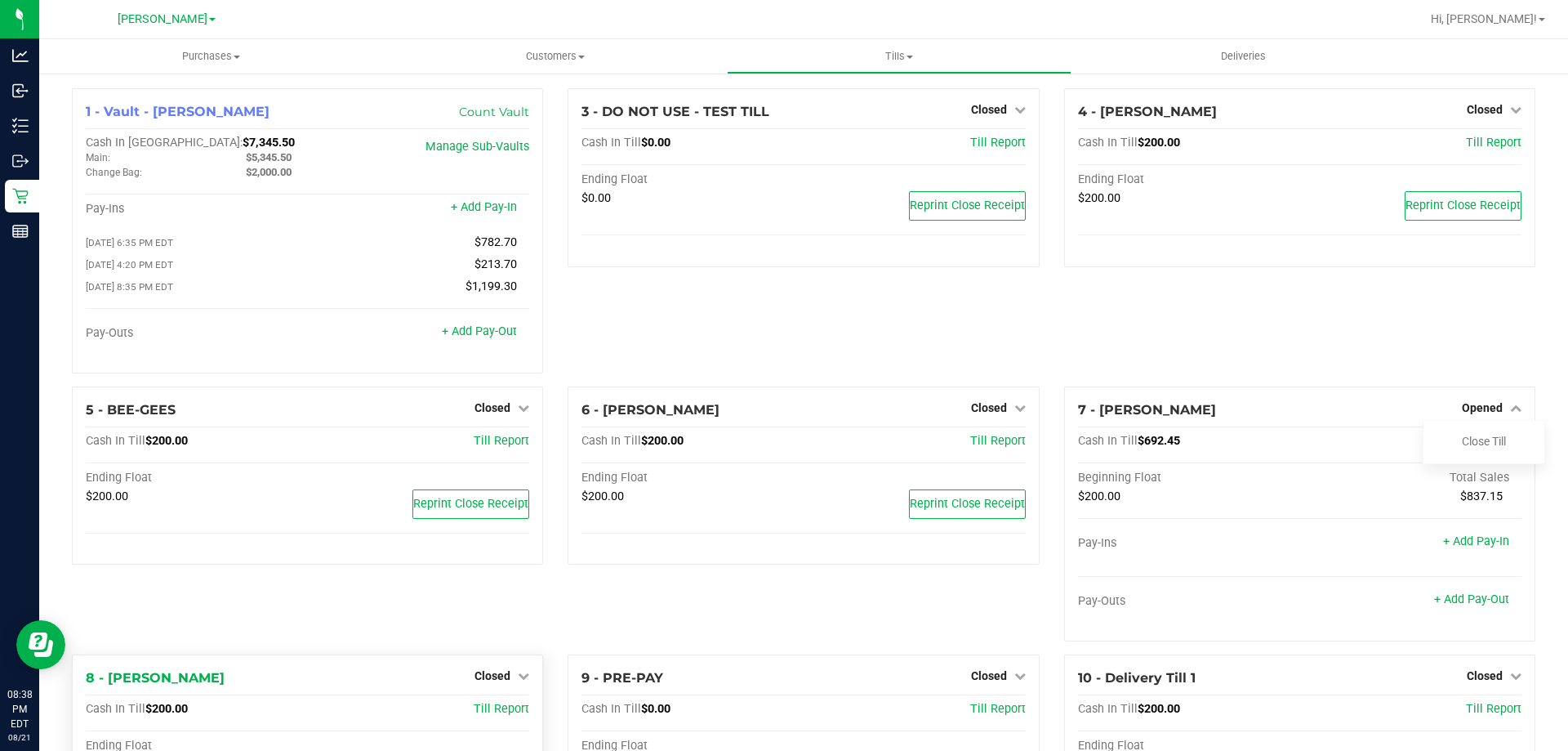
click at [526, 711] on div "8 - DAVID-BOWIE Closed Open Till Cash In Till $200.00 Till Report Ending Float …" at bounding box center [307, 744] width 471 height 179
click at [1198, 298] on div "4 - CONNIE-SMITH Closed Open Till Cash In Till $200.00 Till Report Ending Float…" at bounding box center [1300, 237] width 496 height 298
click at [1464, 441] on link "Close Till" at bounding box center [1484, 441] width 44 height 13
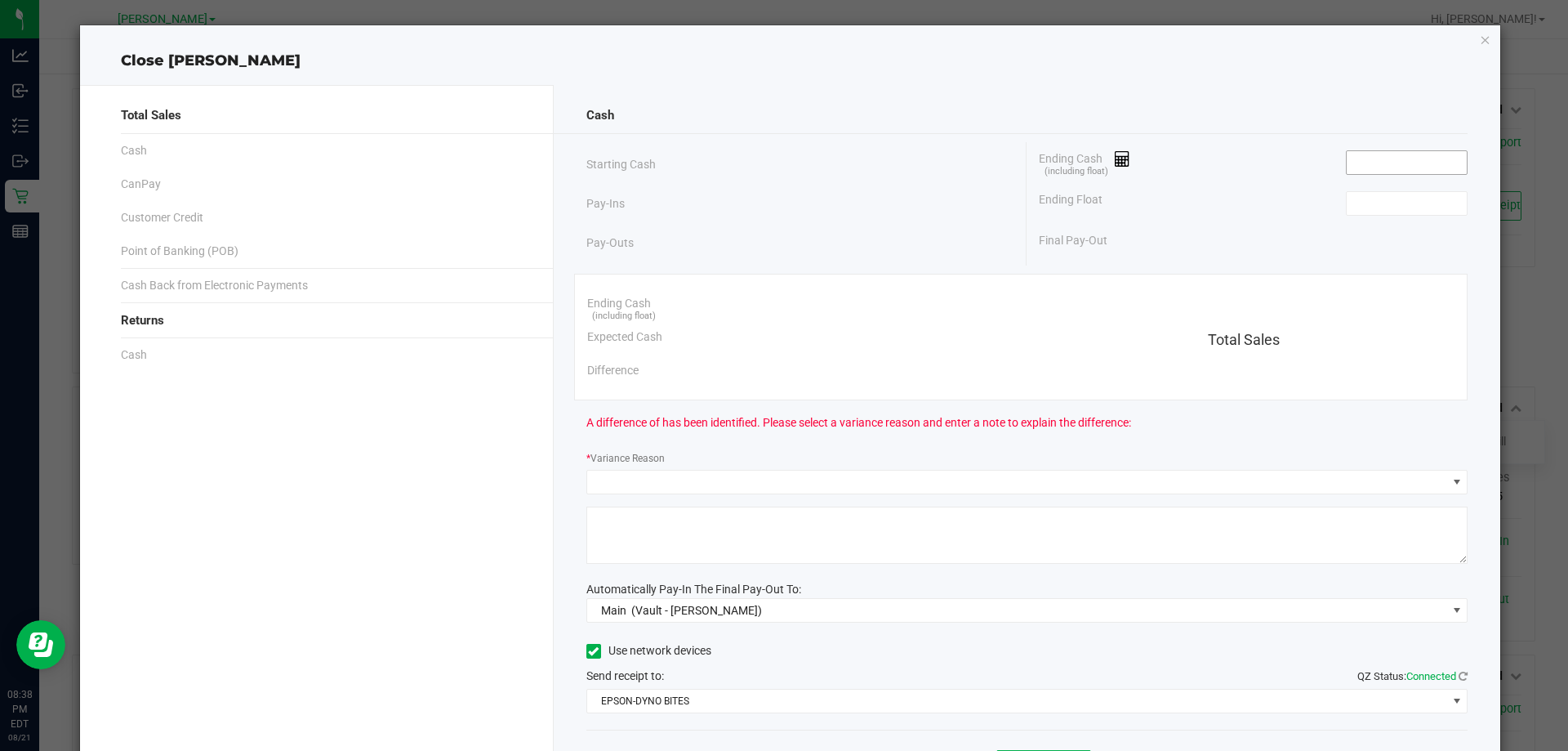
click at [1389, 159] on input at bounding box center [1406, 163] width 120 height 23
click at [1362, 202] on input at bounding box center [1406, 203] width 120 height 23
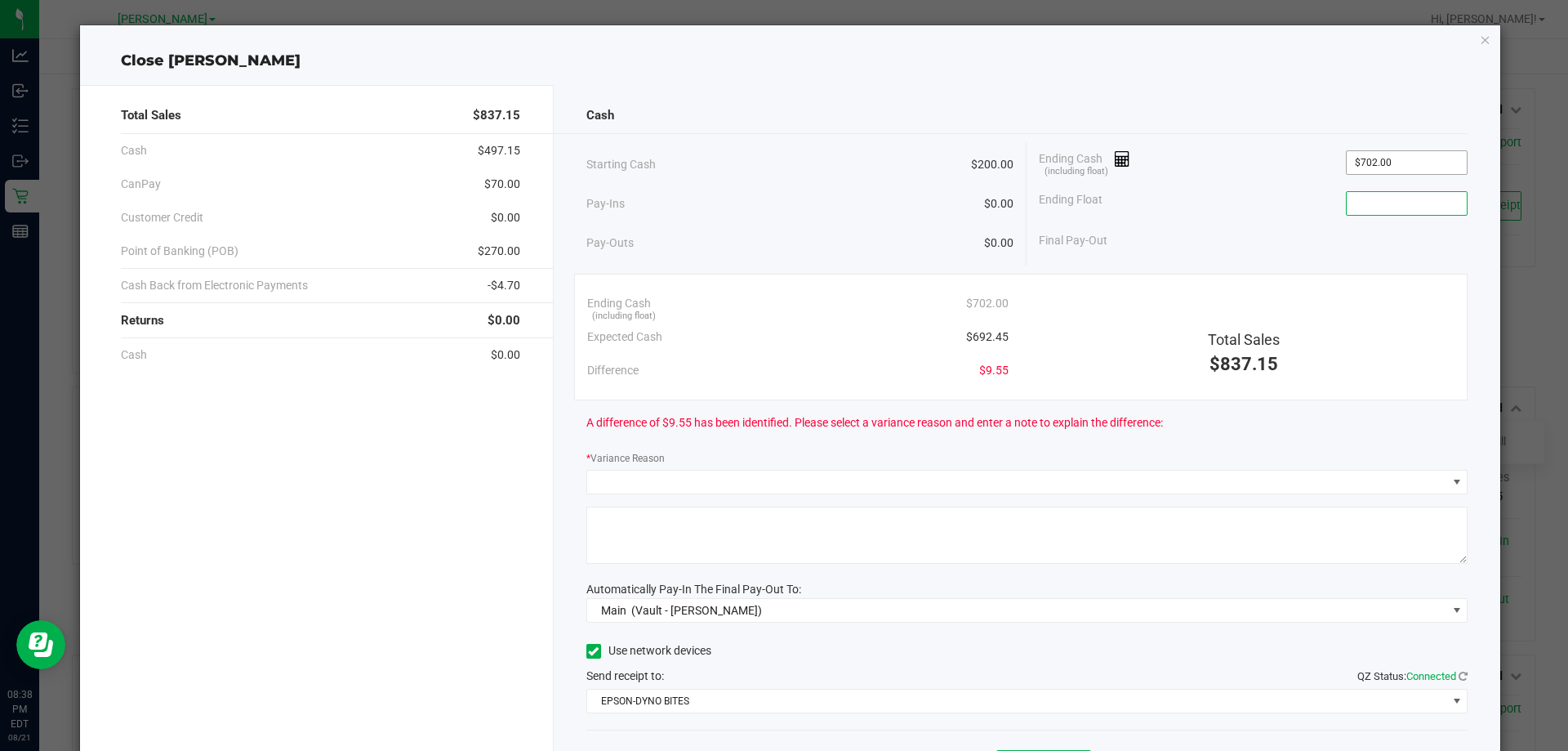
click at [1411, 167] on input "$702.00" at bounding box center [1406, 163] width 120 height 23
click at [1367, 200] on input at bounding box center [1406, 203] width 120 height 23
type input "$702.45"
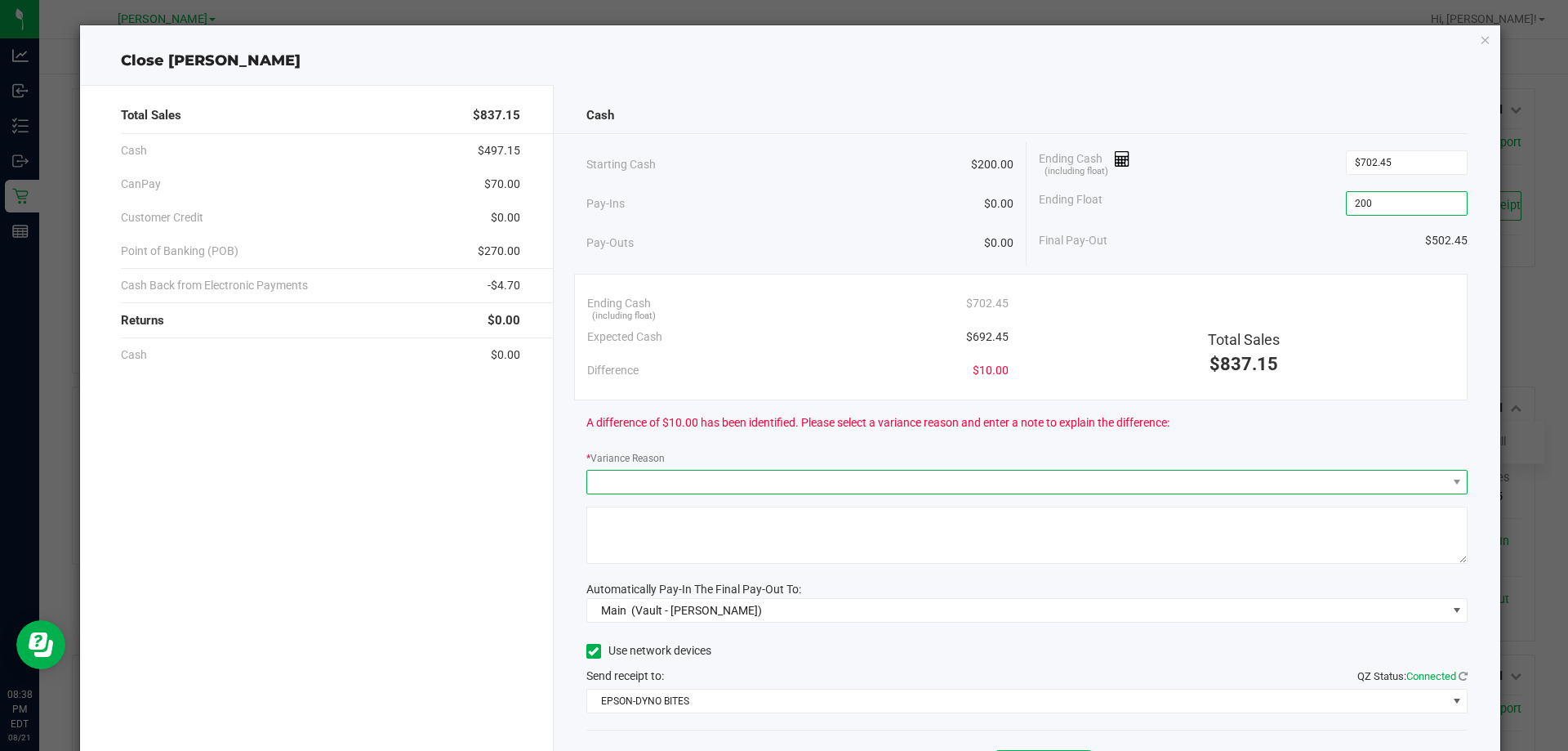
click at [837, 485] on span at bounding box center [1017, 482] width 860 height 23
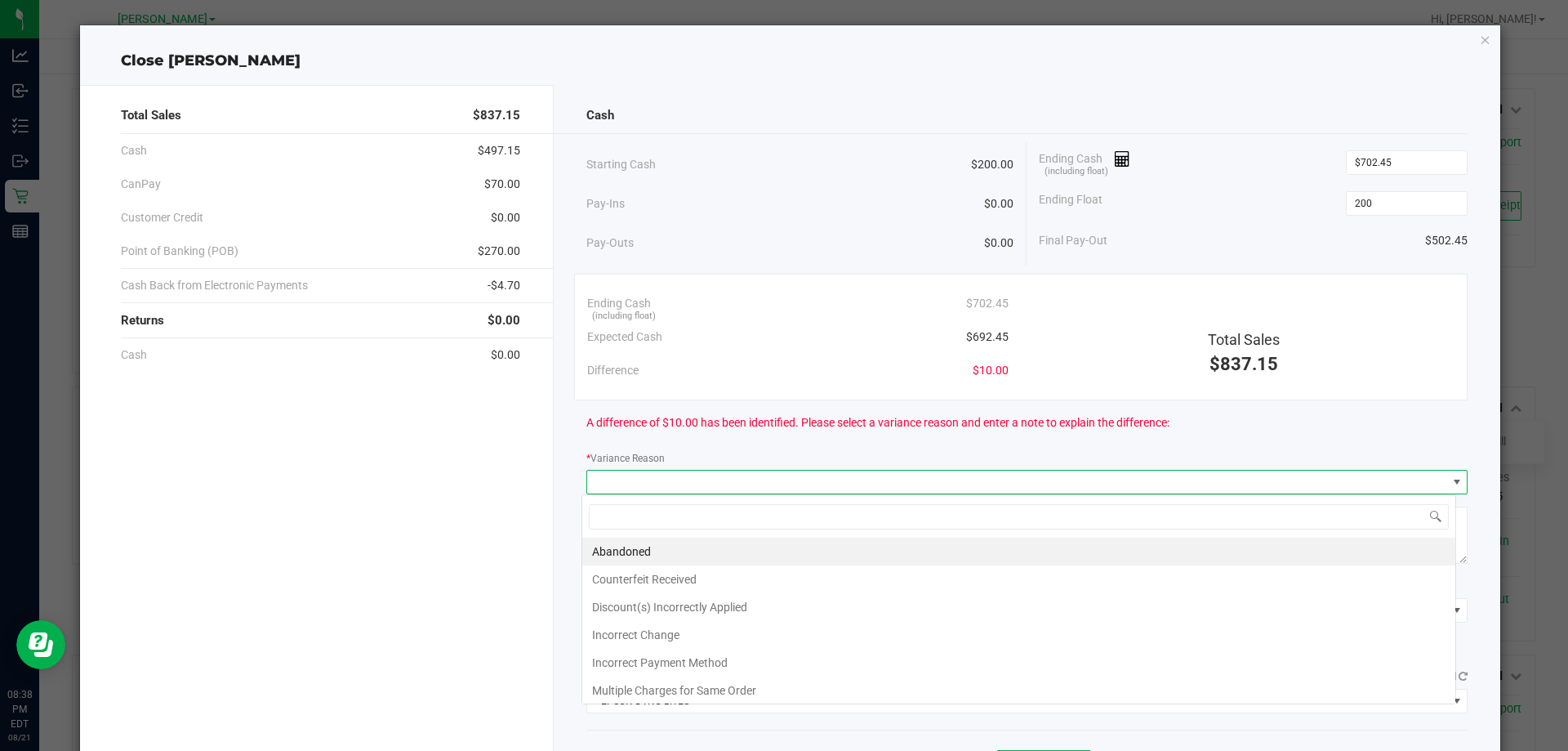
type input "$200.00"
click at [960, 544] on li "Abandoned" at bounding box center [1019, 552] width 873 height 28
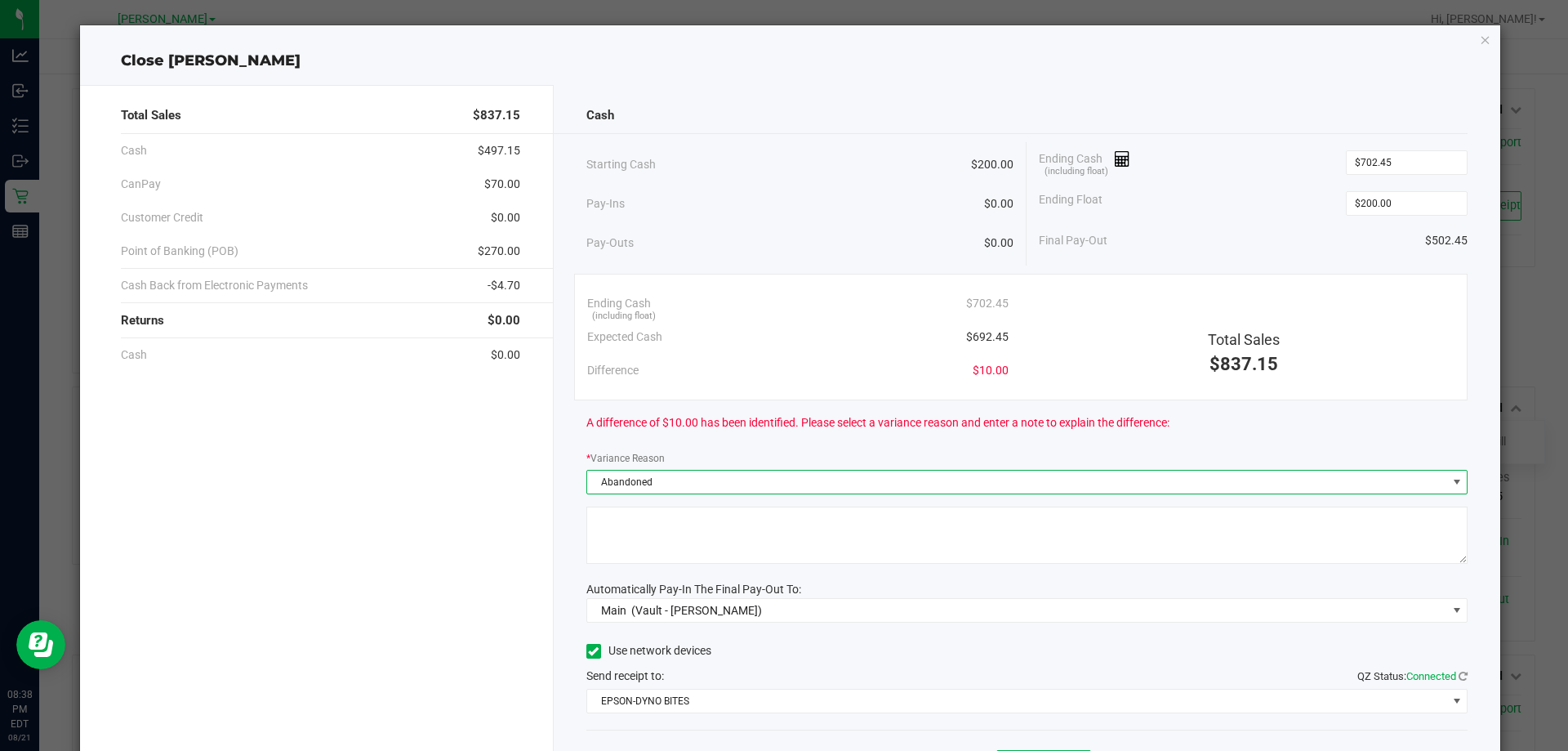
click at [898, 520] on textarea at bounding box center [1028, 535] width 882 height 57
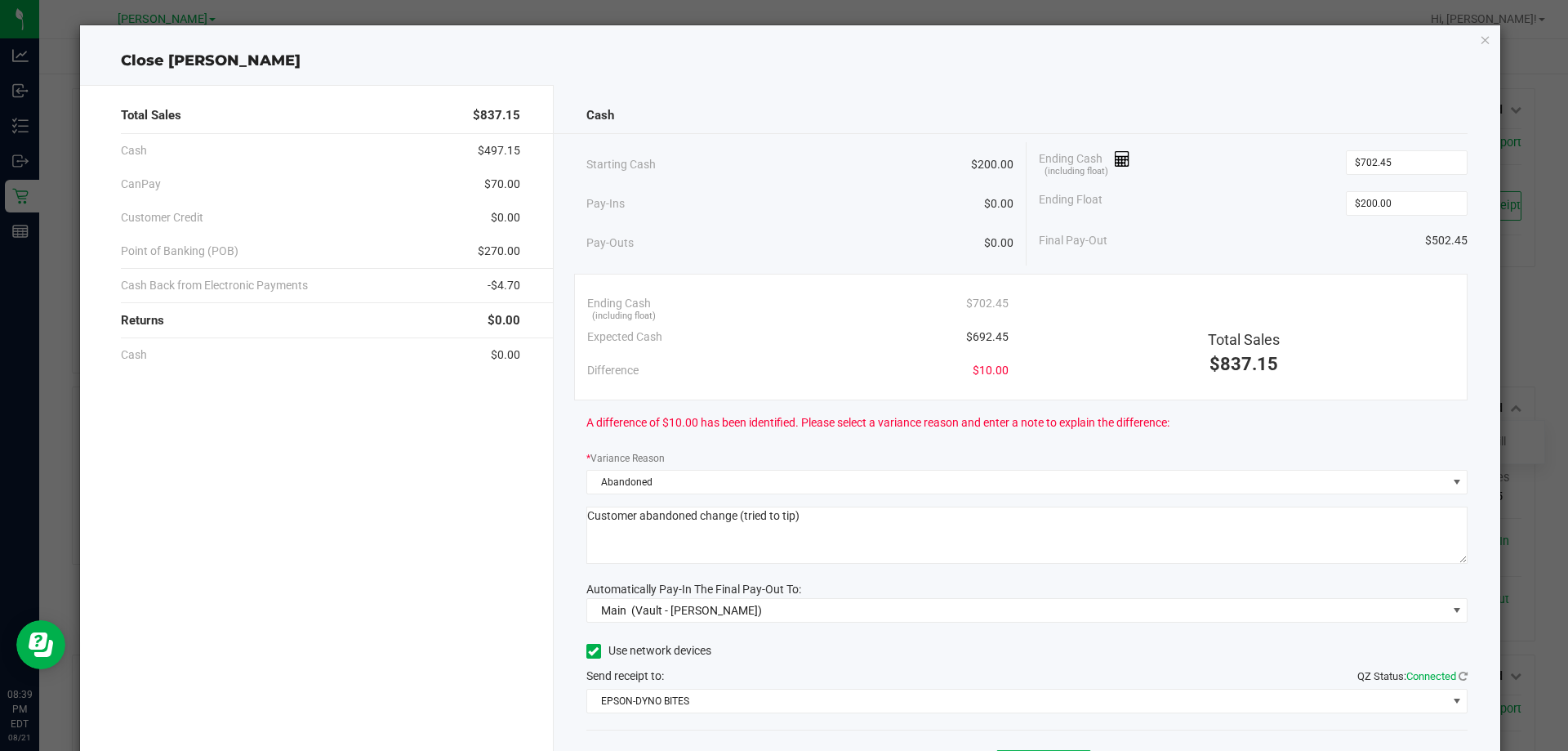
drag, startPoint x: 821, startPoint y: 514, endPoint x: 736, endPoint y: 508, distance: 85.2
click at [736, 508] on textarea at bounding box center [1028, 535] width 882 height 57
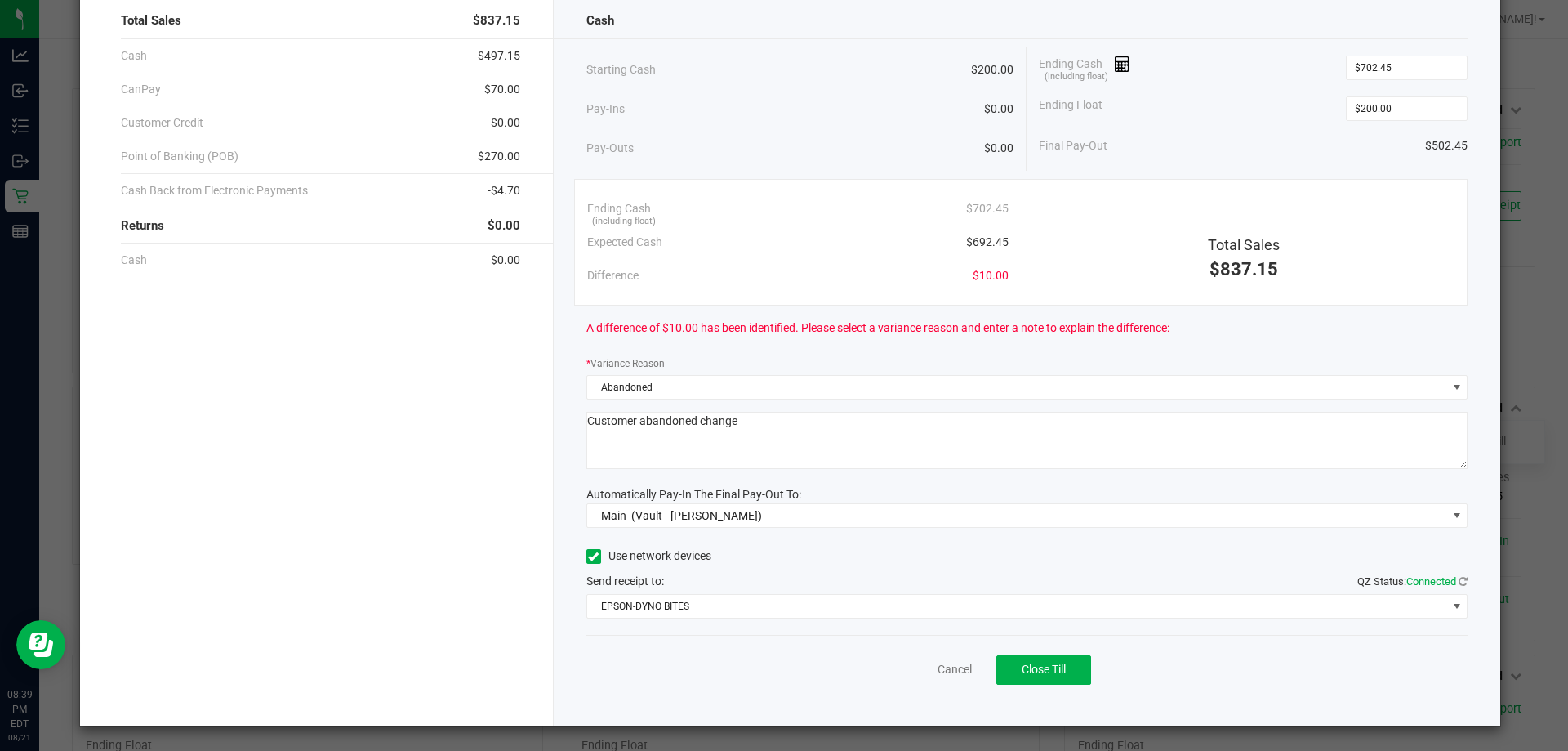
scroll to position [96, 0]
type textarea "Customer abandoned change"
click at [1026, 674] on span "Close Till" at bounding box center [1043, 668] width 44 height 13
click at [921, 667] on link "Dismiss" at bounding box center [919, 668] width 39 height 17
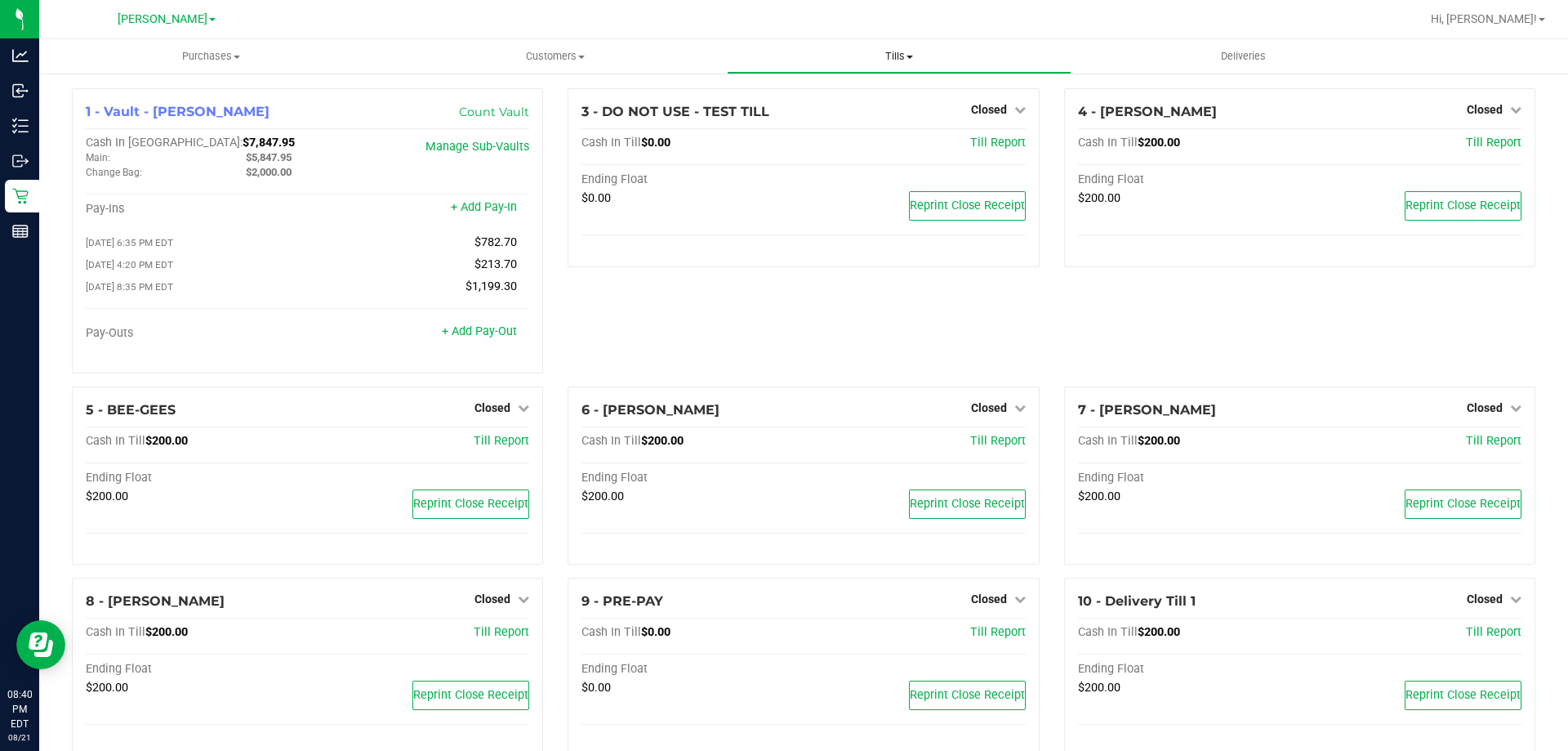
click at [900, 53] on span "Tills" at bounding box center [899, 56] width 342 height 15
click at [841, 118] on span "Reconcile e-payments" at bounding box center [808, 117] width 163 height 14
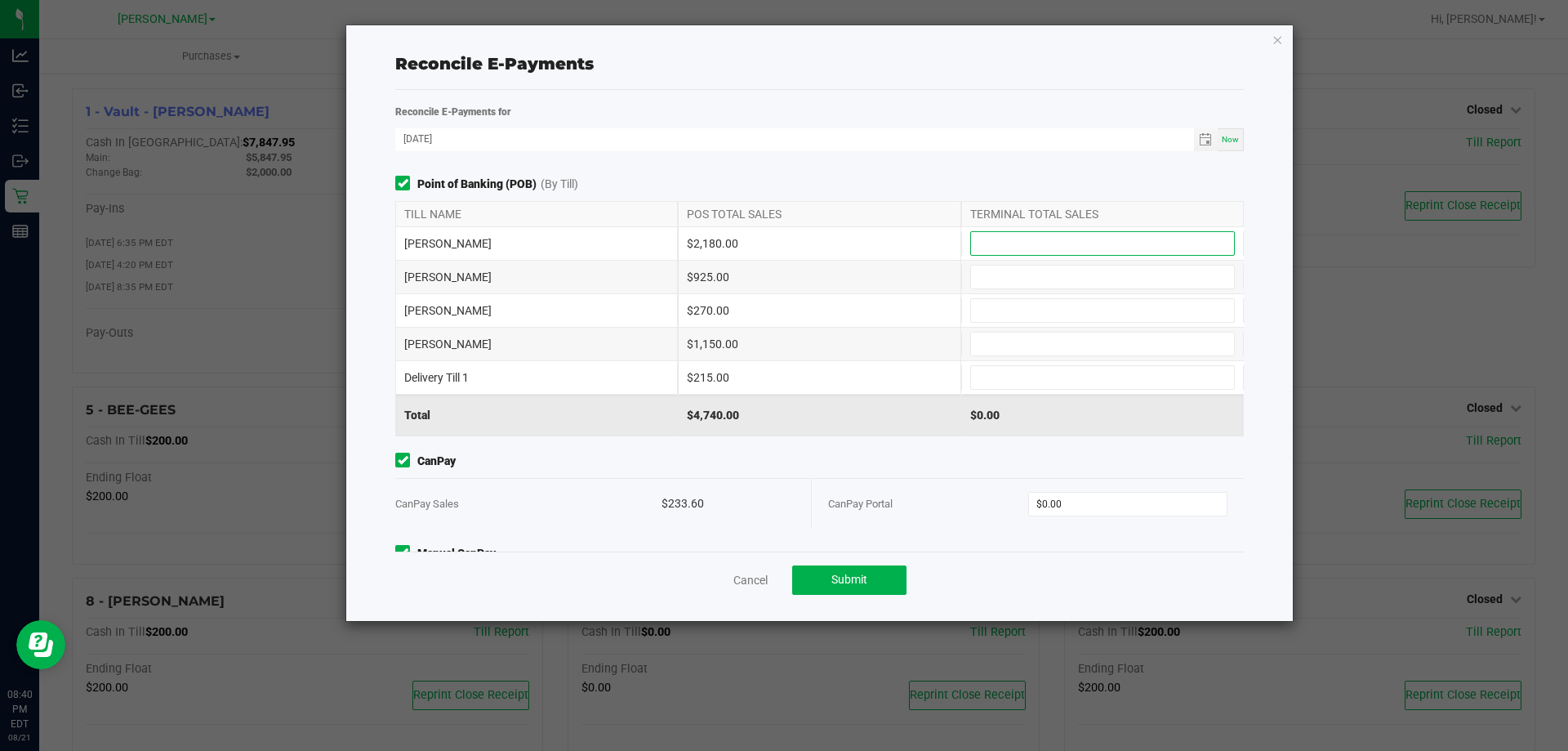
click at [999, 241] on input at bounding box center [1103, 244] width 263 height 23
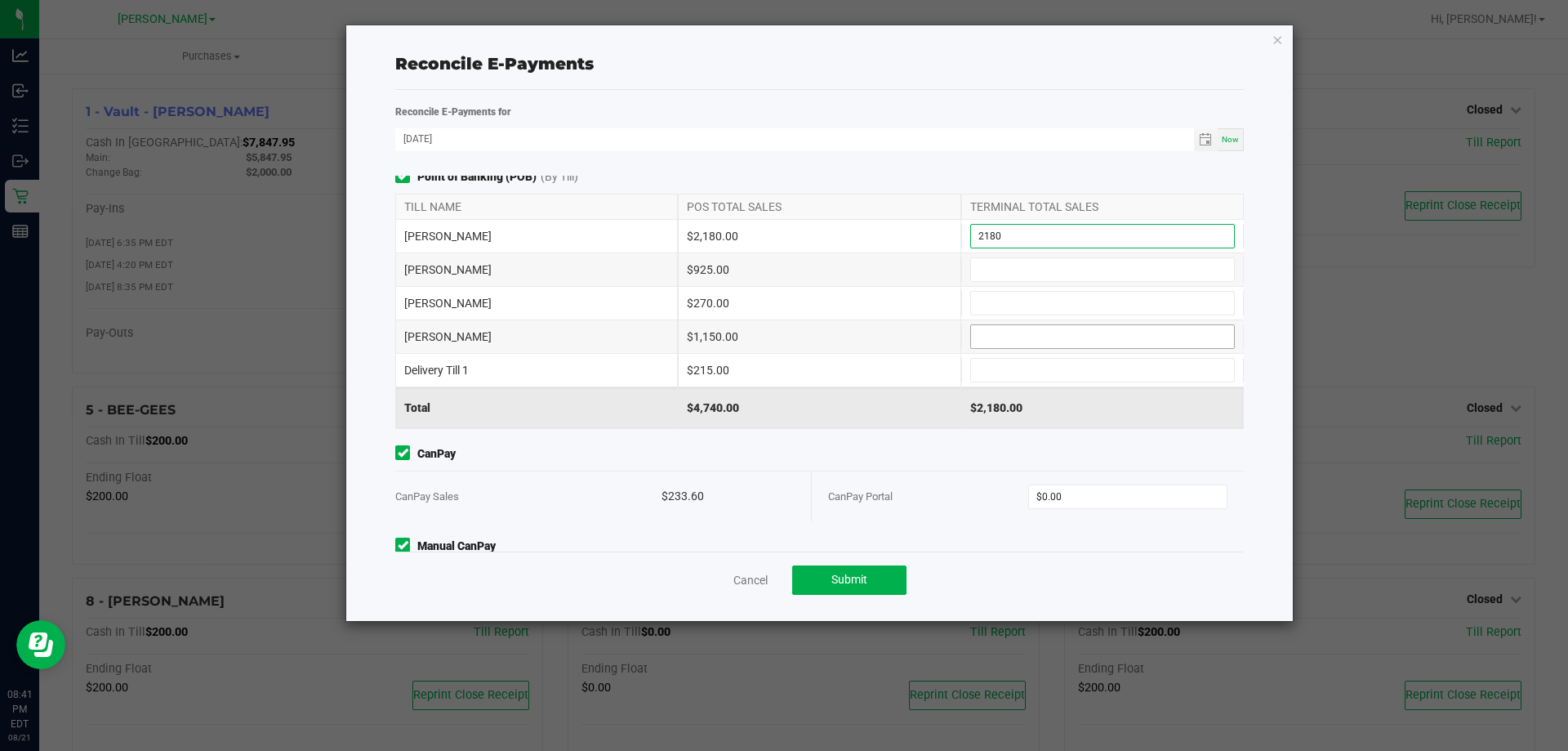
click at [1080, 336] on input at bounding box center [1103, 337] width 263 height 23
type input "$2,180.00"
click at [1030, 371] on input at bounding box center [1103, 370] width 263 height 23
type input "$1,150.00"
type input "$215.00"
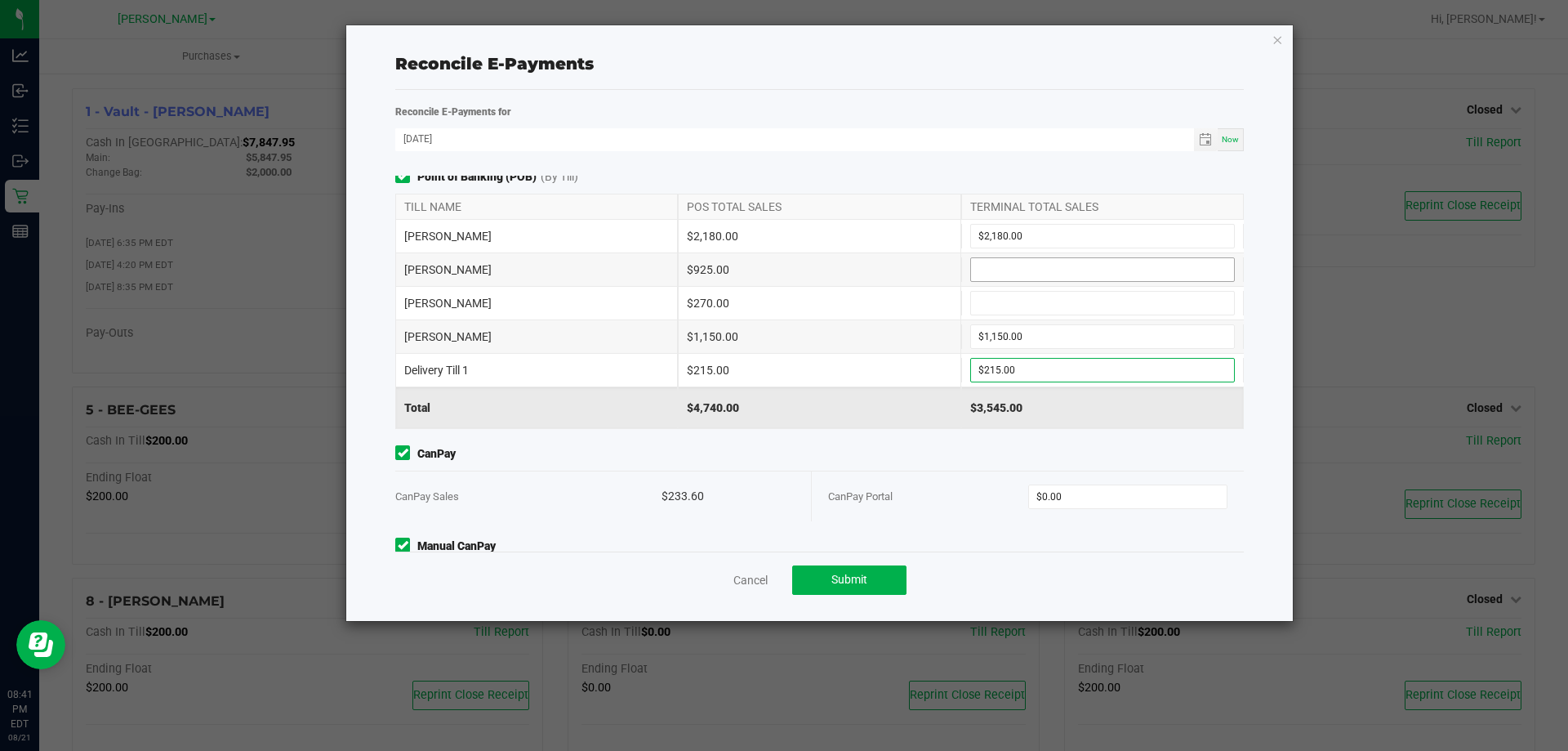
click at [1015, 269] on input at bounding box center [1103, 269] width 263 height 23
type input "$925.00"
click at [1014, 310] on input at bounding box center [1103, 303] width 263 height 23
type input "$270.00"
click at [891, 455] on span "CanPay" at bounding box center [820, 454] width 848 height 17
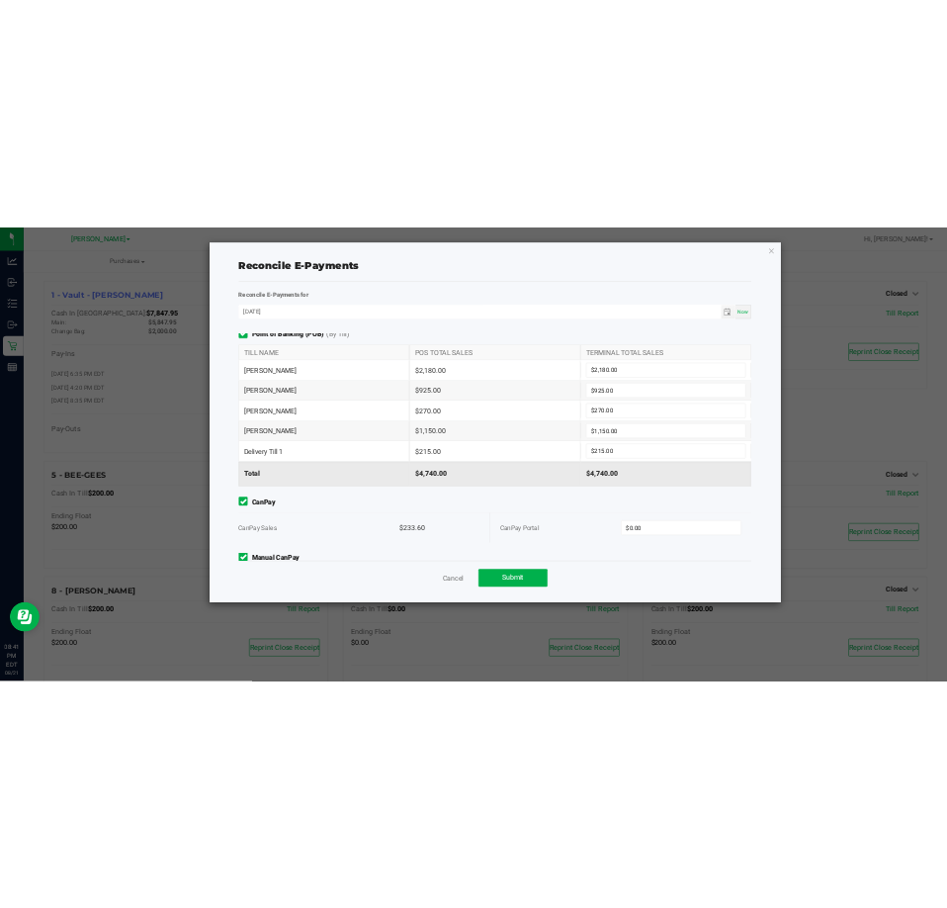
scroll to position [102, 0]
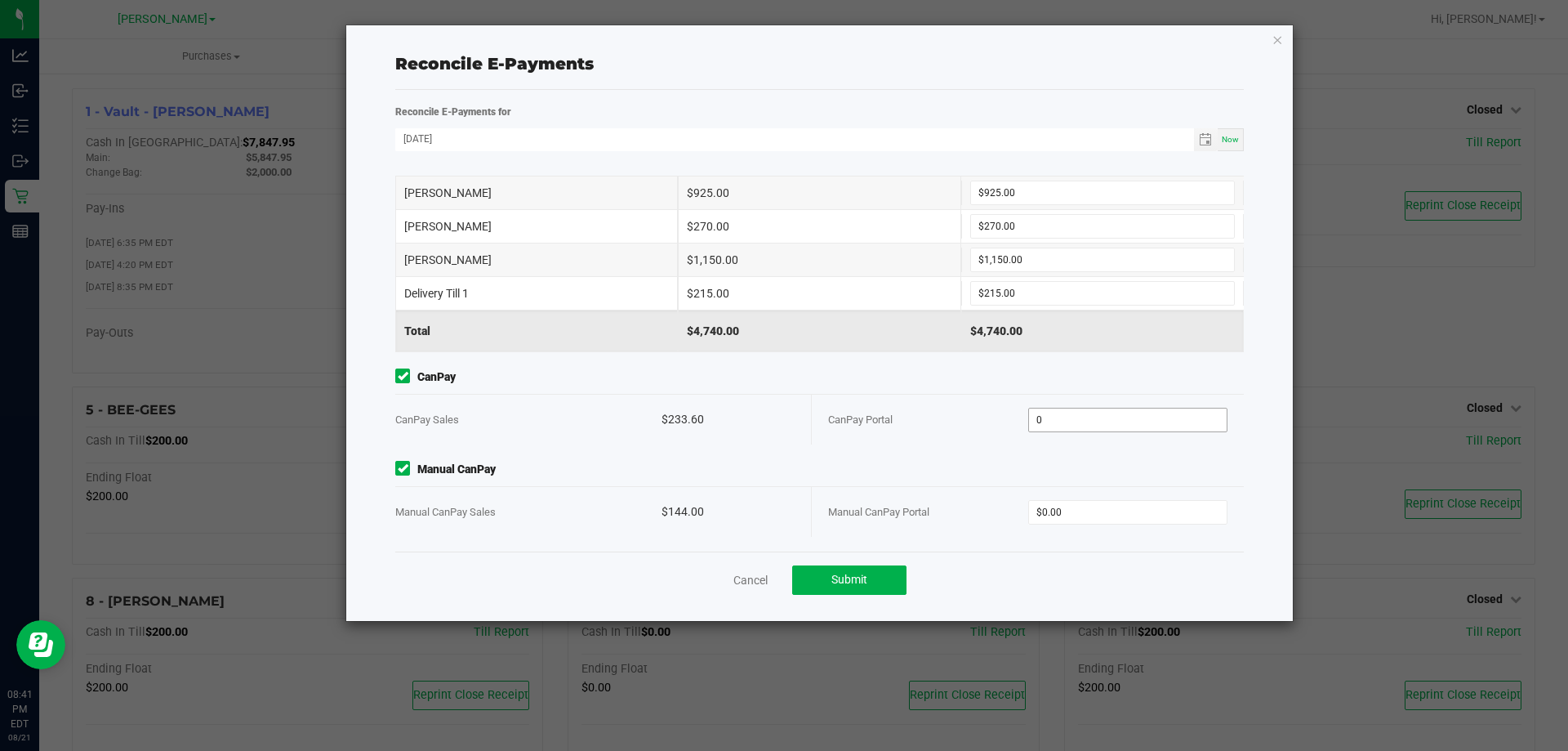
click at [1093, 427] on input "0" at bounding box center [1128, 420] width 198 height 23
type input "$233.60"
click at [1070, 513] on input "0" at bounding box center [1128, 512] width 198 height 23
type input "$144.00"
click at [858, 579] on span "Submit" at bounding box center [850, 579] width 36 height 13
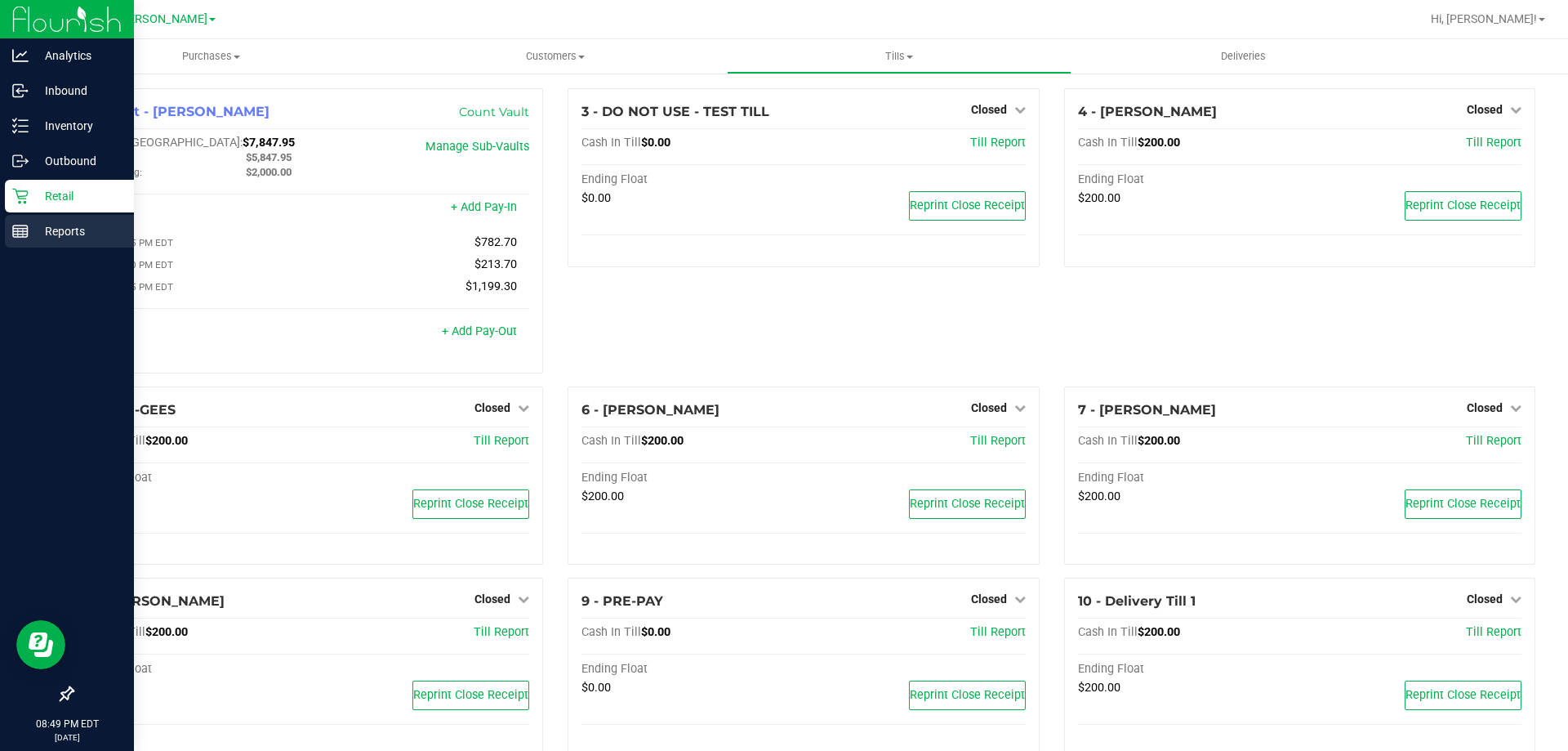
click at [26, 225] on icon at bounding box center [21, 231] width 17 height 17
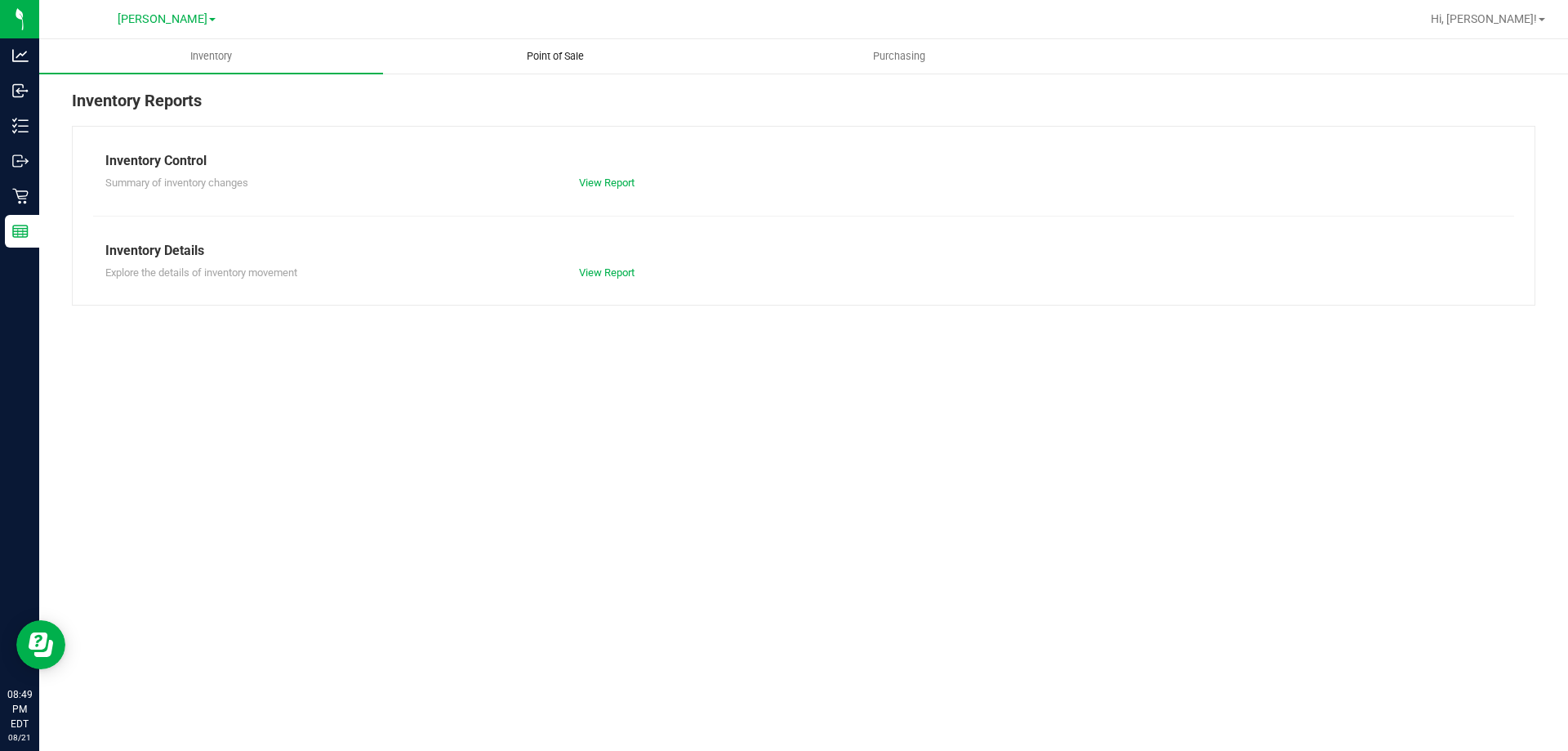
click at [586, 49] on span "Point of Sale" at bounding box center [555, 56] width 102 height 15
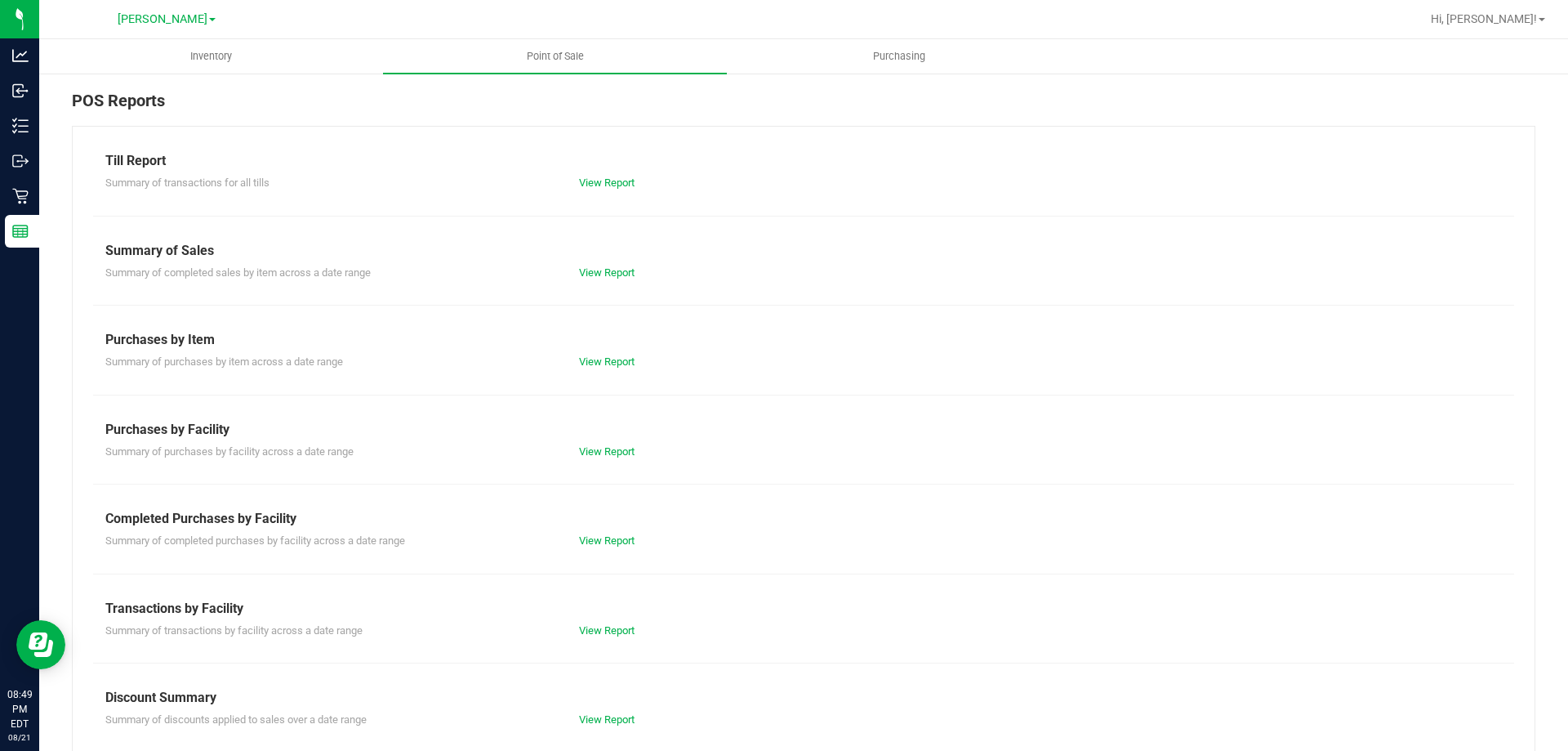
click at [602, 534] on div "View Report" at bounding box center [685, 541] width 237 height 17
click at [606, 537] on link "View Report" at bounding box center [606, 540] width 55 height 12
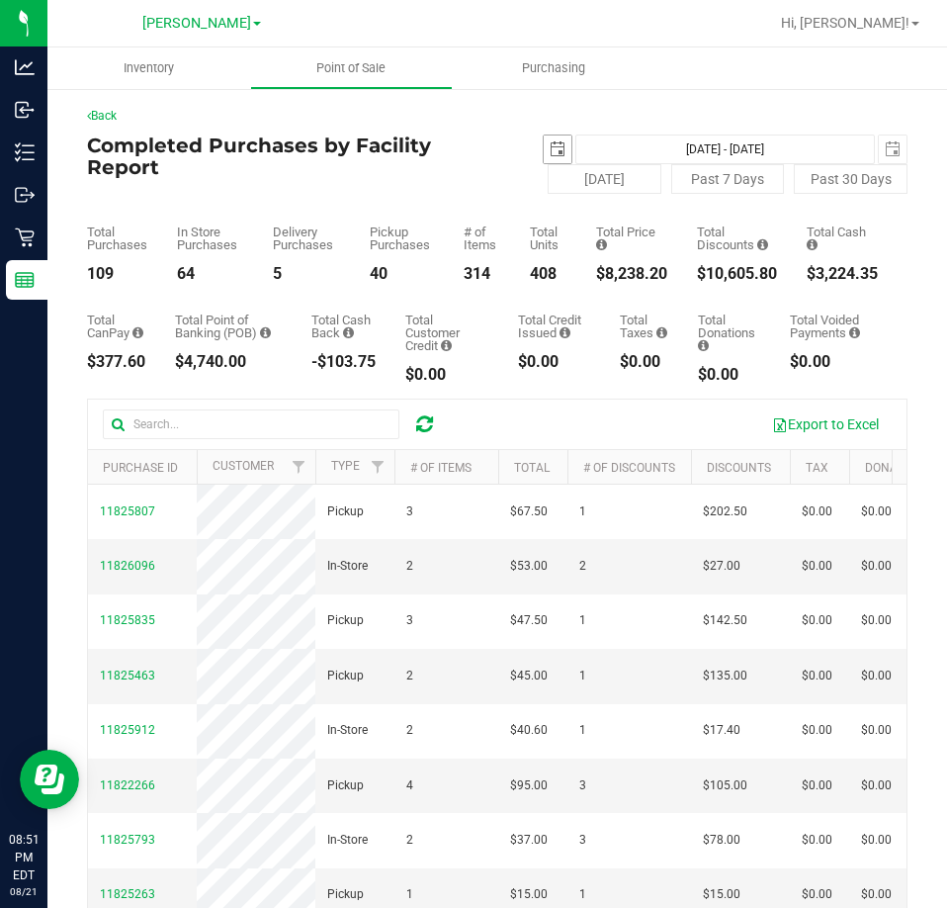
click at [550, 143] on span "select" at bounding box center [558, 149] width 16 height 16
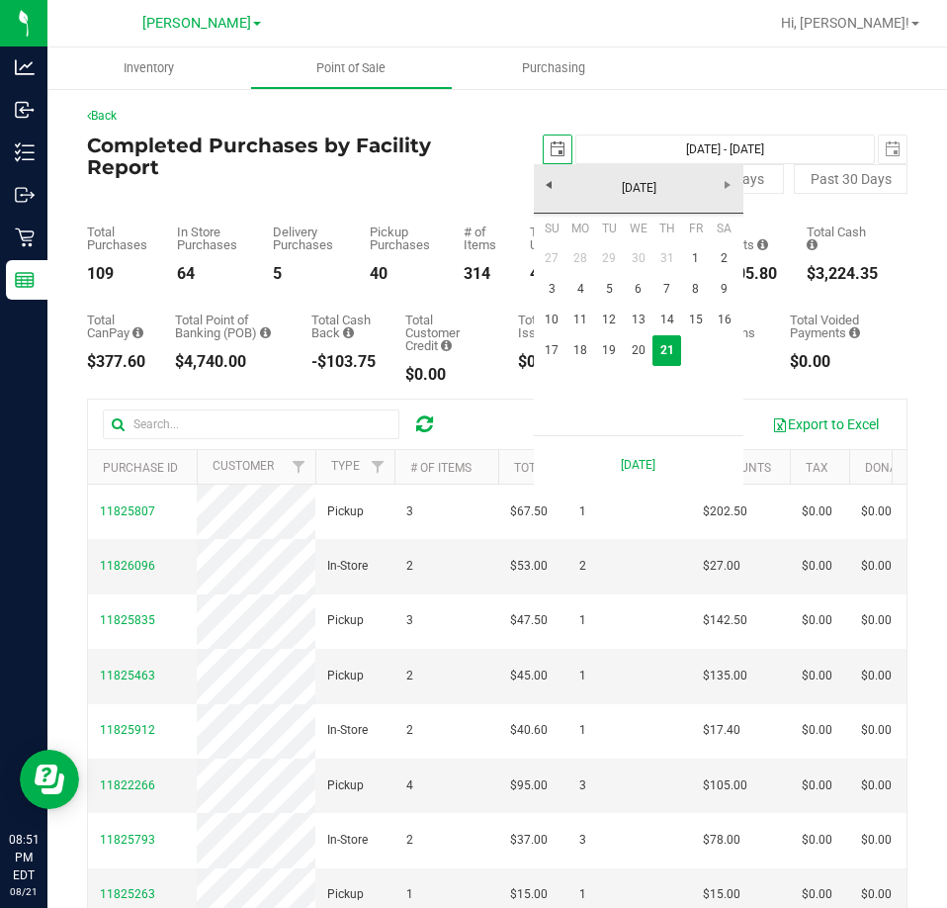
scroll to position [0, 49]
click at [555, 348] on link "17" at bounding box center [552, 350] width 29 height 31
type input "[DATE]"
type input "[DATE] - [DATE]"
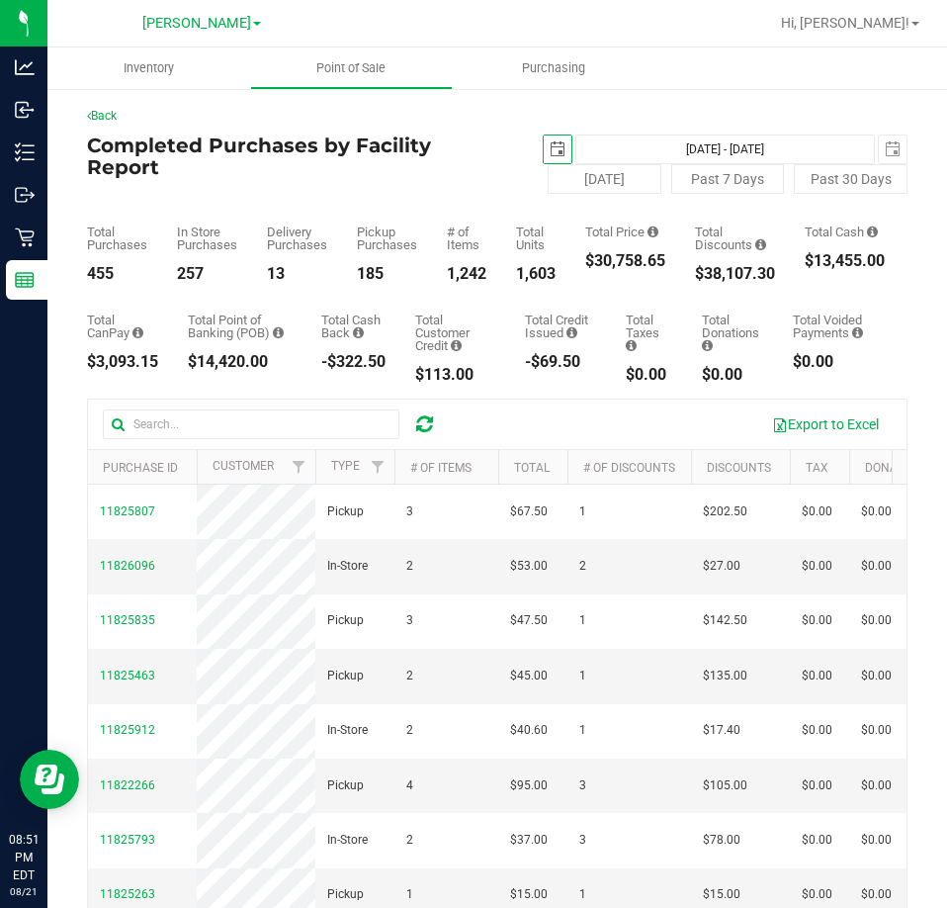
click at [555, 150] on span "select" at bounding box center [558, 149] width 16 height 16
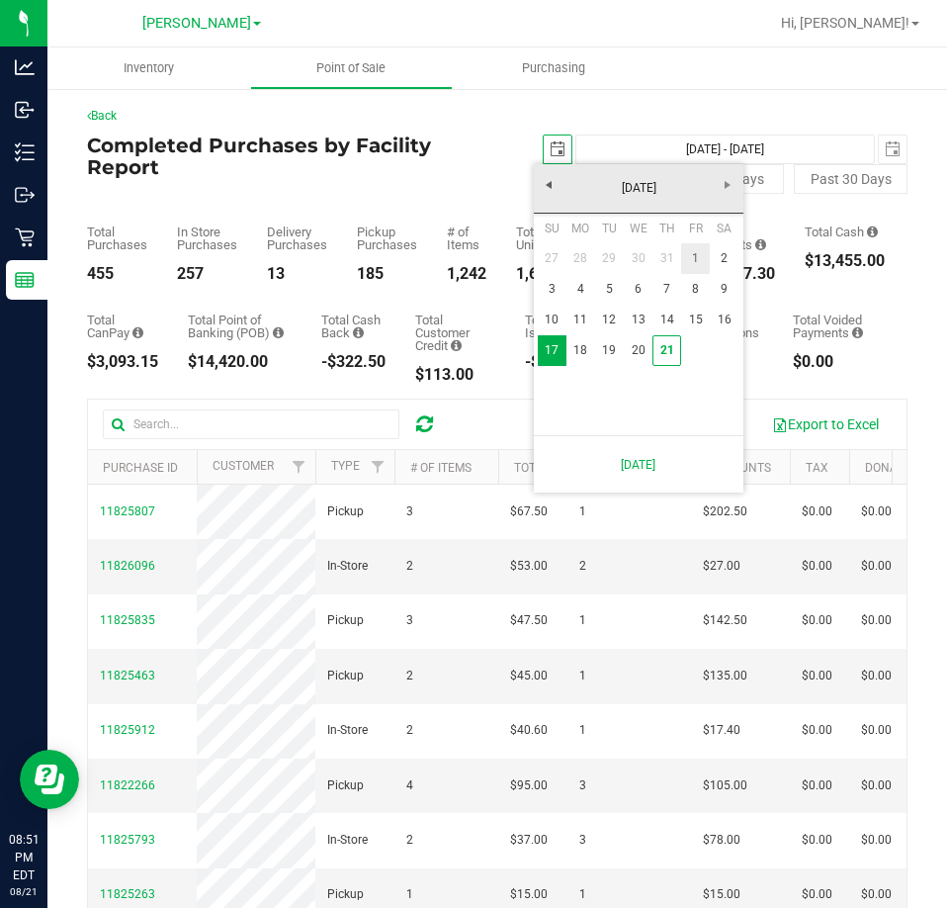
click at [698, 254] on link "1" at bounding box center [695, 258] width 29 height 31
type input "[DATE]"
type input "[DATE] - [DATE]"
